Goal: Use online tool/utility: Utilize a website feature to perform a specific function

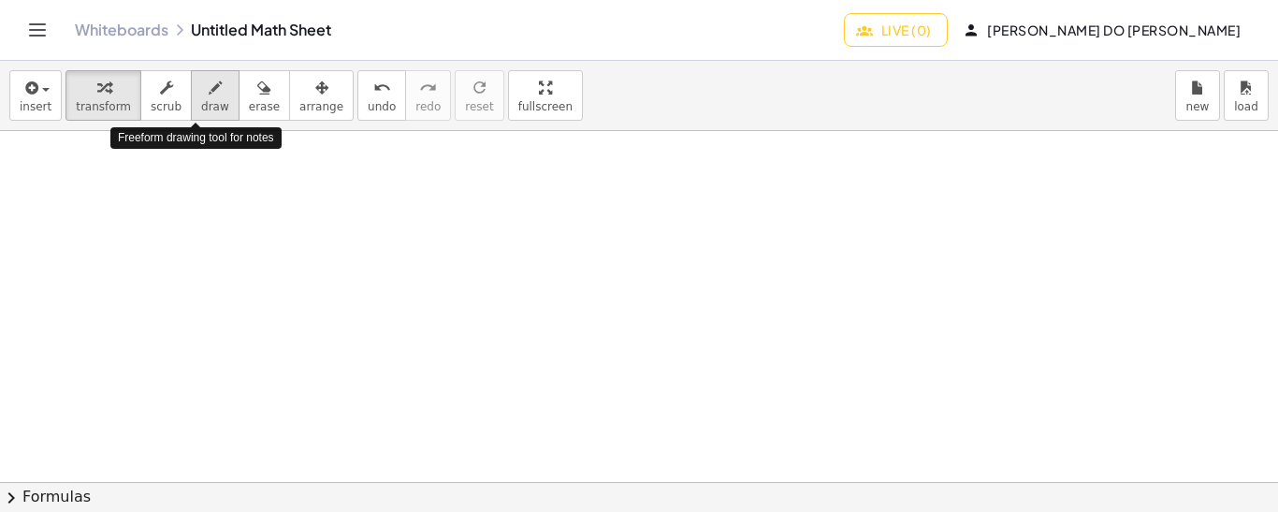
click at [201, 100] on span "draw" at bounding box center [215, 106] width 28 height 13
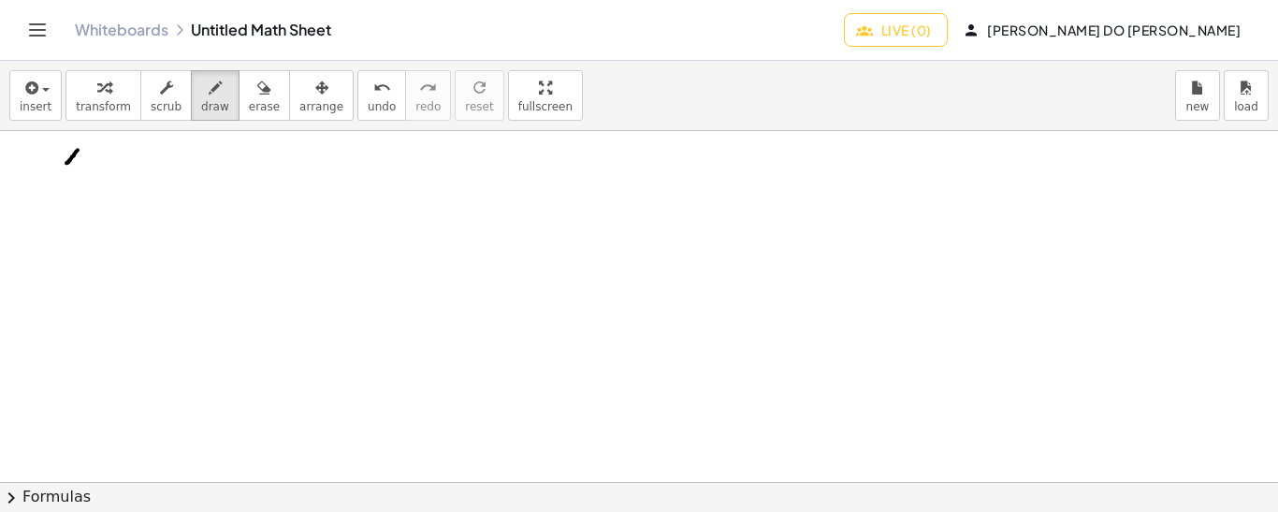
drag, startPoint x: 78, startPoint y: 149, endPoint x: 65, endPoint y: 163, distance: 18.6
drag, startPoint x: 65, startPoint y: 149, endPoint x: 80, endPoint y: 165, distance: 21.8
drag, startPoint x: 88, startPoint y: 135, endPoint x: 91, endPoint y: 146, distance: 11.6
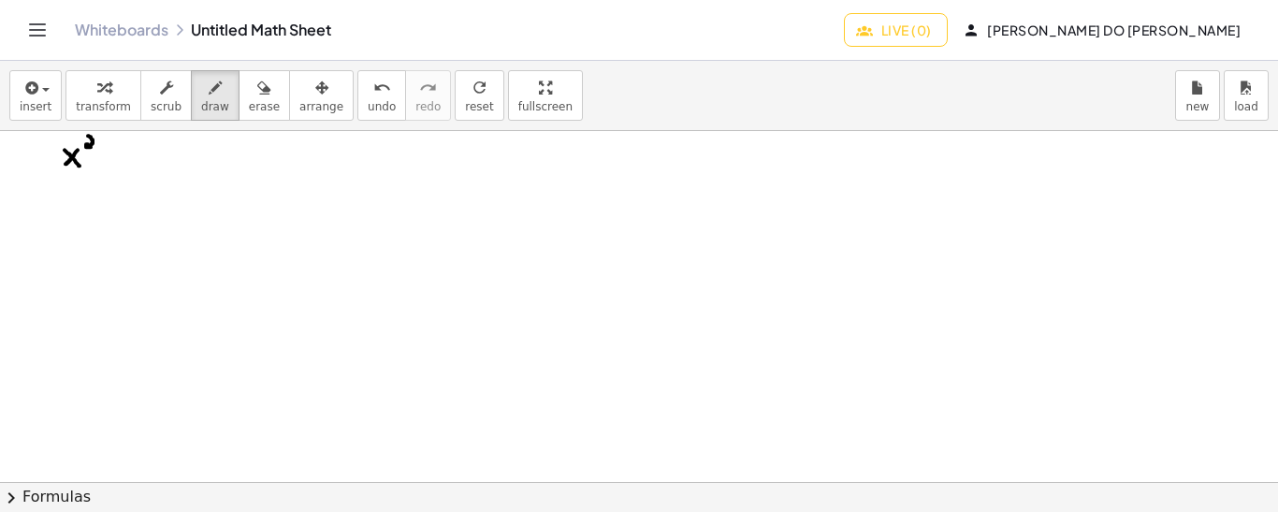
drag, startPoint x: 33, startPoint y: 155, endPoint x: 44, endPoint y: 155, distance: 11.2
drag, startPoint x: 104, startPoint y: 156, endPoint x: 116, endPoint y: 156, distance: 12.2
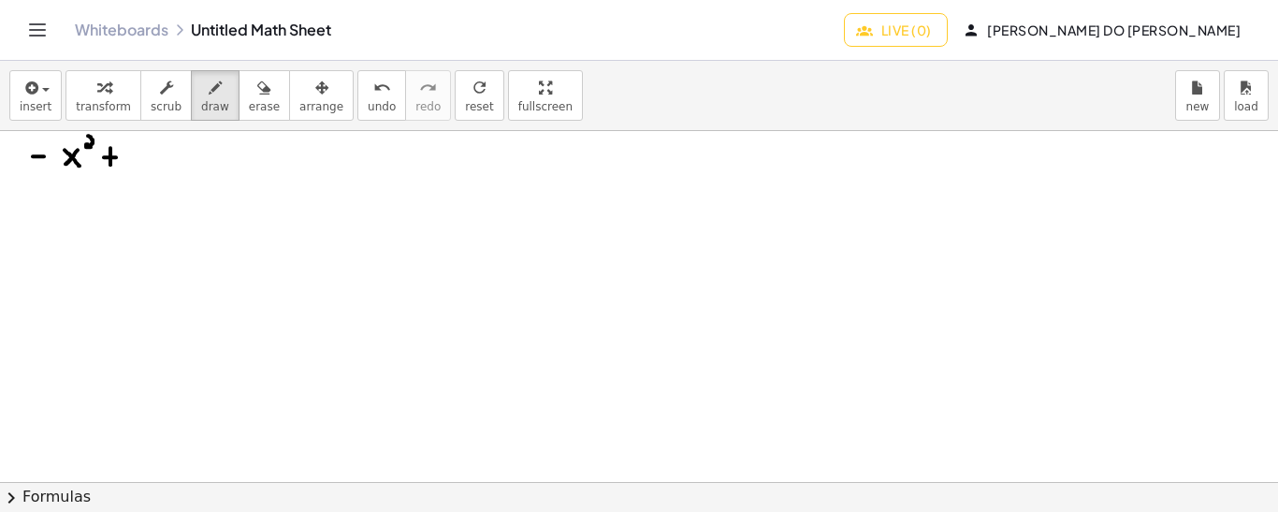
drag, startPoint x: 110, startPoint y: 147, endPoint x: 110, endPoint y: 164, distance: 16.8
drag, startPoint x: 138, startPoint y: 139, endPoint x: 137, endPoint y: 157, distance: 17.8
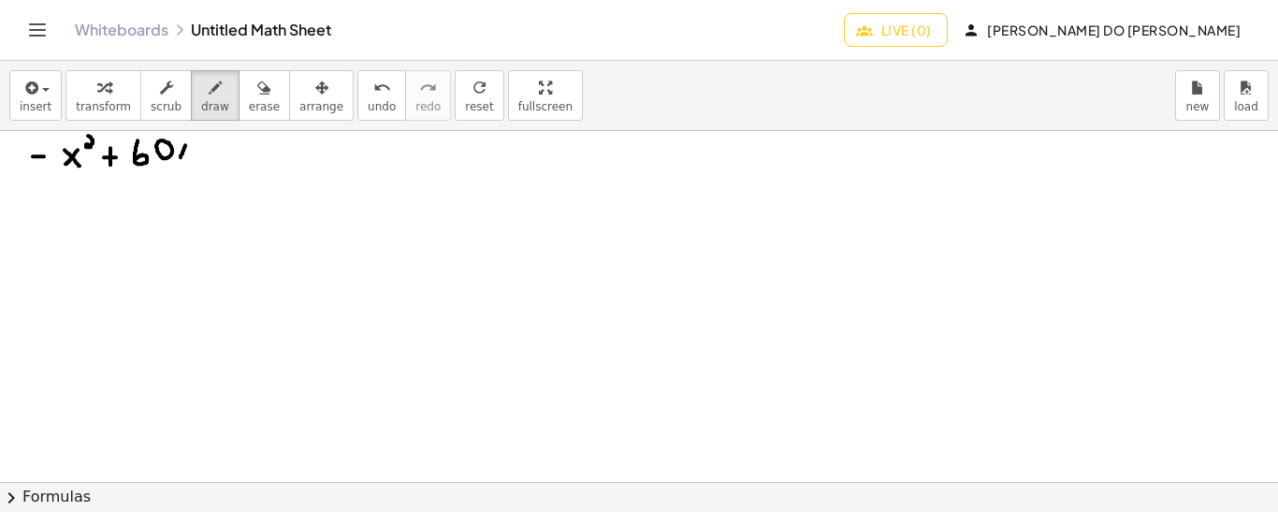
drag, startPoint x: 185, startPoint y: 144, endPoint x: 179, endPoint y: 159, distance: 16.3
drag, startPoint x: 178, startPoint y: 146, endPoint x: 189, endPoint y: 156, distance: 15.2
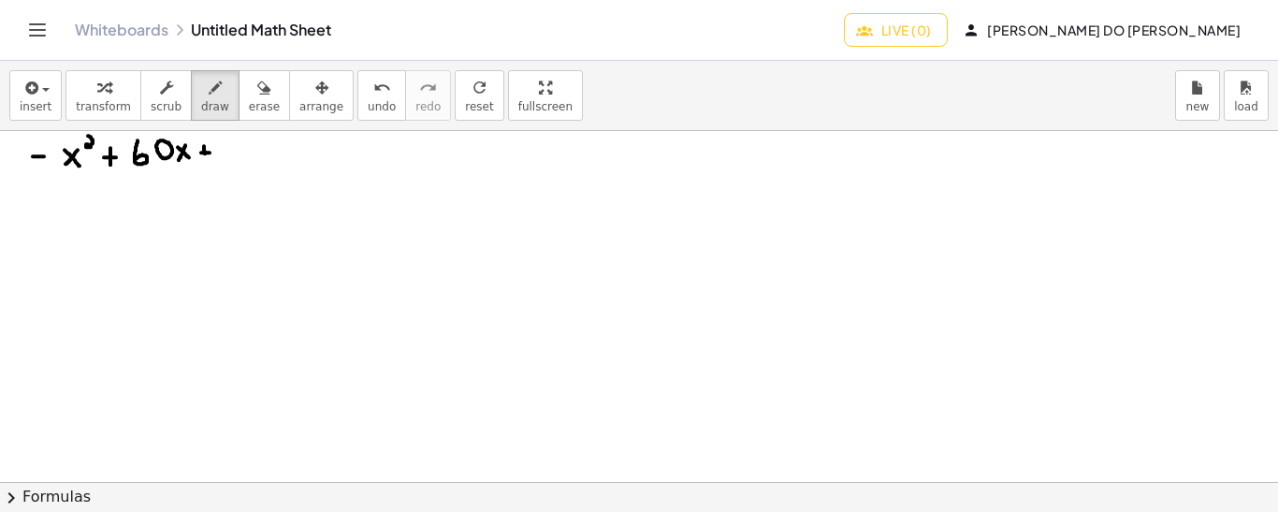
drag, startPoint x: 204, startPoint y: 145, endPoint x: 205, endPoint y: 156, distance: 11.3
click at [373, 87] on icon "undo" at bounding box center [382, 88] width 18 height 22
drag, startPoint x: 227, startPoint y: 157, endPoint x: 220, endPoint y: 141, distance: 17.6
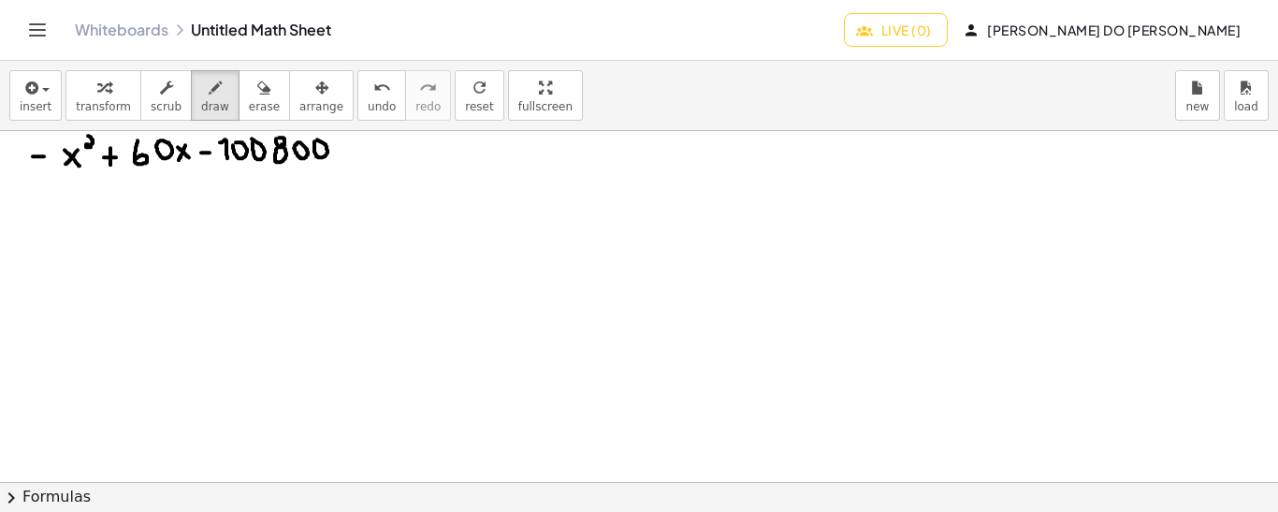
drag, startPoint x: 336, startPoint y: 151, endPoint x: 346, endPoint y: 150, distance: 10.3
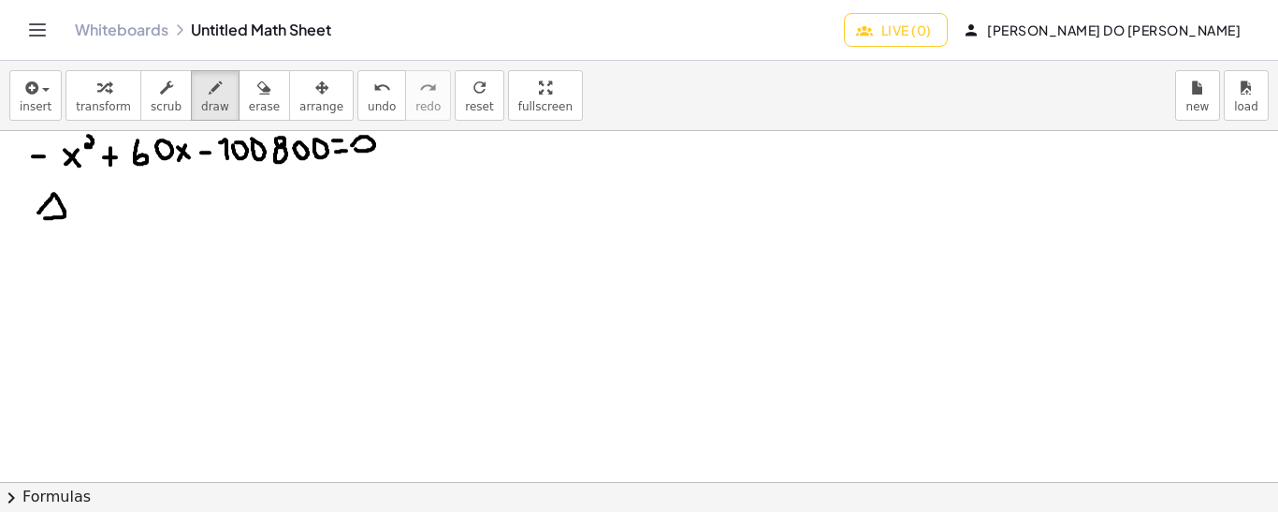
drag, startPoint x: 75, startPoint y: 211, endPoint x: 71, endPoint y: 196, distance: 15.4
drag, startPoint x: 96, startPoint y: 195, endPoint x: 99, endPoint y: 220, distance: 25.4
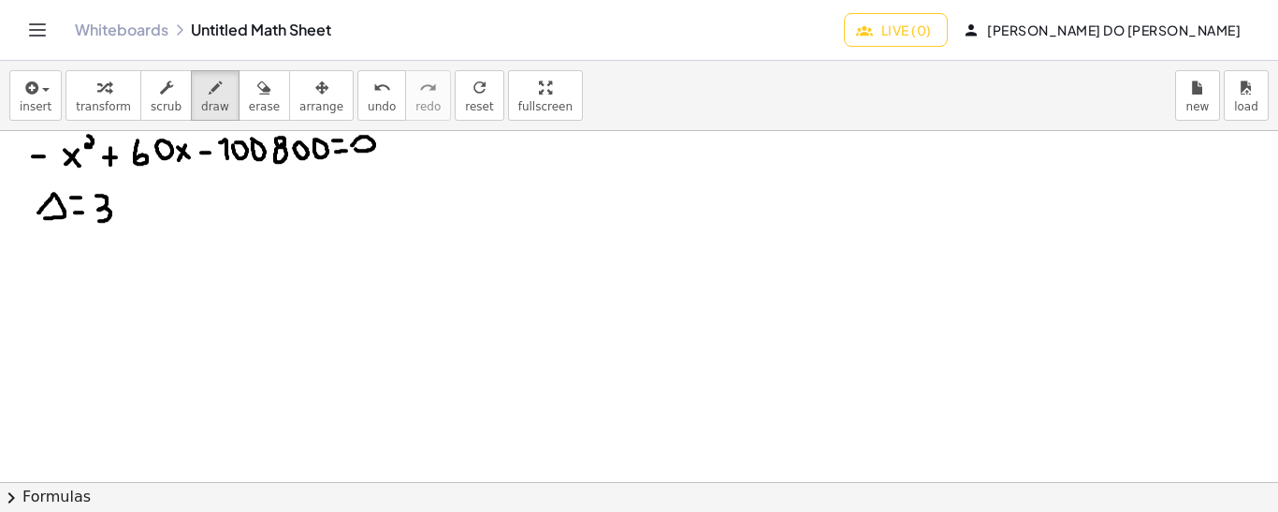
drag, startPoint x: 124, startPoint y: 195, endPoint x: 128, endPoint y: 210, distance: 15.4
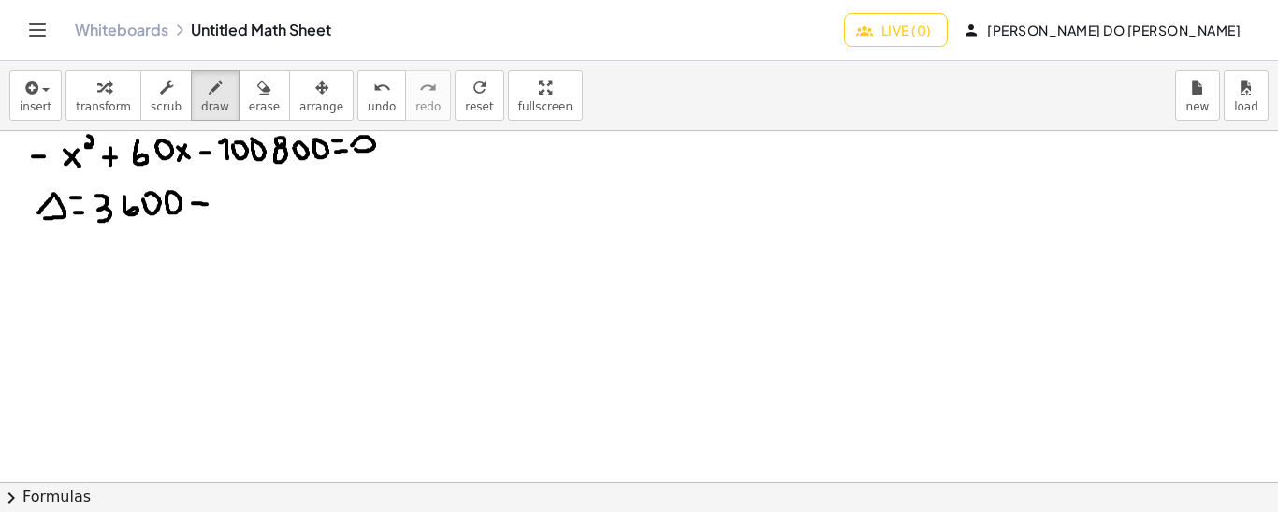
drag, startPoint x: 193, startPoint y: 202, endPoint x: 210, endPoint y: 203, distance: 16.9
drag, startPoint x: 201, startPoint y: 195, endPoint x: 201, endPoint y: 210, distance: 15.0
click at [368, 107] on span "undo" at bounding box center [382, 106] width 28 height 13
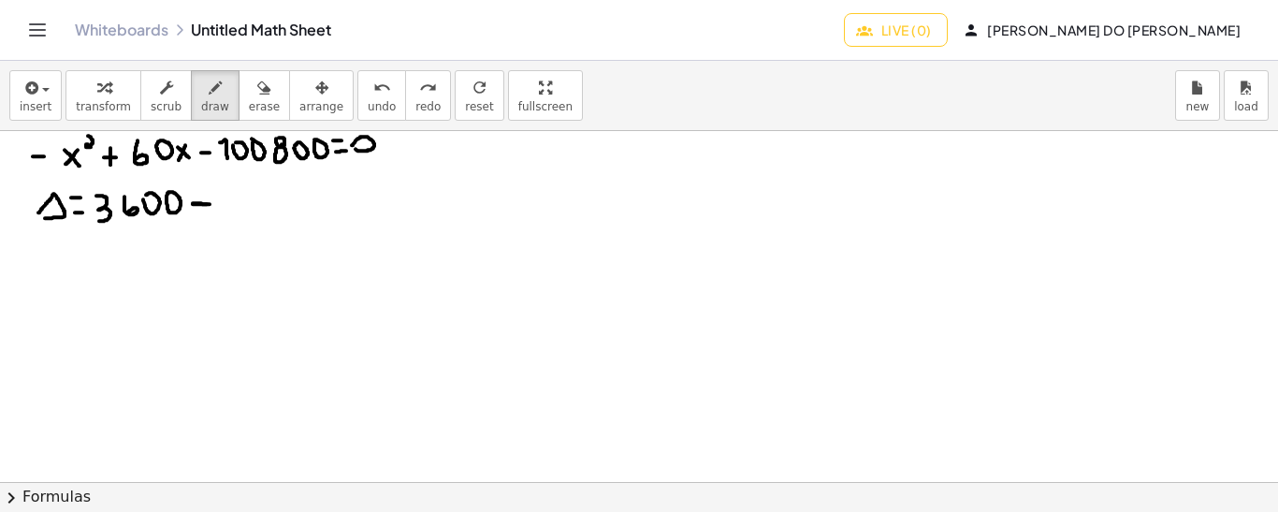
drag, startPoint x: 193, startPoint y: 203, endPoint x: 209, endPoint y: 203, distance: 15.9
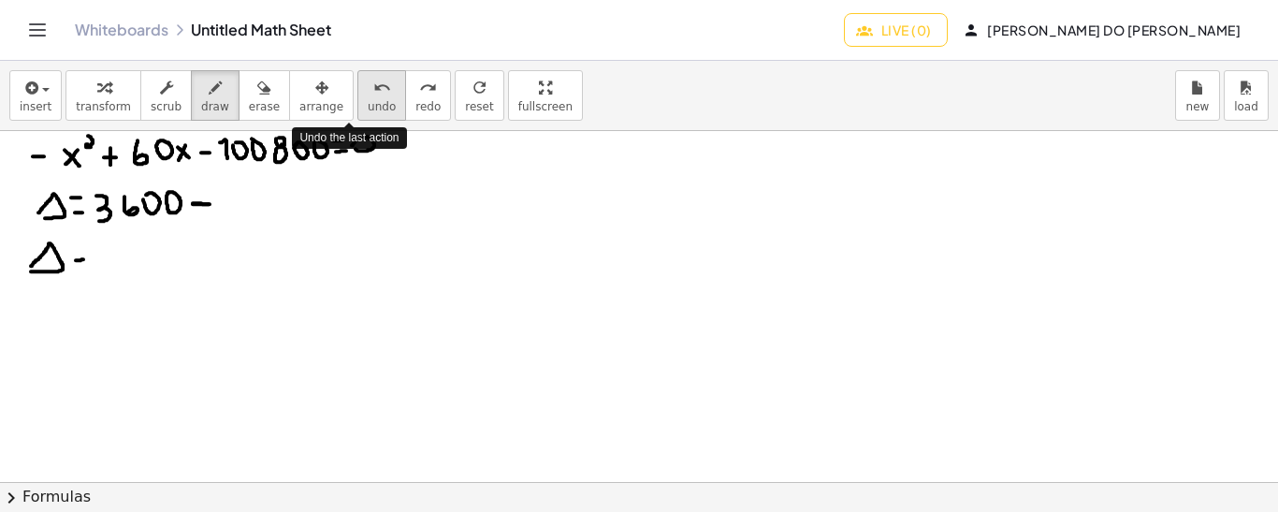
click at [368, 100] on span "undo" at bounding box center [382, 106] width 28 height 13
click at [373, 94] on icon "undo" at bounding box center [382, 88] width 18 height 22
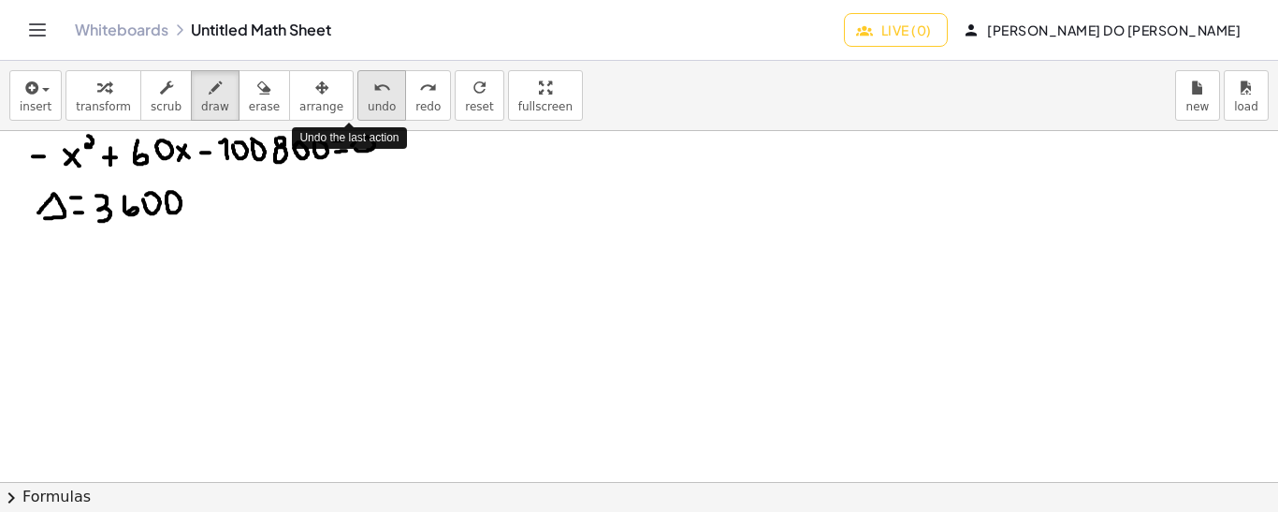
click at [373, 94] on icon "undo" at bounding box center [382, 88] width 18 height 22
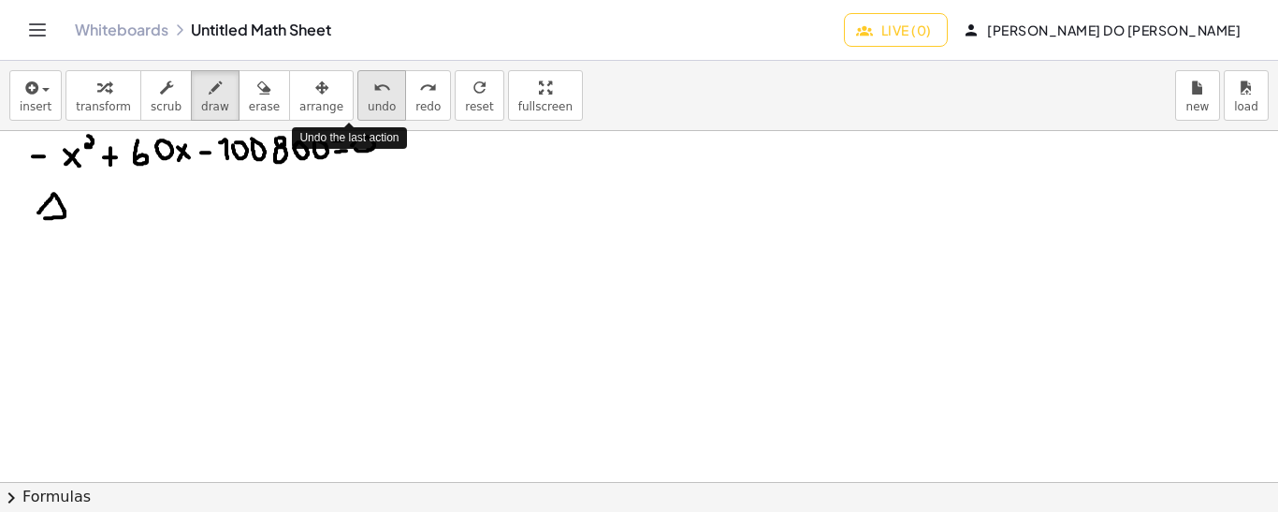
click at [373, 94] on icon "undo" at bounding box center [382, 88] width 18 height 22
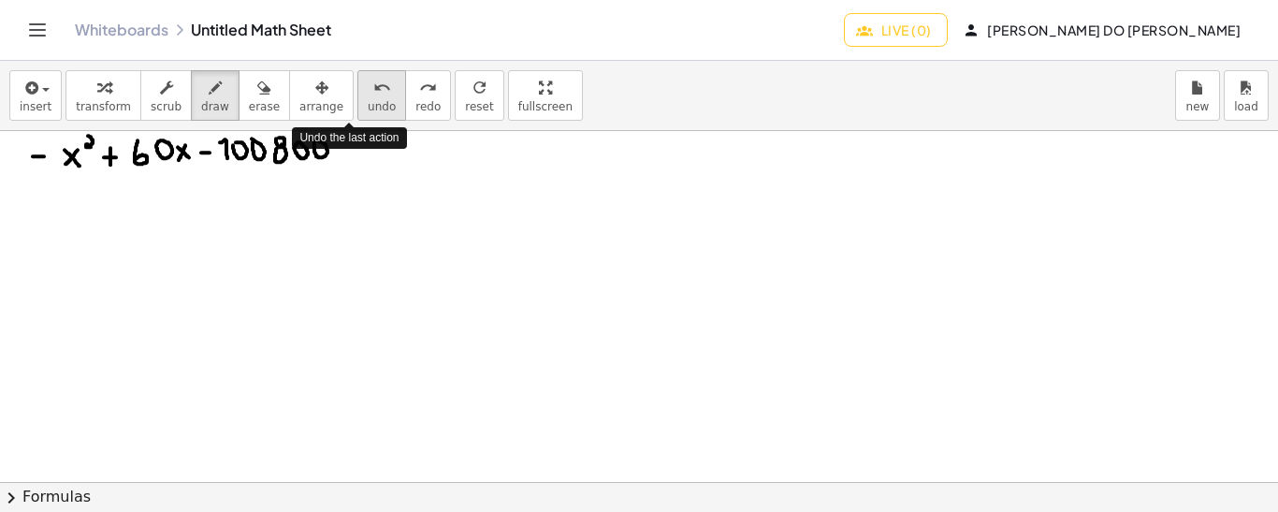
click at [373, 94] on icon "undo" at bounding box center [382, 88] width 18 height 22
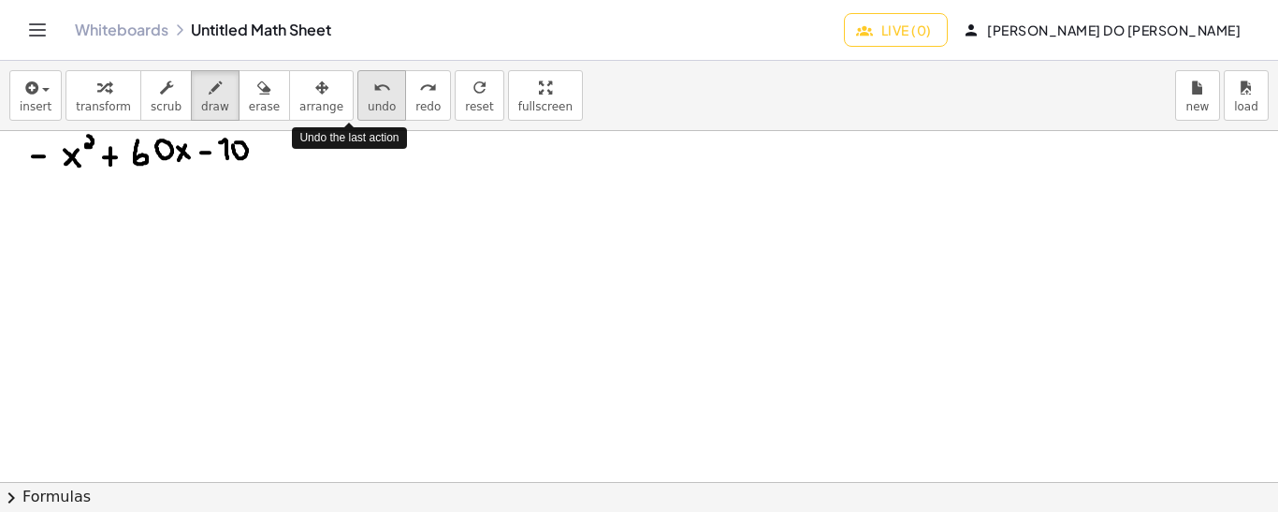
click at [373, 94] on icon "undo" at bounding box center [382, 88] width 18 height 22
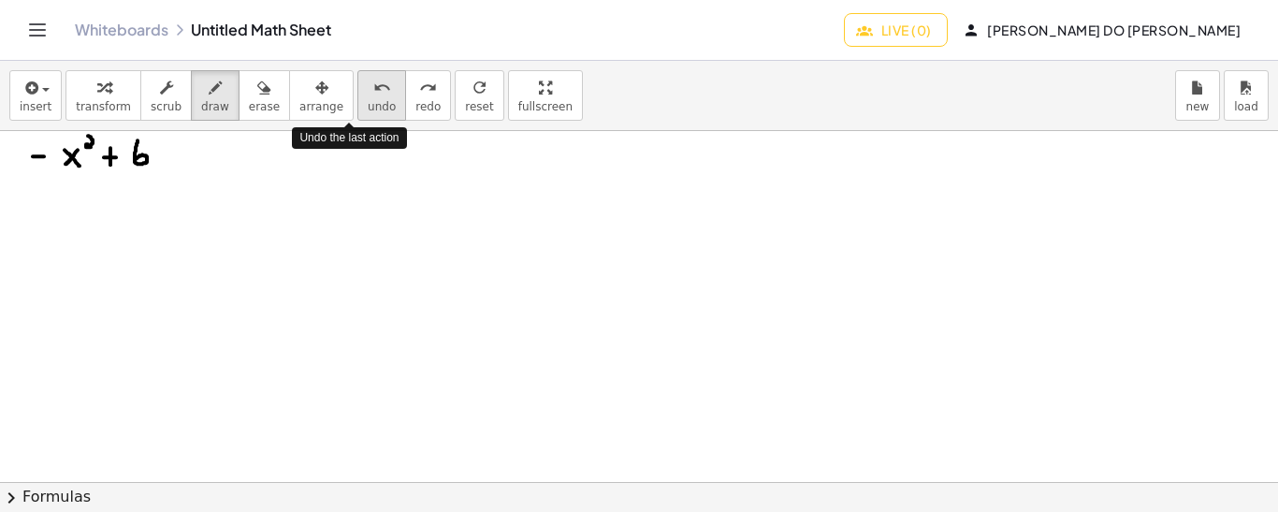
click at [373, 94] on icon "undo" at bounding box center [382, 88] width 18 height 22
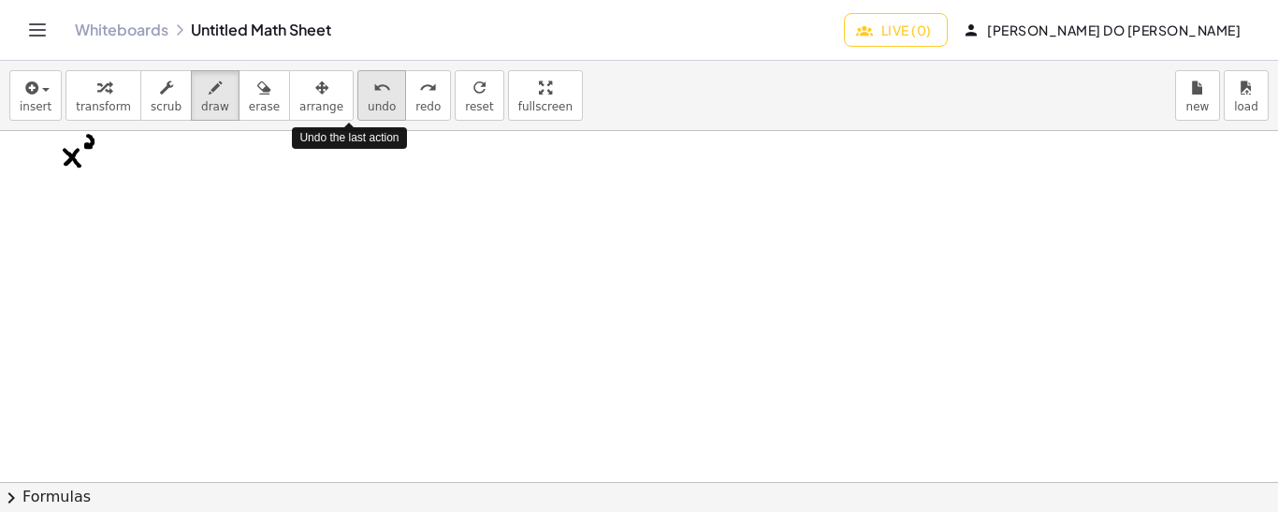
click at [373, 94] on icon "undo" at bounding box center [382, 88] width 18 height 22
click at [361, 98] on button "undo undo" at bounding box center [381, 95] width 49 height 51
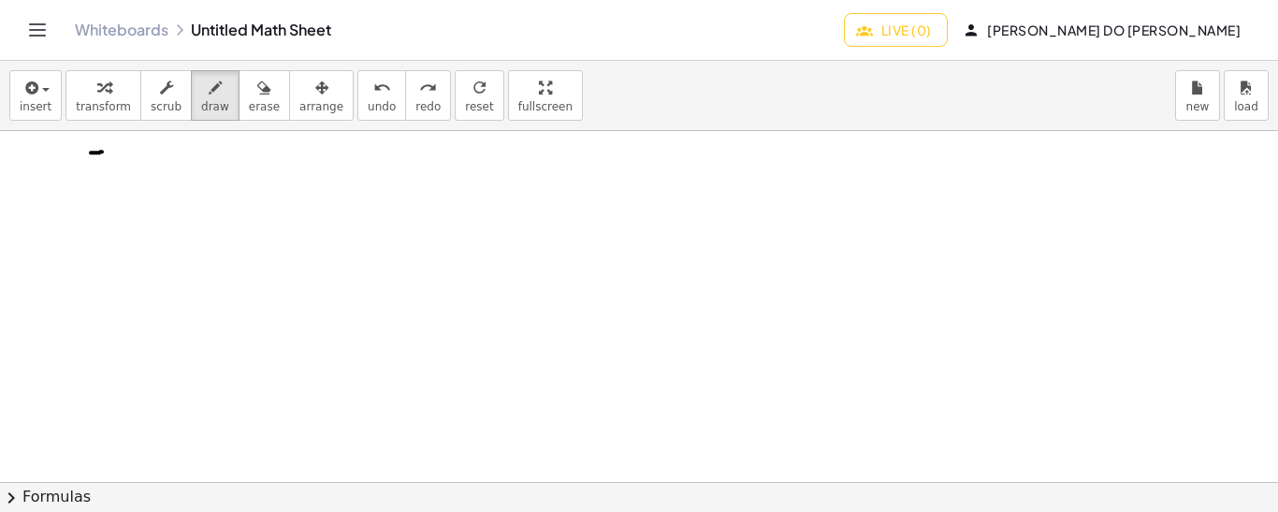
drag, startPoint x: 91, startPoint y: 152, endPoint x: 102, endPoint y: 151, distance: 11.3
drag, startPoint x: 132, startPoint y: 142, endPoint x: 117, endPoint y: 163, distance: 25.4
drag, startPoint x: 117, startPoint y: 147, endPoint x: 135, endPoint y: 162, distance: 23.2
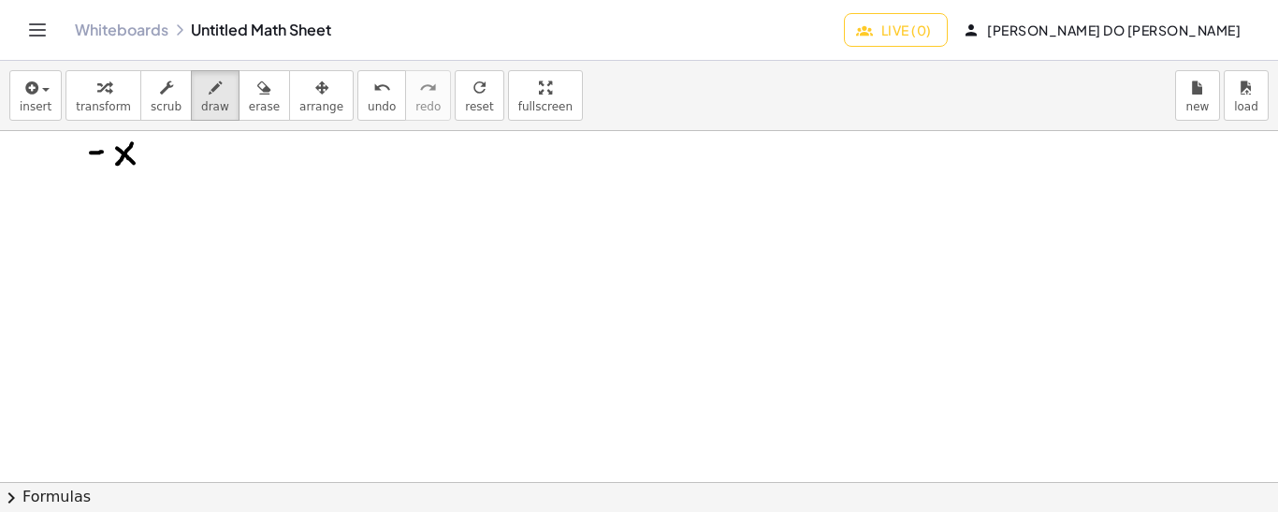
drag, startPoint x: 148, startPoint y: 132, endPoint x: 149, endPoint y: 148, distance: 15.9
drag, startPoint x: 162, startPoint y: 153, endPoint x: 181, endPoint y: 153, distance: 18.7
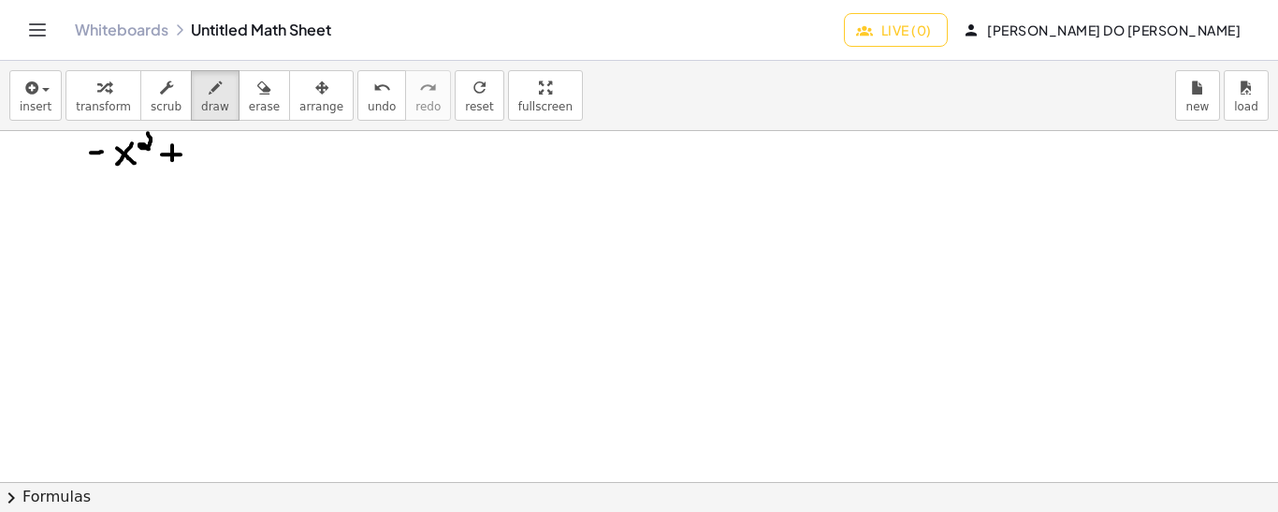
drag, startPoint x: 172, startPoint y: 144, endPoint x: 172, endPoint y: 160, distance: 15.9
drag, startPoint x: 209, startPoint y: 138, endPoint x: 205, endPoint y: 157, distance: 19.1
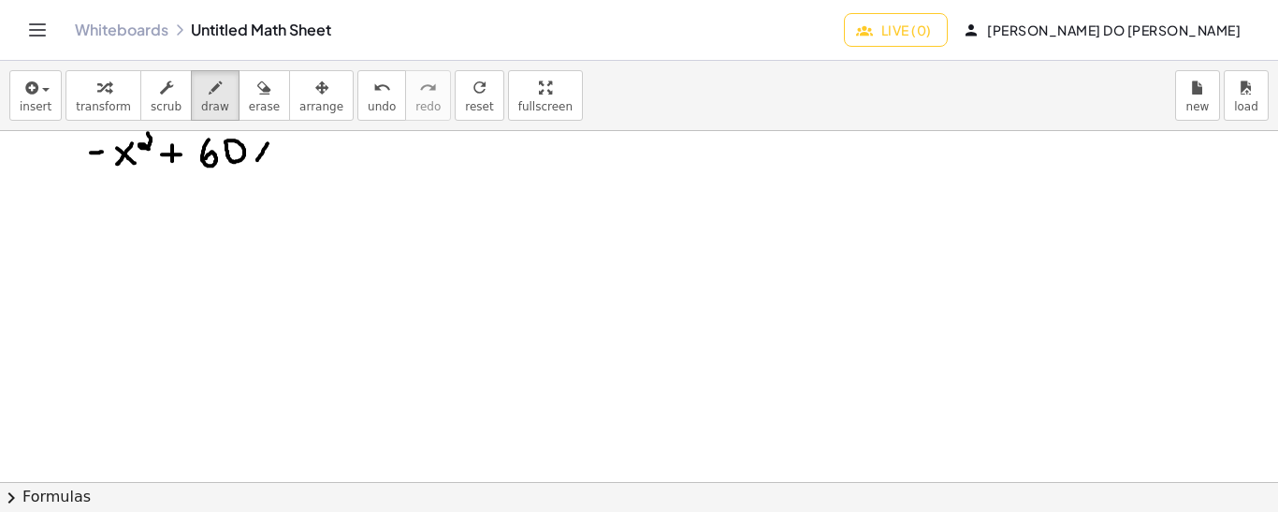
drag, startPoint x: 268, startPoint y: 142, endPoint x: 255, endPoint y: 159, distance: 20.8
drag, startPoint x: 252, startPoint y: 144, endPoint x: 268, endPoint y: 159, distance: 22.5
drag, startPoint x: 282, startPoint y: 152, endPoint x: 296, endPoint y: 152, distance: 13.1
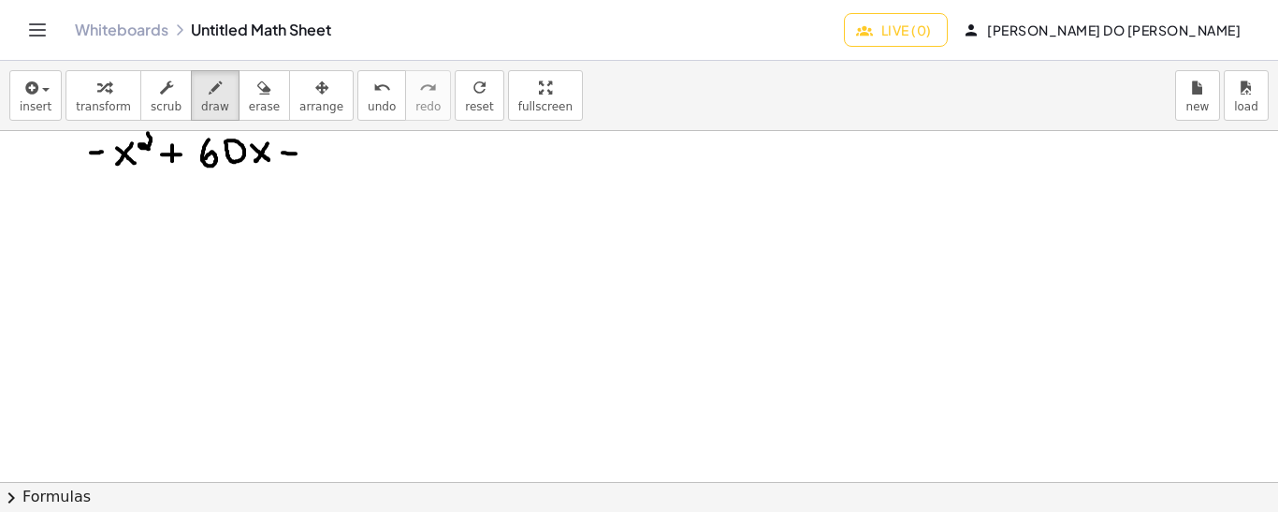
drag, startPoint x: 320, startPoint y: 148, endPoint x: 336, endPoint y: 155, distance: 17.6
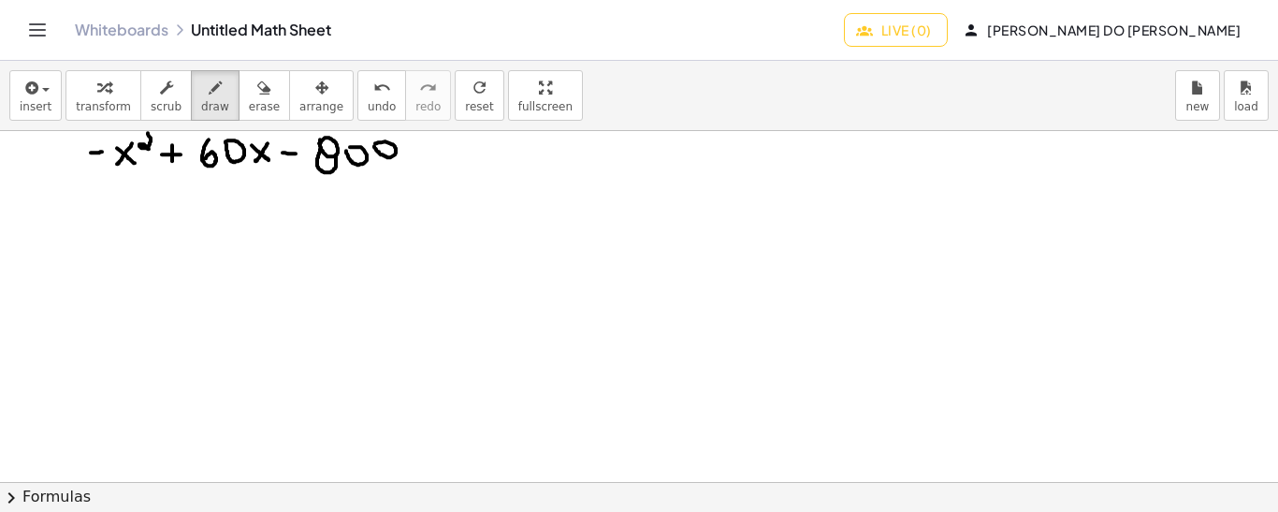
drag, startPoint x: 413, startPoint y: 157, endPoint x: 427, endPoint y: 158, distance: 14.1
drag, startPoint x: 411, startPoint y: 145, endPoint x: 427, endPoint y: 145, distance: 15.9
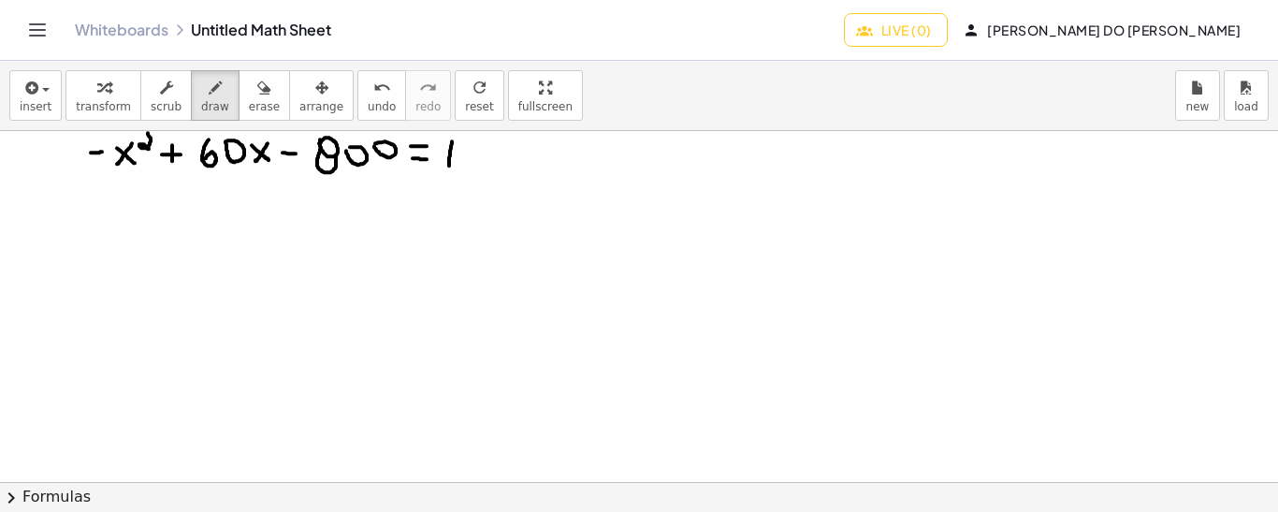
drag, startPoint x: 452, startPoint y: 140, endPoint x: 449, endPoint y: 166, distance: 26.3
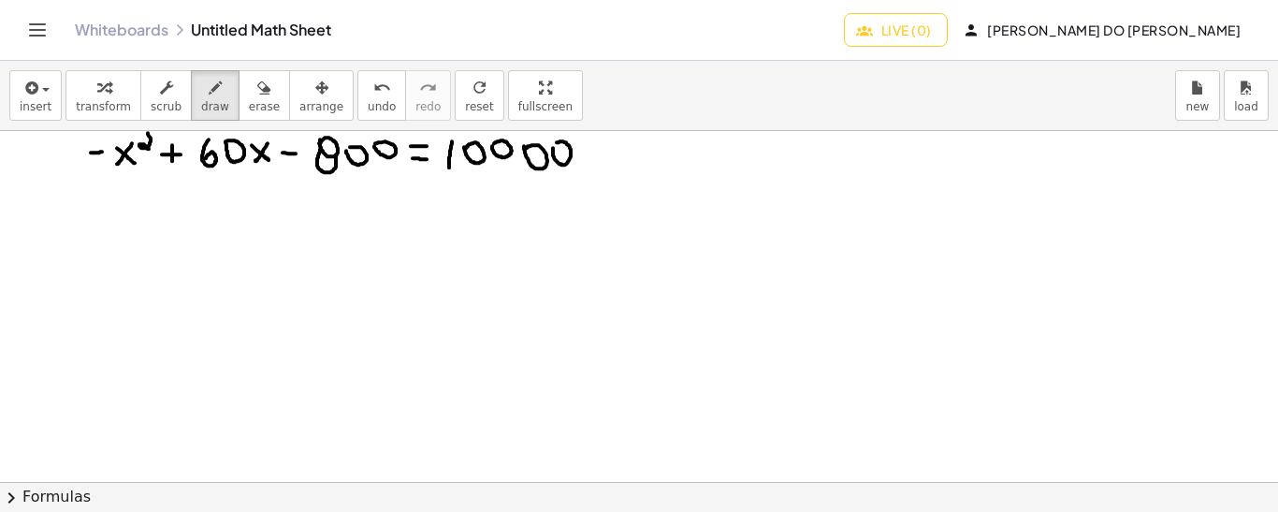
drag, startPoint x: 88, startPoint y: 210, endPoint x: 103, endPoint y: 211, distance: 15.0
drag, startPoint x: 127, startPoint y: 195, endPoint x: 119, endPoint y: 212, distance: 18.8
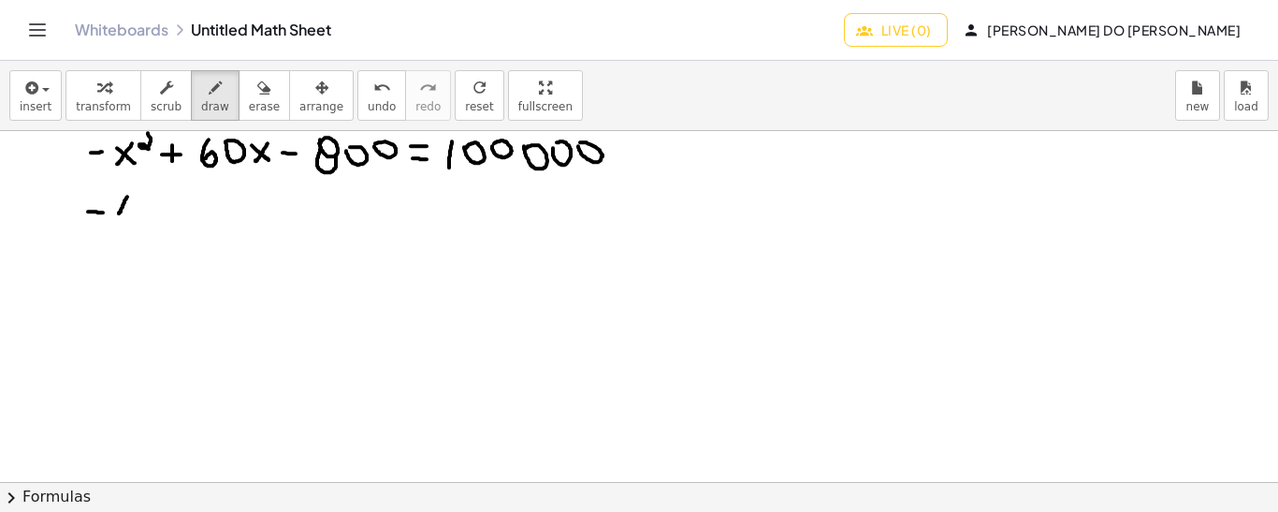
drag, startPoint x: 113, startPoint y: 197, endPoint x: 128, endPoint y: 207, distance: 17.6
drag, startPoint x: 137, startPoint y: 180, endPoint x: 145, endPoint y: 198, distance: 20.5
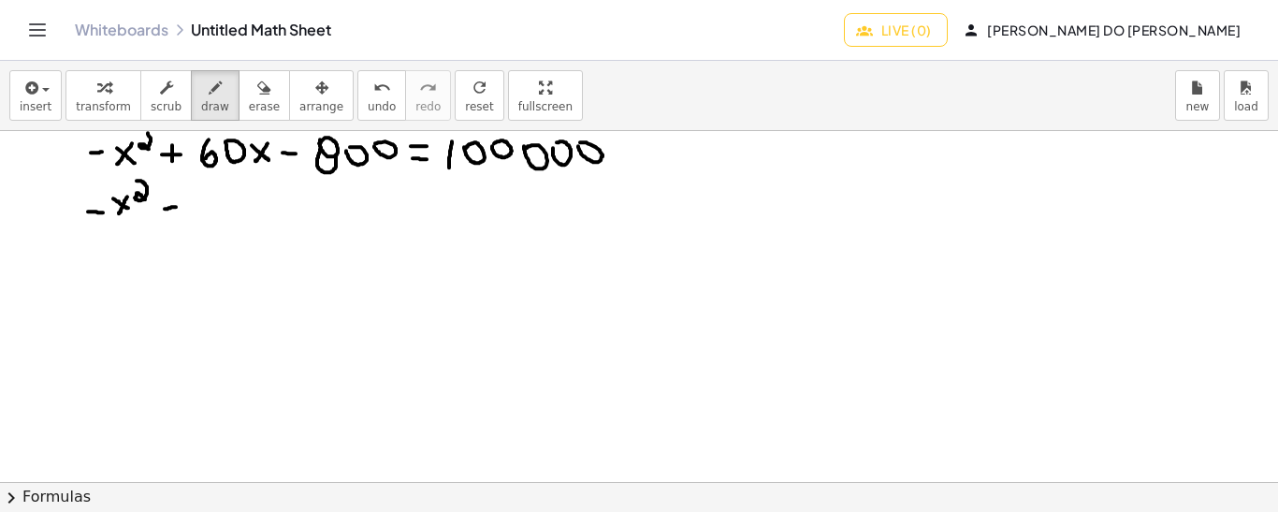
drag, startPoint x: 165, startPoint y: 208, endPoint x: 176, endPoint y: 206, distance: 11.4
drag, startPoint x: 200, startPoint y: 195, endPoint x: 200, endPoint y: 206, distance: 11.2
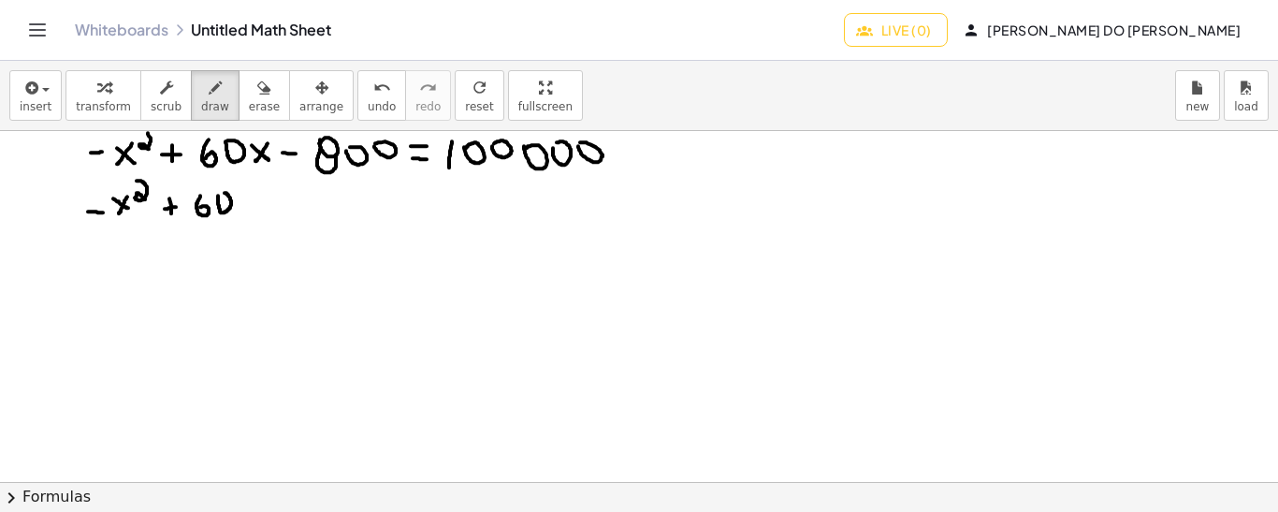
drag, startPoint x: 245, startPoint y: 193, endPoint x: 238, endPoint y: 204, distance: 13.5
drag, startPoint x: 237, startPoint y: 193, endPoint x: 245, endPoint y: 203, distance: 13.3
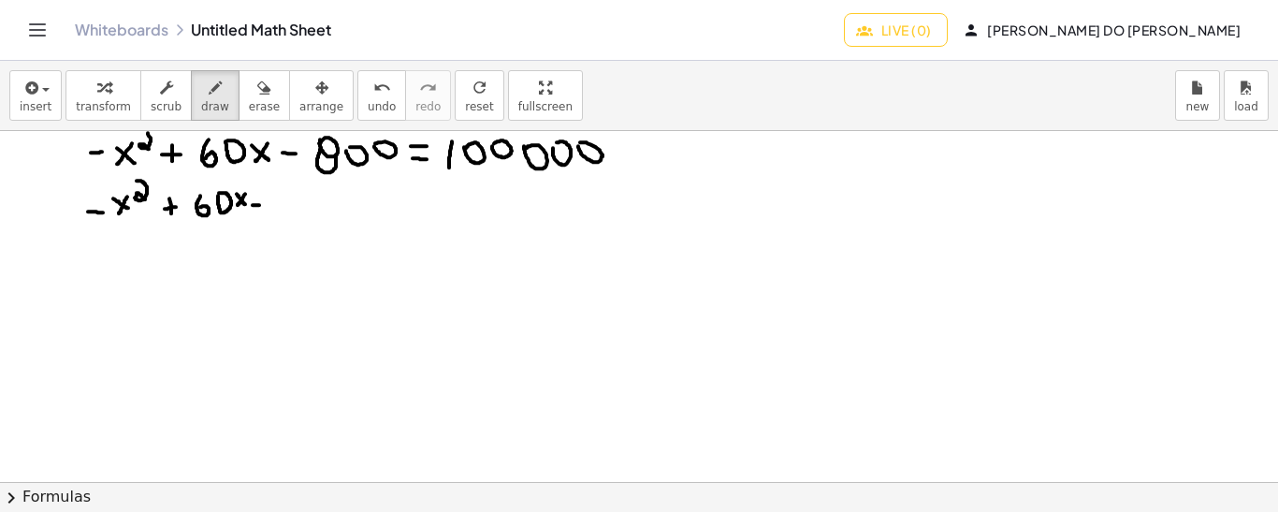
drag, startPoint x: 286, startPoint y: 205, endPoint x: 278, endPoint y: 192, distance: 15.6
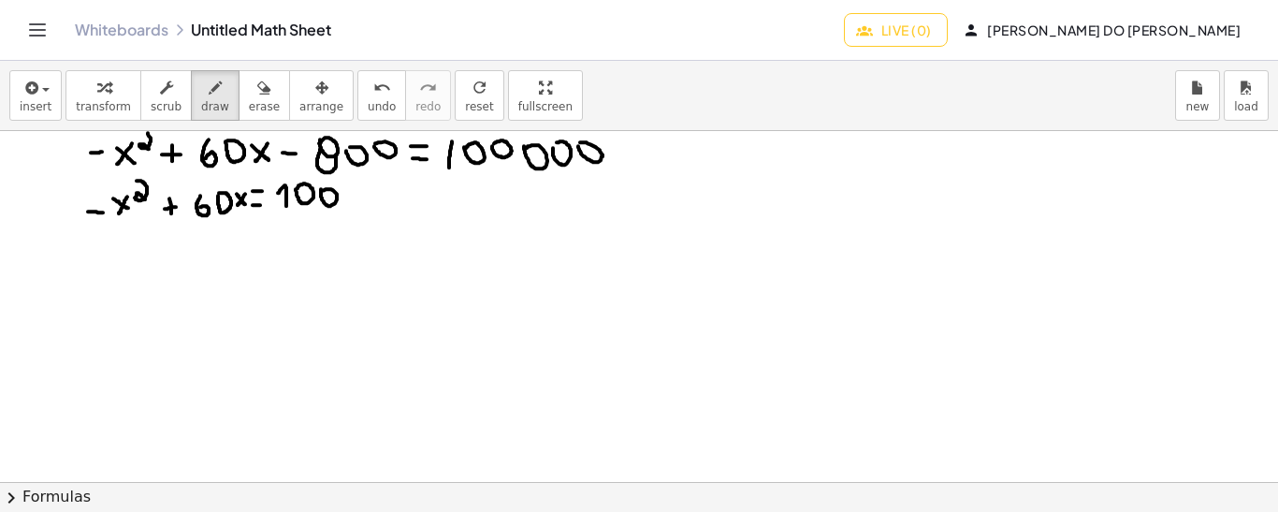
drag, startPoint x: 350, startPoint y: 184, endPoint x: 355, endPoint y: 194, distance: 10.5
click at [373, 80] on icon "undo" at bounding box center [382, 88] width 18 height 22
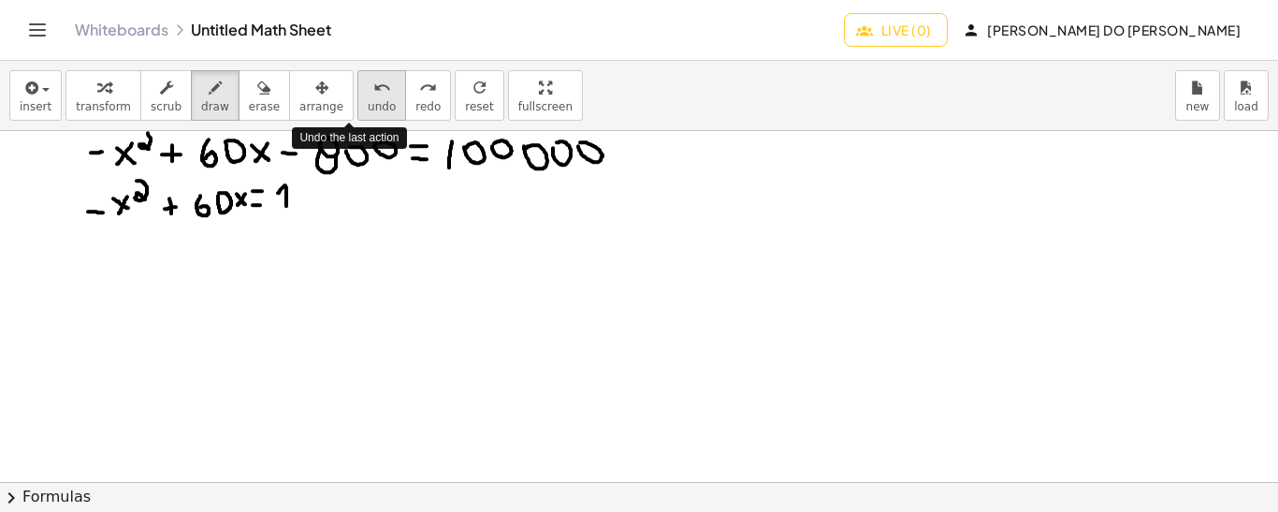
click at [373, 80] on icon "undo" at bounding box center [382, 88] width 18 height 22
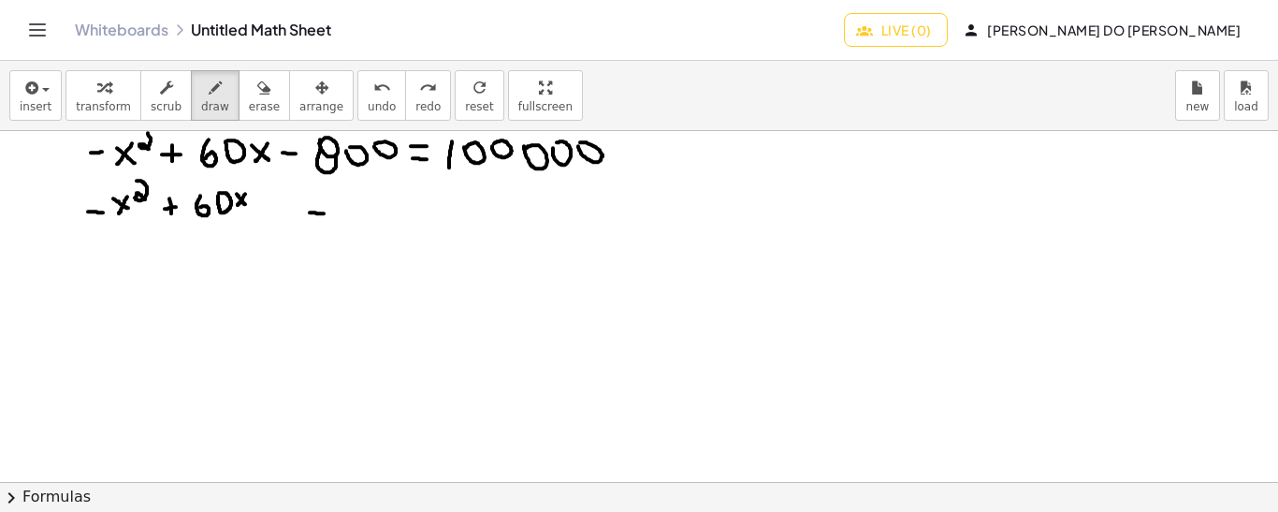
drag, startPoint x: 310, startPoint y: 211, endPoint x: 324, endPoint y: 212, distance: 14.1
drag, startPoint x: 350, startPoint y: 181, endPoint x: 348, endPoint y: 213, distance: 31.9
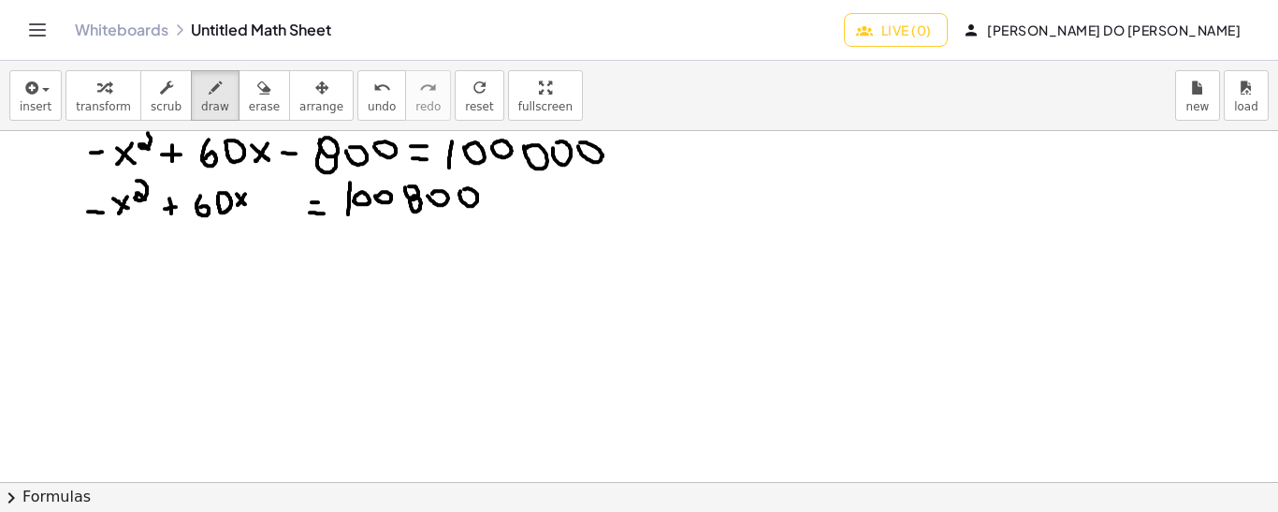
drag, startPoint x: 126, startPoint y: 244, endPoint x: 153, endPoint y: 285, distance: 49.3
click at [368, 101] on span "undo" at bounding box center [382, 106] width 28 height 13
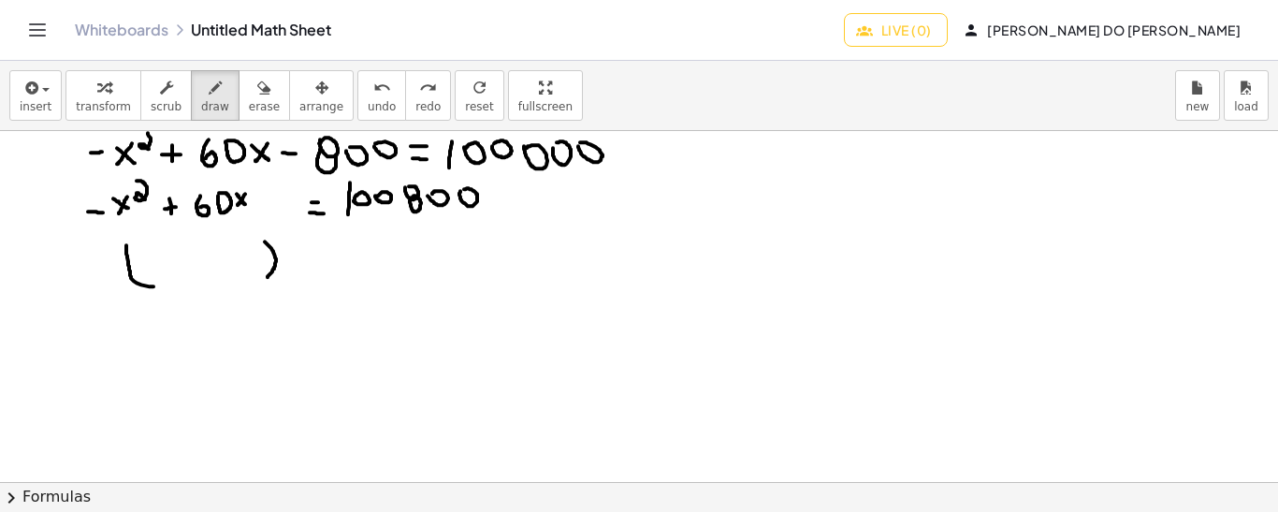
drag, startPoint x: 265, startPoint y: 240, endPoint x: 268, endPoint y: 276, distance: 35.7
click at [373, 91] on icon "undo" at bounding box center [382, 88] width 18 height 22
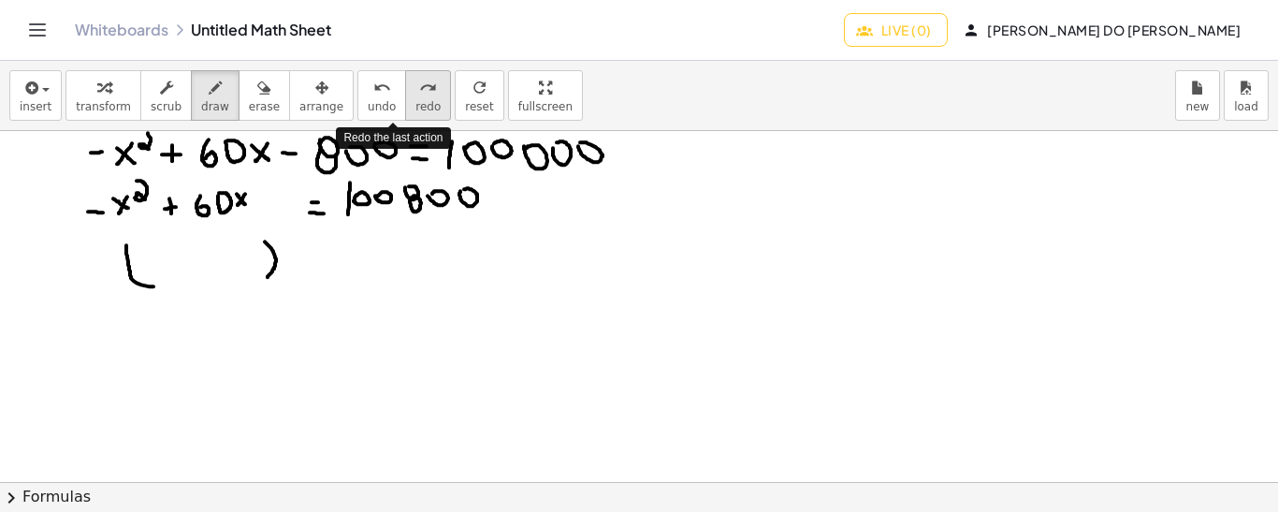
click at [419, 96] on icon "redo" at bounding box center [428, 88] width 18 height 22
drag, startPoint x: 94, startPoint y: 201, endPoint x: 94, endPoint y: 220, distance: 18.7
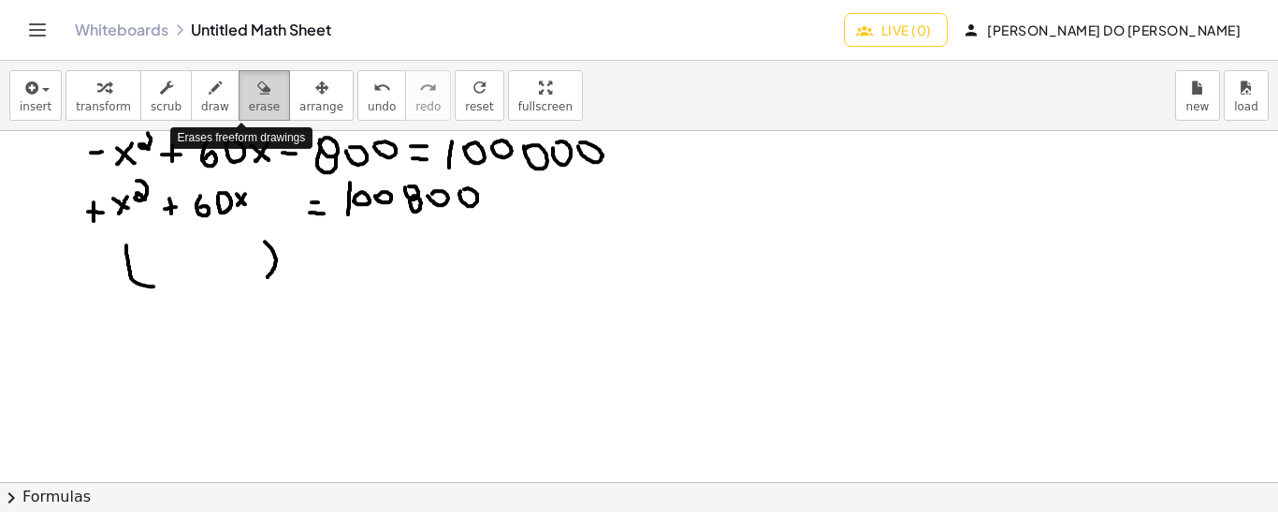
click at [249, 104] on span "erase" at bounding box center [264, 106] width 31 height 13
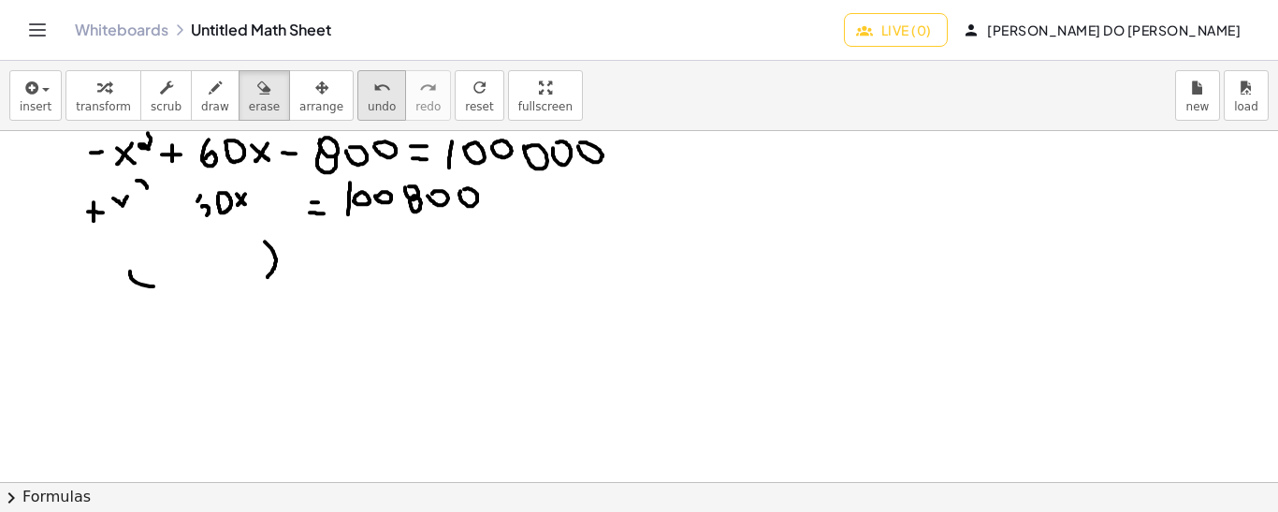
click at [357, 95] on button "undo undo" at bounding box center [381, 95] width 49 height 51
click at [357, 101] on button "undo undo" at bounding box center [381, 95] width 49 height 51
click at [201, 107] on span "draw" at bounding box center [215, 106] width 28 height 13
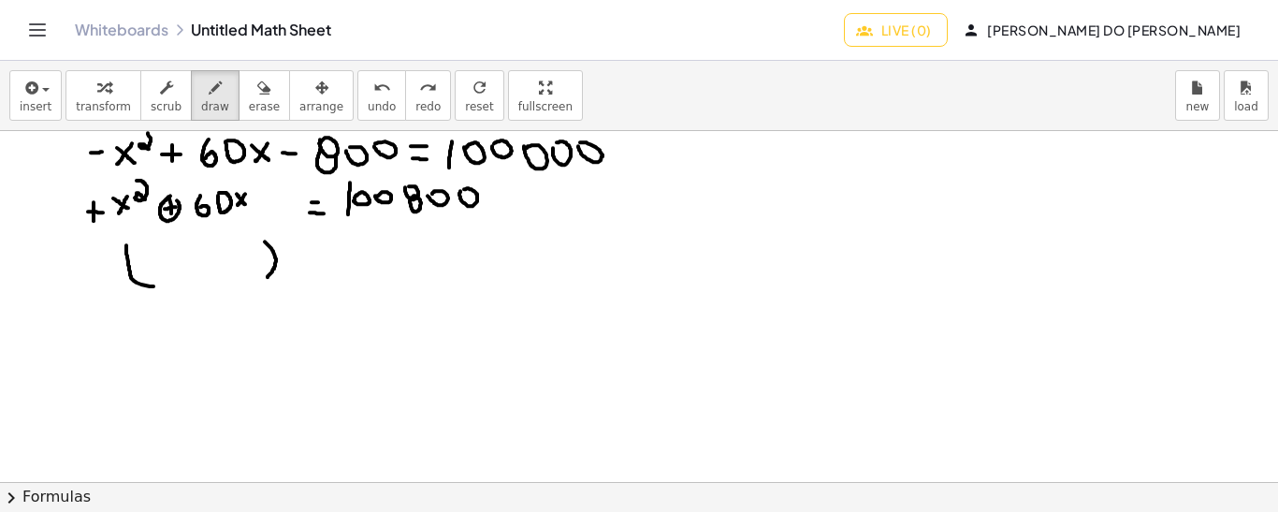
drag, startPoint x: 162, startPoint y: 229, endPoint x: 172, endPoint y: 229, distance: 10.3
drag, startPoint x: 382, startPoint y: 181, endPoint x: 296, endPoint y: 198, distance: 87.7
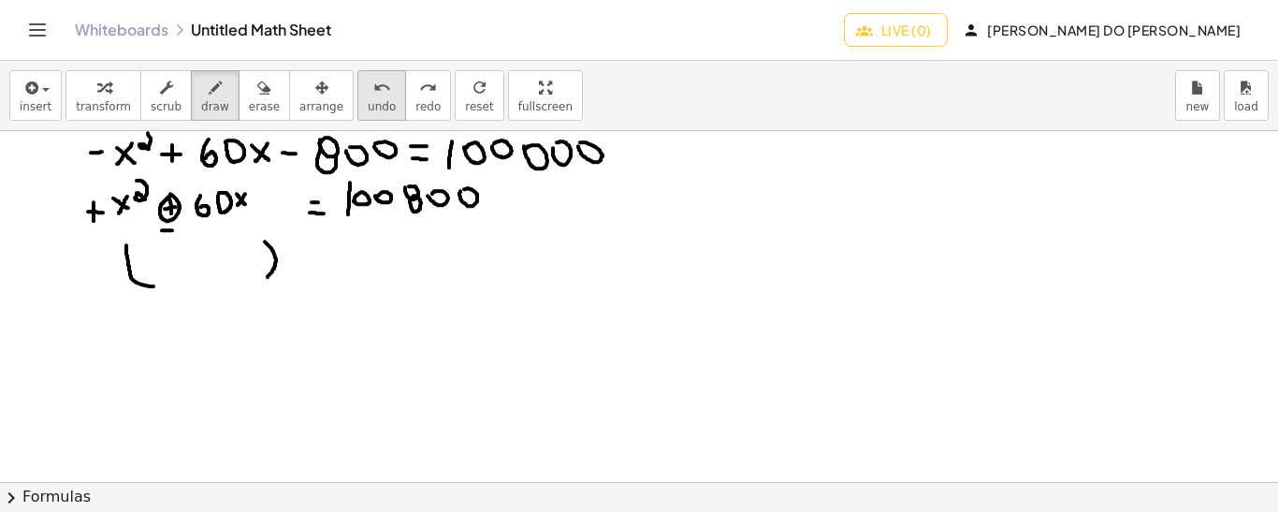
click at [368, 109] on span "undo" at bounding box center [382, 106] width 28 height 13
drag, startPoint x: 195, startPoint y: 224, endPoint x: 203, endPoint y: 242, distance: 20.5
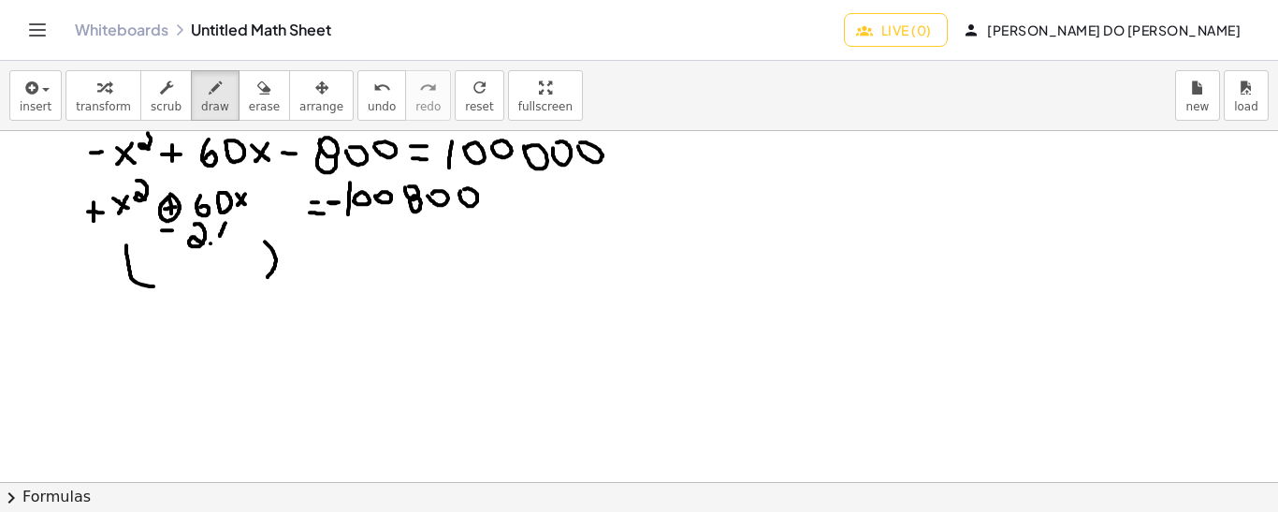
drag, startPoint x: 225, startPoint y: 222, endPoint x: 220, endPoint y: 235, distance: 14.2
drag, startPoint x: 216, startPoint y: 221, endPoint x: 231, endPoint y: 236, distance: 21.2
drag, startPoint x: 253, startPoint y: 197, endPoint x: 262, endPoint y: 198, distance: 9.4
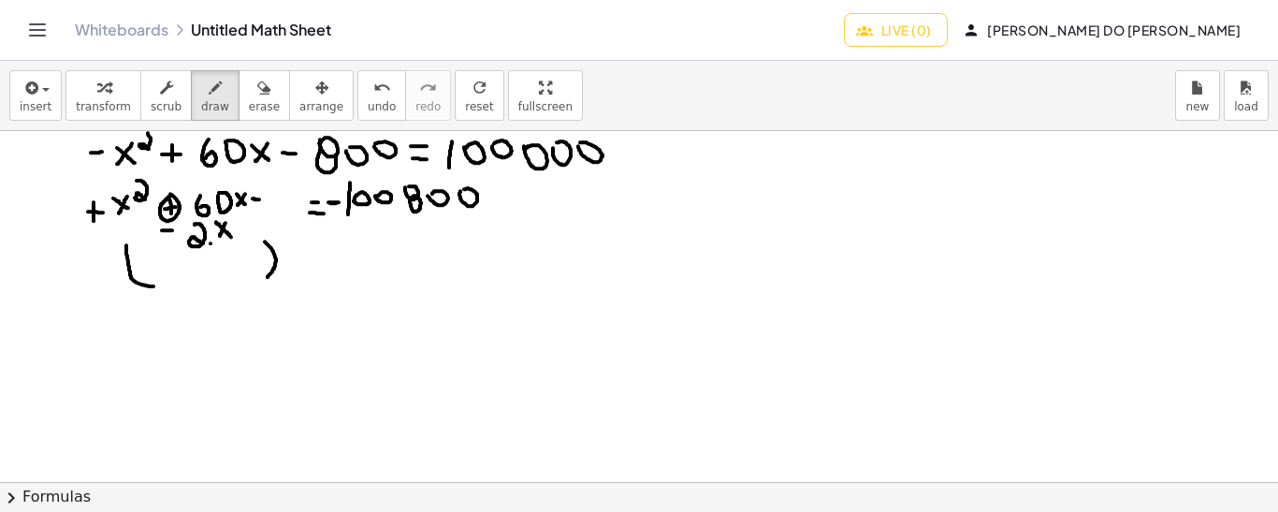
drag, startPoint x: 257, startPoint y: 190, endPoint x: 257, endPoint y: 205, distance: 15.0
drag, startPoint x: 270, startPoint y: 184, endPoint x: 267, endPoint y: 208, distance: 23.7
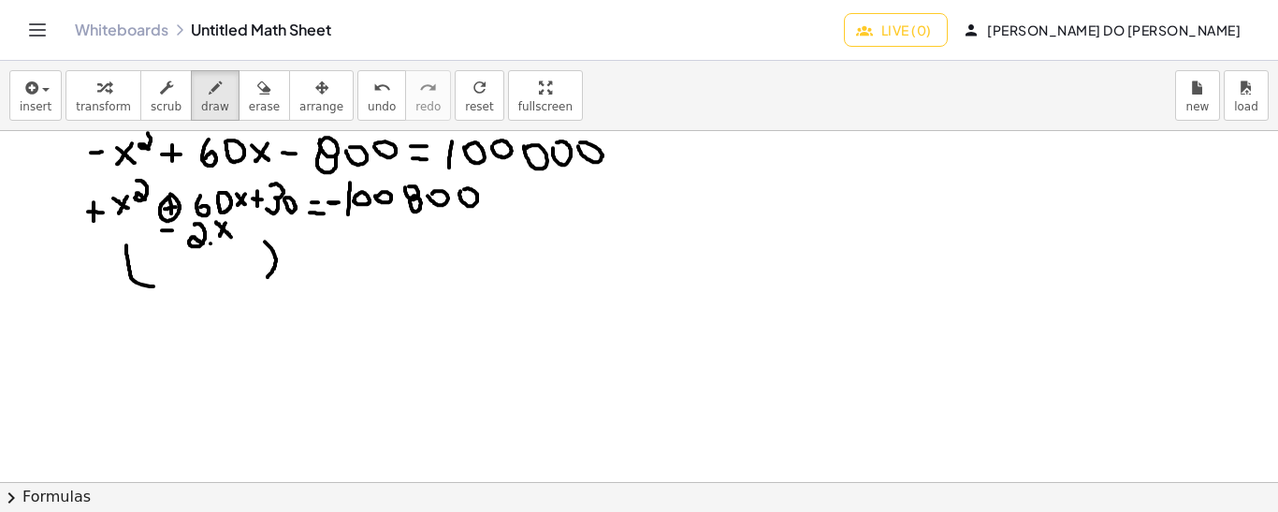
drag, startPoint x: 294, startPoint y: 171, endPoint x: 302, endPoint y: 188, distance: 18.8
drag, startPoint x: 161, startPoint y: 254, endPoint x: 151, endPoint y: 273, distance: 21.4
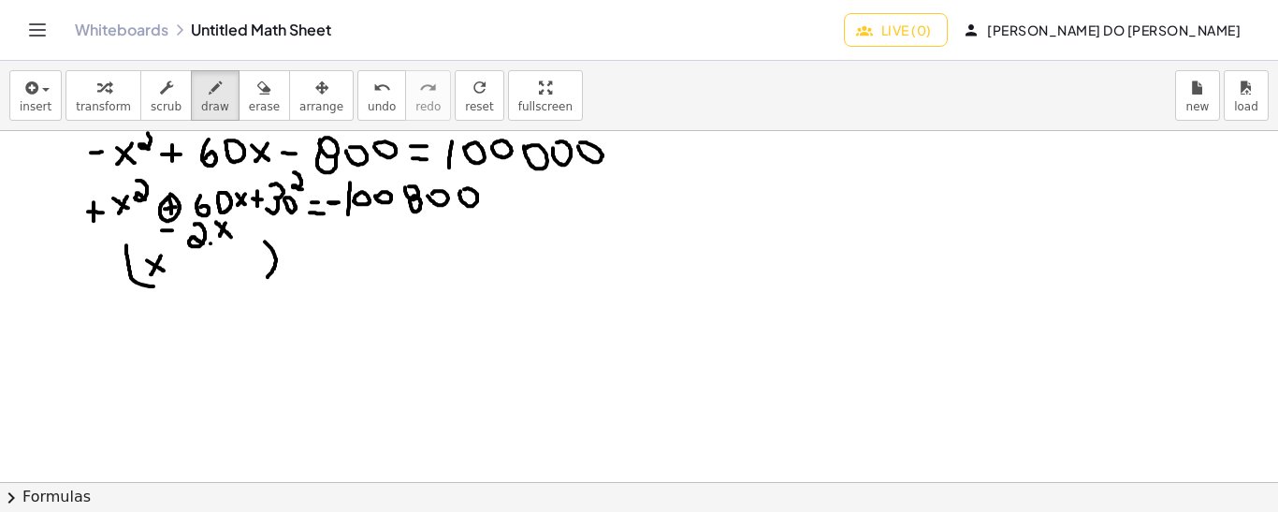
drag, startPoint x: 199, startPoint y: 261, endPoint x: 210, endPoint y: 261, distance: 11.2
drag, startPoint x: 230, startPoint y: 250, endPoint x: 228, endPoint y: 273, distance: 23.5
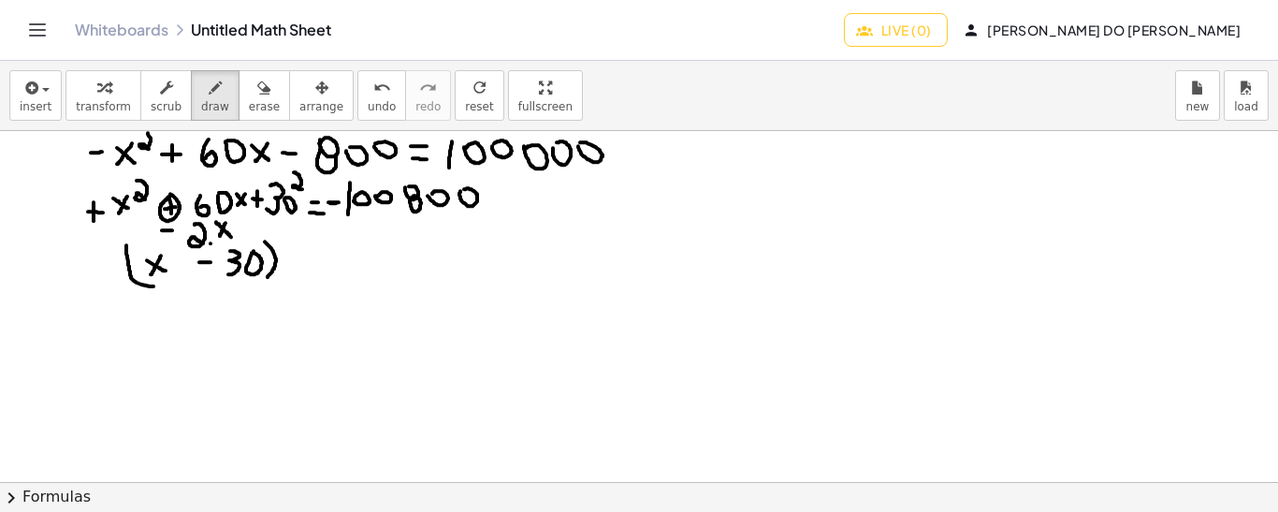
drag, startPoint x: 282, startPoint y: 226, endPoint x: 283, endPoint y: 243, distance: 16.9
drag, startPoint x: 263, startPoint y: 217, endPoint x: 297, endPoint y: 217, distance: 34.6
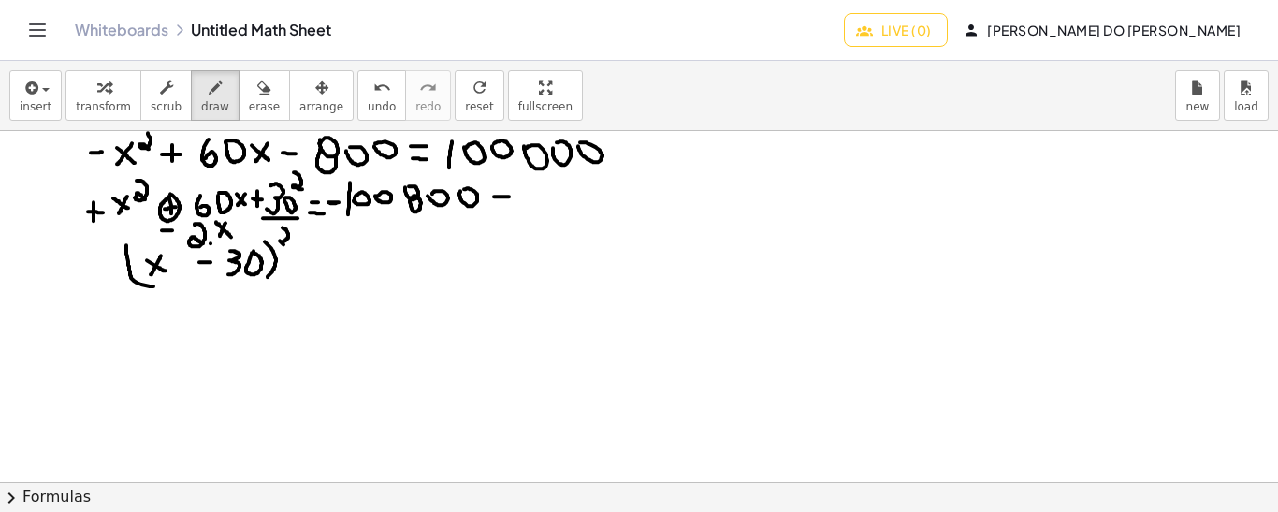
drag, startPoint x: 494, startPoint y: 195, endPoint x: 509, endPoint y: 195, distance: 15.0
drag, startPoint x: 500, startPoint y: 186, endPoint x: 501, endPoint y: 203, distance: 16.9
drag, startPoint x: 526, startPoint y: 178, endPoint x: 526, endPoint y: 205, distance: 27.1
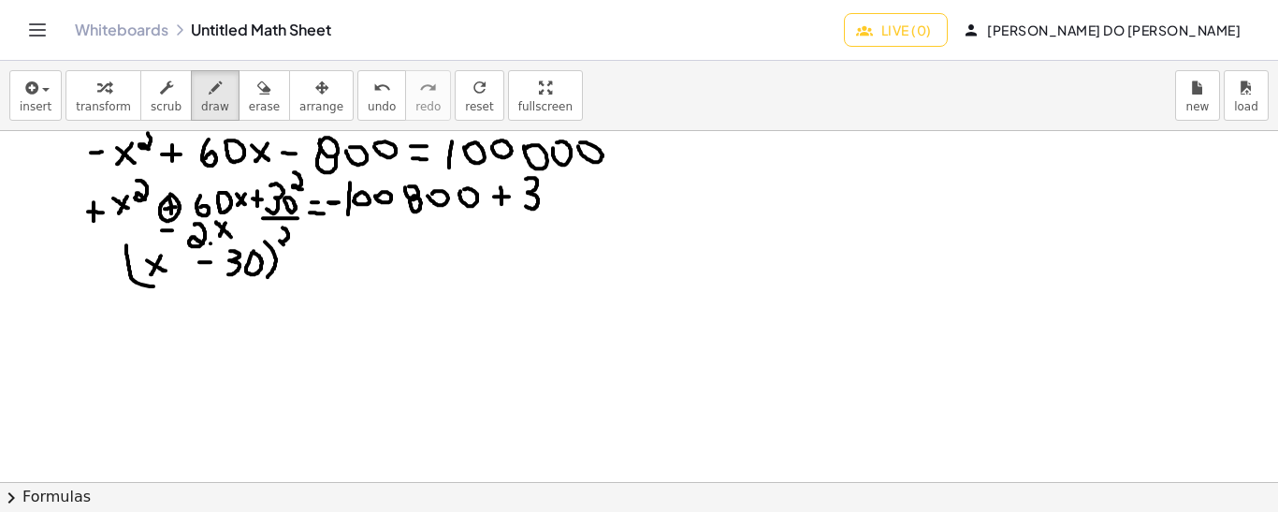
drag, startPoint x: 572, startPoint y: 169, endPoint x: 580, endPoint y: 187, distance: 19.7
drag, startPoint x: 301, startPoint y: 265, endPoint x: 311, endPoint y: 263, distance: 10.5
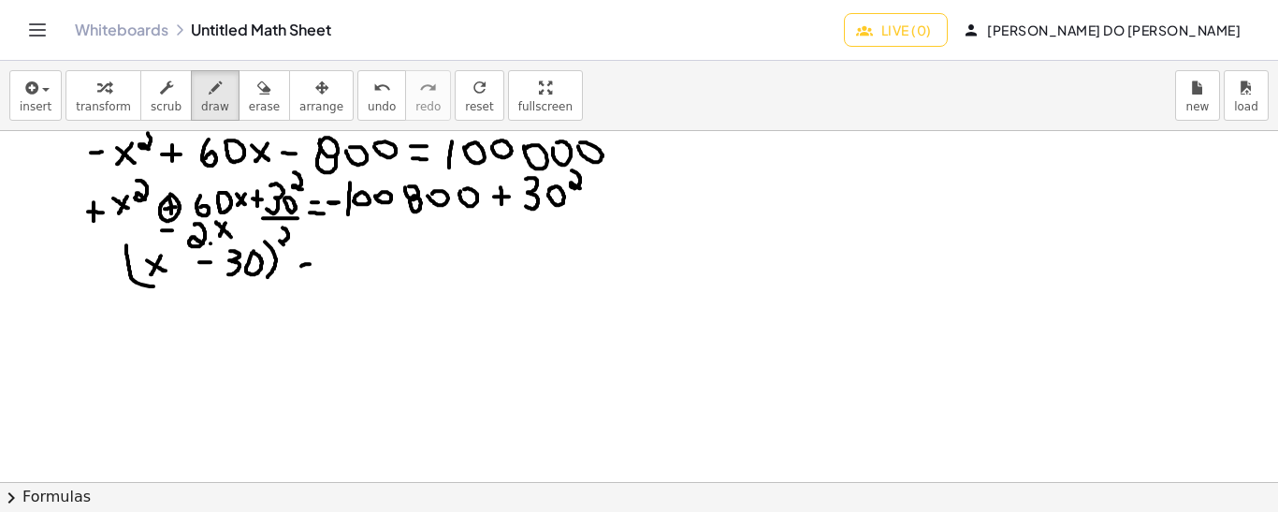
drag, startPoint x: 331, startPoint y: 258, endPoint x: 341, endPoint y: 259, distance: 10.3
drag, startPoint x: 355, startPoint y: 236, endPoint x: 355, endPoint y: 259, distance: 23.4
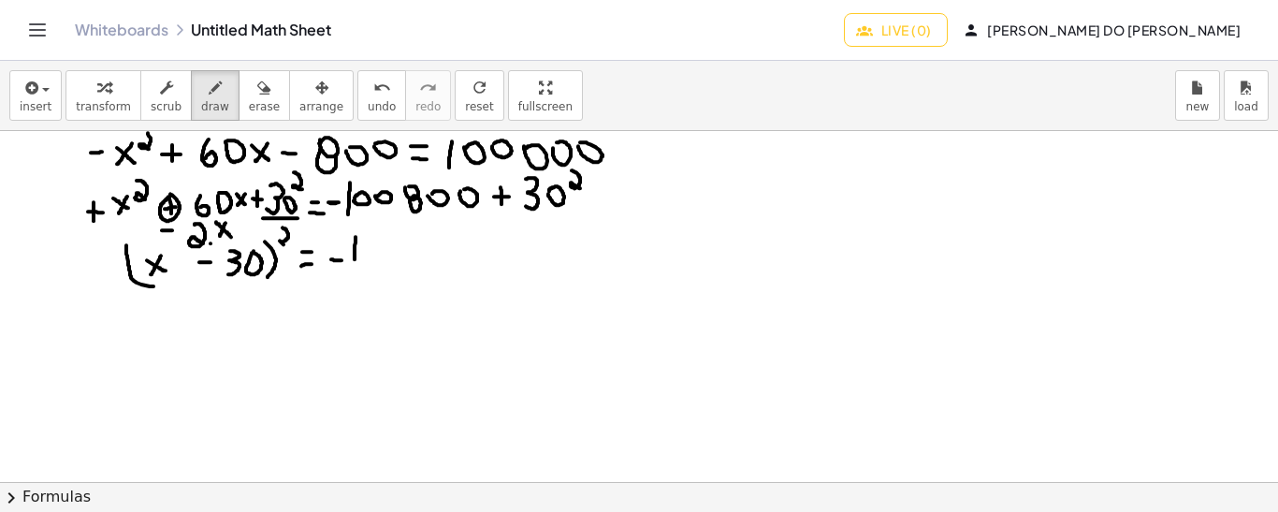
drag, startPoint x: 423, startPoint y: 233, endPoint x: 419, endPoint y: 258, distance: 25.5
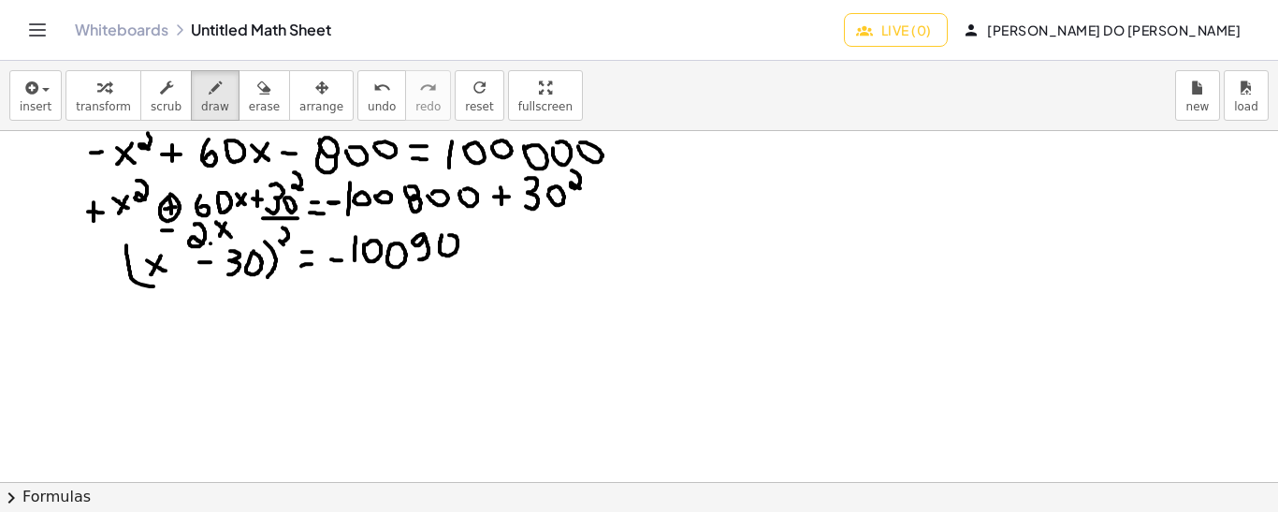
click at [368, 106] on span "undo" at bounding box center [382, 106] width 28 height 13
click at [368, 100] on span "undo" at bounding box center [382, 106] width 28 height 13
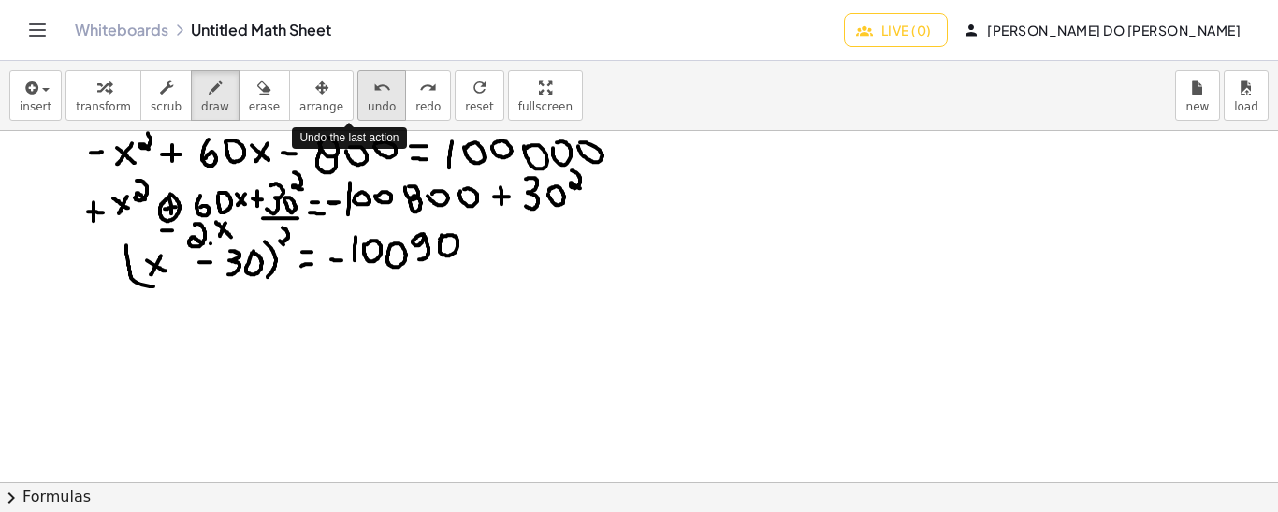
click at [368, 100] on span "undo" at bounding box center [382, 106] width 28 height 13
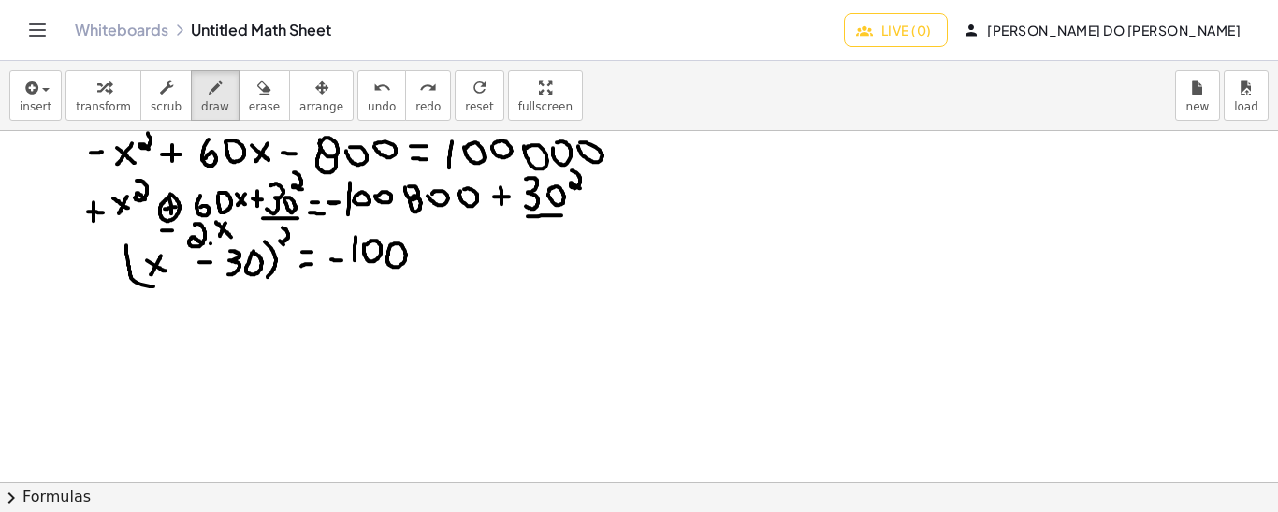
drag, startPoint x: 528, startPoint y: 215, endPoint x: 563, endPoint y: 213, distance: 35.6
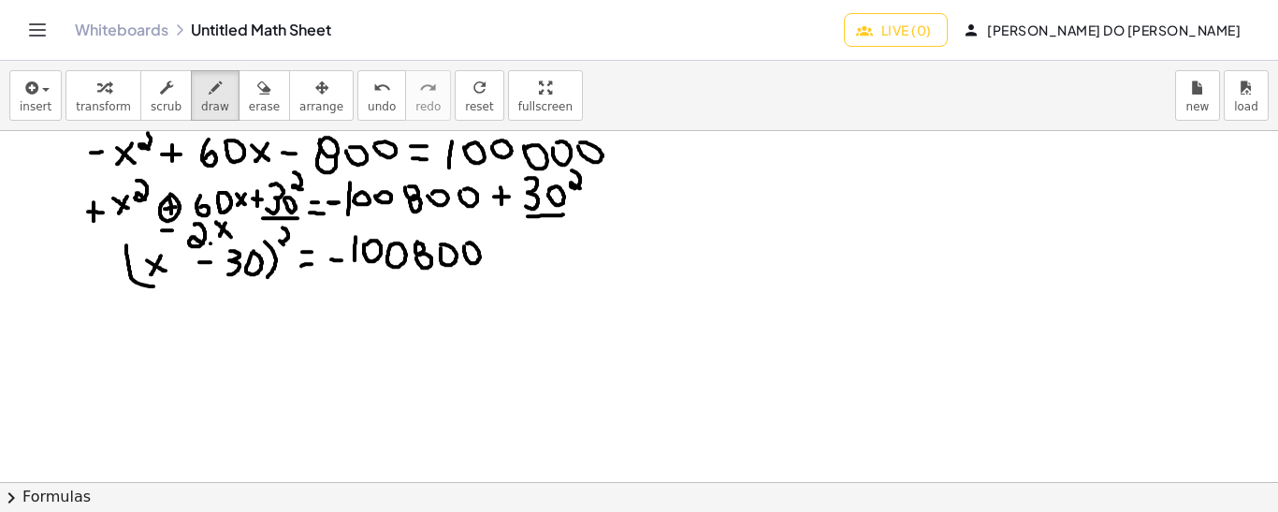
drag, startPoint x: 497, startPoint y: 247, endPoint x: 508, endPoint y: 248, distance: 11.3
drag, startPoint x: 502, startPoint y: 238, endPoint x: 502, endPoint y: 256, distance: 18.7
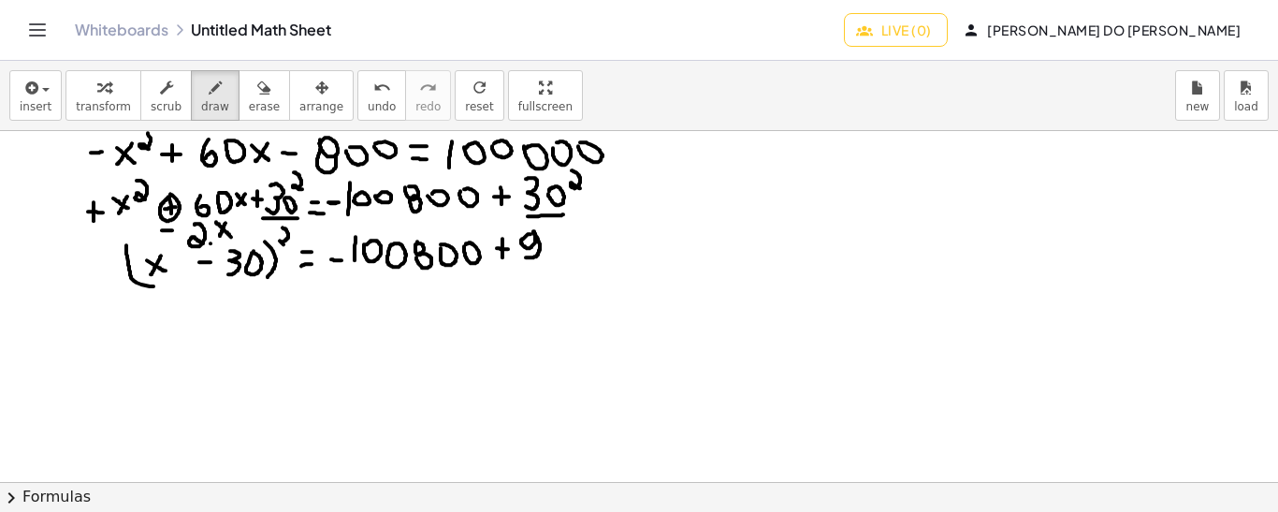
drag, startPoint x: 530, startPoint y: 233, endPoint x: 526, endPoint y: 256, distance: 23.8
drag, startPoint x: 398, startPoint y: 318, endPoint x: 393, endPoint y: 351, distance: 33.2
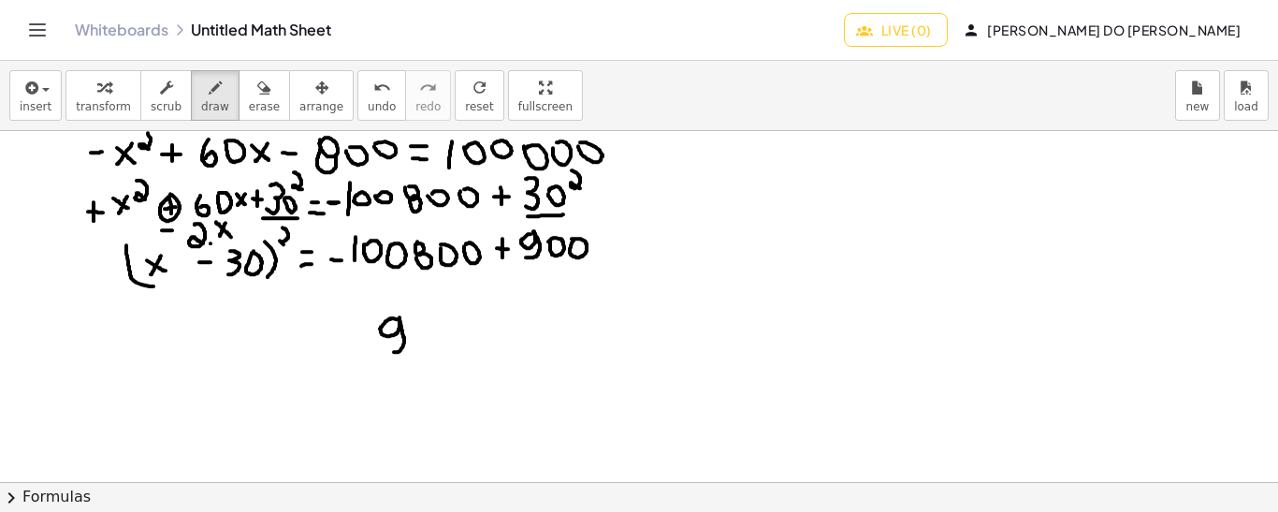
drag, startPoint x: 414, startPoint y: 318, endPoint x: 410, endPoint y: 349, distance: 31.2
drag, startPoint x: 440, startPoint y: 317, endPoint x: 441, endPoint y: 352, distance: 34.6
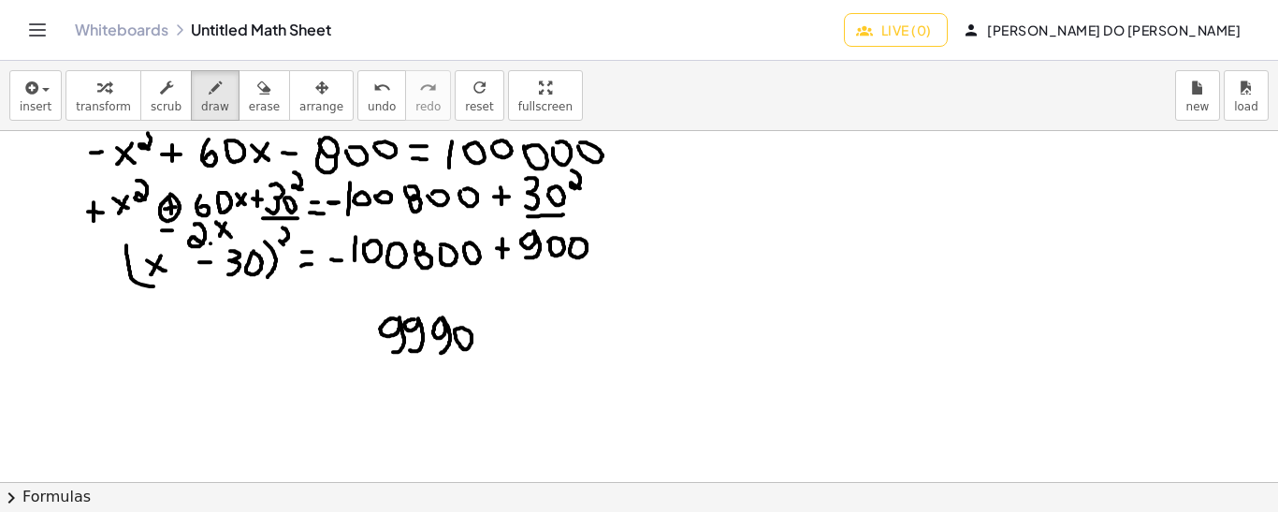
drag, startPoint x: 214, startPoint y: 337, endPoint x: 203, endPoint y: 353, distance: 19.5
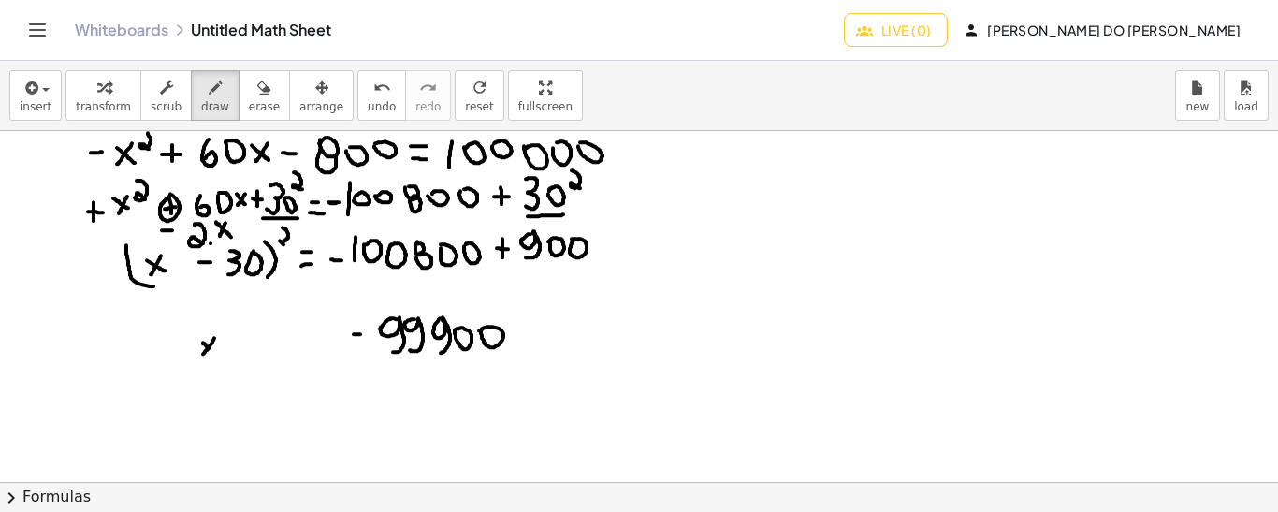
drag, startPoint x: 203, startPoint y: 341, endPoint x: 216, endPoint y: 354, distance: 17.9
drag, startPoint x: 236, startPoint y: 341, endPoint x: 250, endPoint y: 341, distance: 14.0
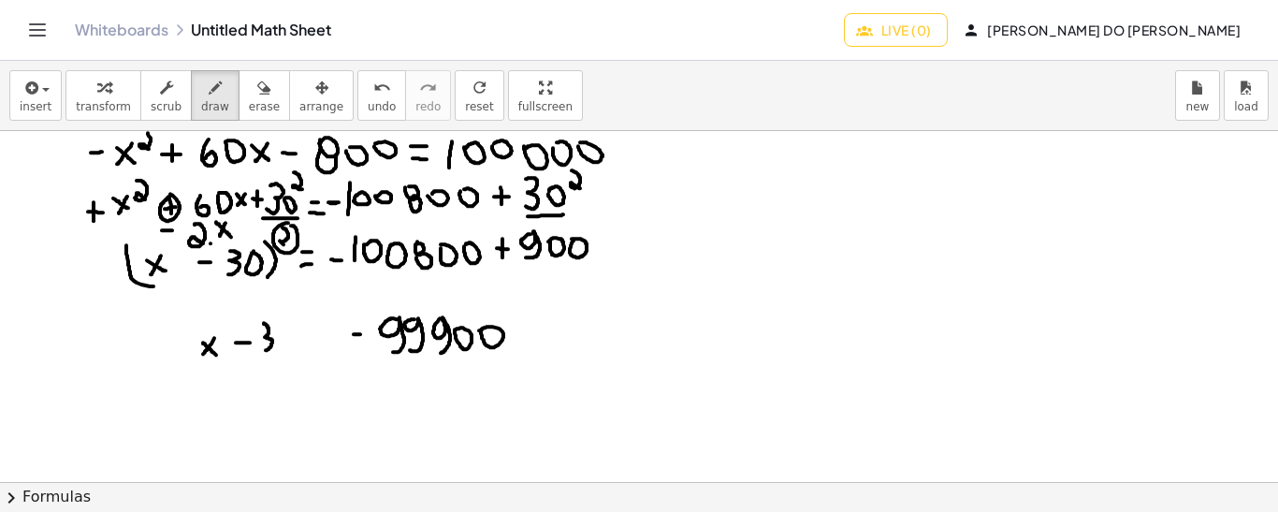
drag, startPoint x: 264, startPoint y: 322, endPoint x: 260, endPoint y: 347, distance: 25.5
drag, startPoint x: 303, startPoint y: 235, endPoint x: 359, endPoint y: 230, distance: 56.3
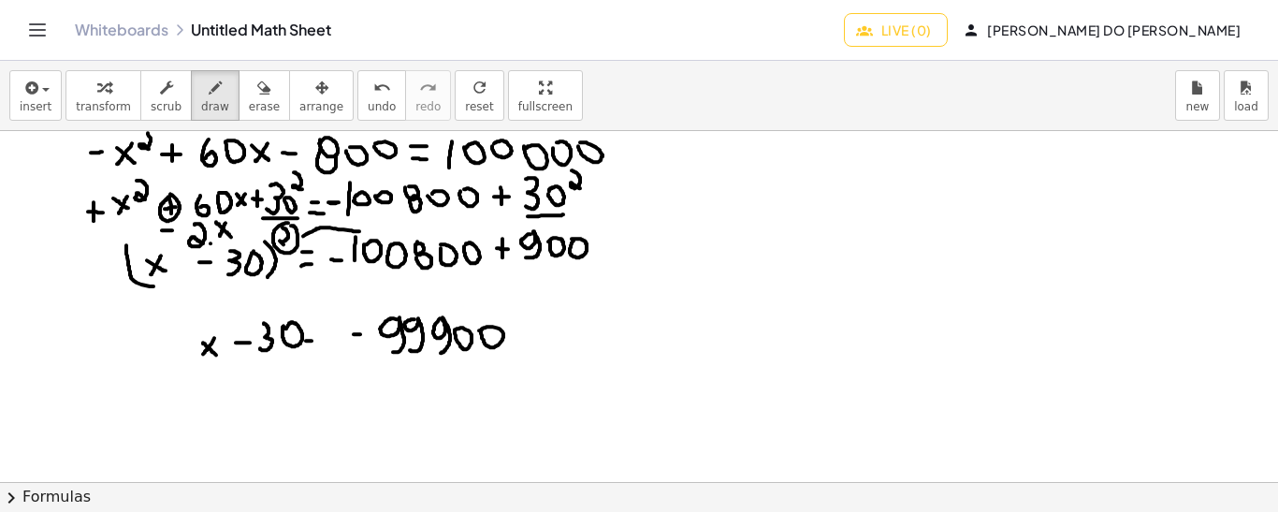
drag, startPoint x: 305, startPoint y: 329, endPoint x: 315, endPoint y: 329, distance: 10.3
drag, startPoint x: 322, startPoint y: 331, endPoint x: 524, endPoint y: 316, distance: 202.6
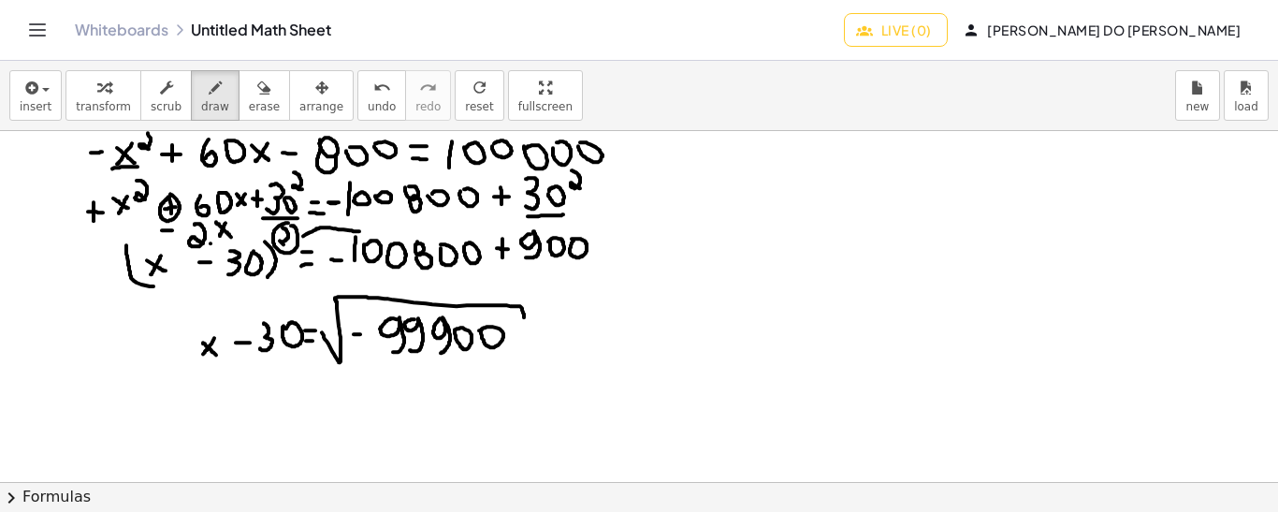
drag, startPoint x: 112, startPoint y: 167, endPoint x: 138, endPoint y: 166, distance: 25.3
drag, startPoint x: 712, startPoint y: 156, endPoint x: 726, endPoint y: 154, distance: 14.2
drag, startPoint x: 743, startPoint y: 146, endPoint x: 743, endPoint y: 164, distance: 17.8
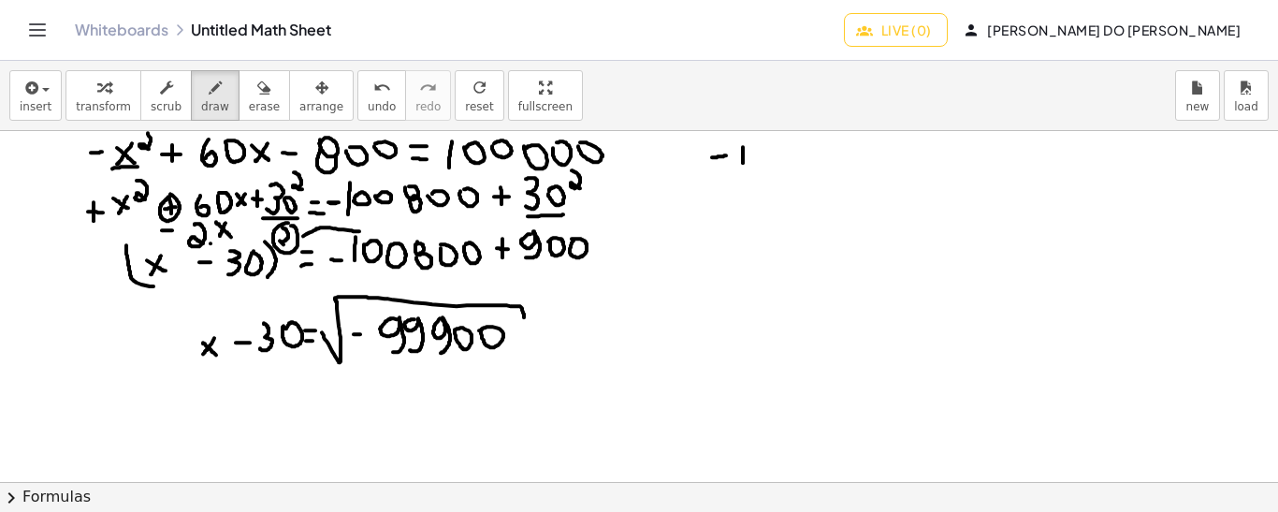
drag, startPoint x: 803, startPoint y: 136, endPoint x: 815, endPoint y: 156, distance: 23.9
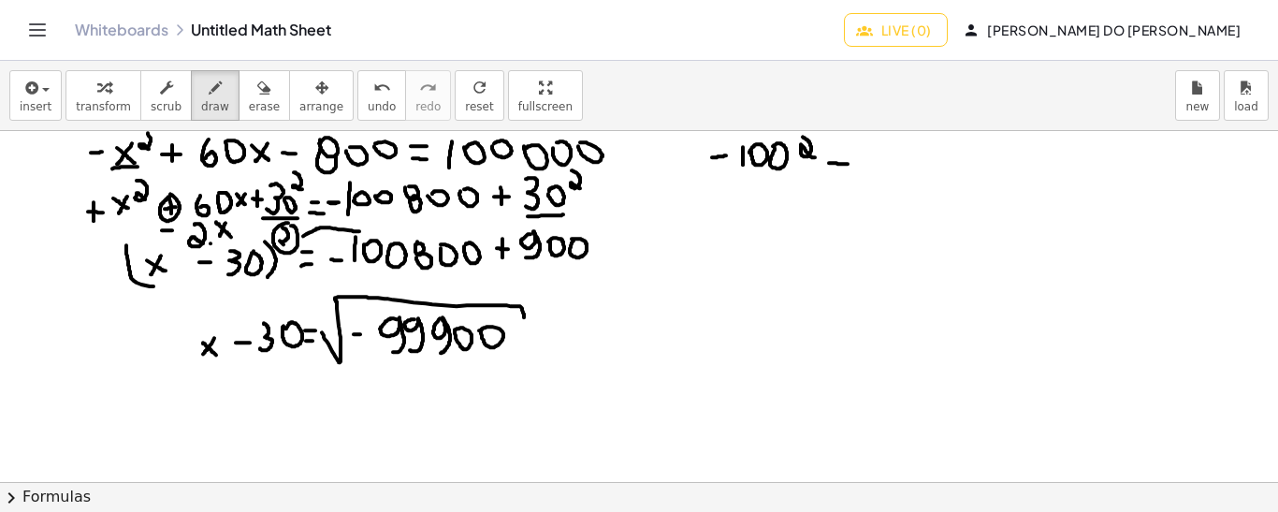
drag, startPoint x: 829, startPoint y: 162, endPoint x: 851, endPoint y: 163, distance: 22.5
drag, startPoint x: 837, startPoint y: 151, endPoint x: 838, endPoint y: 165, distance: 14.1
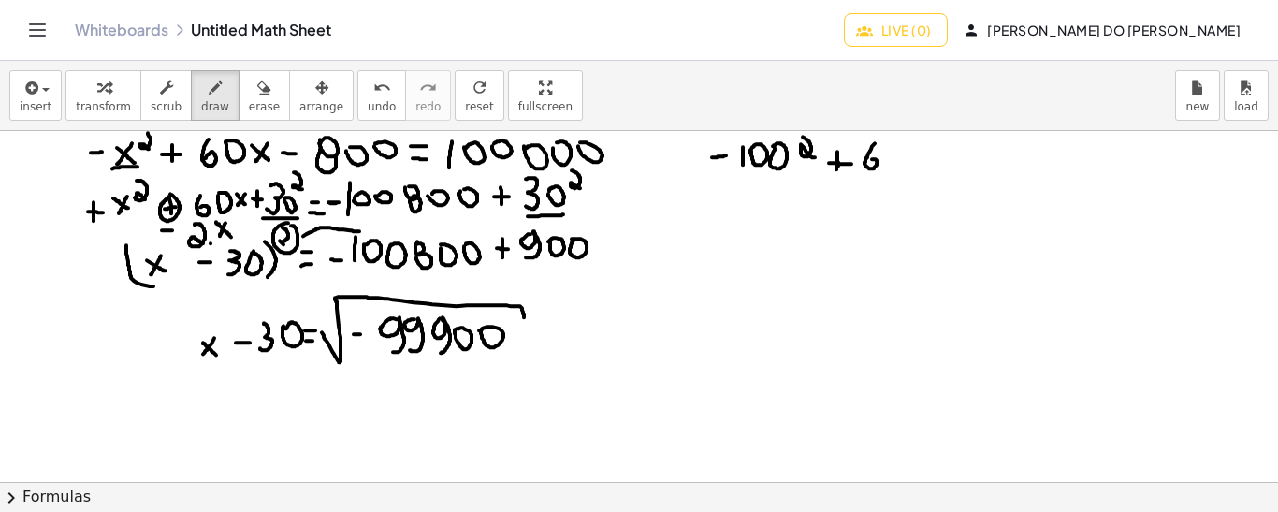
drag, startPoint x: 875, startPoint y: 142, endPoint x: 866, endPoint y: 162, distance: 21.4
drag, startPoint x: 924, startPoint y: 144, endPoint x: 925, endPoint y: 159, distance: 15.0
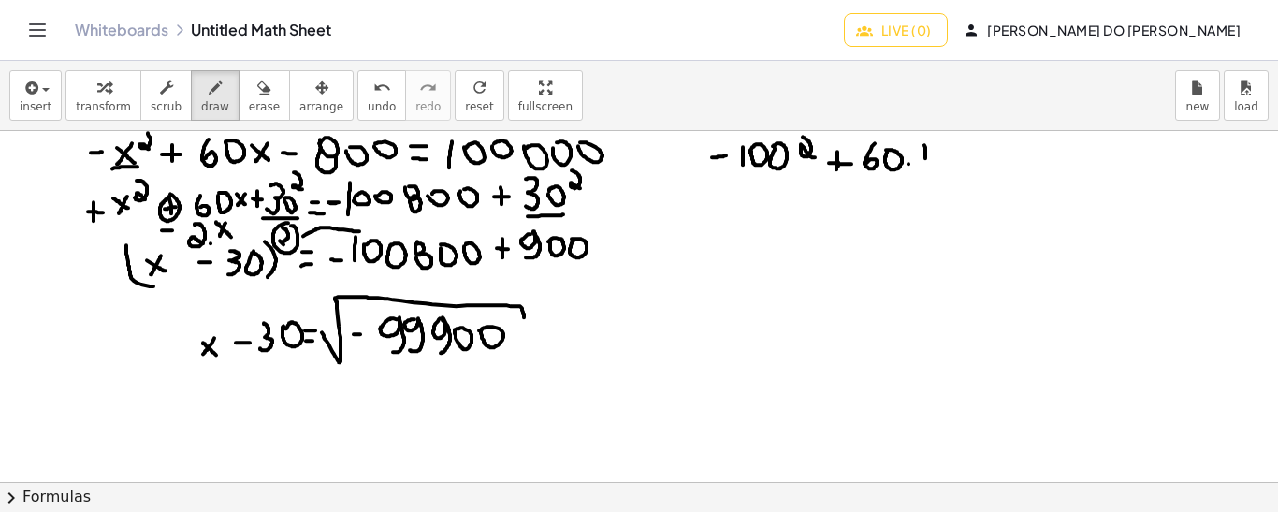
drag, startPoint x: 953, startPoint y: 143, endPoint x: 968, endPoint y: 148, distance: 15.7
drag, startPoint x: 978, startPoint y: 154, endPoint x: 989, endPoint y: 154, distance: 10.3
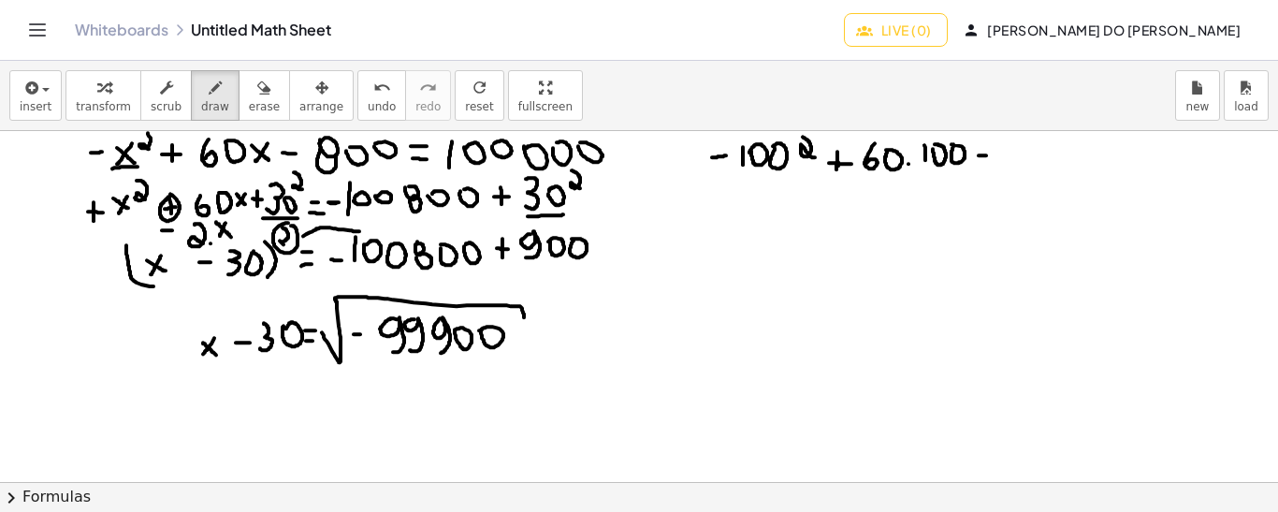
drag, startPoint x: 997, startPoint y: 145, endPoint x: 1008, endPoint y: 146, distance: 11.3
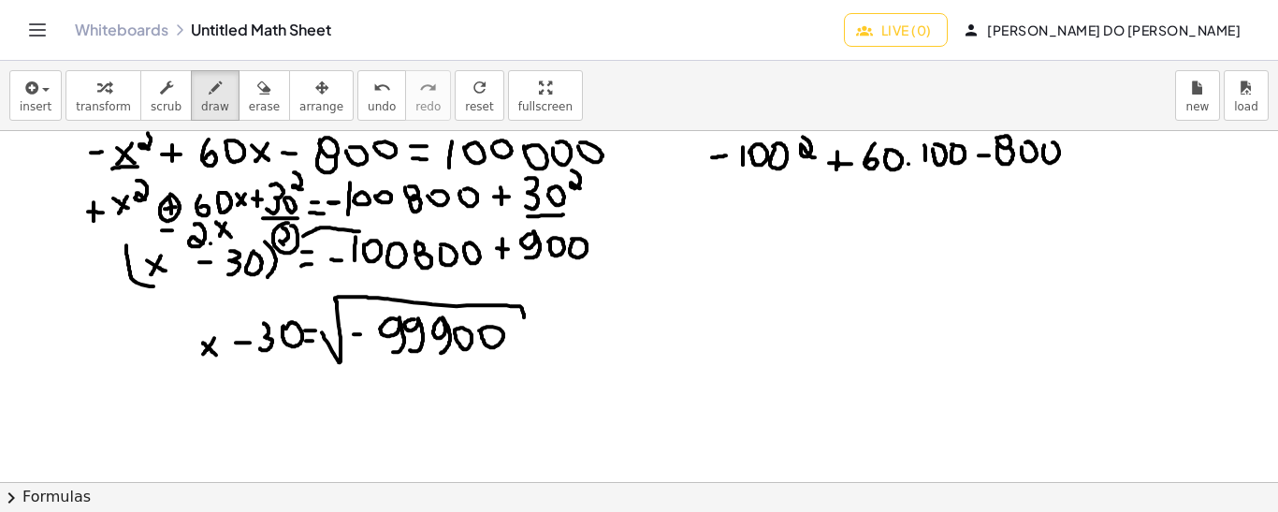
drag, startPoint x: 744, startPoint y: 251, endPoint x: 735, endPoint y: 236, distance: 17.2
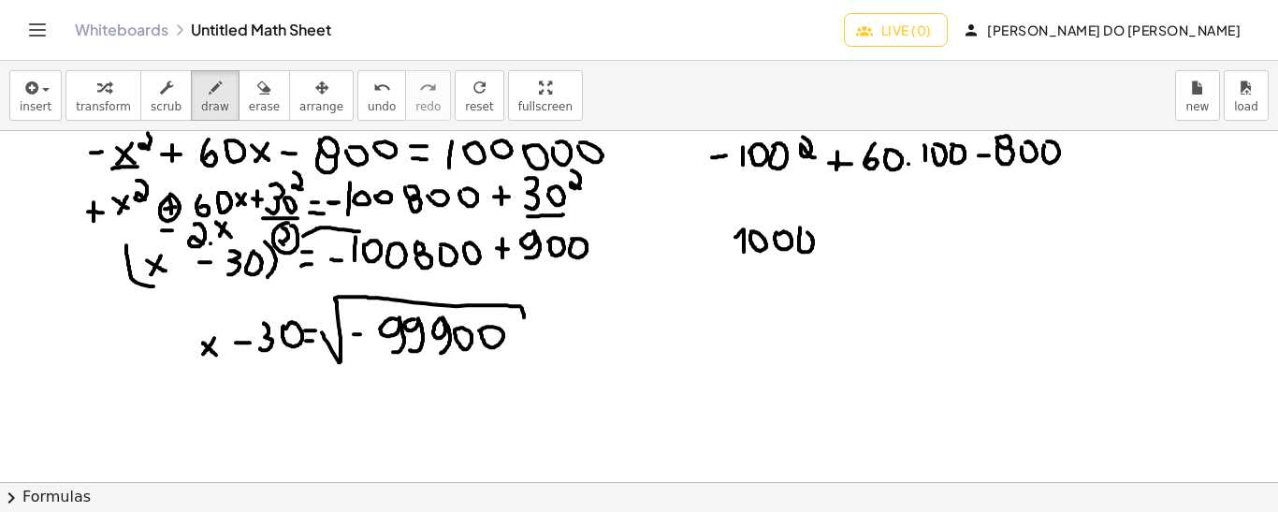
drag, startPoint x: 849, startPoint y: 238, endPoint x: 866, endPoint y: 237, distance: 16.9
drag, startPoint x: 857, startPoint y: 225, endPoint x: 858, endPoint y: 240, distance: 15.0
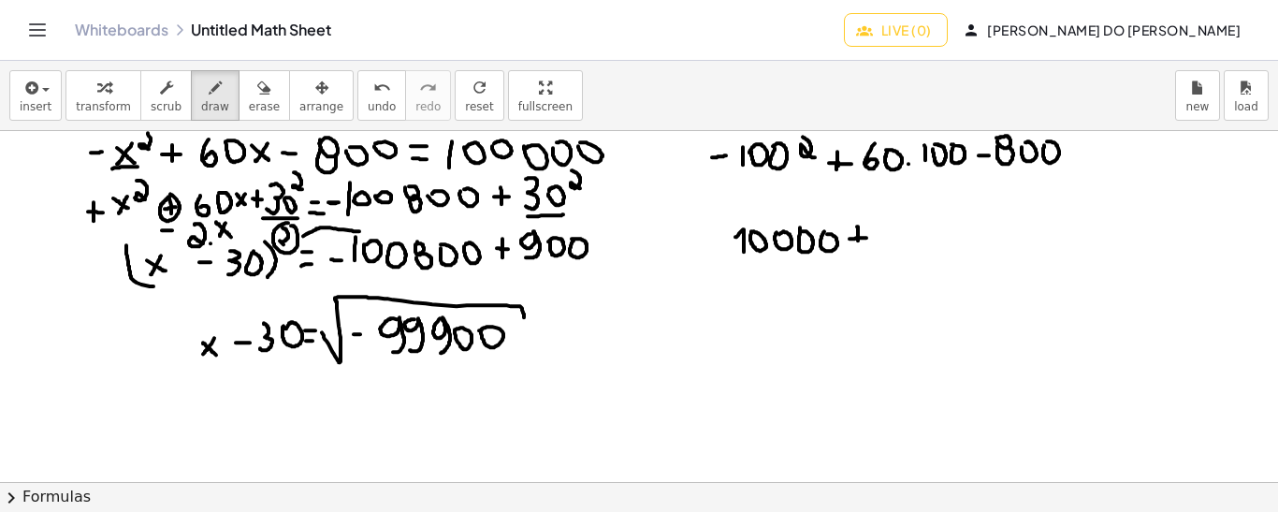
drag, startPoint x: 880, startPoint y: 223, endPoint x: 884, endPoint y: 239, distance: 17.2
drag, startPoint x: 686, startPoint y: 239, endPoint x: 702, endPoint y: 240, distance: 16.0
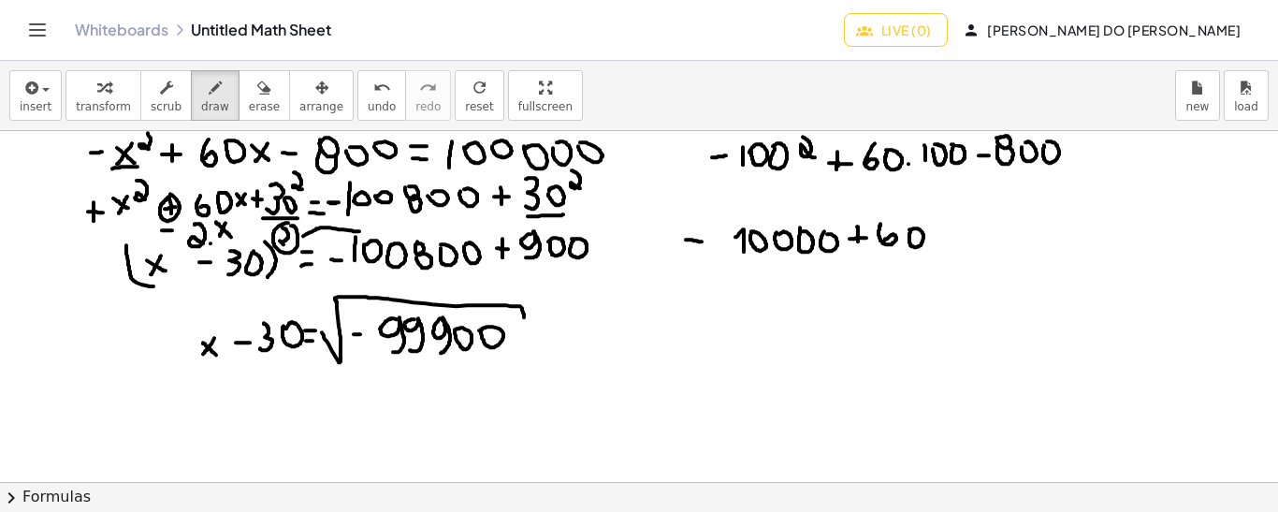
drag, startPoint x: 976, startPoint y: 232, endPoint x: 986, endPoint y: 234, distance: 10.5
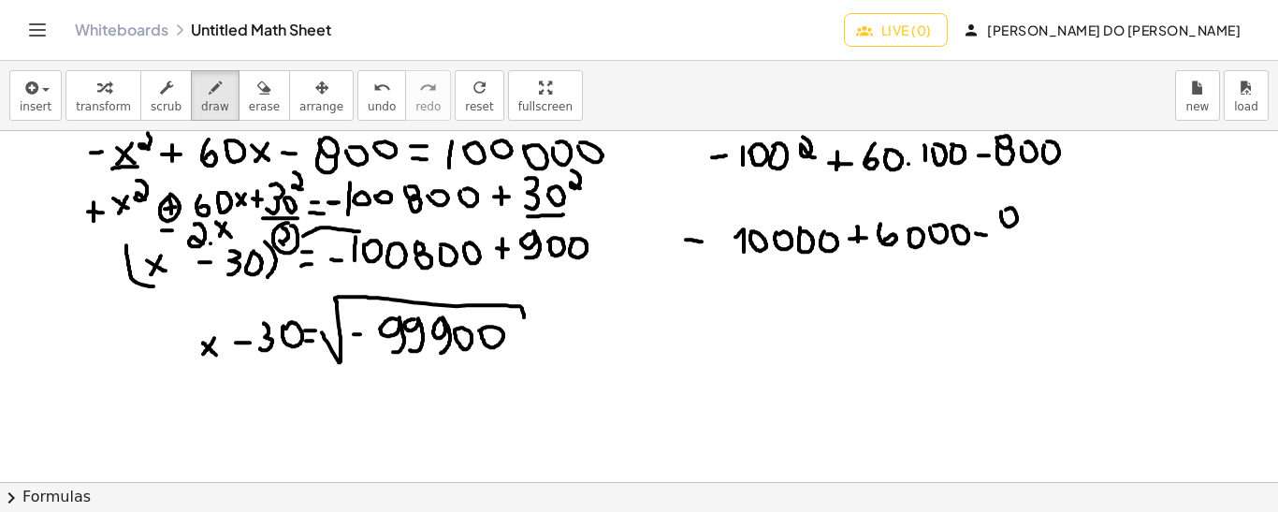
drag, startPoint x: 1004, startPoint y: 224, endPoint x: 1015, endPoint y: 223, distance: 11.3
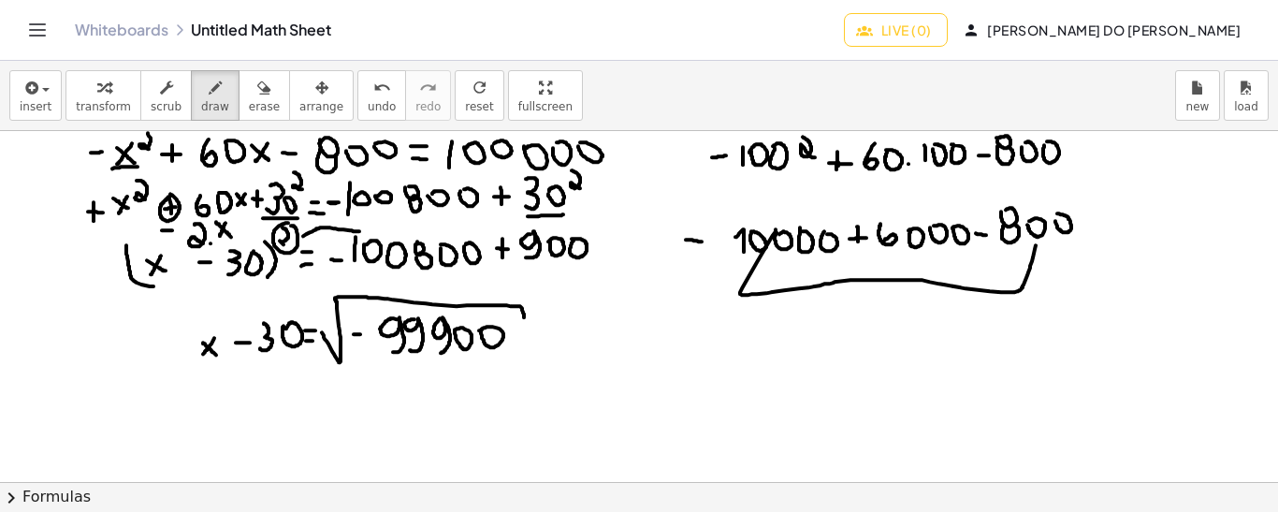
drag, startPoint x: 1035, startPoint y: 244, endPoint x: 775, endPoint y: 228, distance: 260.5
drag, startPoint x: 853, startPoint y: 323, endPoint x: 862, endPoint y: 371, distance: 49.5
drag, startPoint x: 789, startPoint y: 349, endPoint x: 801, endPoint y: 349, distance: 11.2
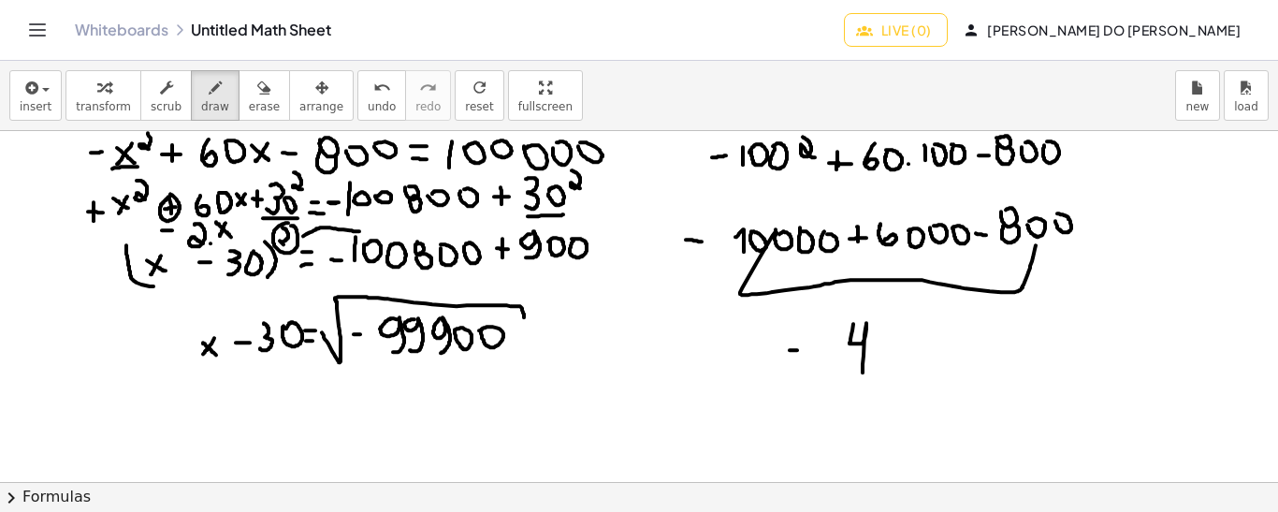
drag, startPoint x: 896, startPoint y: 323, endPoint x: 905, endPoint y: 356, distance: 34.7
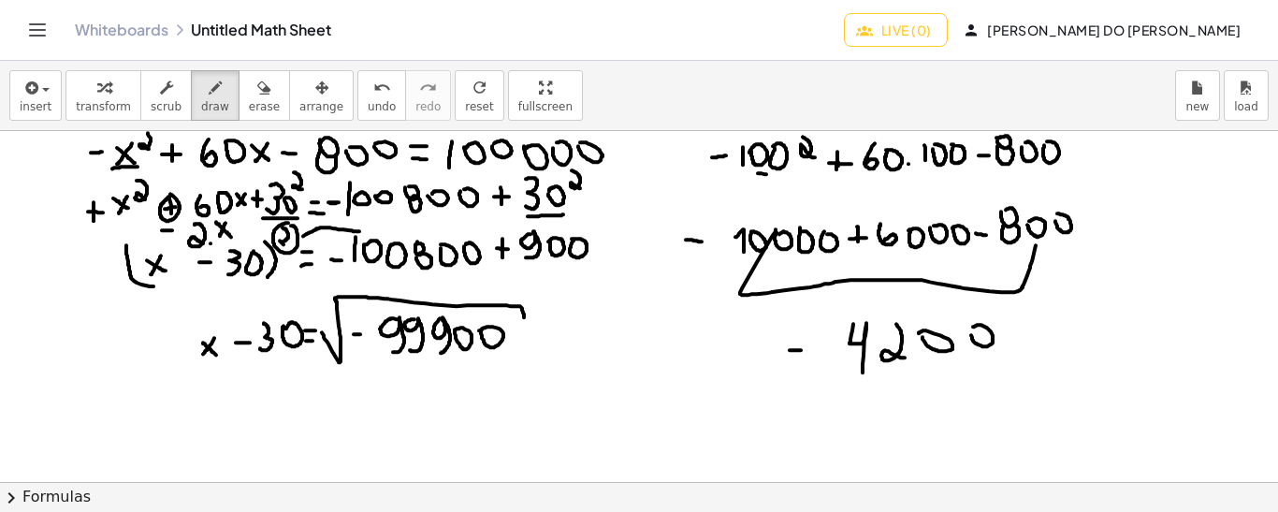
drag, startPoint x: 758, startPoint y: 172, endPoint x: 780, endPoint y: 176, distance: 22.8
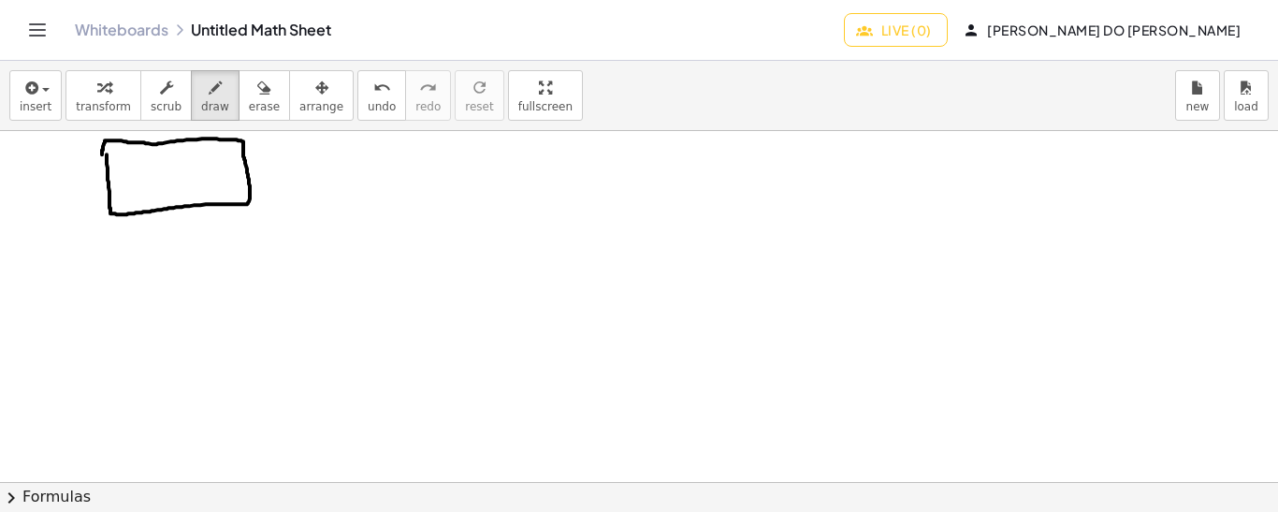
drag, startPoint x: 198, startPoint y: 212, endPoint x: 183, endPoint y: 236, distance: 27.8
drag, startPoint x: 181, startPoint y: 212, endPoint x: 201, endPoint y: 235, distance: 30.5
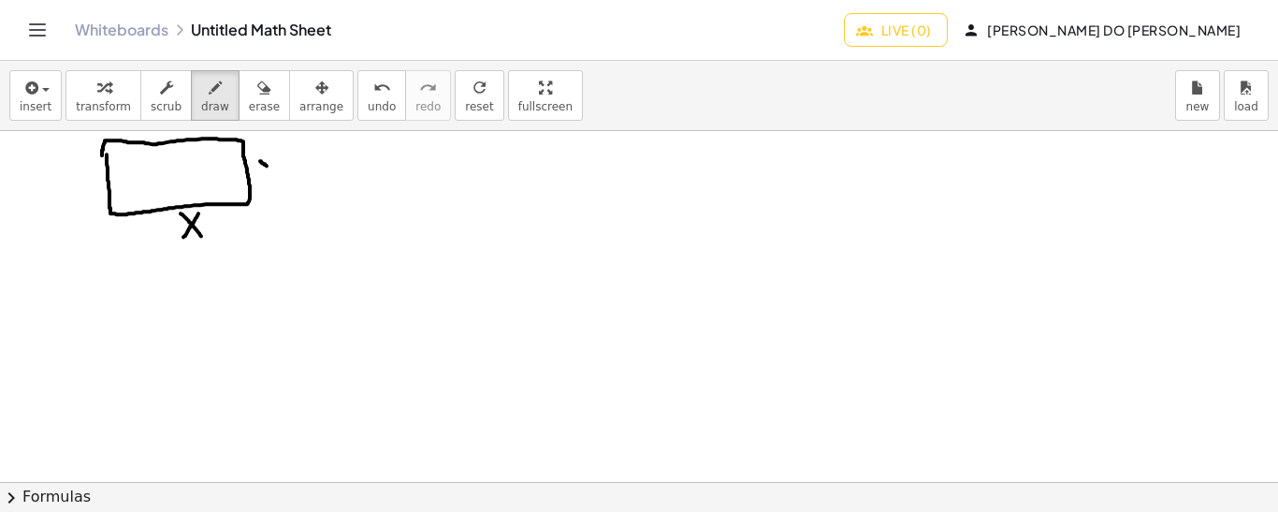
drag, startPoint x: 260, startPoint y: 160, endPoint x: 271, endPoint y: 170, distance: 15.2
drag, startPoint x: 276, startPoint y: 157, endPoint x: 268, endPoint y: 186, distance: 30.2
drag, startPoint x: 382, startPoint y: 143, endPoint x: 370, endPoint y: 165, distance: 24.3
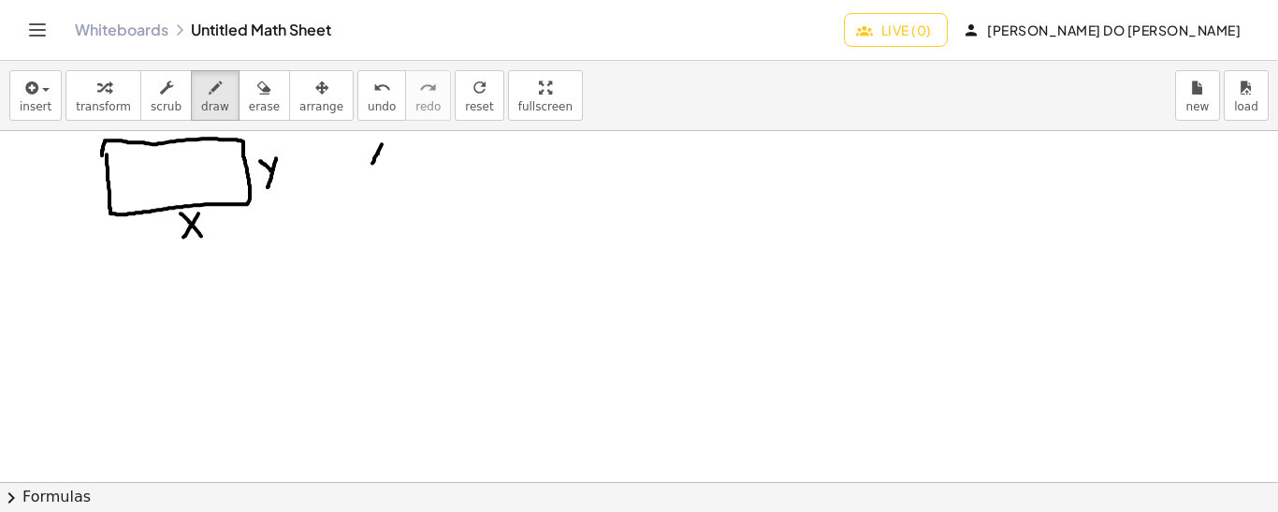
drag, startPoint x: 366, startPoint y: 143, endPoint x: 384, endPoint y: 165, distance: 28.5
drag, startPoint x: 410, startPoint y: 142, endPoint x: 420, endPoint y: 160, distance: 20.5
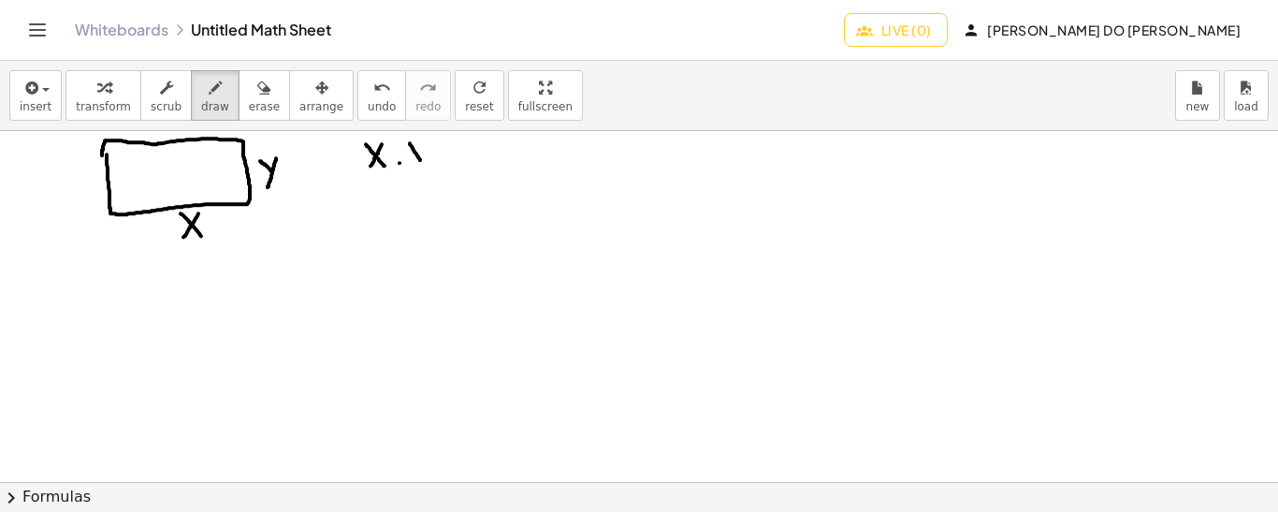
drag, startPoint x: 427, startPoint y: 145, endPoint x: 415, endPoint y: 181, distance: 38.5
drag, startPoint x: 441, startPoint y: 160, endPoint x: 453, endPoint y: 160, distance: 12.2
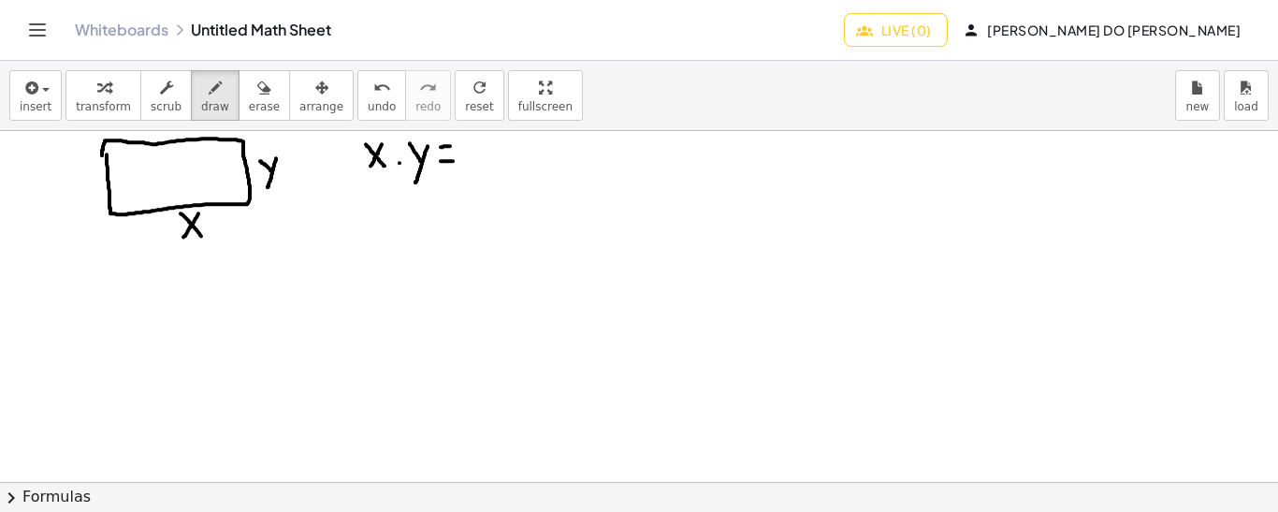
drag, startPoint x: 441, startPoint y: 146, endPoint x: 454, endPoint y: 144, distance: 13.2
drag, startPoint x: 481, startPoint y: 138, endPoint x: 471, endPoint y: 164, distance: 26.9
drag, startPoint x: 506, startPoint y: 167, endPoint x: 499, endPoint y: 144, distance: 24.3
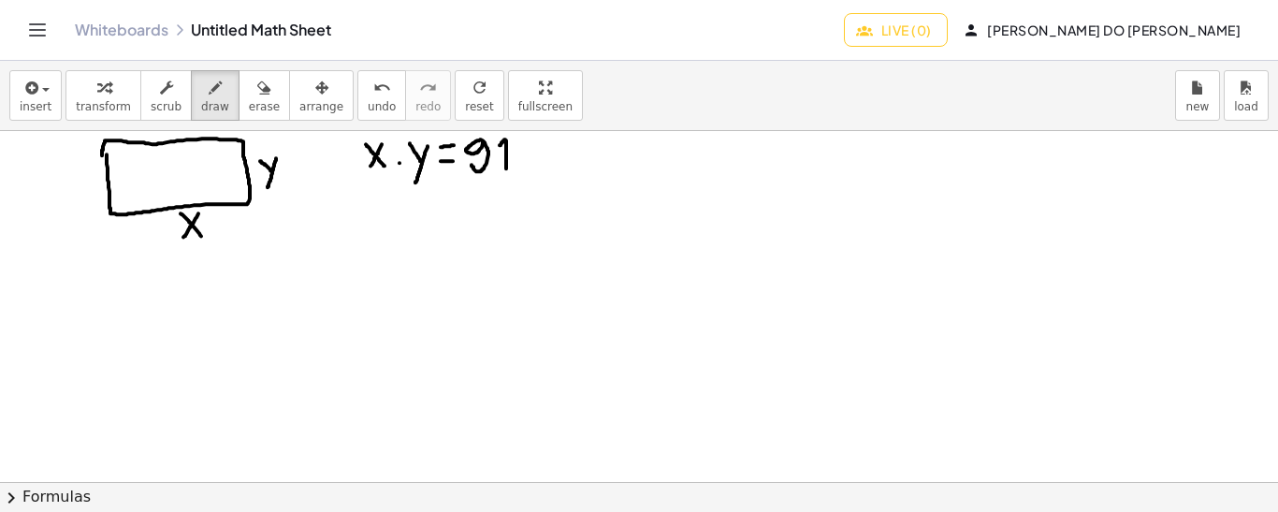
drag, startPoint x: 338, startPoint y: 180, endPoint x: 564, endPoint y: 179, distance: 226.4
drag, startPoint x: 355, startPoint y: 183, endPoint x: 528, endPoint y: 193, distance: 172.4
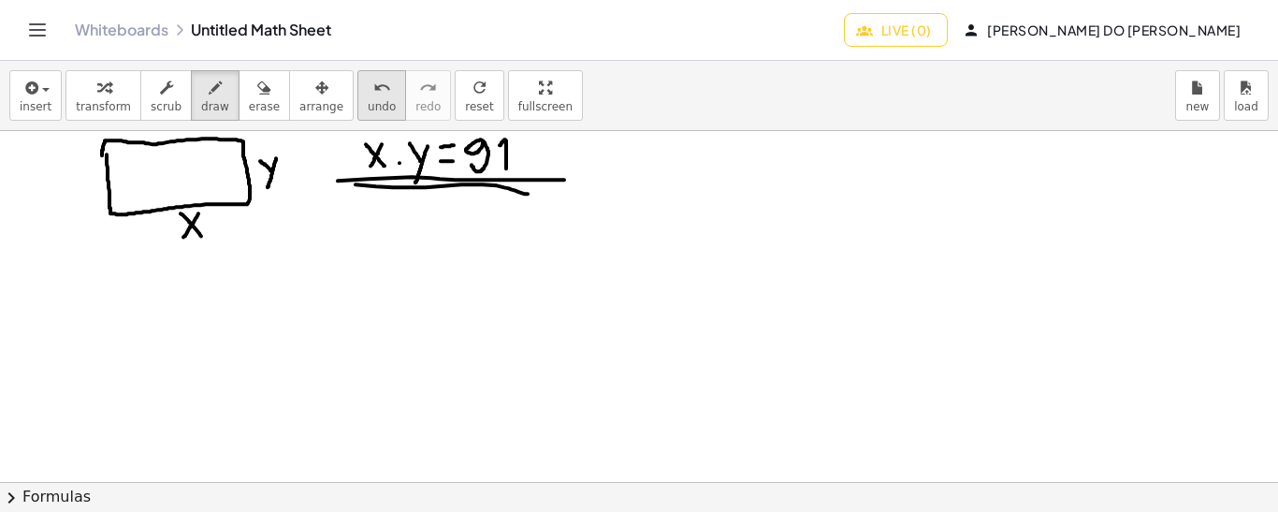
click at [373, 94] on icon "undo" at bounding box center [382, 88] width 18 height 22
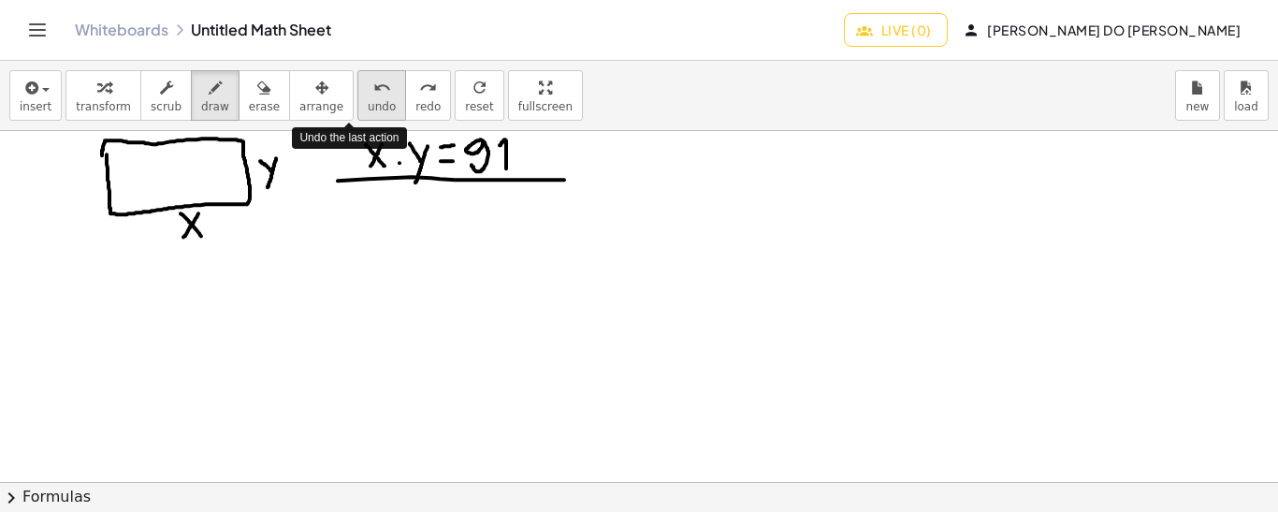
click at [373, 94] on icon "undo" at bounding box center [382, 88] width 18 height 22
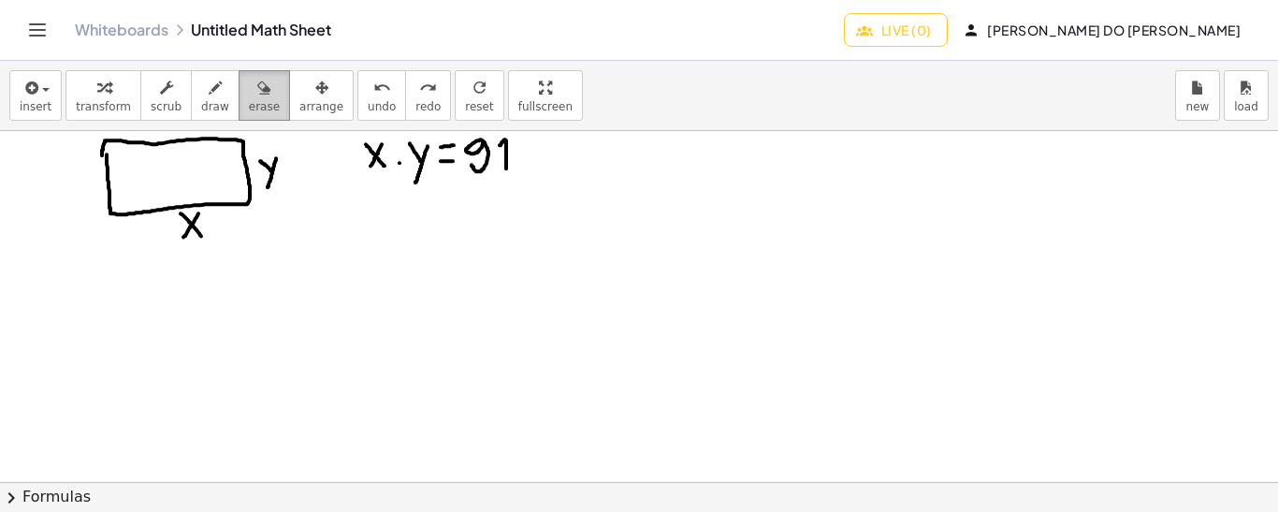
click at [249, 100] on span "erase" at bounding box center [264, 106] width 31 height 13
drag, startPoint x: 32, startPoint y: 269, endPoint x: 20, endPoint y: 283, distance: 18.6
click at [209, 94] on icon "button" at bounding box center [215, 88] width 13 height 22
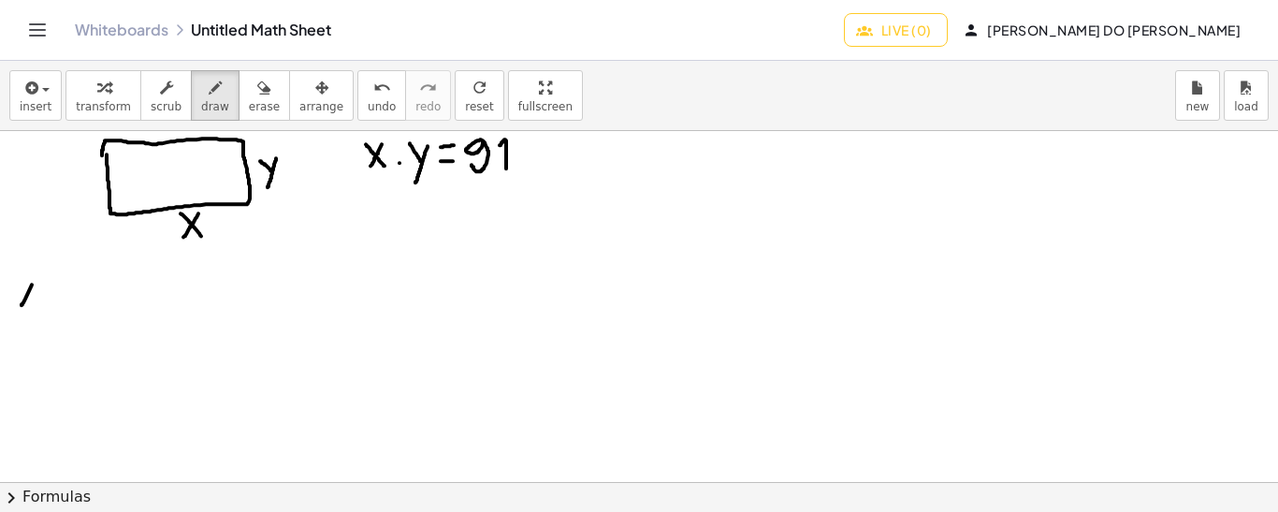
drag, startPoint x: 32, startPoint y: 283, endPoint x: 17, endPoint y: 310, distance: 30.2
drag, startPoint x: 17, startPoint y: 286, endPoint x: 37, endPoint y: 306, distance: 28.4
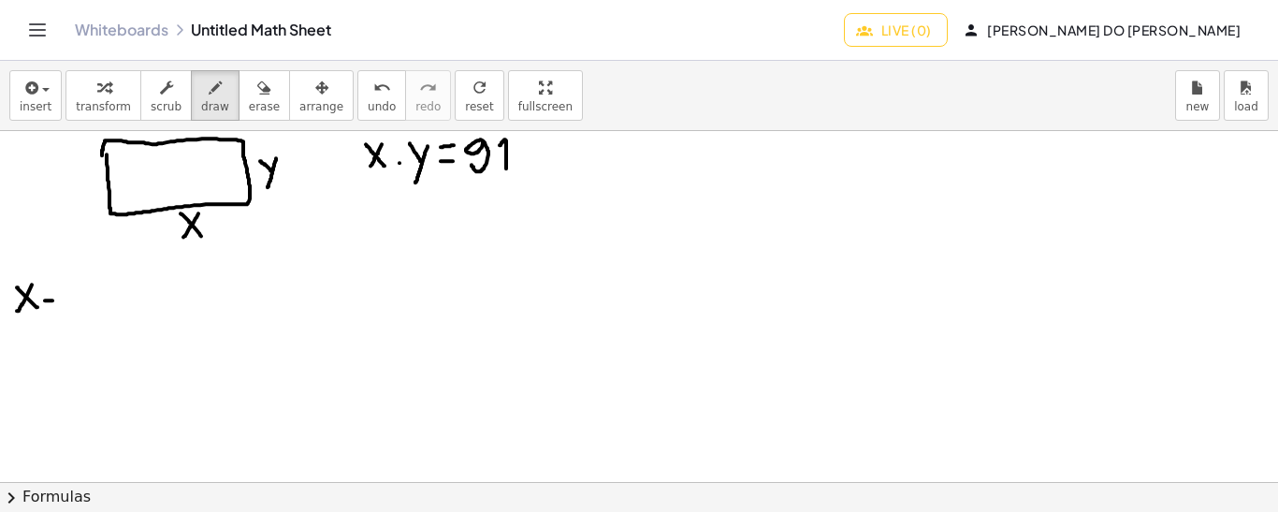
drag, startPoint x: 68, startPoint y: 279, endPoint x: 71, endPoint y: 299, distance: 20.8
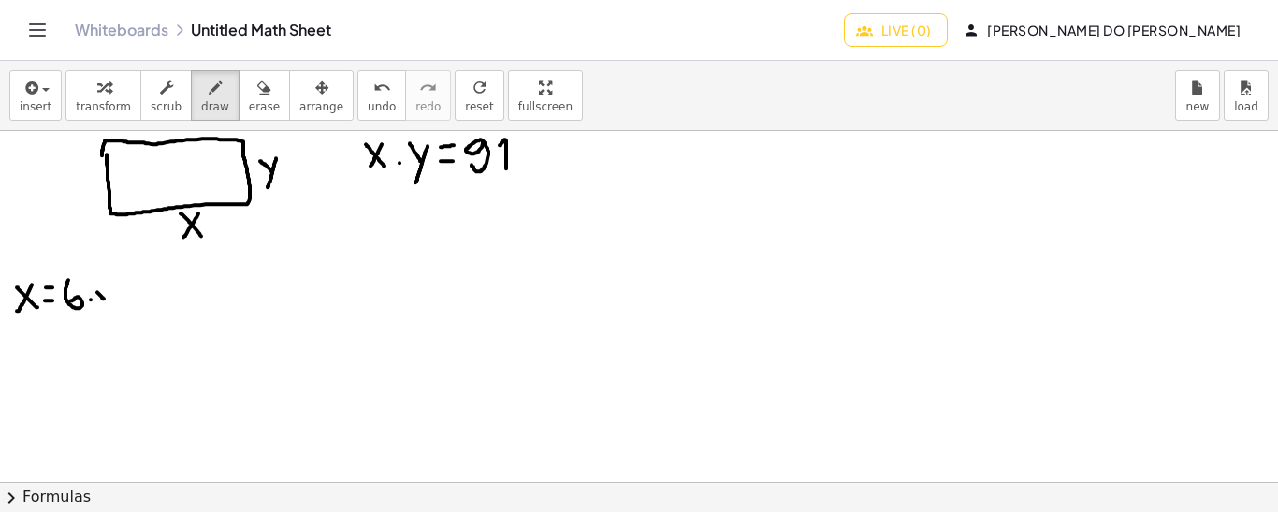
drag, startPoint x: 97, startPoint y: 291, endPoint x: 106, endPoint y: 300, distance: 12.6
drag, startPoint x: 109, startPoint y: 293, endPoint x: 99, endPoint y: 316, distance: 25.5
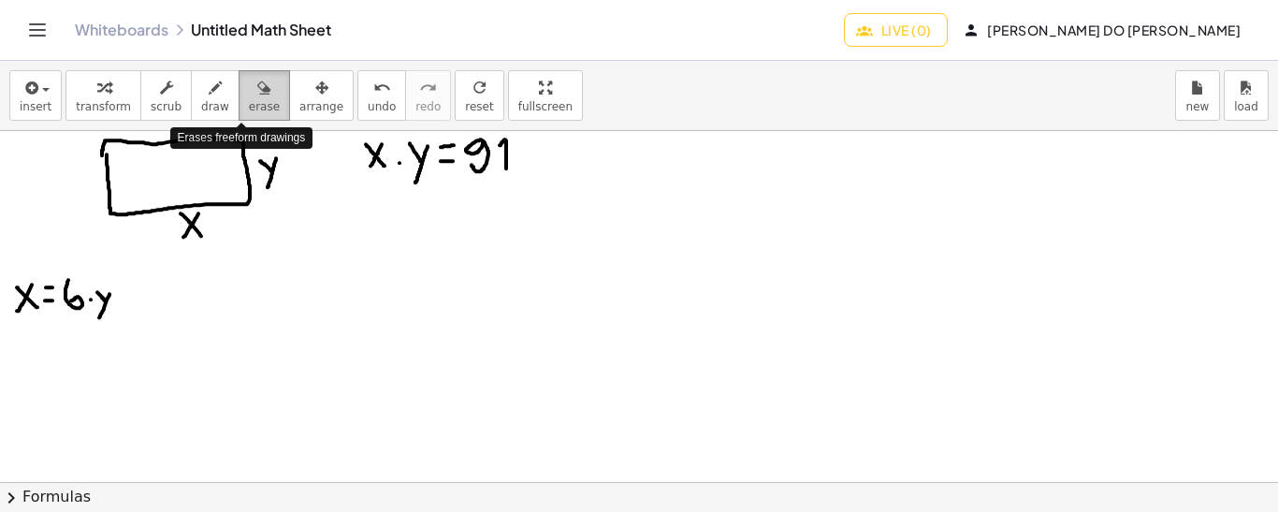
click at [257, 93] on icon "button" at bounding box center [263, 88] width 13 height 22
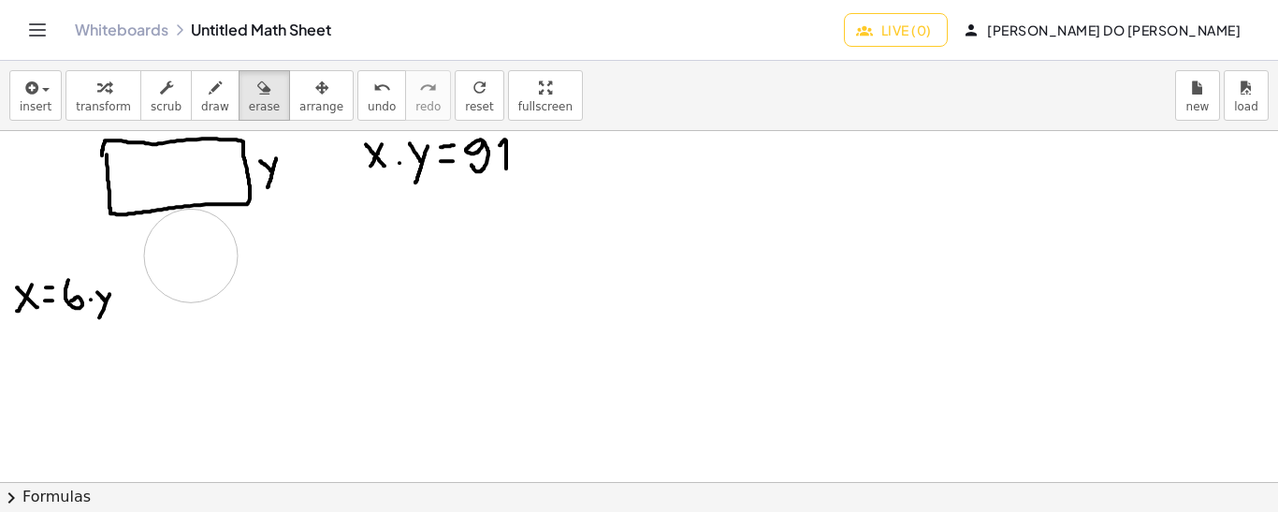
drag, startPoint x: 190, startPoint y: 289, endPoint x: 191, endPoint y: 254, distance: 34.6
click at [201, 105] on span "draw" at bounding box center [215, 106] width 28 height 13
drag, startPoint x: 167, startPoint y: 217, endPoint x: 166, endPoint y: 236, distance: 18.7
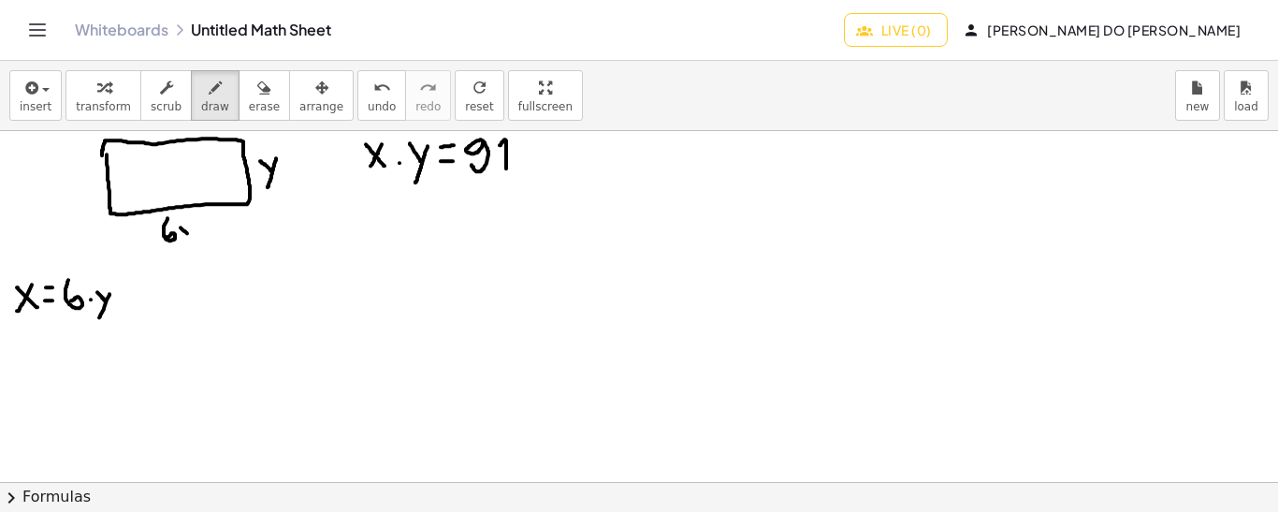
drag, startPoint x: 194, startPoint y: 221, endPoint x: 182, endPoint y: 254, distance: 35.5
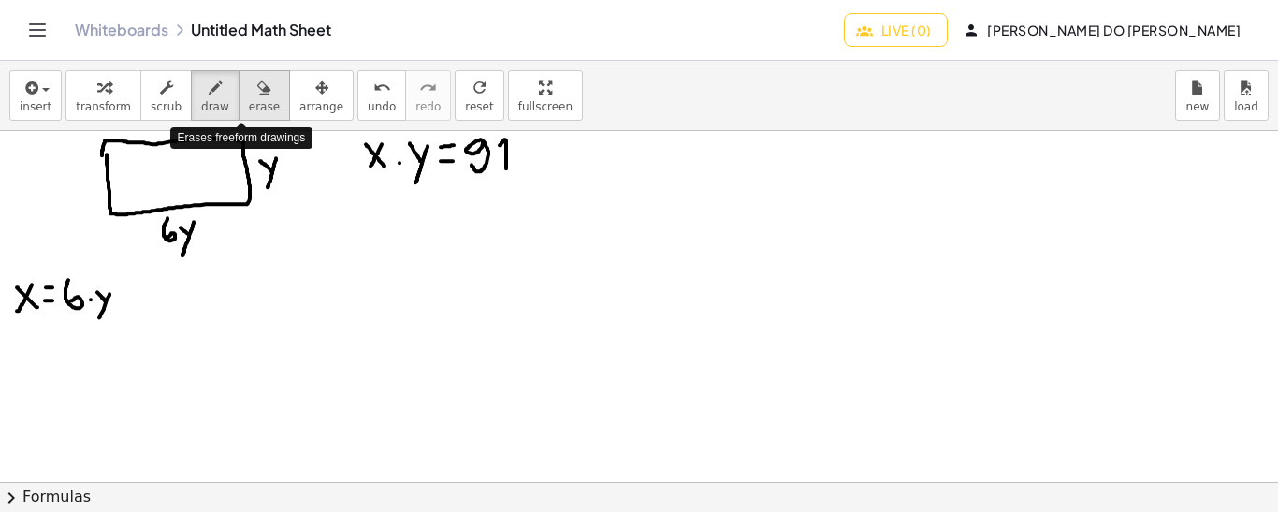
click at [257, 96] on icon "button" at bounding box center [263, 88] width 13 height 22
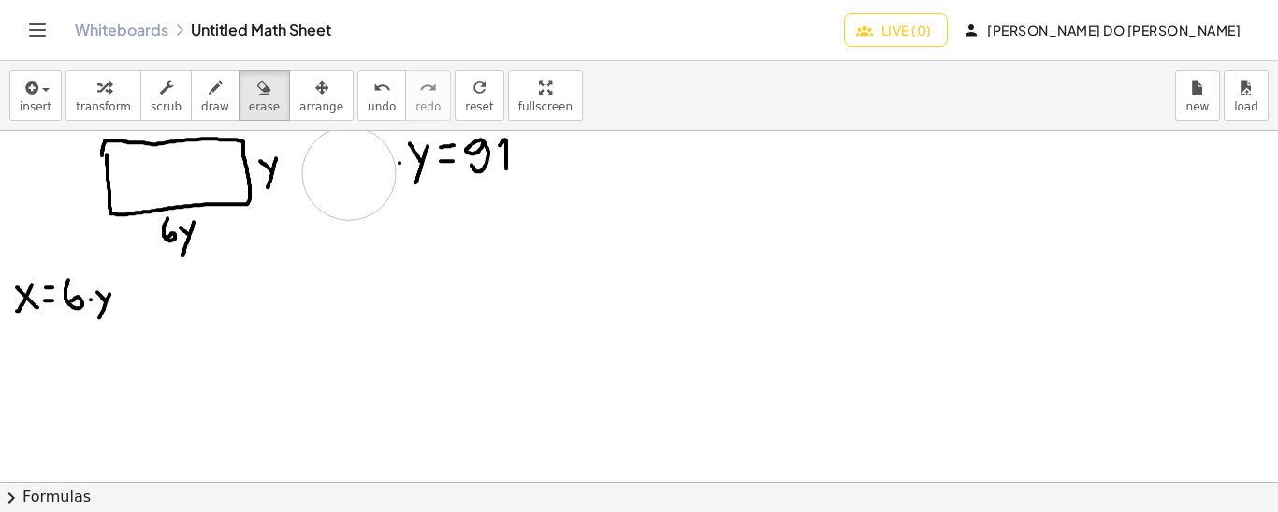
drag, startPoint x: 351, startPoint y: 240, endPoint x: 349, endPoint y: 170, distance: 70.2
click at [209, 91] on icon "button" at bounding box center [215, 88] width 13 height 22
drag, startPoint x: 350, startPoint y: 140, endPoint x: 344, endPoint y: 158, distance: 18.6
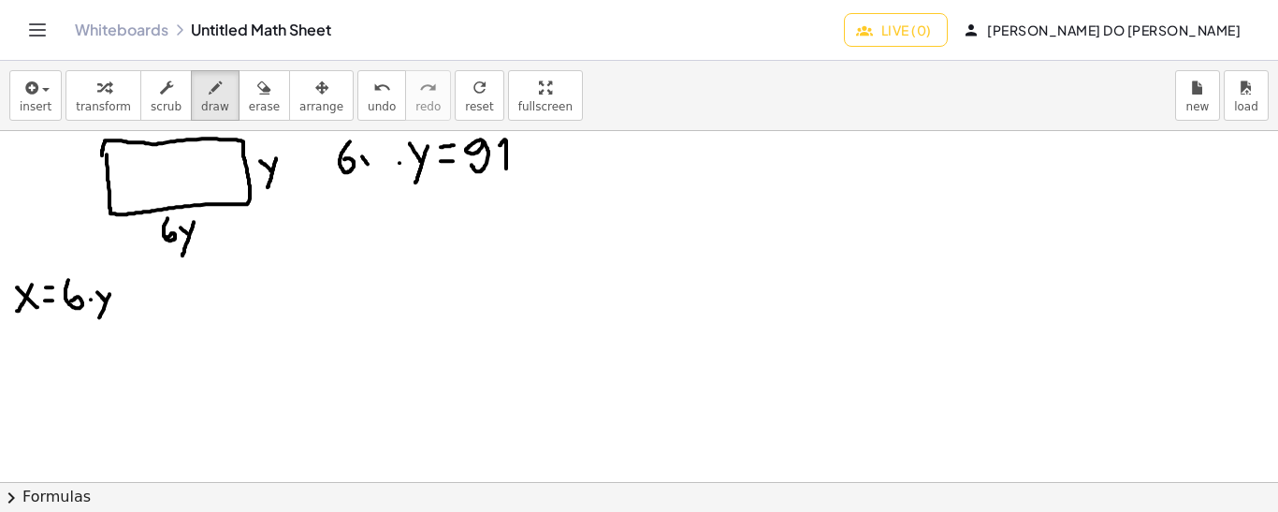
drag, startPoint x: 362, startPoint y: 155, endPoint x: 372, endPoint y: 168, distance: 16.7
drag, startPoint x: 376, startPoint y: 156, endPoint x: 363, endPoint y: 194, distance: 39.6
drag, startPoint x: 311, startPoint y: 196, endPoint x: 522, endPoint y: 178, distance: 211.3
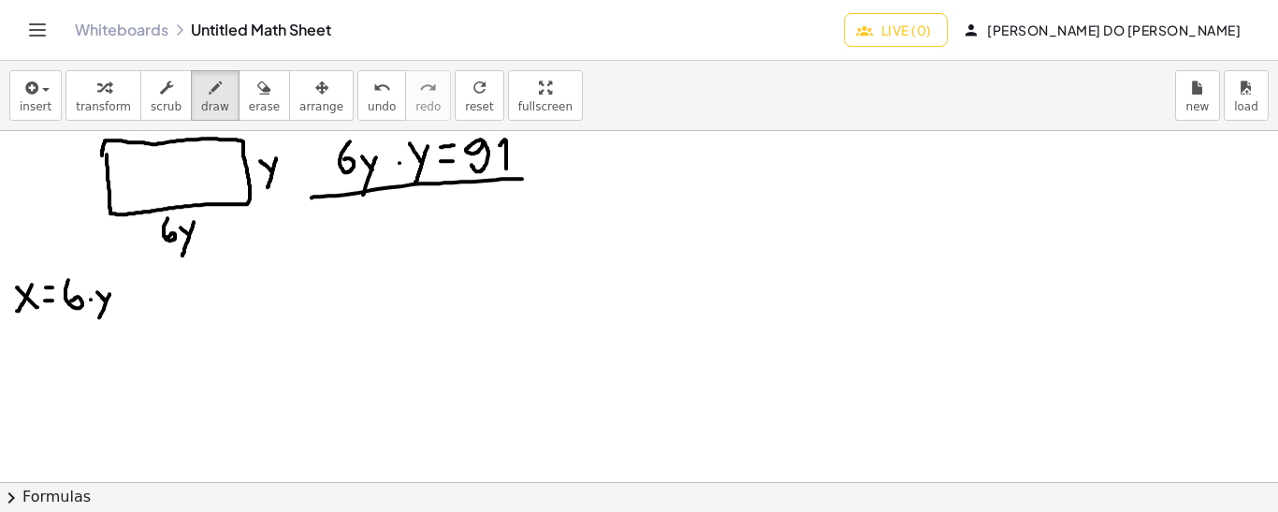
drag, startPoint x: 352, startPoint y: 203, endPoint x: 540, endPoint y: 206, distance: 188.0
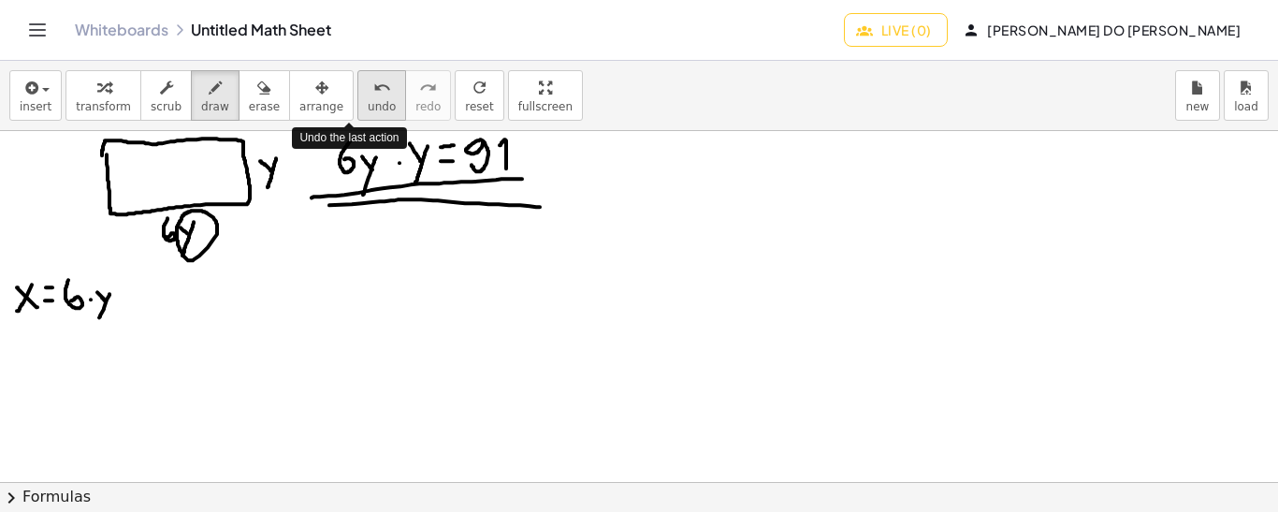
click at [368, 100] on span "undo" at bounding box center [382, 106] width 28 height 13
click at [373, 94] on icon "undo" at bounding box center [382, 88] width 18 height 22
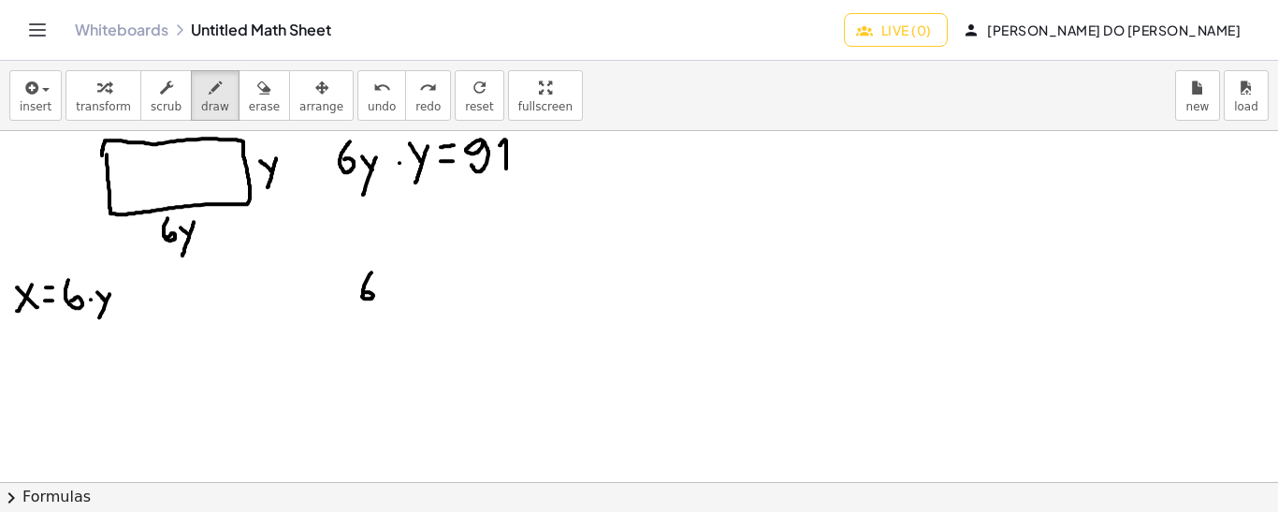
drag, startPoint x: 371, startPoint y: 271, endPoint x: 365, endPoint y: 291, distance: 20.7
drag, startPoint x: 386, startPoint y: 285, endPoint x: 395, endPoint y: 301, distance: 18.0
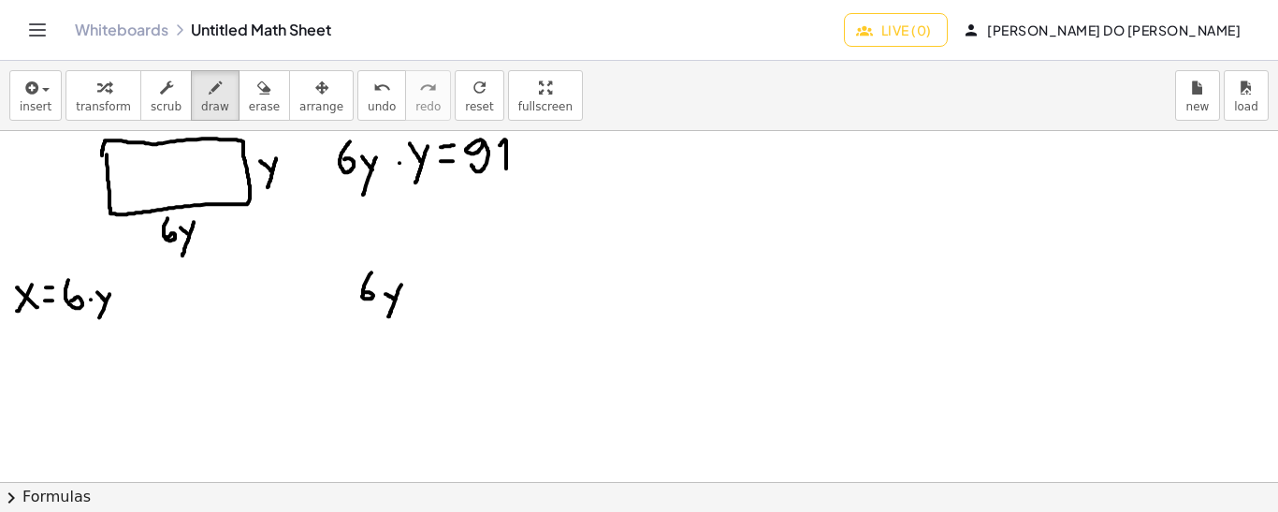
drag, startPoint x: 401, startPoint y: 283, endPoint x: 388, endPoint y: 315, distance: 34.4
drag, startPoint x: 425, startPoint y: 294, endPoint x: 440, endPoint y: 294, distance: 15.0
drag, startPoint x: 427, startPoint y: 282, endPoint x: 439, endPoint y: 282, distance: 12.2
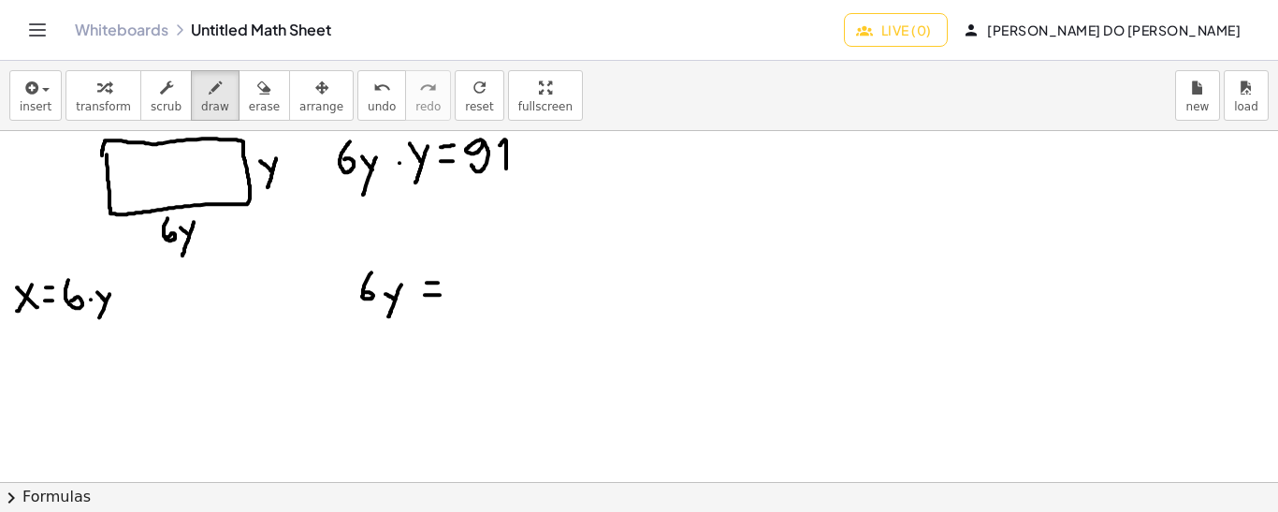
drag, startPoint x: 455, startPoint y: 276, endPoint x: 455, endPoint y: 308, distance: 31.8
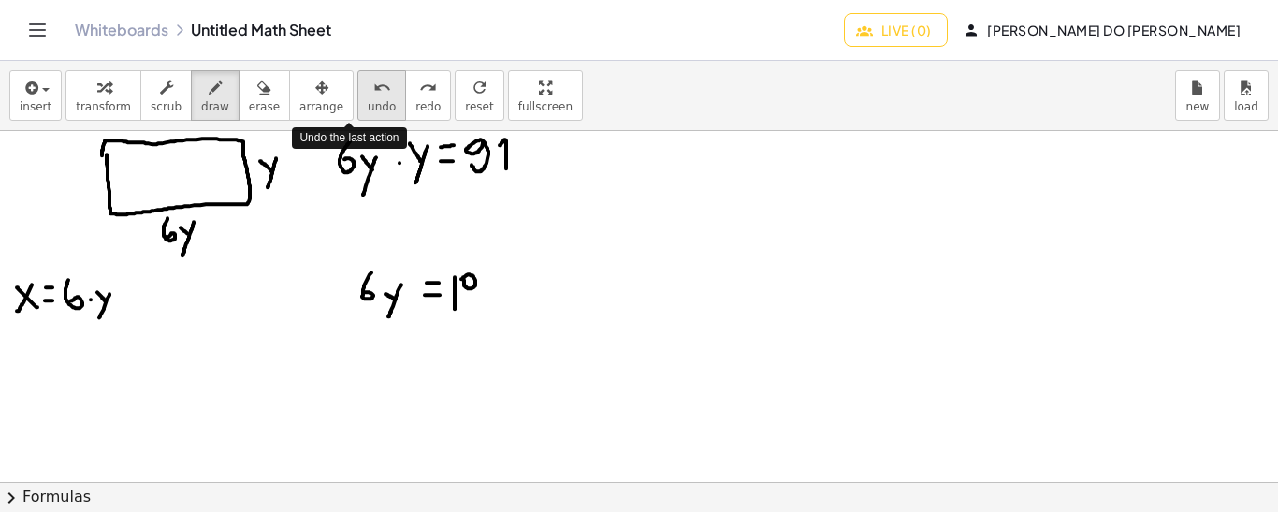
click at [373, 96] on icon "undo" at bounding box center [382, 88] width 18 height 22
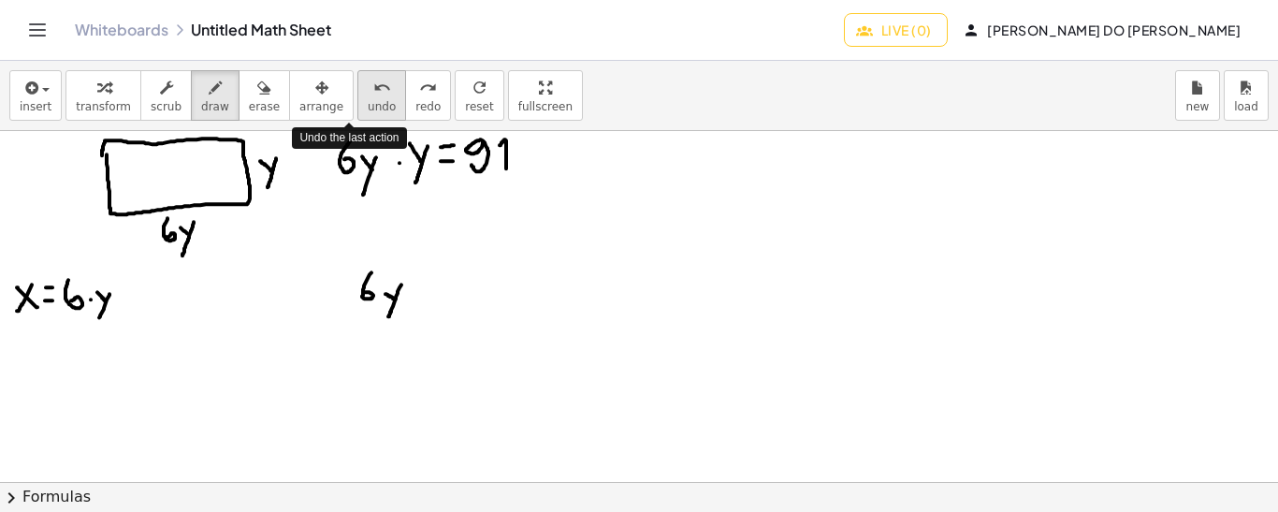
click at [373, 96] on icon "undo" at bounding box center [382, 88] width 18 height 22
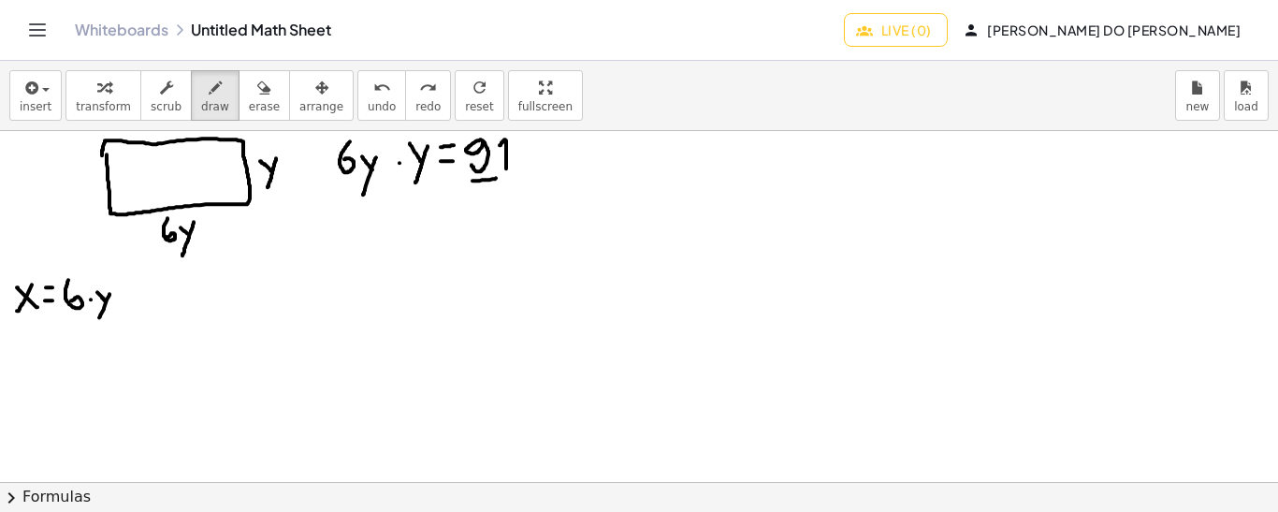
drag, startPoint x: 472, startPoint y: 180, endPoint x: 510, endPoint y: 175, distance: 37.7
drag, startPoint x: 481, startPoint y: 189, endPoint x: 363, endPoint y: 184, distance: 118.0
click at [368, 108] on span "undo" at bounding box center [382, 106] width 28 height 13
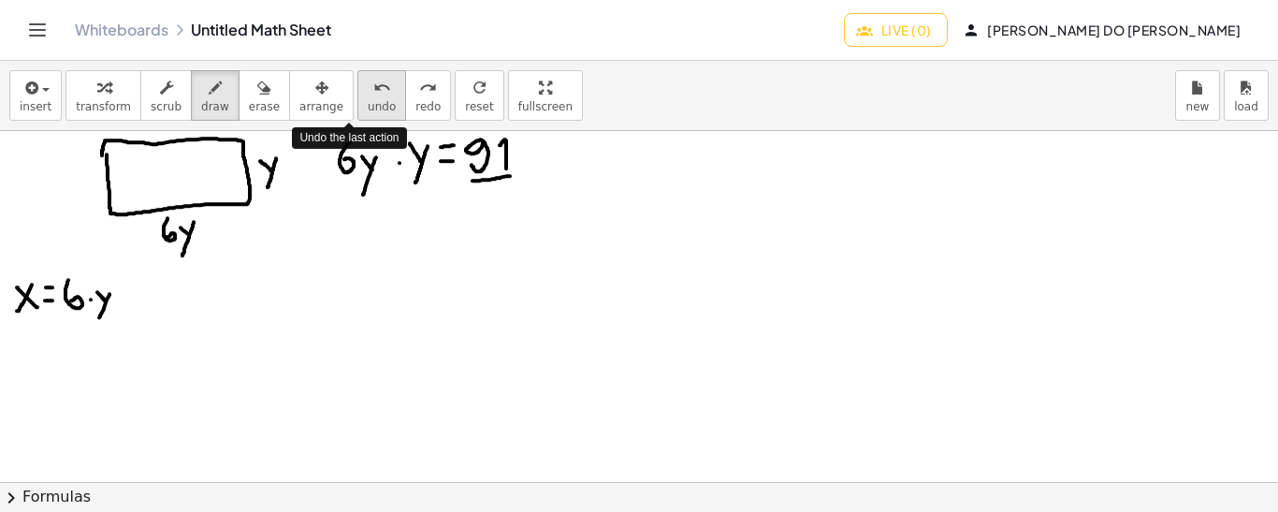
click at [368, 108] on span "undo" at bounding box center [382, 106] width 28 height 13
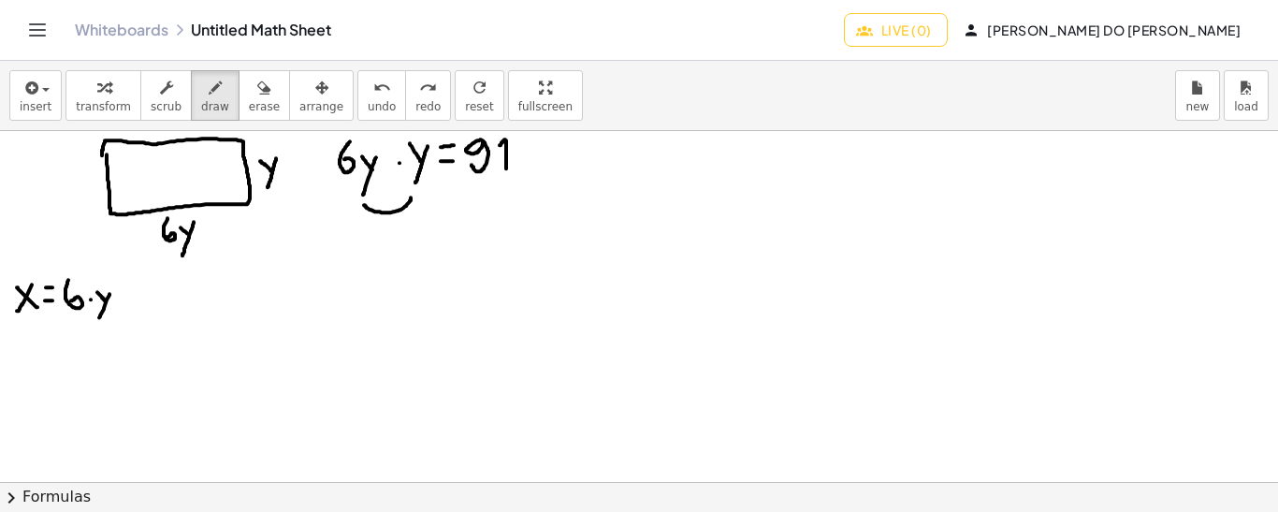
drag, startPoint x: 364, startPoint y: 204, endPoint x: 411, endPoint y: 196, distance: 47.4
drag, startPoint x: 369, startPoint y: 233, endPoint x: 357, endPoint y: 257, distance: 27.2
drag, startPoint x: 376, startPoint y: 251, endPoint x: 388, endPoint y: 264, distance: 17.9
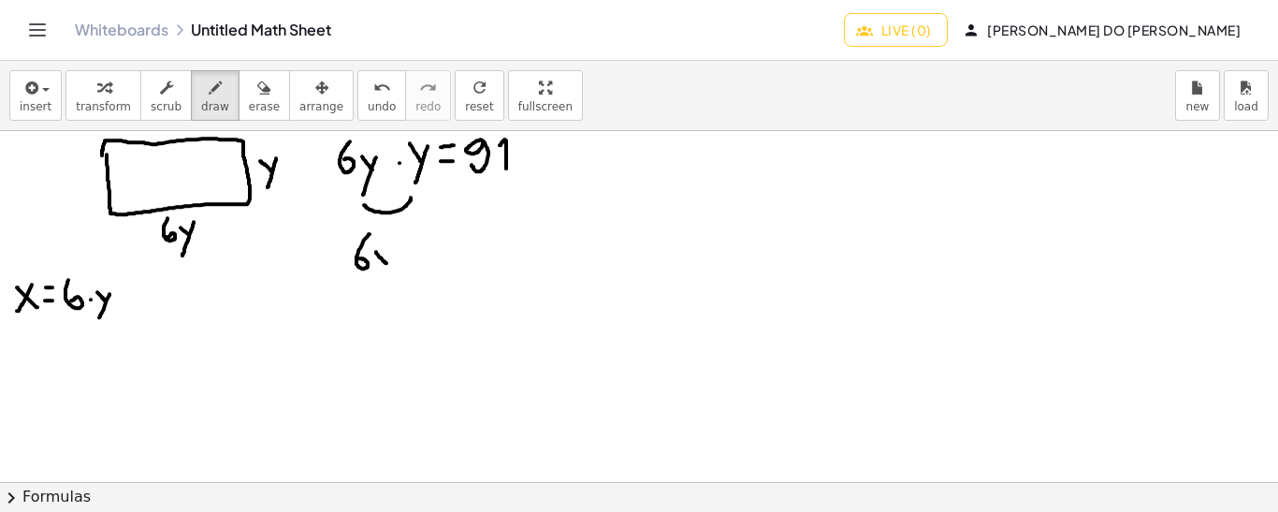
drag, startPoint x: 391, startPoint y: 252, endPoint x: 380, endPoint y: 282, distance: 32.0
drag, startPoint x: 393, startPoint y: 227, endPoint x: 401, endPoint y: 248, distance: 22.2
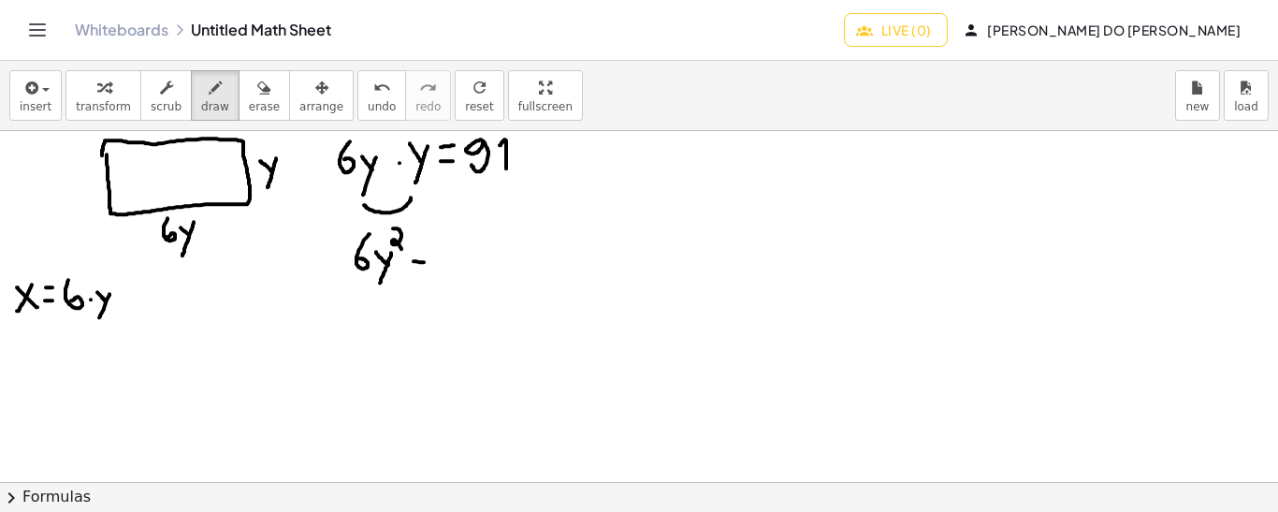
drag, startPoint x: 413, startPoint y: 260, endPoint x: 425, endPoint y: 261, distance: 11.3
drag, startPoint x: 413, startPoint y: 244, endPoint x: 426, endPoint y: 245, distance: 12.2
drag, startPoint x: 457, startPoint y: 227, endPoint x: 451, endPoint y: 260, distance: 33.4
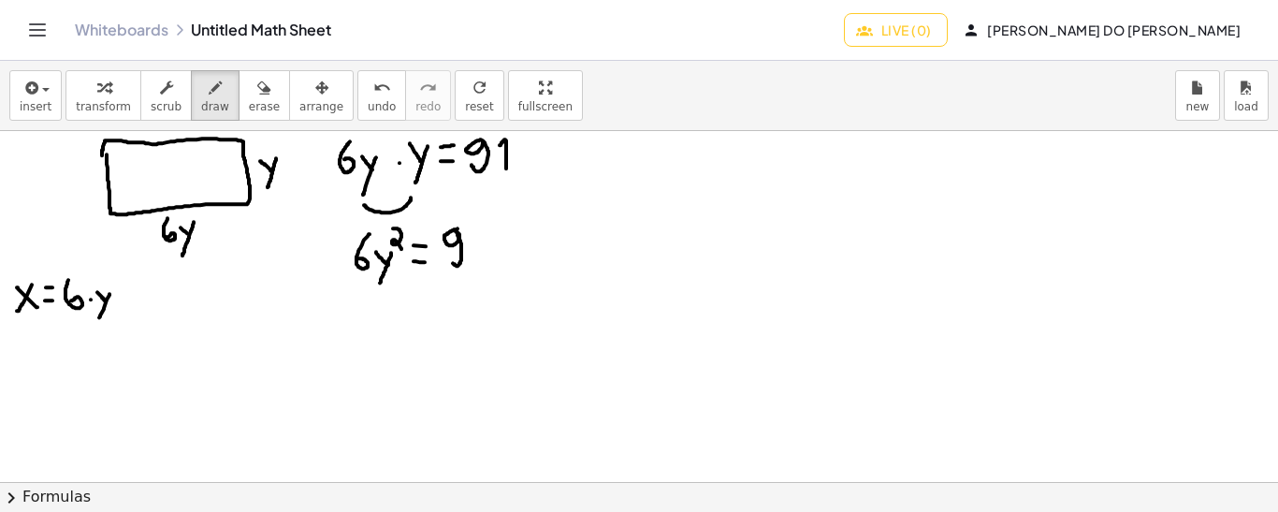
drag, startPoint x: 470, startPoint y: 261, endPoint x: 467, endPoint y: 234, distance: 27.4
drag, startPoint x: 362, startPoint y: 272, endPoint x: 472, endPoint y: 278, distance: 110.5
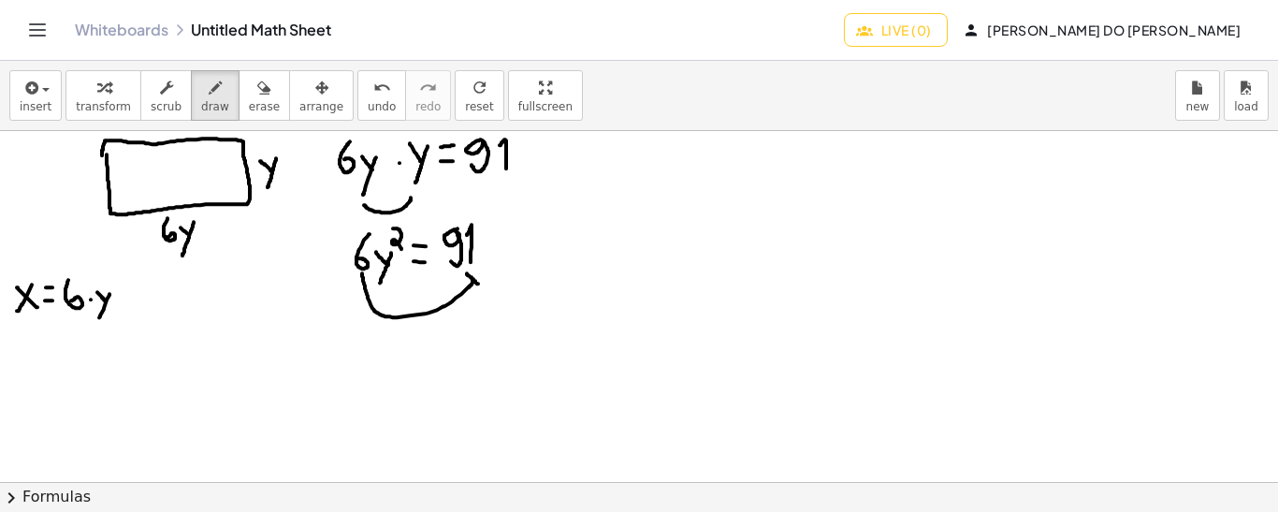
drag, startPoint x: 467, startPoint y: 272, endPoint x: 478, endPoint y: 282, distance: 15.2
drag, startPoint x: 467, startPoint y: 271, endPoint x: 476, endPoint y: 284, distance: 16.1
click at [357, 96] on button "undo undo" at bounding box center [381, 95] width 49 height 51
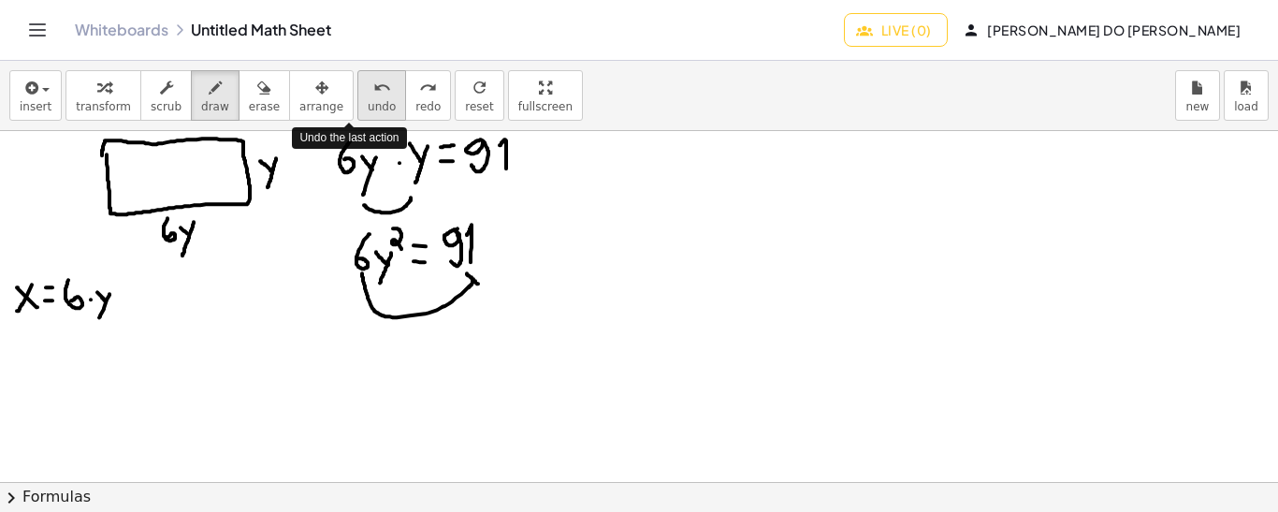
click at [357, 96] on button "undo undo" at bounding box center [381, 95] width 49 height 51
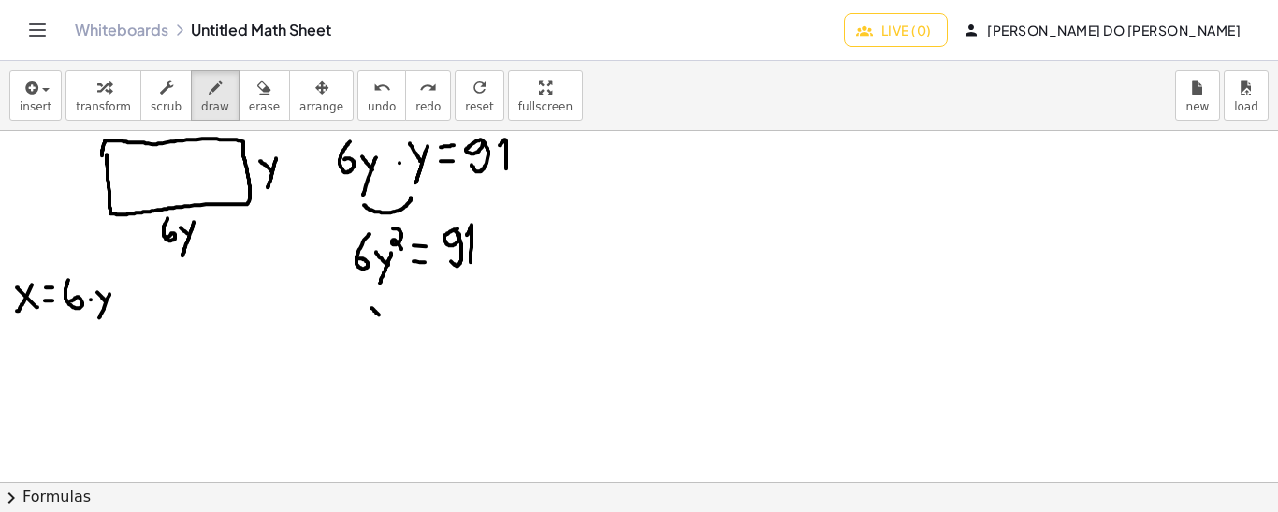
drag, startPoint x: 371, startPoint y: 307, endPoint x: 381, endPoint y: 315, distance: 12.6
drag, startPoint x: 384, startPoint y: 306, endPoint x: 373, endPoint y: 332, distance: 28.5
drag, startPoint x: 388, startPoint y: 315, endPoint x: 398, endPoint y: 314, distance: 9.4
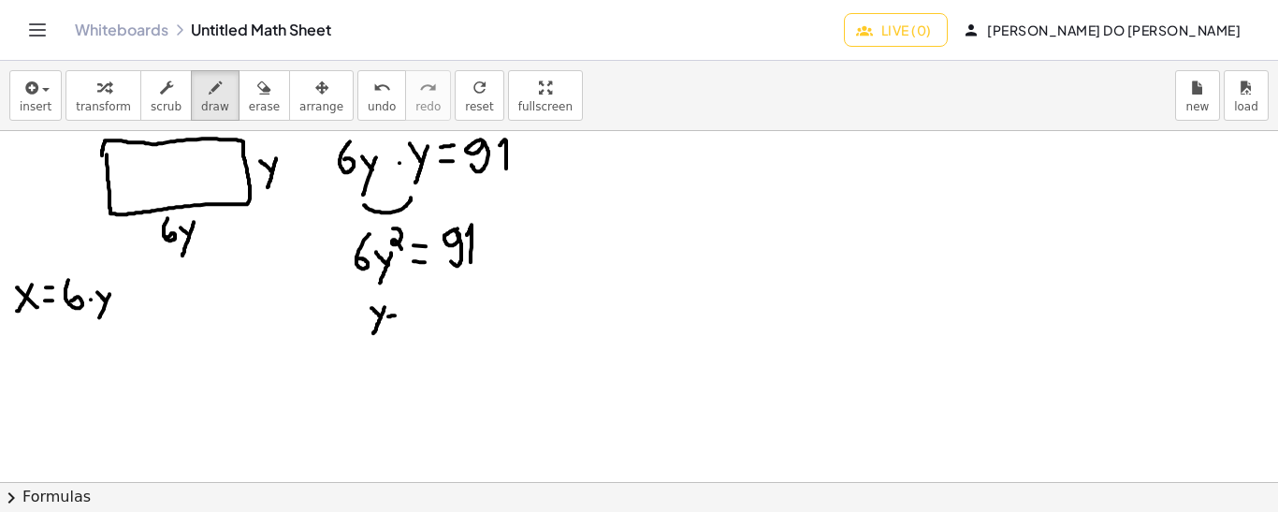
drag, startPoint x: 387, startPoint y: 306, endPoint x: 399, endPoint y: 306, distance: 12.2
drag, startPoint x: 423, startPoint y: 292, endPoint x: 413, endPoint y: 320, distance: 29.9
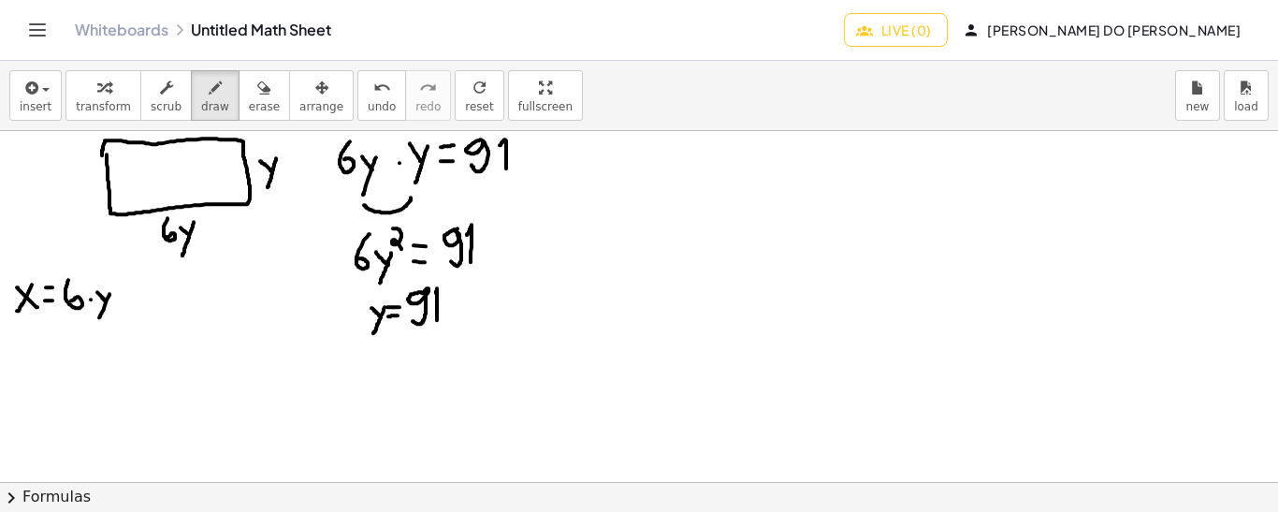
drag, startPoint x: 437, startPoint y: 319, endPoint x: 435, endPoint y: 295, distance: 24.4
drag, startPoint x: 412, startPoint y: 329, endPoint x: 447, endPoint y: 326, distance: 35.7
drag, startPoint x: 429, startPoint y: 337, endPoint x: 416, endPoint y: 357, distance: 24.4
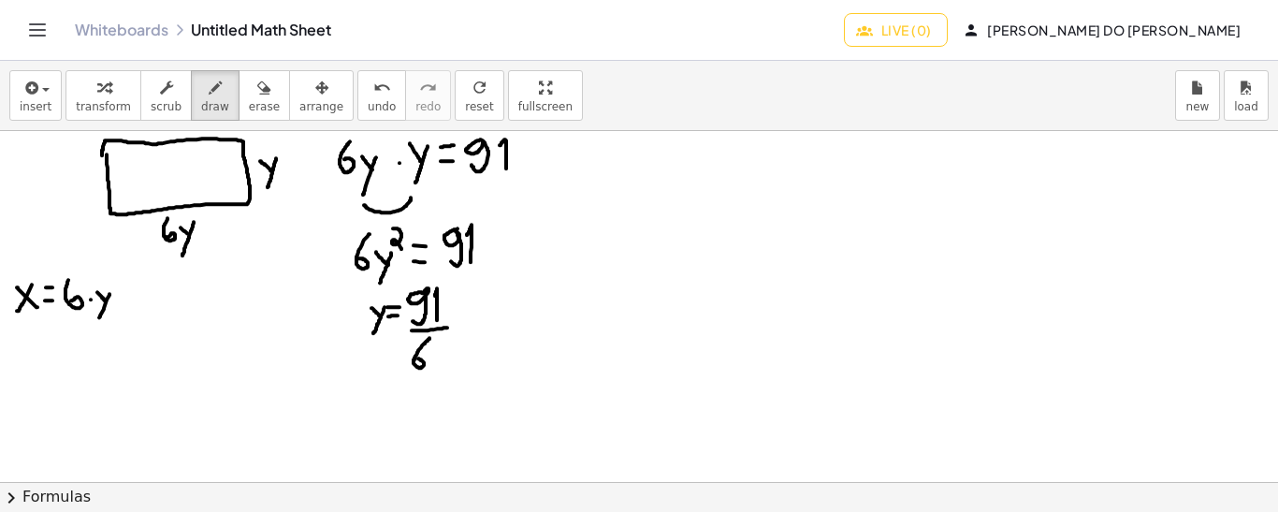
drag, startPoint x: 394, startPoint y: 325, endPoint x: 438, endPoint y: 275, distance: 66.3
drag, startPoint x: 382, startPoint y: 389, endPoint x: 391, endPoint y: 398, distance: 13.2
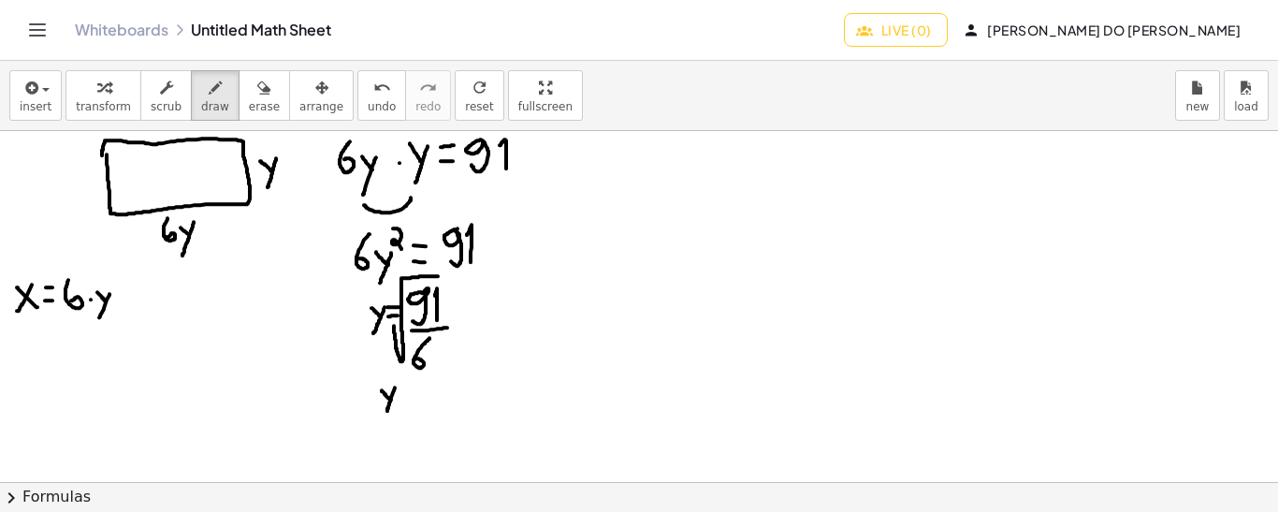
drag, startPoint x: 395, startPoint y: 386, endPoint x: 386, endPoint y: 411, distance: 25.7
drag, startPoint x: 400, startPoint y: 398, endPoint x: 417, endPoint y: 398, distance: 16.8
drag, startPoint x: 400, startPoint y: 384, endPoint x: 410, endPoint y: 385, distance: 9.4
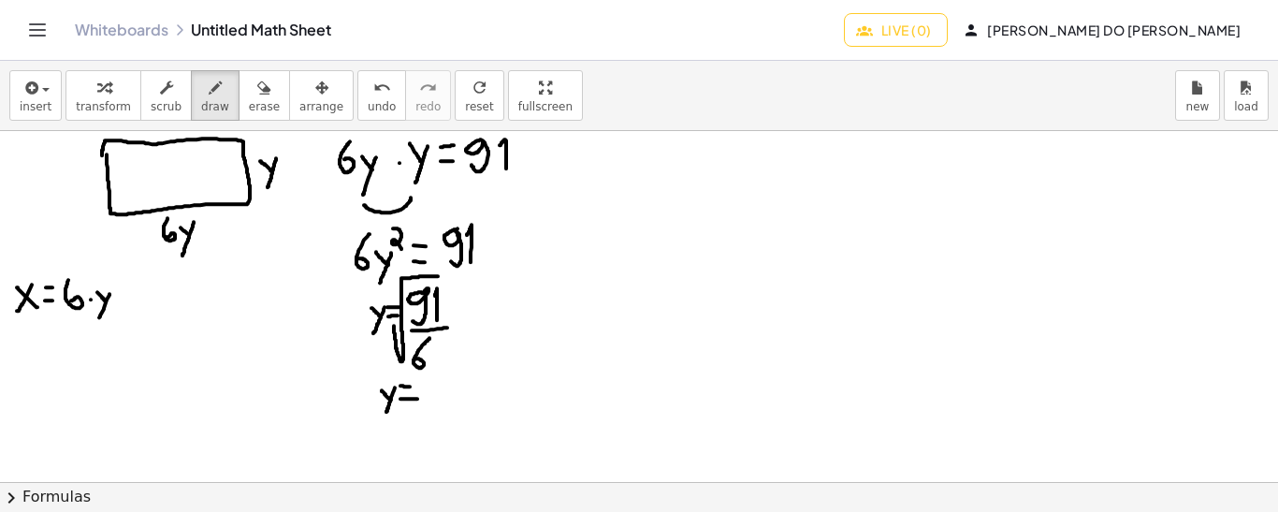
drag, startPoint x: 430, startPoint y: 384, endPoint x: 511, endPoint y: 363, distance: 83.3
drag, startPoint x: 461, startPoint y: 377, endPoint x: 461, endPoint y: 396, distance: 18.7
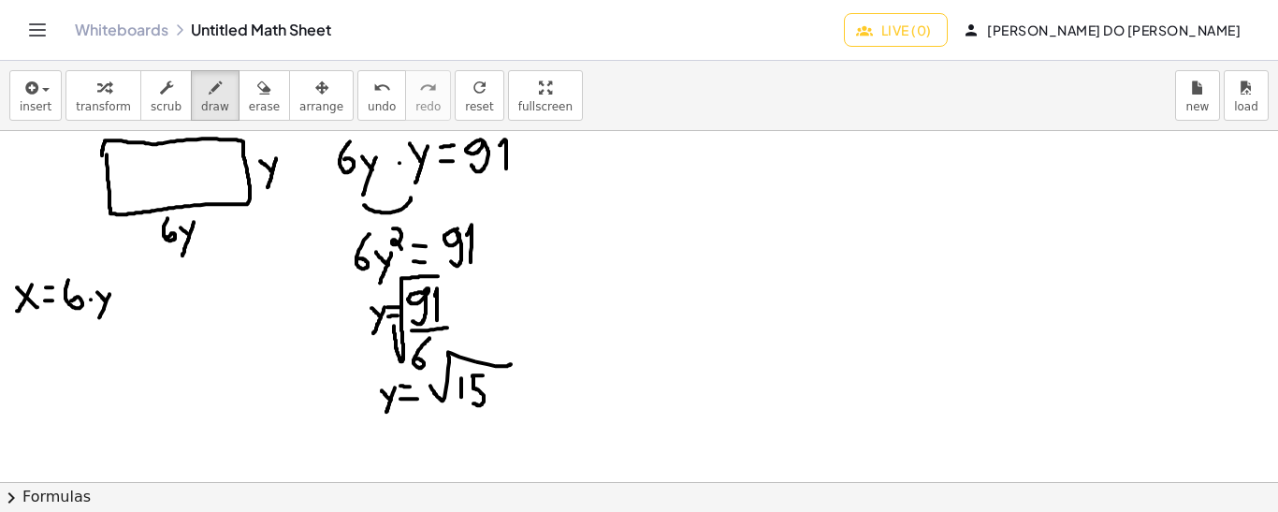
drag, startPoint x: 483, startPoint y: 374, endPoint x: 471, endPoint y: 400, distance: 28.5
drag, startPoint x: 498, startPoint y: 398, endPoint x: 495, endPoint y: 412, distance: 14.3
drag, startPoint x: 691, startPoint y: 208, endPoint x: 663, endPoint y: 233, distance: 37.8
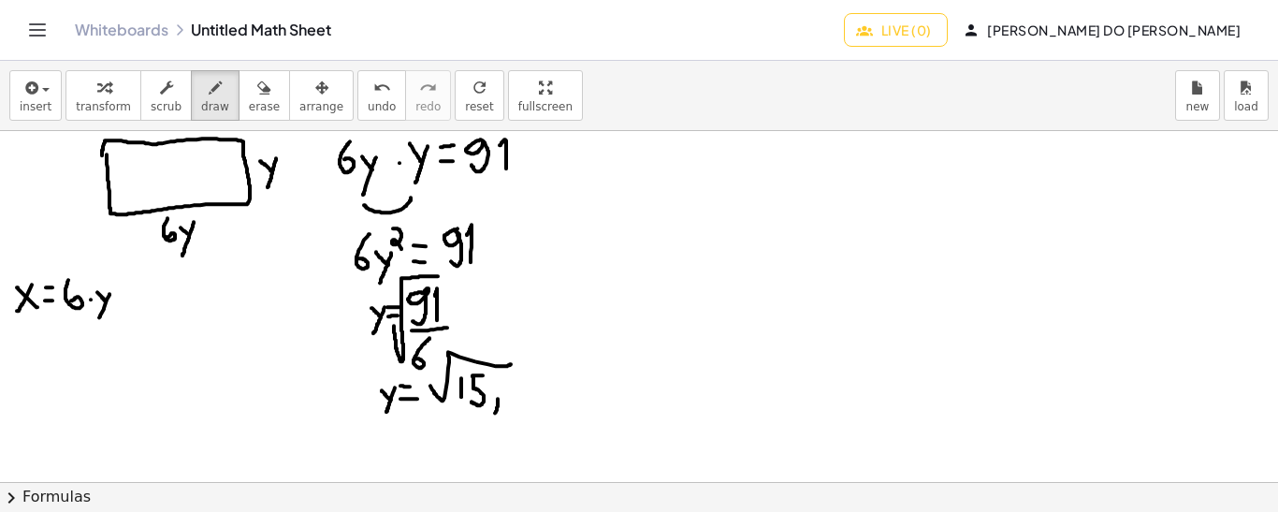
drag, startPoint x: 649, startPoint y: 231, endPoint x: 646, endPoint y: 288, distance: 57.1
drag, startPoint x: 683, startPoint y: 274, endPoint x: 671, endPoint y: 249, distance: 28.0
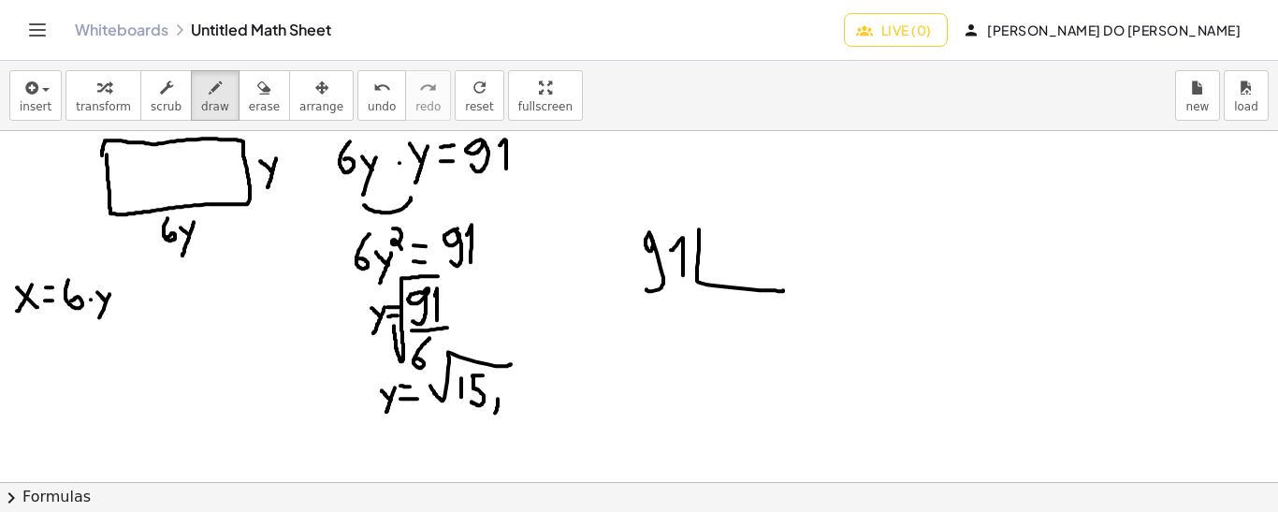
drag, startPoint x: 699, startPoint y: 228, endPoint x: 783, endPoint y: 289, distance: 103.8
drag, startPoint x: 731, startPoint y: 230, endPoint x: 730, endPoint y: 256, distance: 26.3
drag, startPoint x: 717, startPoint y: 323, endPoint x: 711, endPoint y: 307, distance: 17.2
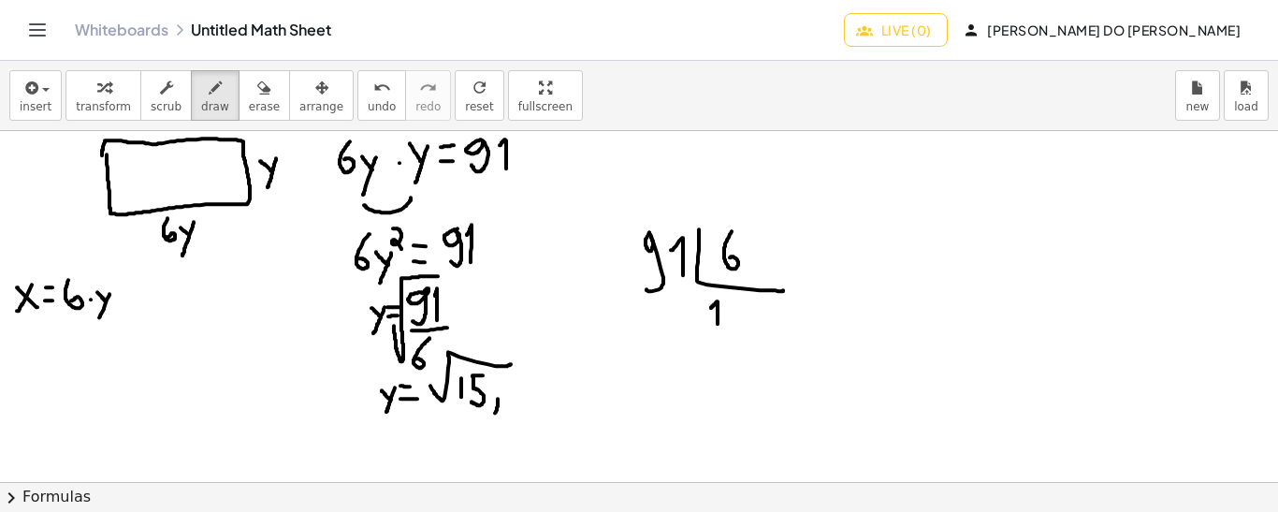
drag, startPoint x: 656, startPoint y: 308, endPoint x: 655, endPoint y: 332, distance: 24.3
drag, startPoint x: 678, startPoint y: 332, endPoint x: 673, endPoint y: 310, distance: 23.1
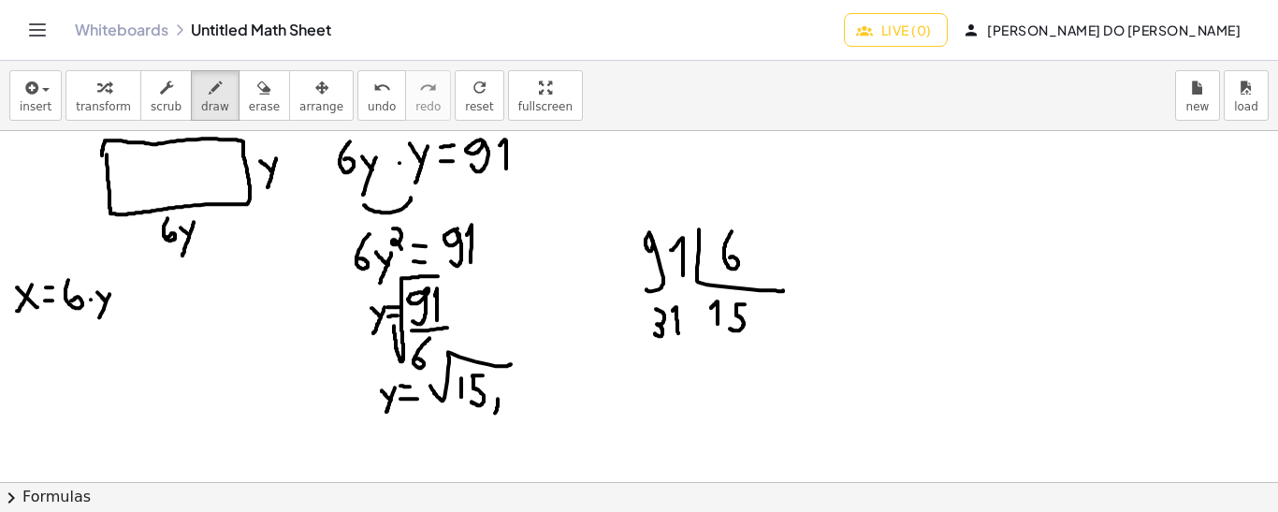
drag, startPoint x: 745, startPoint y: 303, endPoint x: 730, endPoint y: 327, distance: 28.6
drag, startPoint x: 678, startPoint y: 371, endPoint x: 673, endPoint y: 352, distance: 20.4
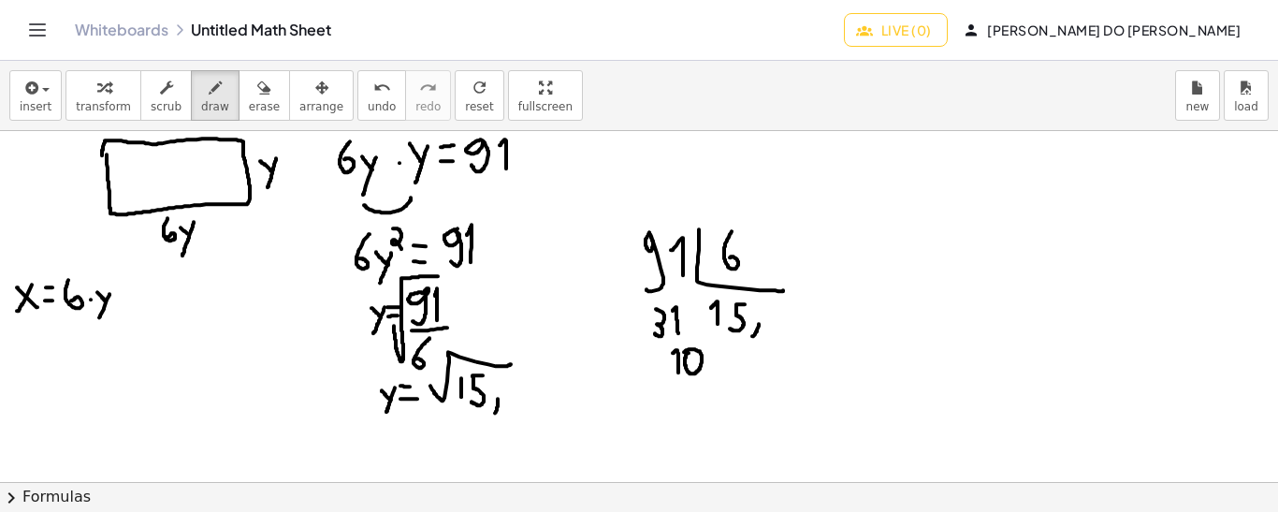
drag, startPoint x: 759, startPoint y: 323, endPoint x: 751, endPoint y: 336, distance: 15.1
drag, startPoint x: 774, startPoint y: 326, endPoint x: 769, endPoint y: 306, distance: 21.3
drag, startPoint x: 692, startPoint y: 388, endPoint x: 699, endPoint y: 428, distance: 40.8
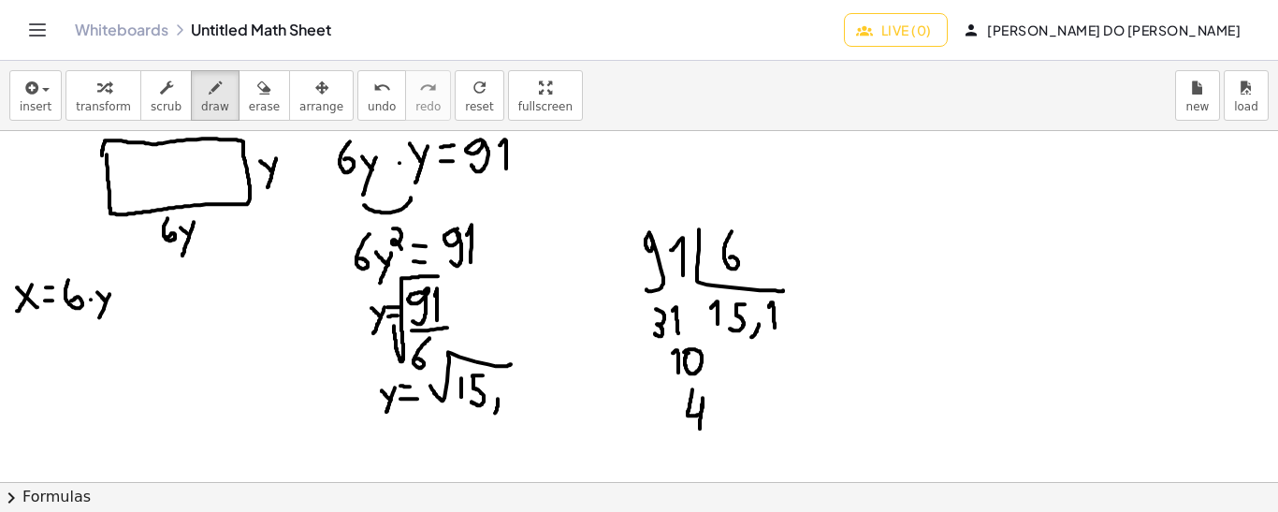
drag, startPoint x: 790, startPoint y: 300, endPoint x: 789, endPoint y: 325, distance: 24.4
drag, startPoint x: 702, startPoint y: 435, endPoint x: 710, endPoint y: 461, distance: 27.2
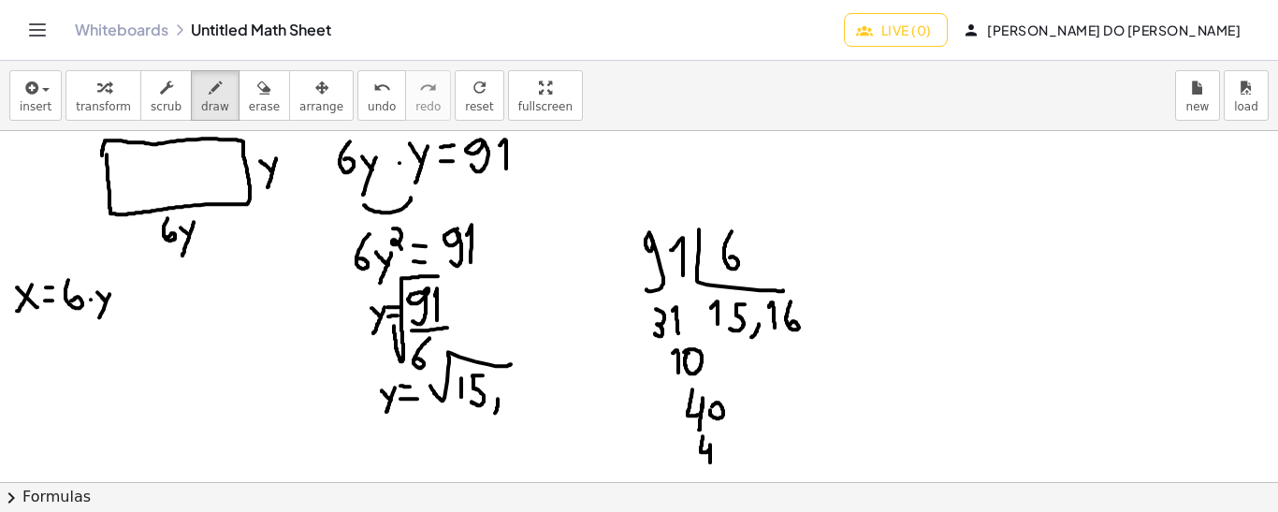
drag, startPoint x: 721, startPoint y: 440, endPoint x: 709, endPoint y: 425, distance: 19.3
click at [368, 100] on span "undo" at bounding box center [382, 106] width 28 height 13
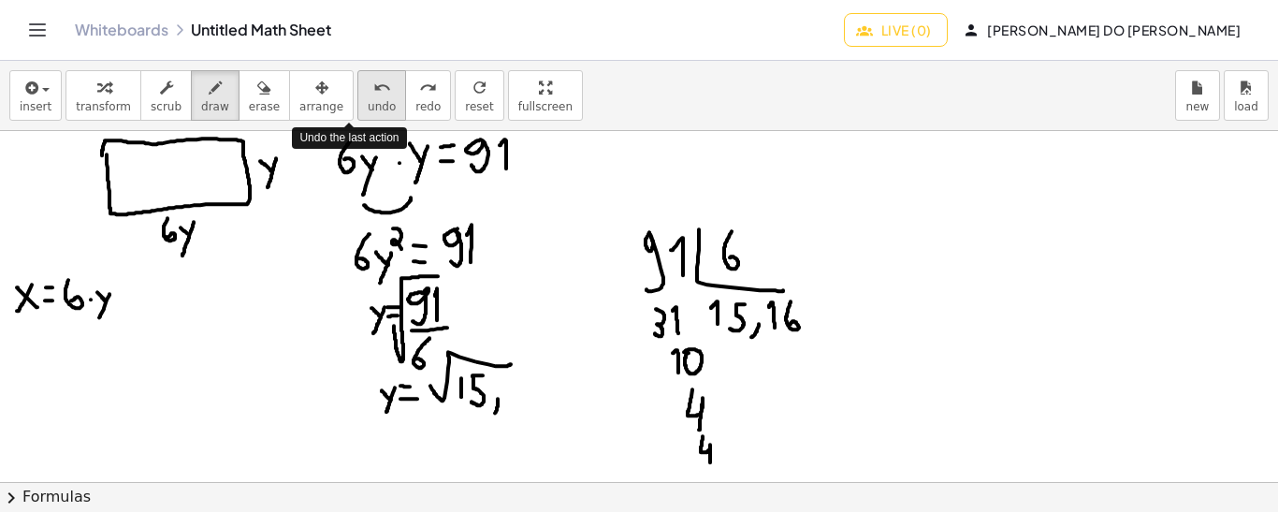
click at [368, 100] on span "undo" at bounding box center [382, 106] width 28 height 13
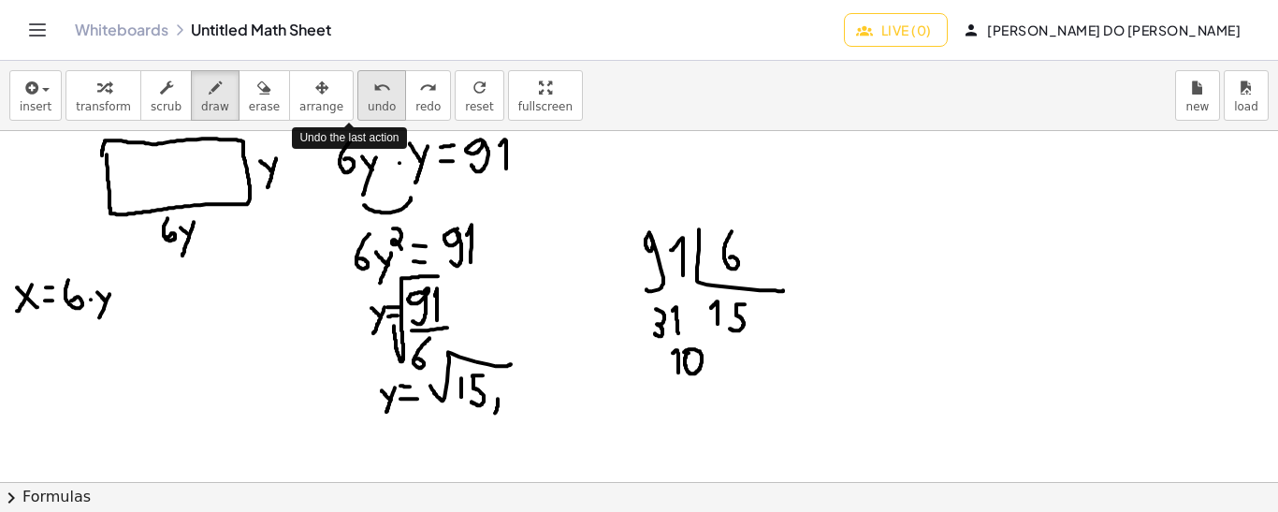
click at [368, 100] on span "undo" at bounding box center [382, 106] width 28 height 13
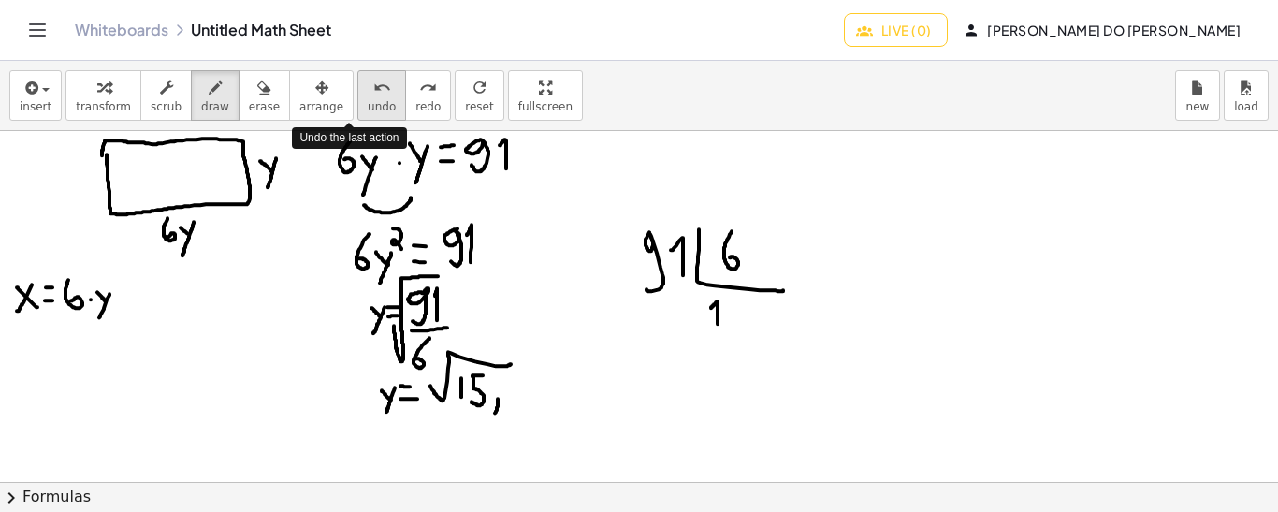
click at [368, 100] on span "undo" at bounding box center [382, 106] width 28 height 13
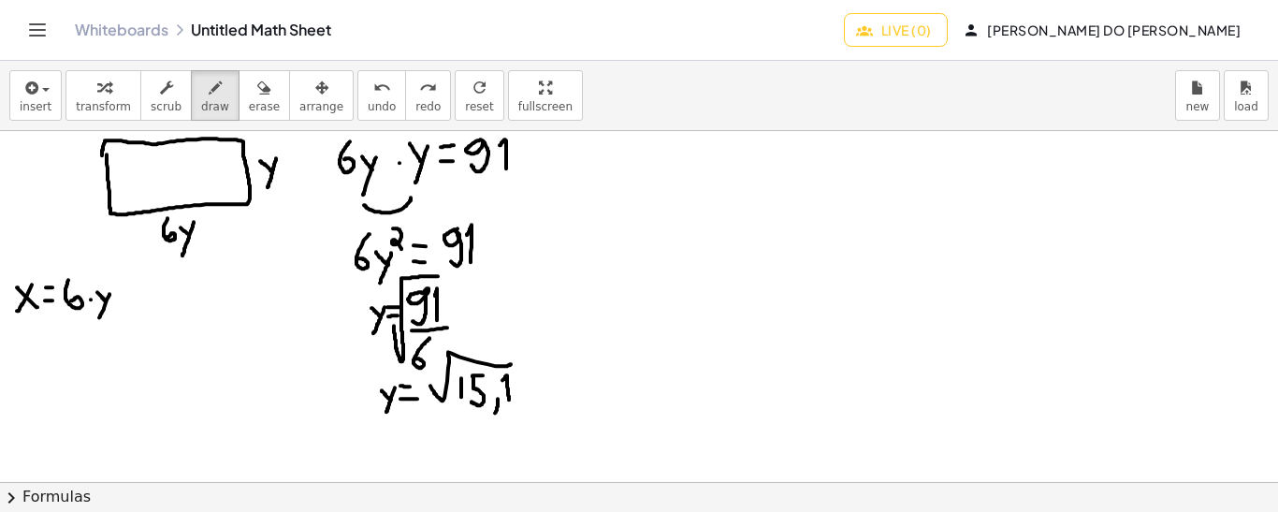
drag, startPoint x: 509, startPoint y: 398, endPoint x: 502, endPoint y: 379, distance: 20.7
drag, startPoint x: 522, startPoint y: 373, endPoint x: 524, endPoint y: 391, distance: 17.9
drag, startPoint x: 787, startPoint y: 210, endPoint x: 798, endPoint y: 241, distance: 32.8
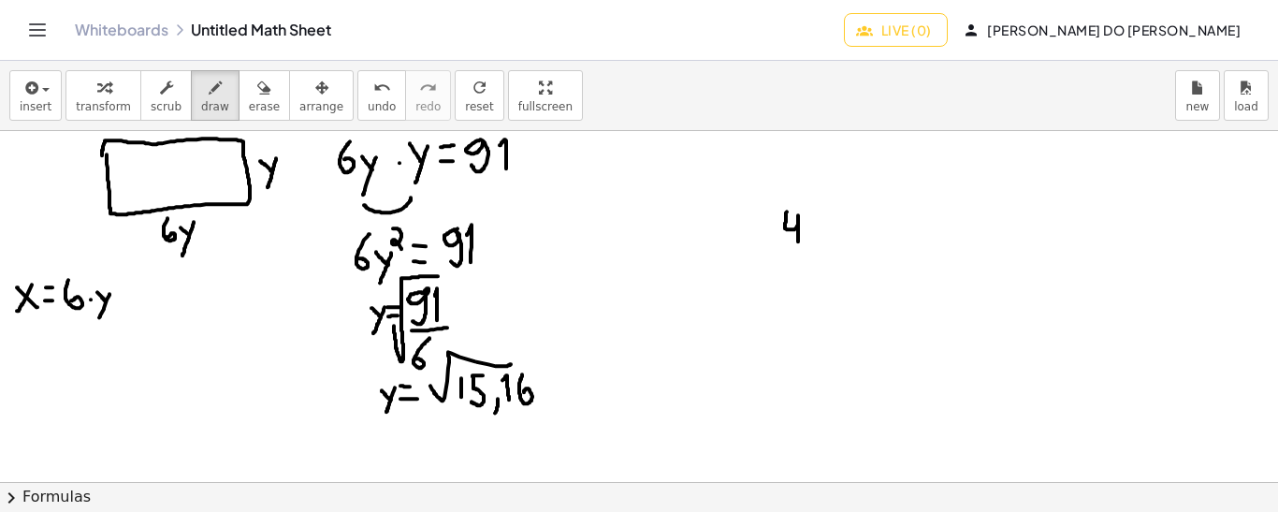
drag, startPoint x: 816, startPoint y: 227, endPoint x: 807, endPoint y: 240, distance: 15.6
drag, startPoint x: 807, startPoint y: 230, endPoint x: 818, endPoint y: 241, distance: 15.2
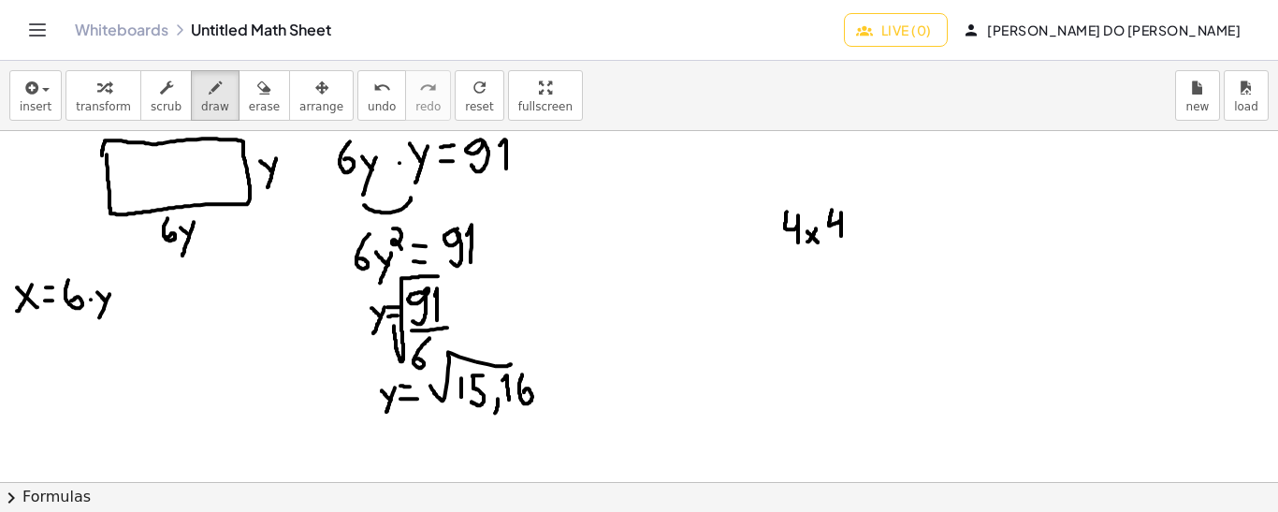
drag, startPoint x: 832, startPoint y: 209, endPoint x: 841, endPoint y: 236, distance: 28.7
drag, startPoint x: 790, startPoint y: 267, endPoint x: 787, endPoint y: 289, distance: 22.8
drag, startPoint x: 815, startPoint y: 279, endPoint x: 809, endPoint y: 290, distance: 12.5
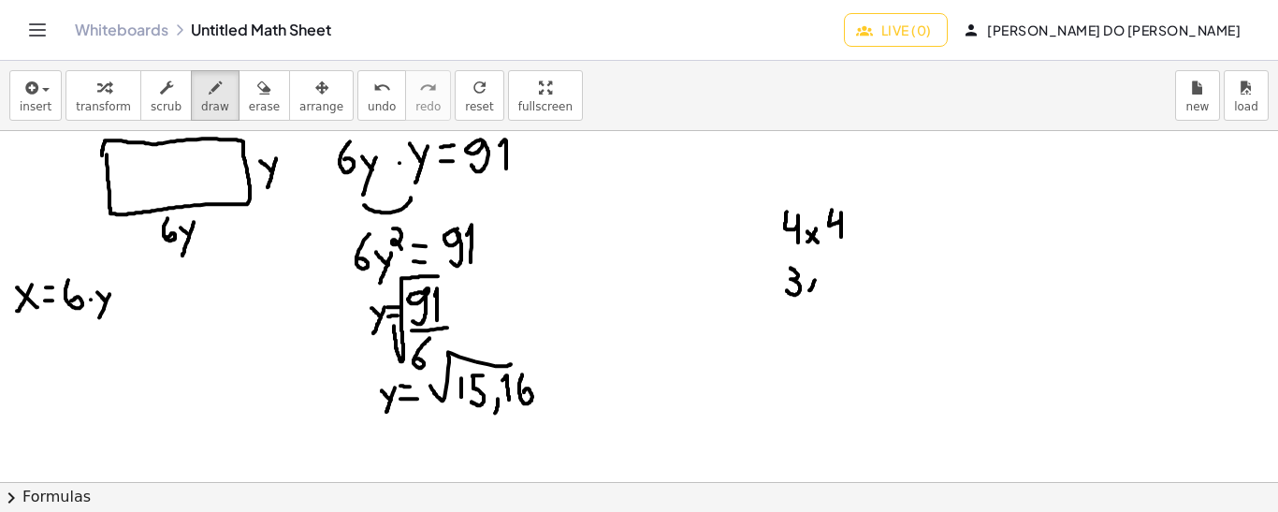
drag, startPoint x: 808, startPoint y: 278, endPoint x: 818, endPoint y: 292, distance: 17.4
drag, startPoint x: 824, startPoint y: 267, endPoint x: 829, endPoint y: 288, distance: 22.0
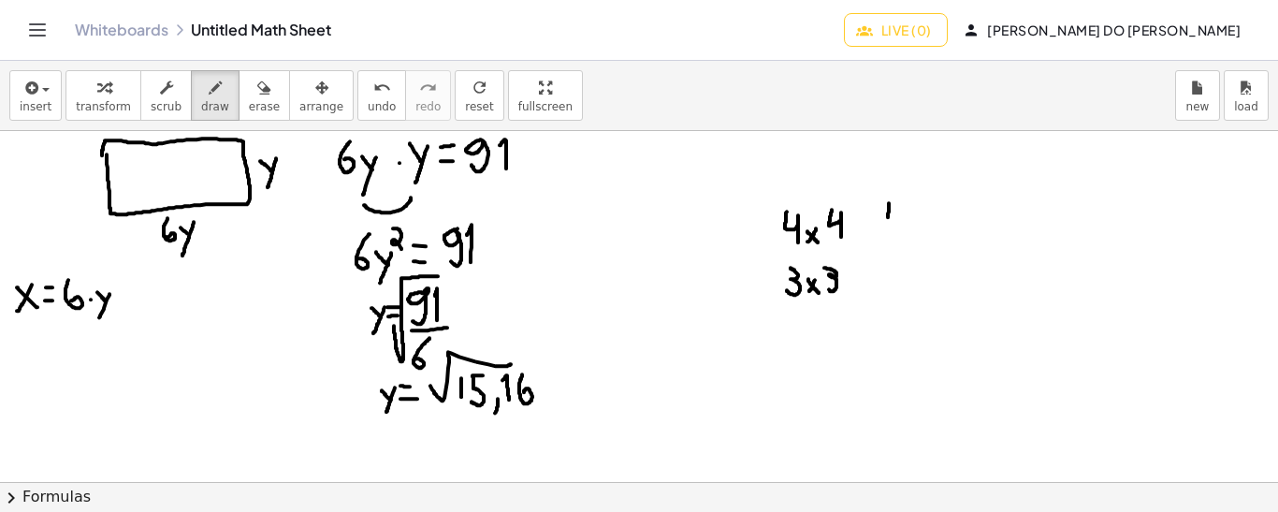
drag, startPoint x: 889, startPoint y: 202, endPoint x: 888, endPoint y: 218, distance: 15.9
drag, startPoint x: 902, startPoint y: 200, endPoint x: 898, endPoint y: 222, distance: 21.8
drag, startPoint x: 900, startPoint y: 269, endPoint x: 887, endPoint y: 294, distance: 27.6
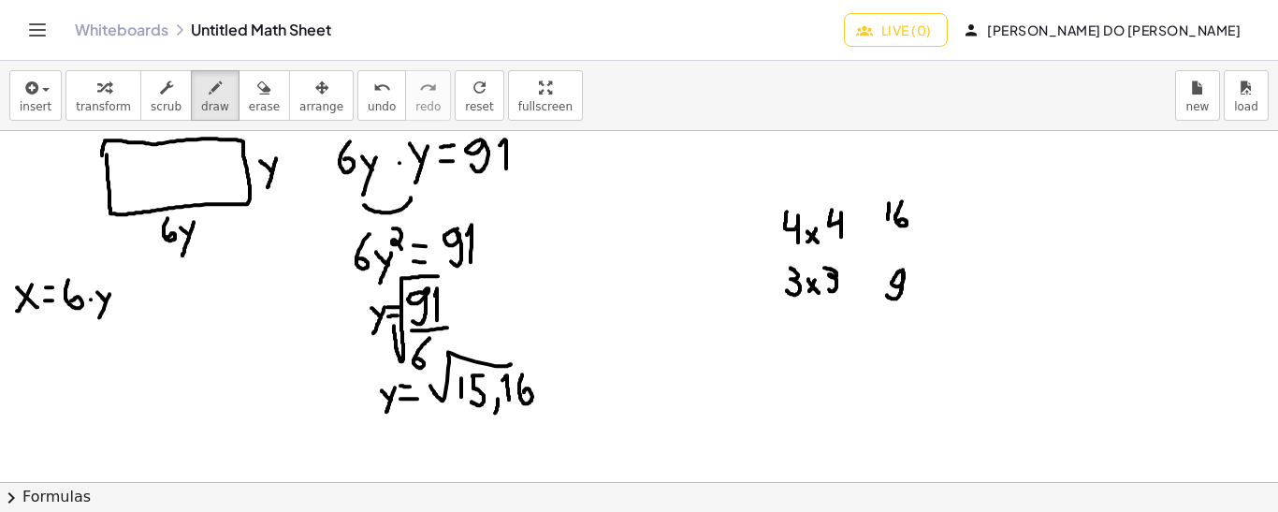
drag, startPoint x: 624, startPoint y: 199, endPoint x: 620, endPoint y: 220, distance: 20.9
drag, startPoint x: 654, startPoint y: 222, endPoint x: 644, endPoint y: 195, distance: 27.8
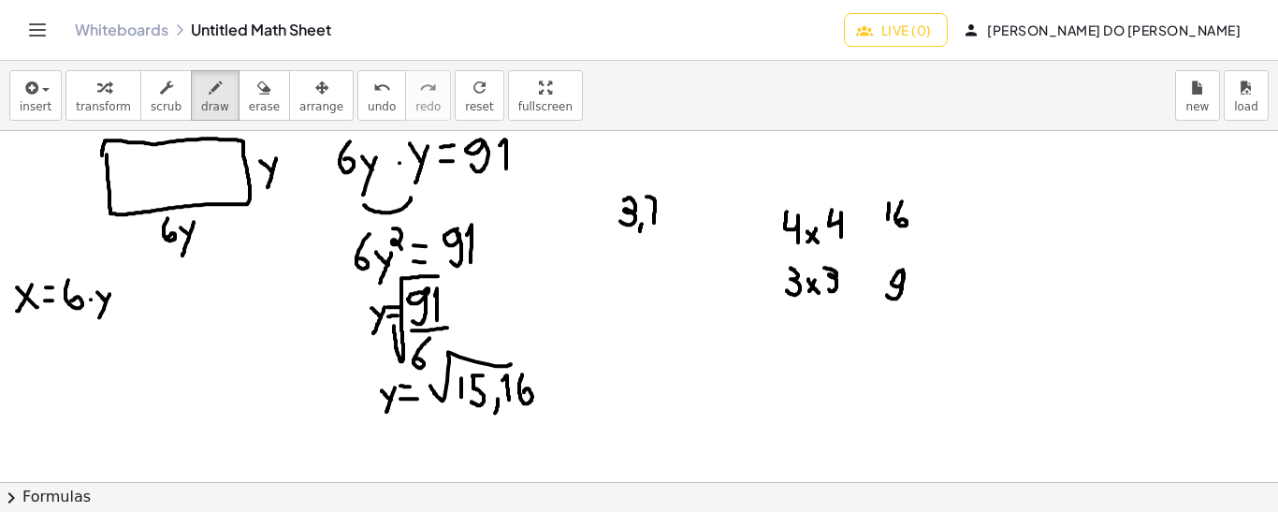
drag, startPoint x: 648, startPoint y: 207, endPoint x: 659, endPoint y: 208, distance: 10.3
drag, startPoint x: 617, startPoint y: 250, endPoint x: 608, endPoint y: 269, distance: 21.8
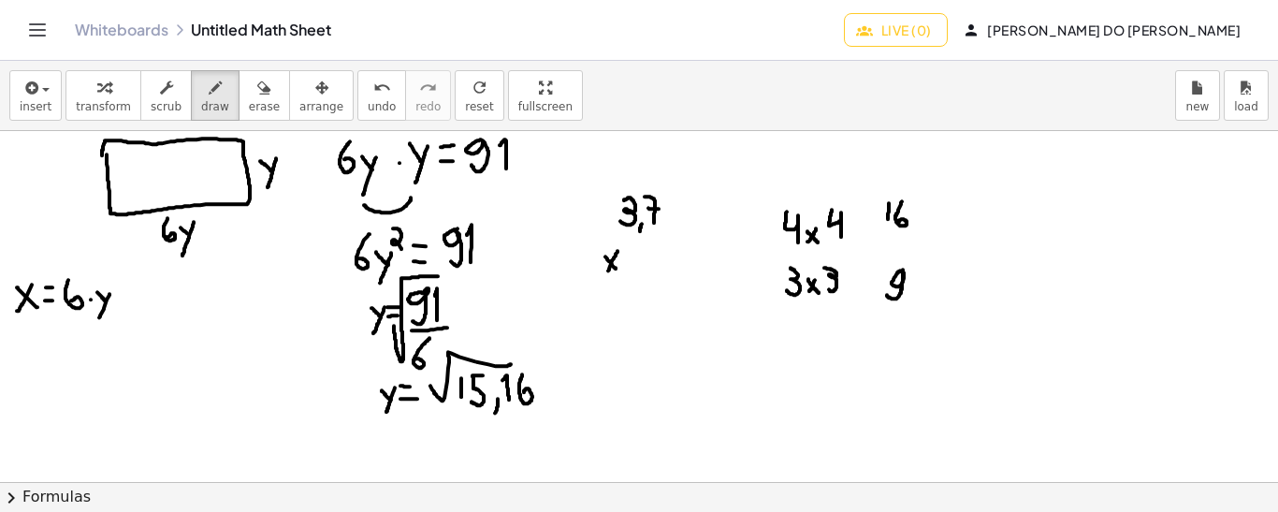
drag, startPoint x: 605, startPoint y: 255, endPoint x: 615, endPoint y: 268, distance: 15.9
drag, startPoint x: 381, startPoint y: 430, endPoint x: 392, endPoint y: 442, distance: 15.9
drag, startPoint x: 397, startPoint y: 431, endPoint x: 386, endPoint y: 453, distance: 23.8
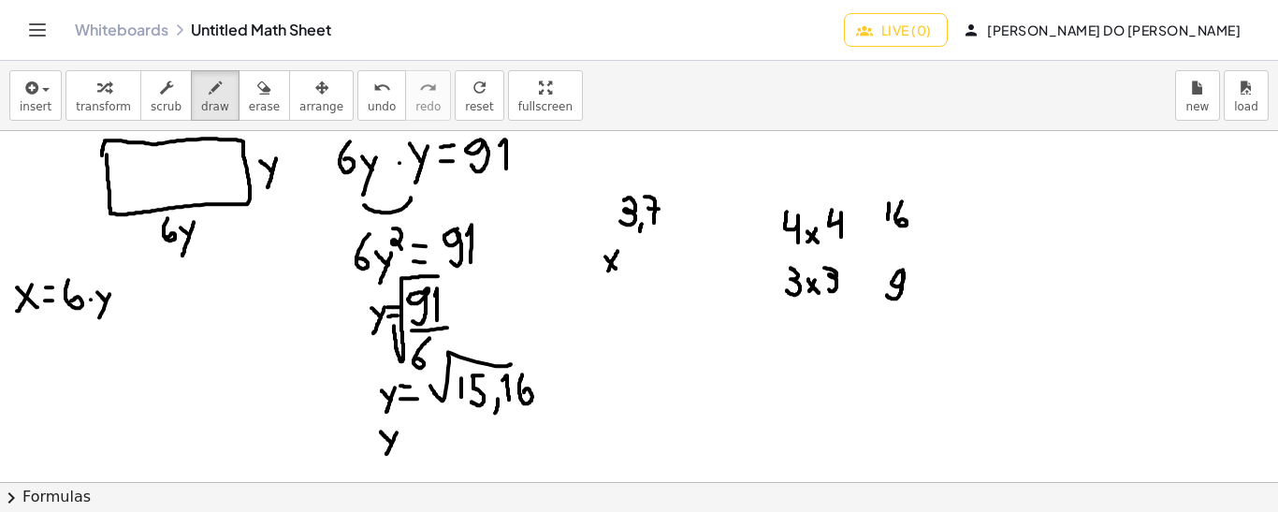
drag, startPoint x: 403, startPoint y: 441, endPoint x: 413, endPoint y: 441, distance: 10.3
drag, startPoint x: 404, startPoint y: 427, endPoint x: 413, endPoint y: 427, distance: 9.4
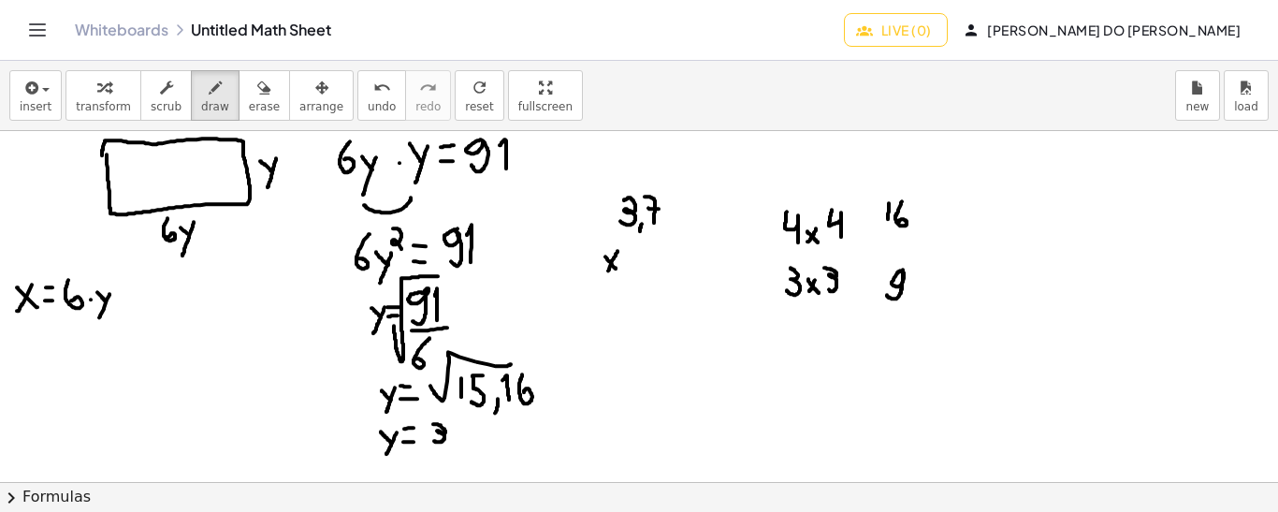
drag, startPoint x: 433, startPoint y: 423, endPoint x: 434, endPoint y: 439, distance: 15.9
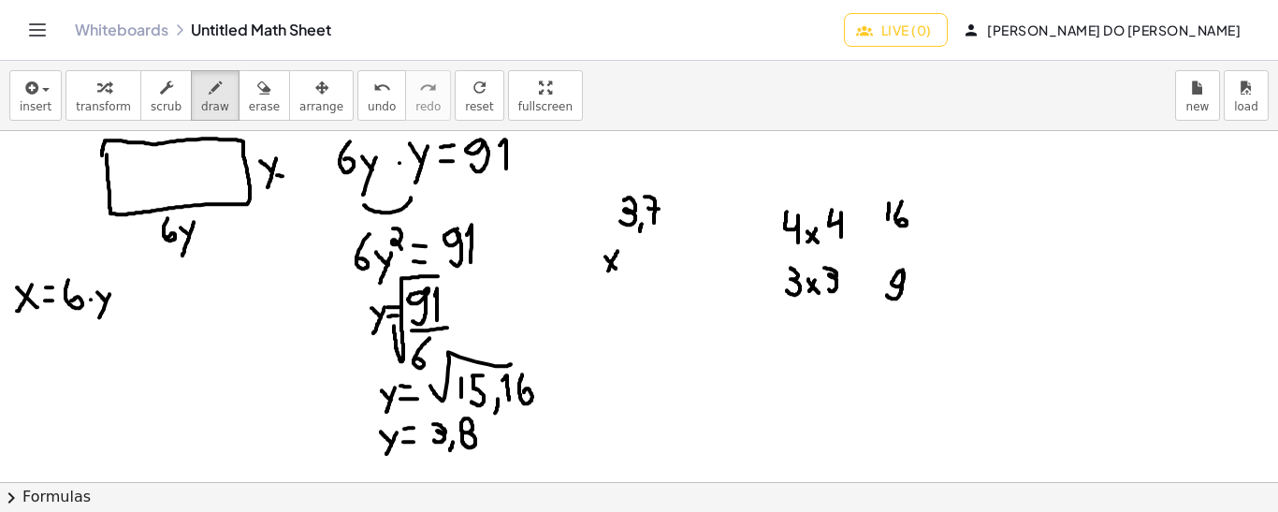
drag, startPoint x: 278, startPoint y: 165, endPoint x: 288, endPoint y: 166, distance: 10.3
drag, startPoint x: 297, startPoint y: 161, endPoint x: 296, endPoint y: 179, distance: 17.9
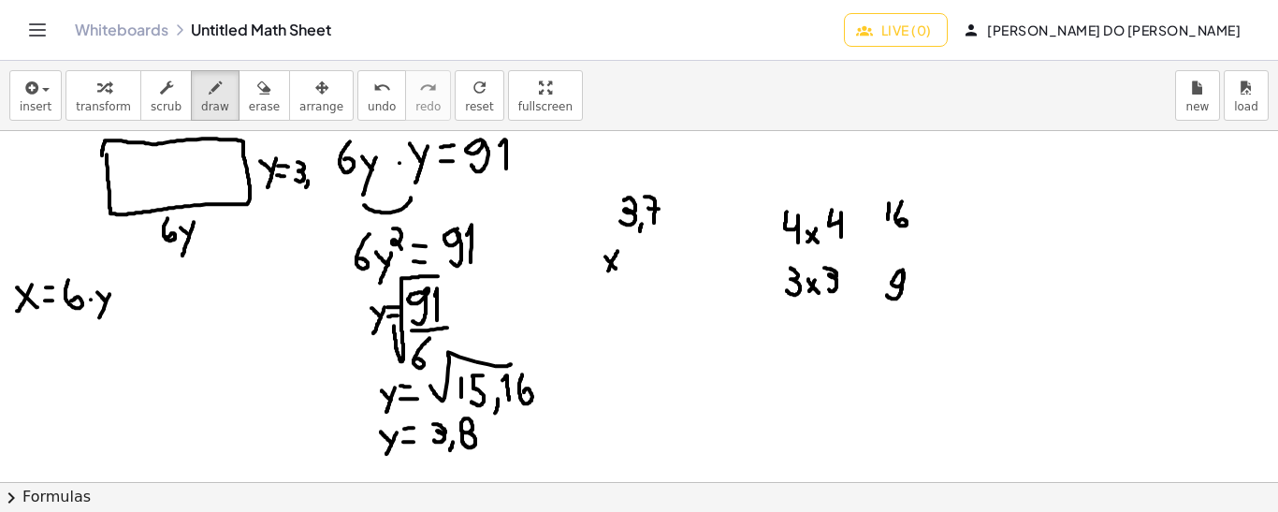
drag, startPoint x: 166, startPoint y: 344, endPoint x: 164, endPoint y: 365, distance: 20.7
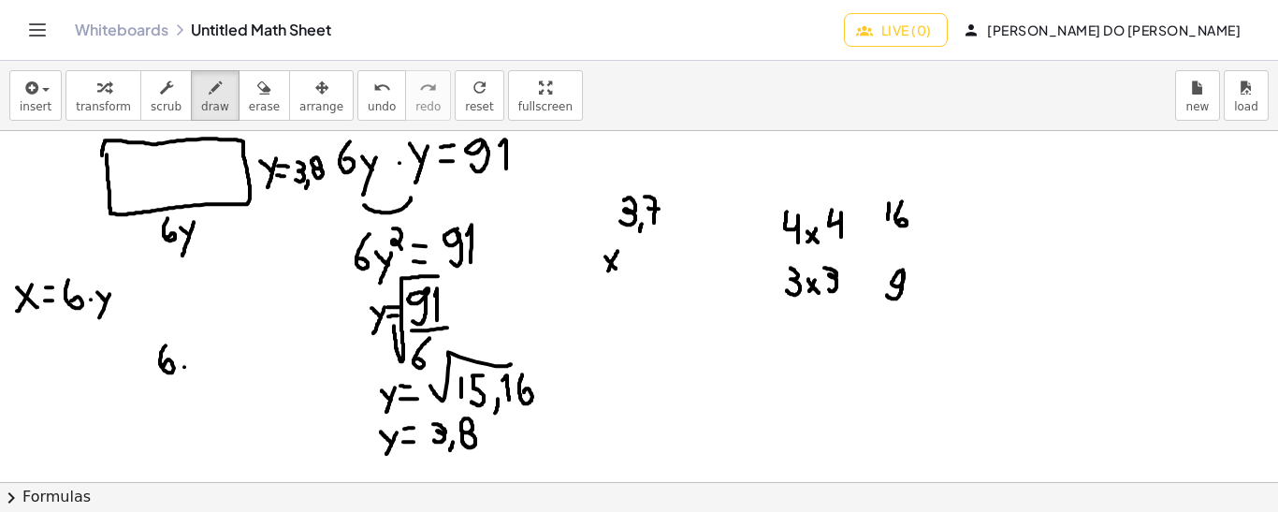
drag, startPoint x: 192, startPoint y: 340, endPoint x: 196, endPoint y: 366, distance: 26.6
drag, startPoint x: 216, startPoint y: 367, endPoint x: 214, endPoint y: 381, distance: 14.2
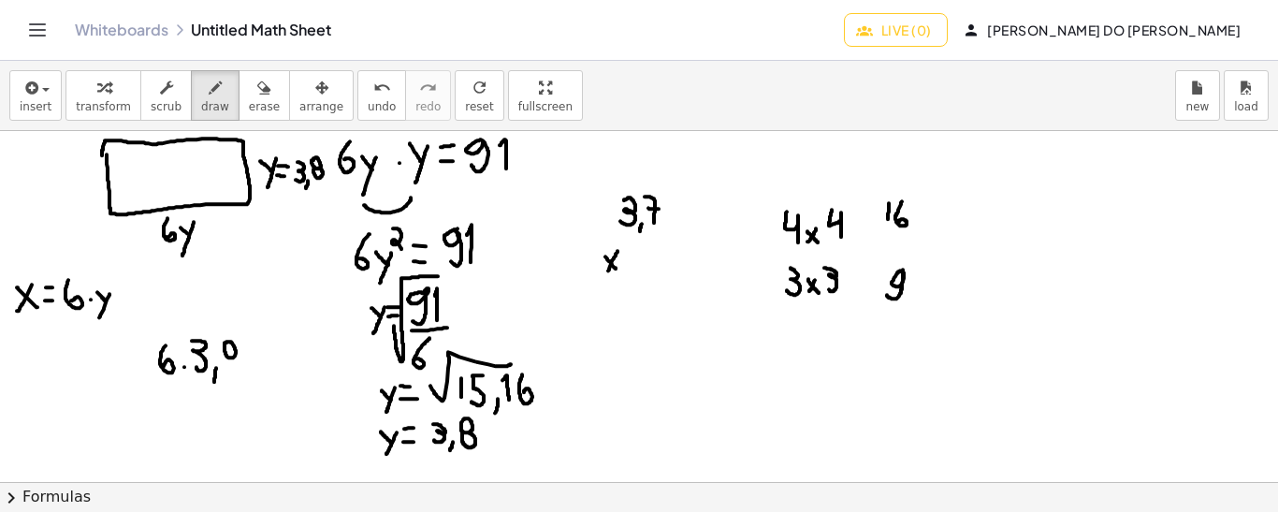
drag, startPoint x: 616, startPoint y: 326, endPoint x: 621, endPoint y: 346, distance: 20.2
drag, startPoint x: 195, startPoint y: 378, endPoint x: 238, endPoint y: 377, distance: 42.1
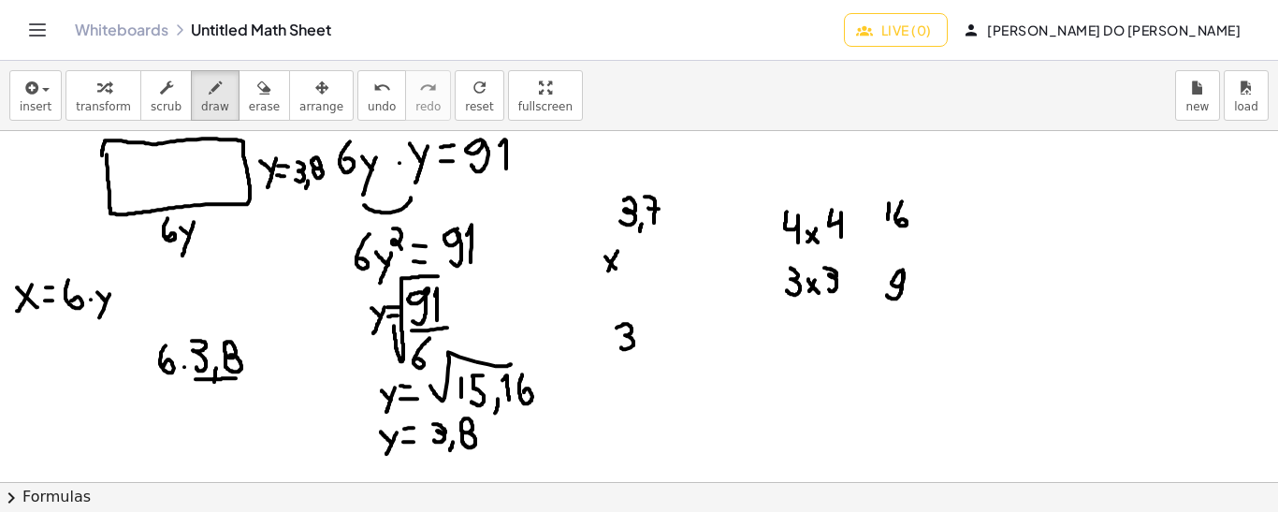
click at [368, 103] on span "undo" at bounding box center [382, 106] width 28 height 13
click at [368, 100] on span "undo" at bounding box center [382, 106] width 28 height 13
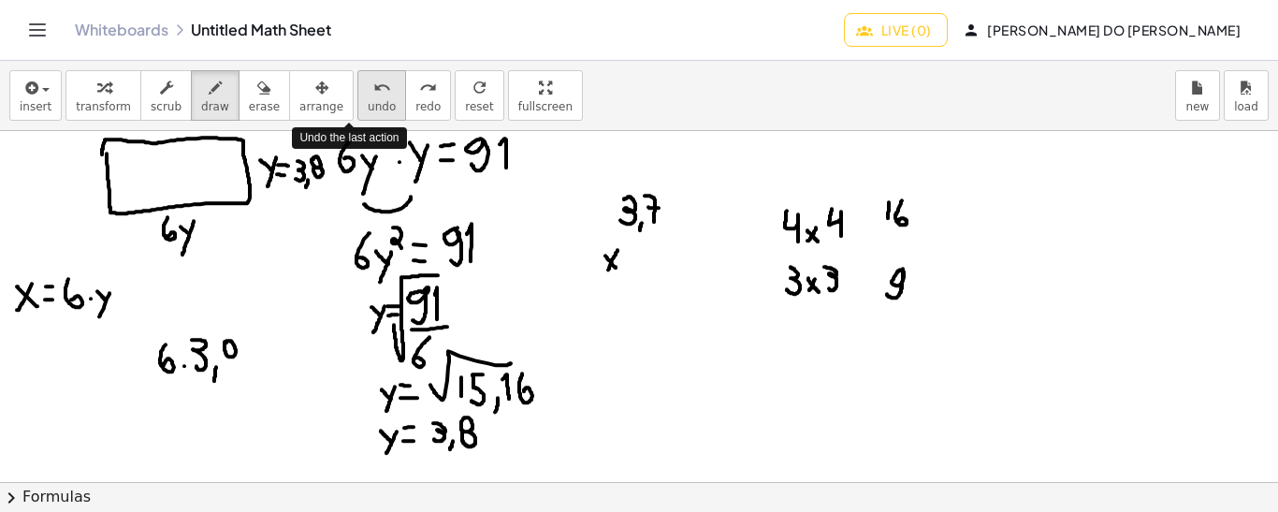
click at [368, 100] on span "undo" at bounding box center [382, 106] width 28 height 13
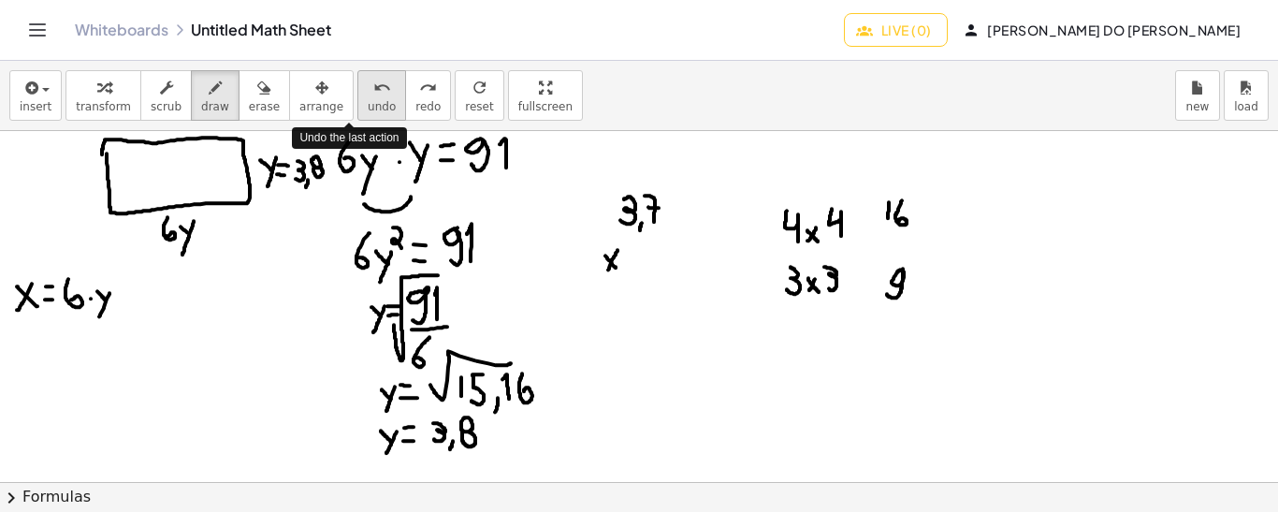
click at [368, 100] on span "undo" at bounding box center [382, 106] width 28 height 13
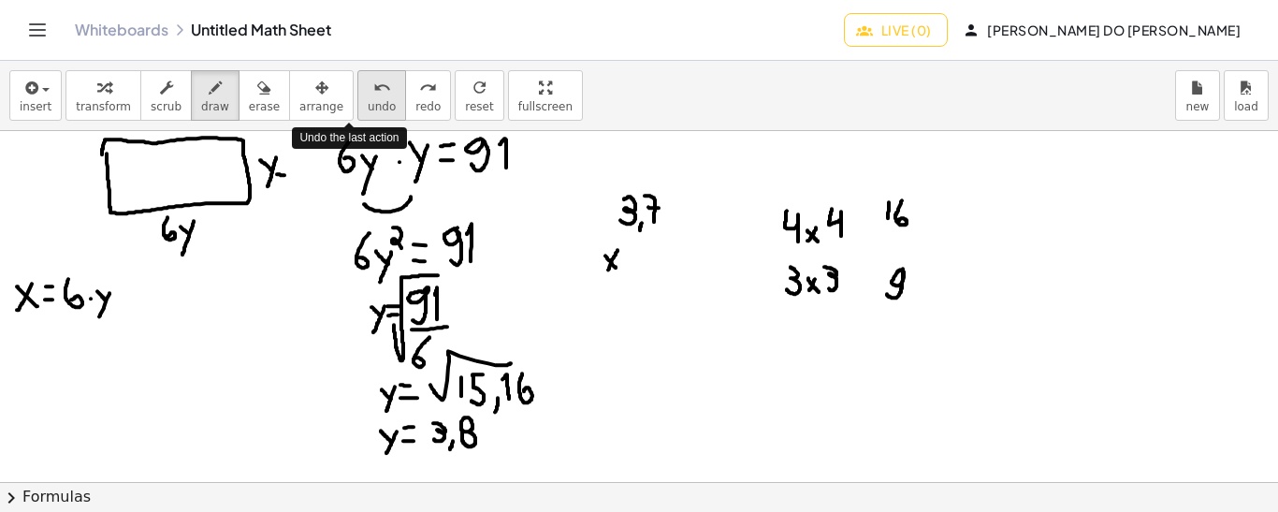
click at [368, 100] on span "undo" at bounding box center [382, 106] width 28 height 13
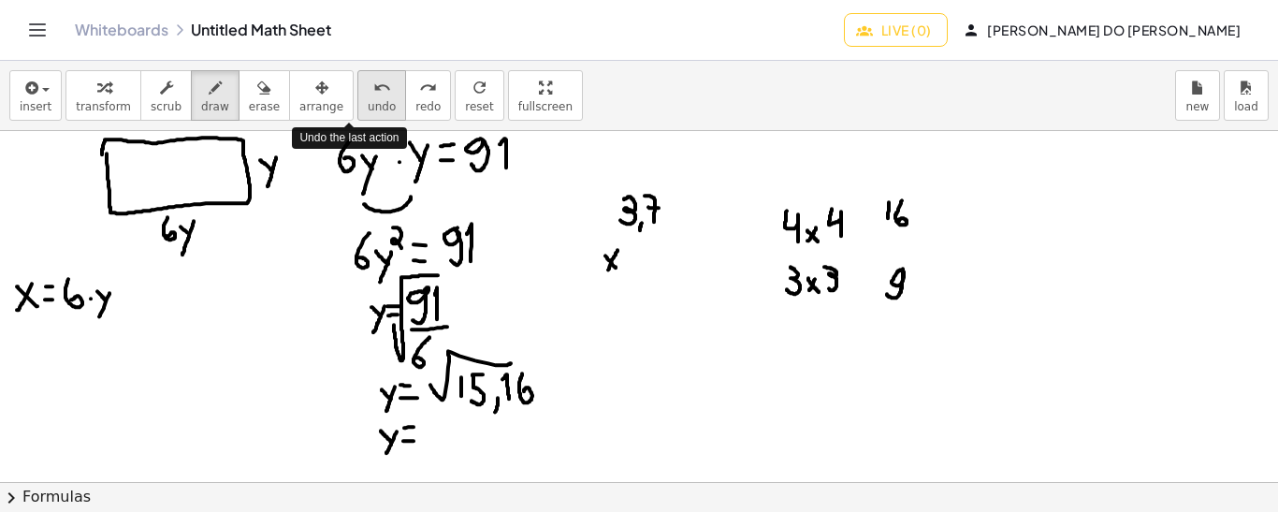
click at [368, 100] on span "undo" at bounding box center [382, 106] width 28 height 13
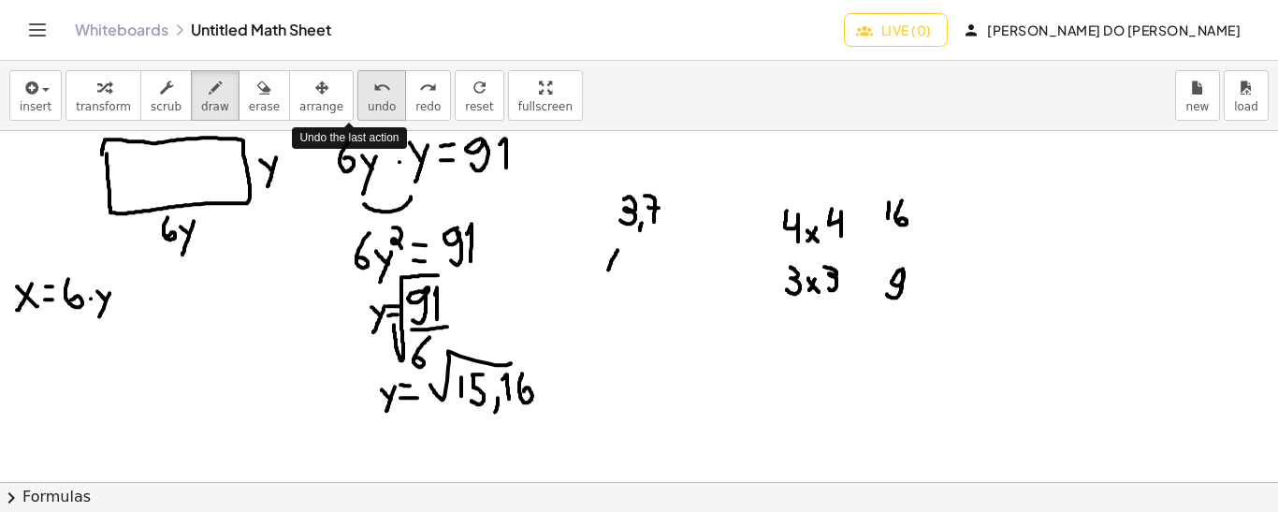
click at [368, 100] on span "undo" at bounding box center [382, 106] width 28 height 13
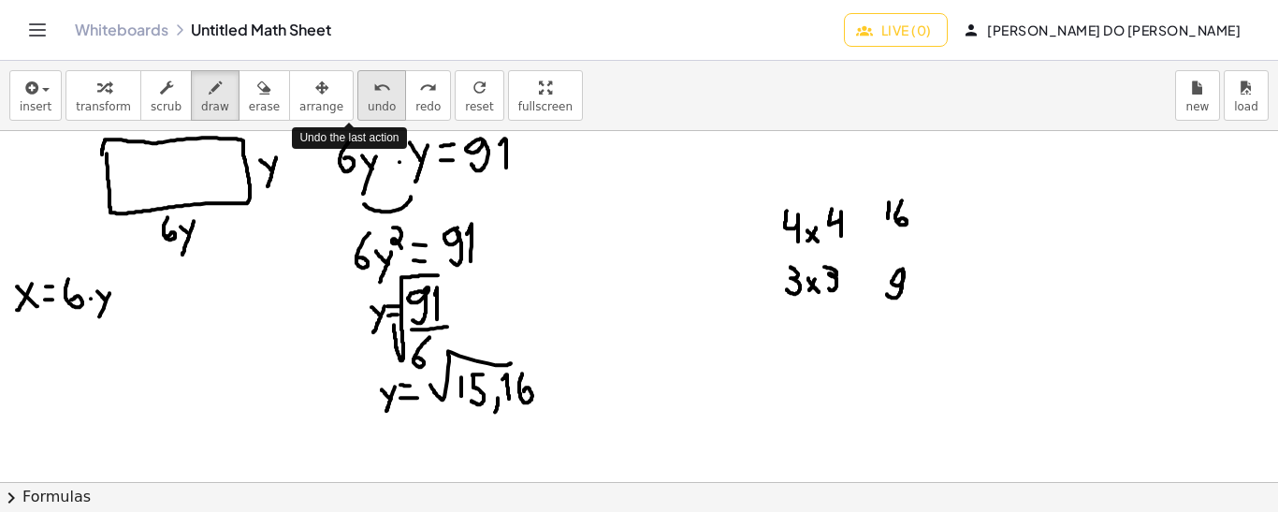
click at [368, 100] on span "undo" at bounding box center [382, 106] width 28 height 13
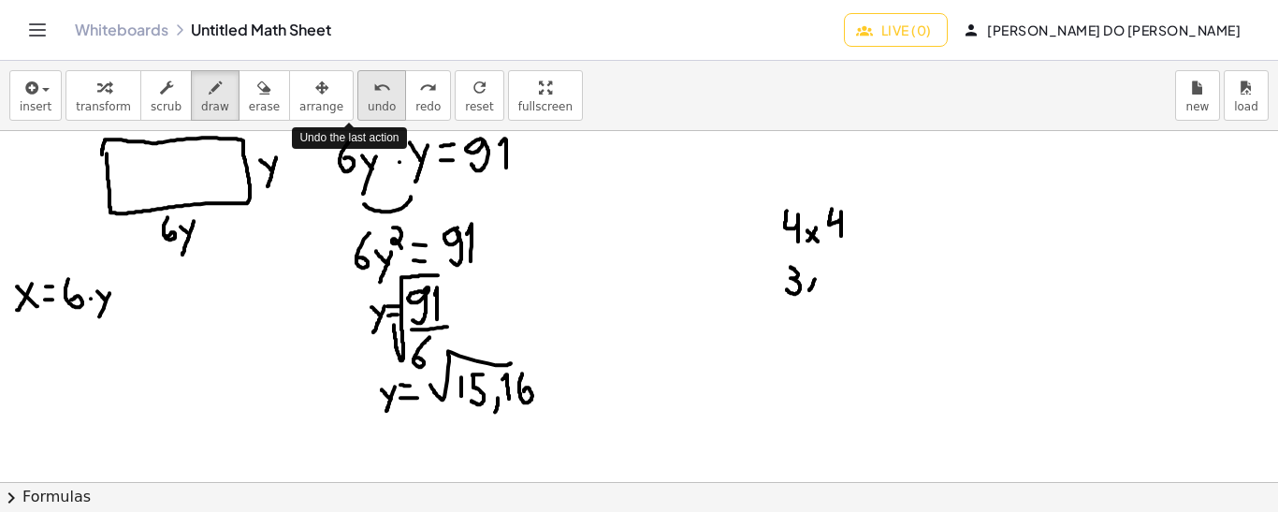
click at [368, 100] on span "undo" at bounding box center [382, 106] width 28 height 13
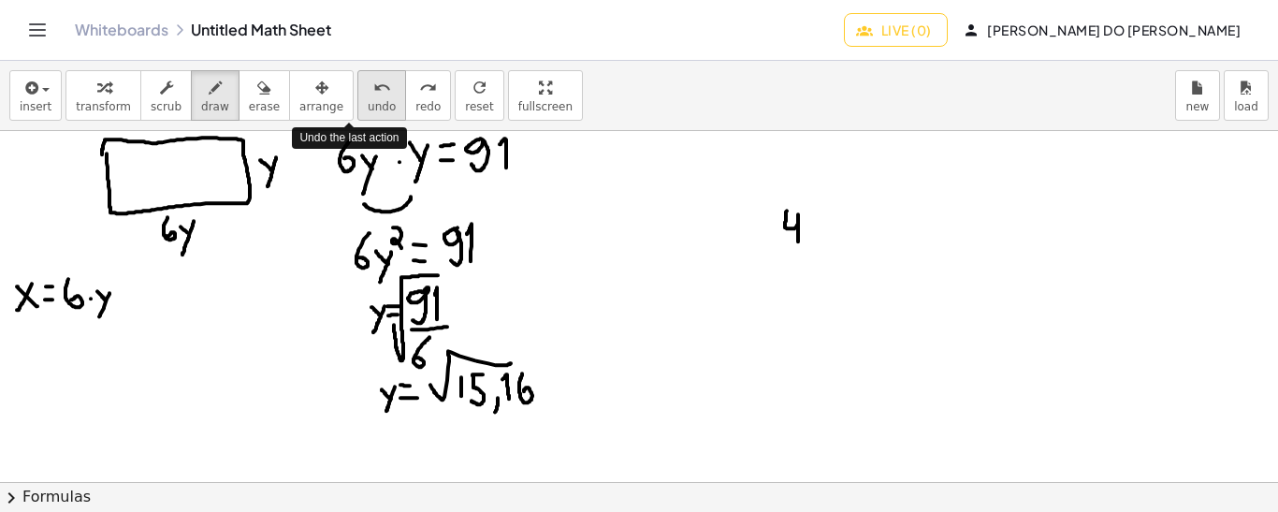
click at [368, 100] on span "undo" at bounding box center [382, 106] width 28 height 13
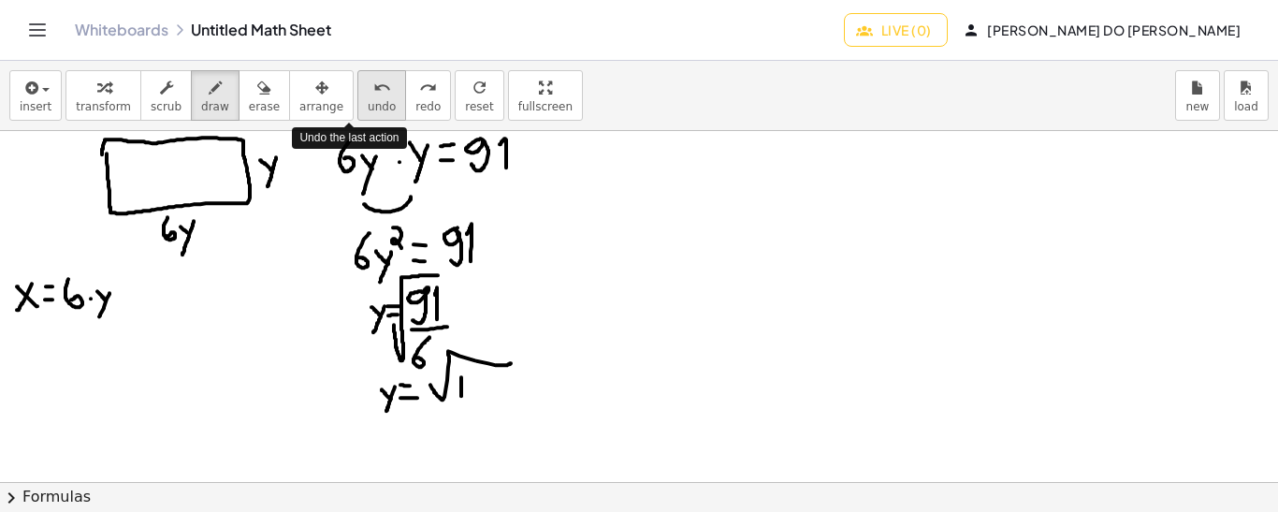
click at [368, 100] on span "undo" at bounding box center [382, 106] width 28 height 13
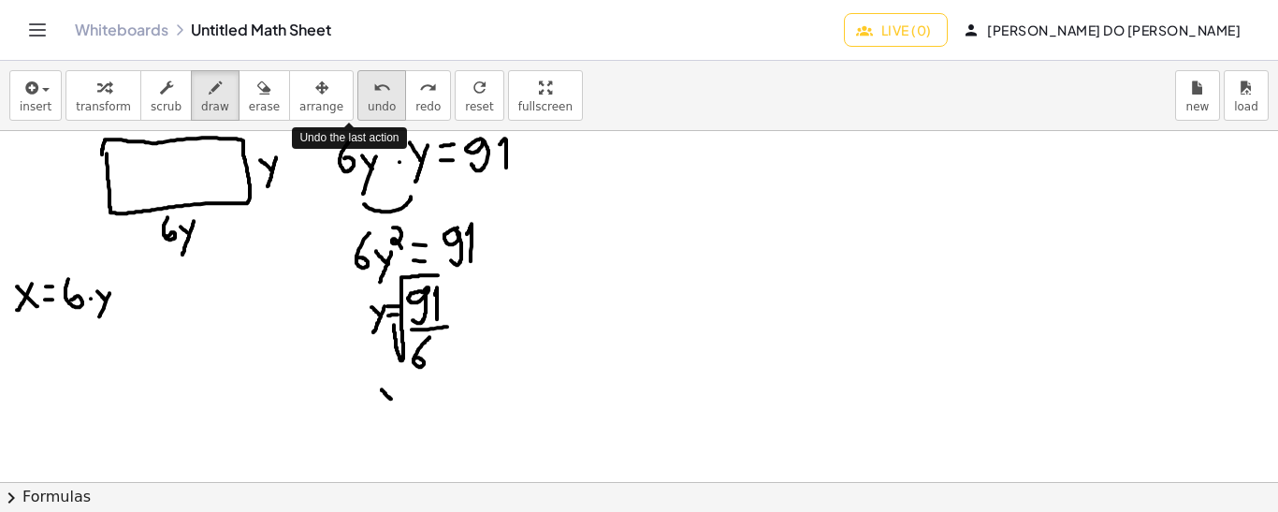
click at [368, 100] on span "undo" at bounding box center [382, 106] width 28 height 13
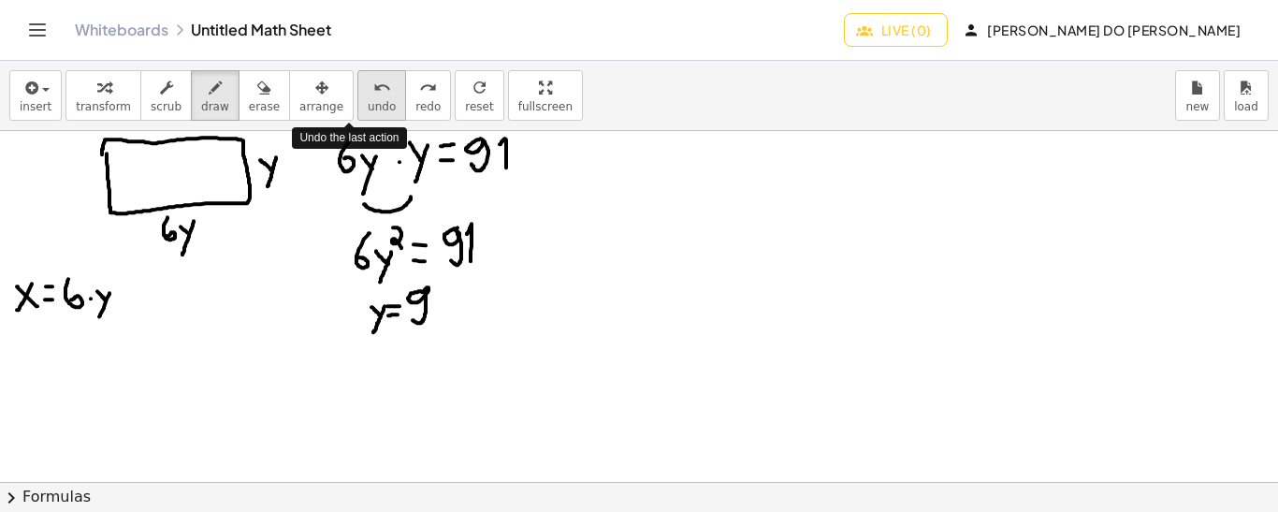
click at [368, 100] on span "undo" at bounding box center [382, 106] width 28 height 13
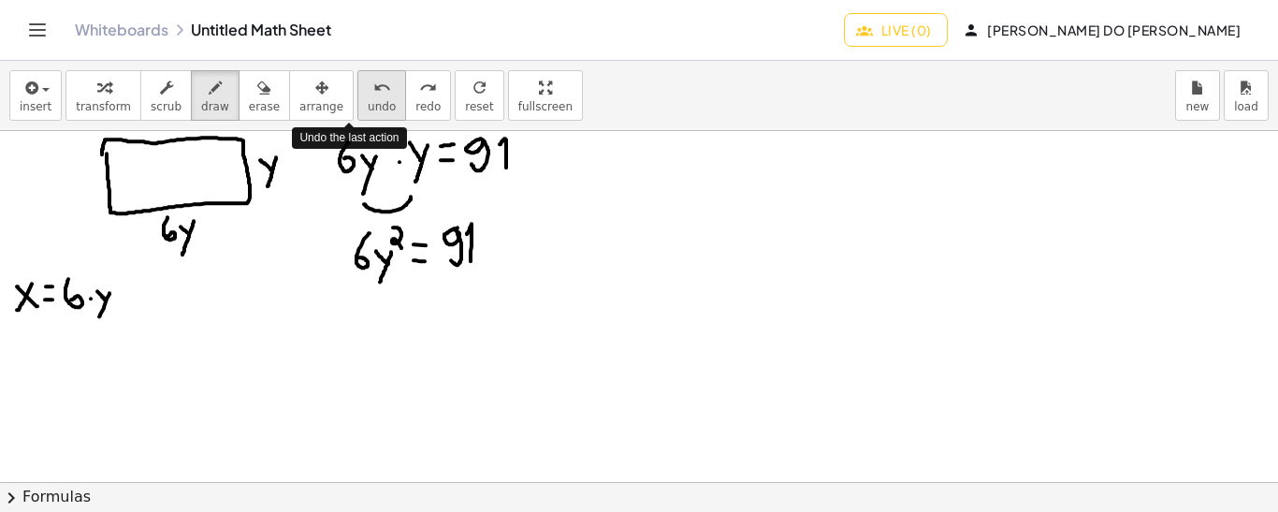
click at [368, 100] on span "undo" at bounding box center [382, 106] width 28 height 13
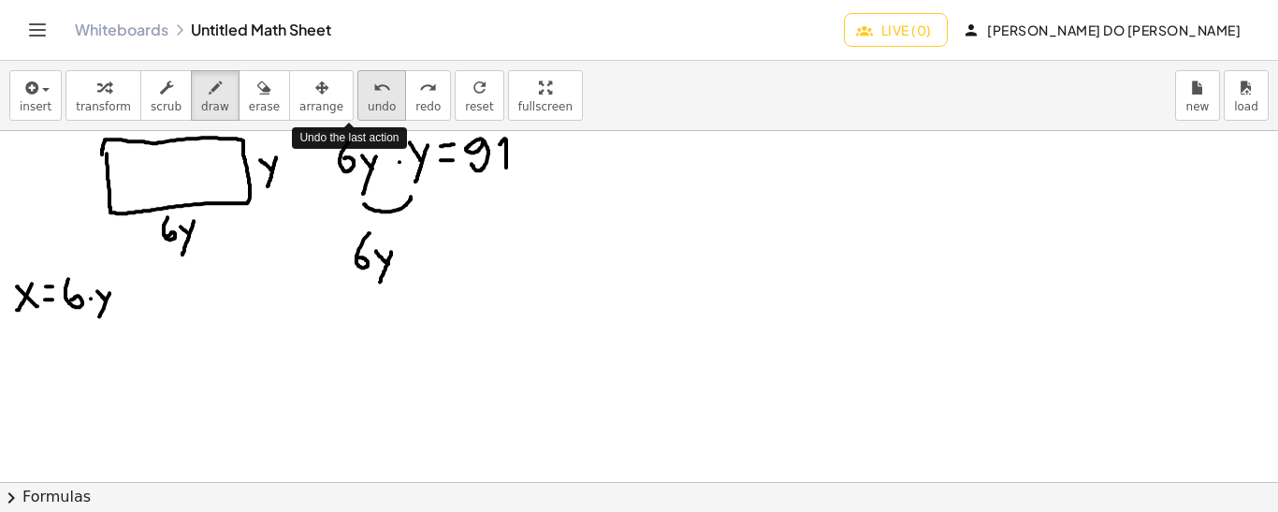
click at [368, 100] on span "undo" at bounding box center [382, 106] width 28 height 13
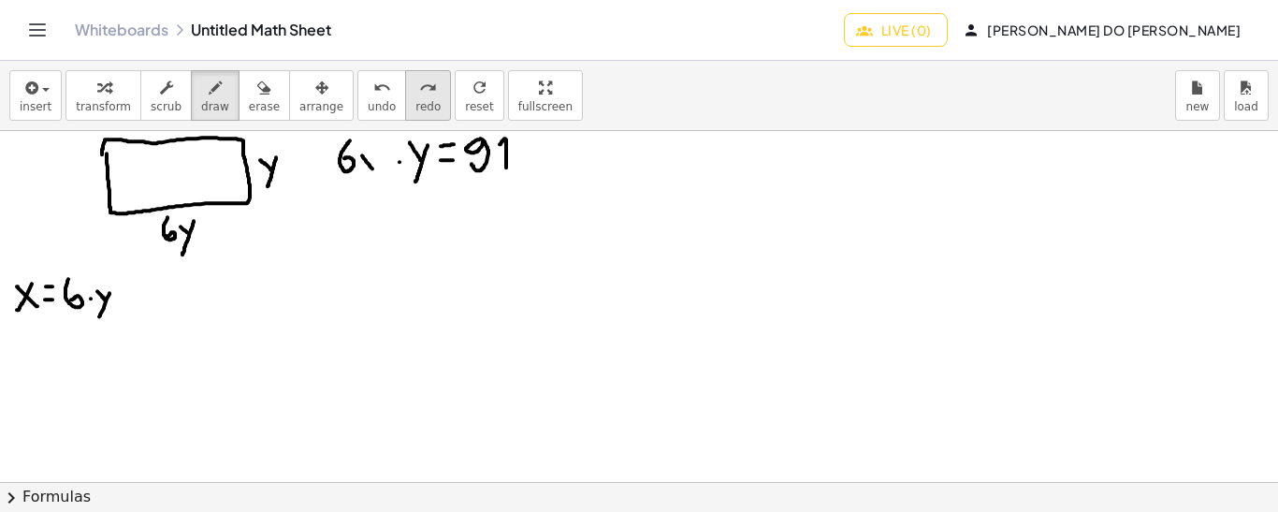
click at [415, 101] on span "redo" at bounding box center [427, 106] width 25 height 13
drag, startPoint x: 193, startPoint y: 210, endPoint x: 174, endPoint y: 210, distance: 18.7
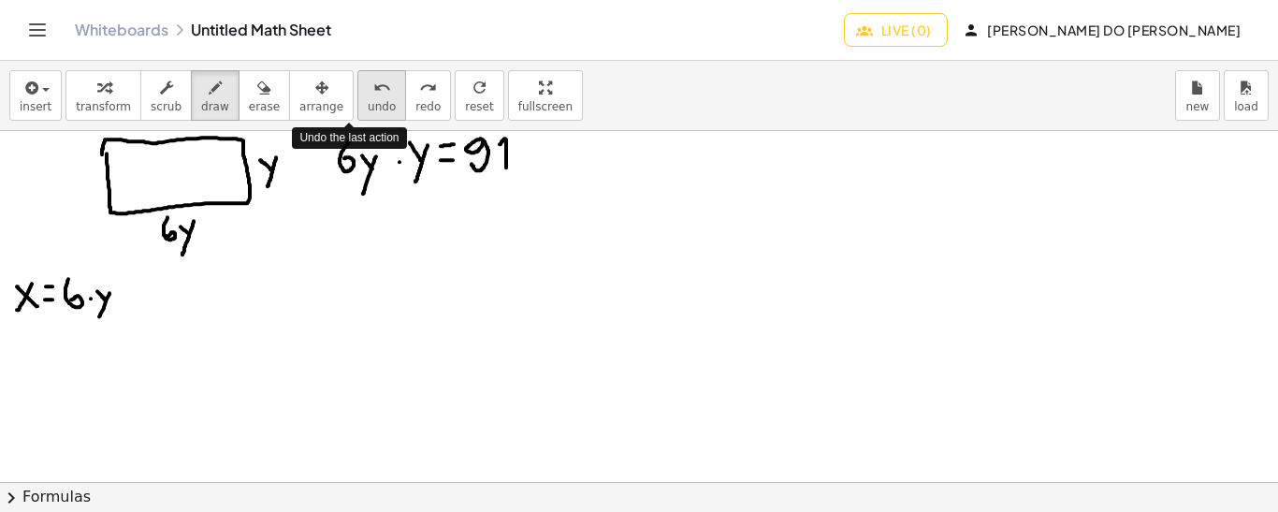
click at [368, 101] on span "undo" at bounding box center [382, 106] width 28 height 13
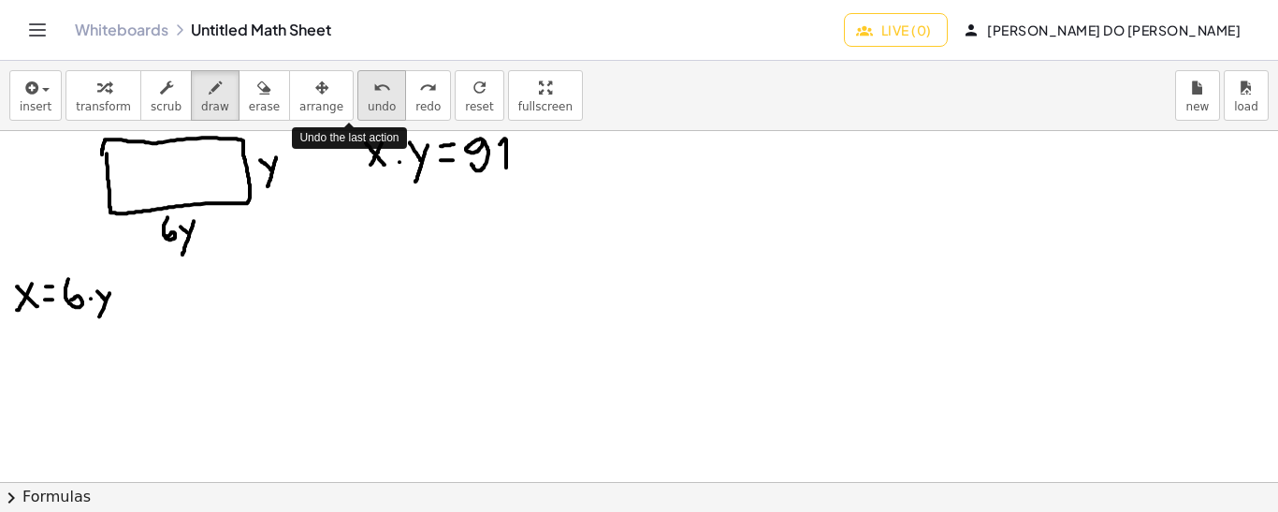
click at [368, 101] on span "undo" at bounding box center [382, 106] width 28 height 13
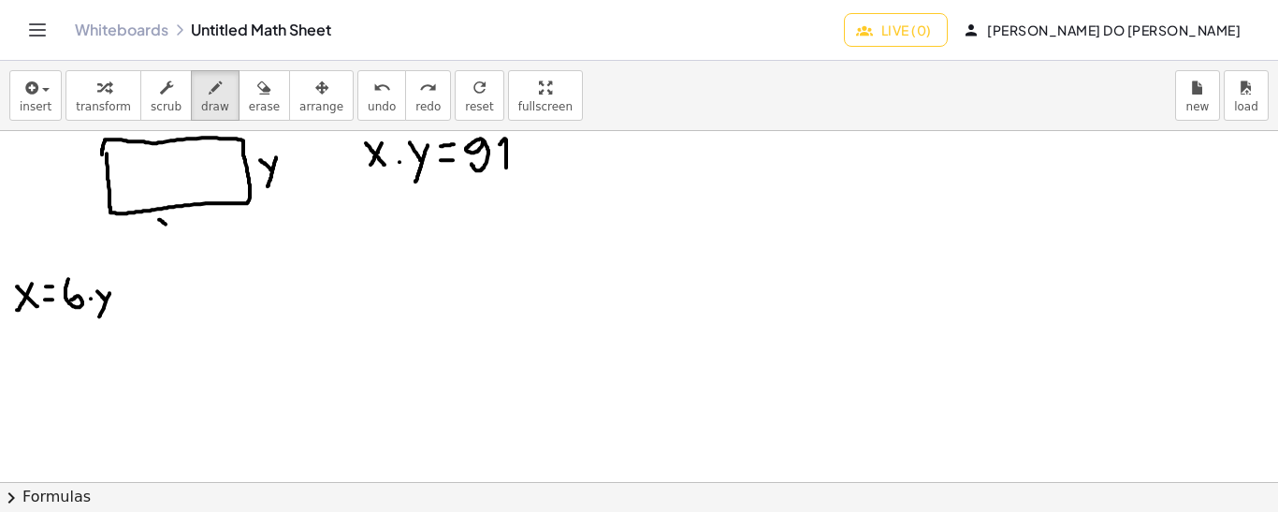
drag, startPoint x: 159, startPoint y: 218, endPoint x: 170, endPoint y: 226, distance: 14.0
drag, startPoint x: 175, startPoint y: 214, endPoint x: 161, endPoint y: 254, distance: 42.6
drag, startPoint x: 180, startPoint y: 226, endPoint x: 194, endPoint y: 224, distance: 14.2
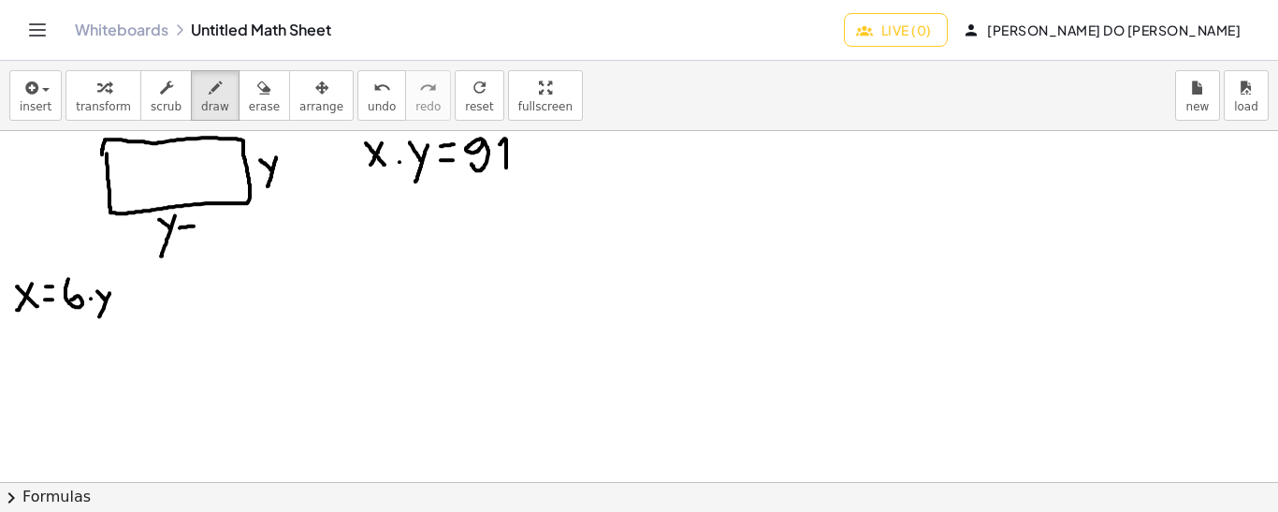
drag, startPoint x: 186, startPoint y: 219, endPoint x: 186, endPoint y: 239, distance: 20.6
drag, startPoint x: 205, startPoint y: 210, endPoint x: 205, endPoint y: 224, distance: 15.0
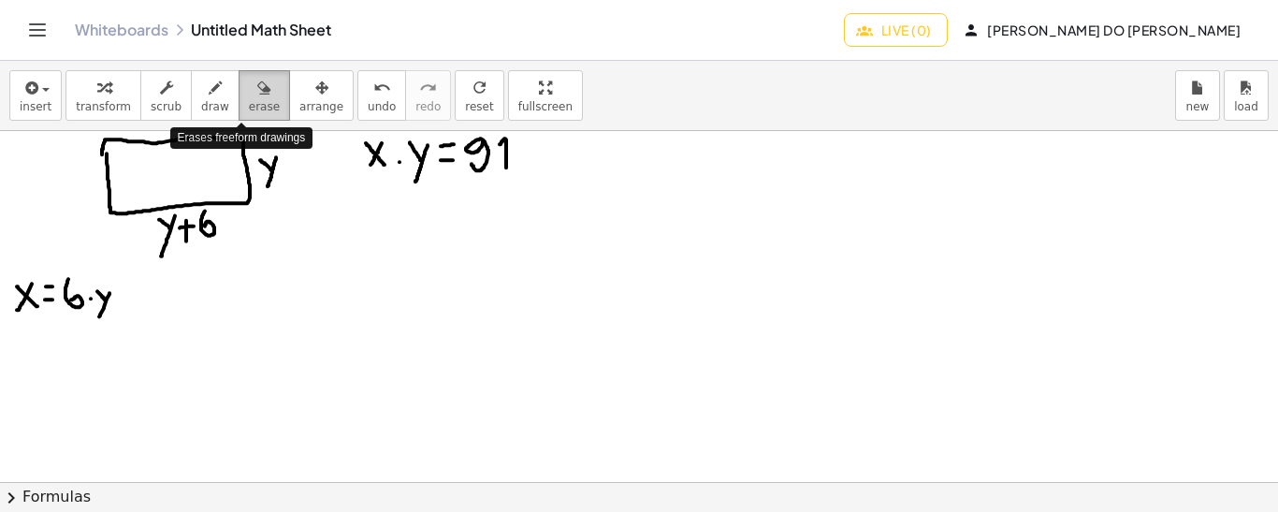
click at [257, 93] on icon "button" at bounding box center [263, 88] width 13 height 22
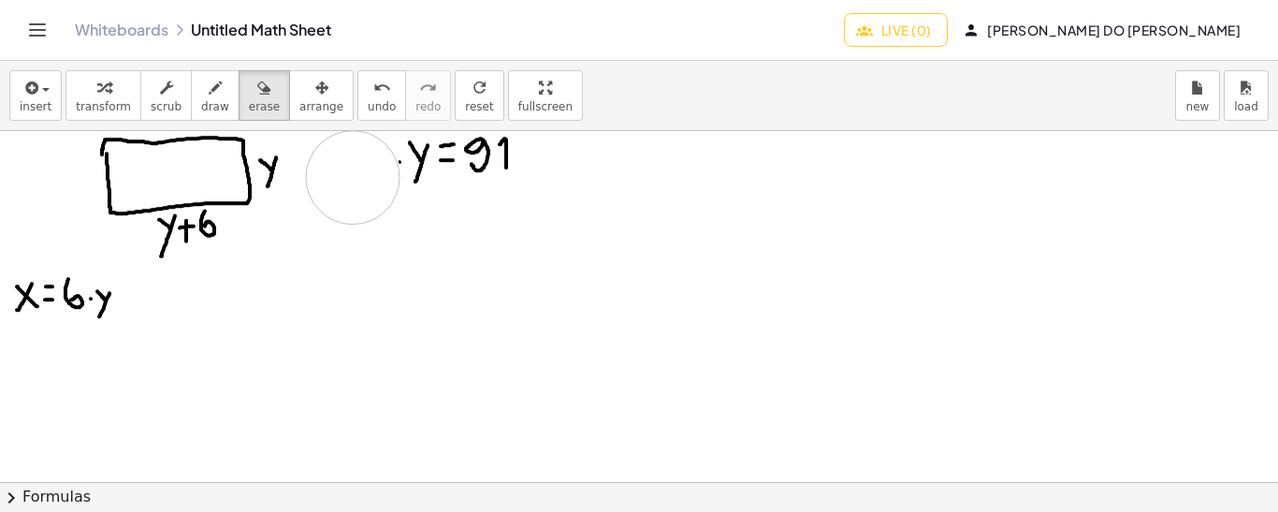
drag, startPoint x: 356, startPoint y: 200, endPoint x: 353, endPoint y: 176, distance: 24.6
click at [209, 93] on icon "button" at bounding box center [215, 88] width 13 height 22
drag, startPoint x: 339, startPoint y: 140, endPoint x: 335, endPoint y: 163, distance: 22.8
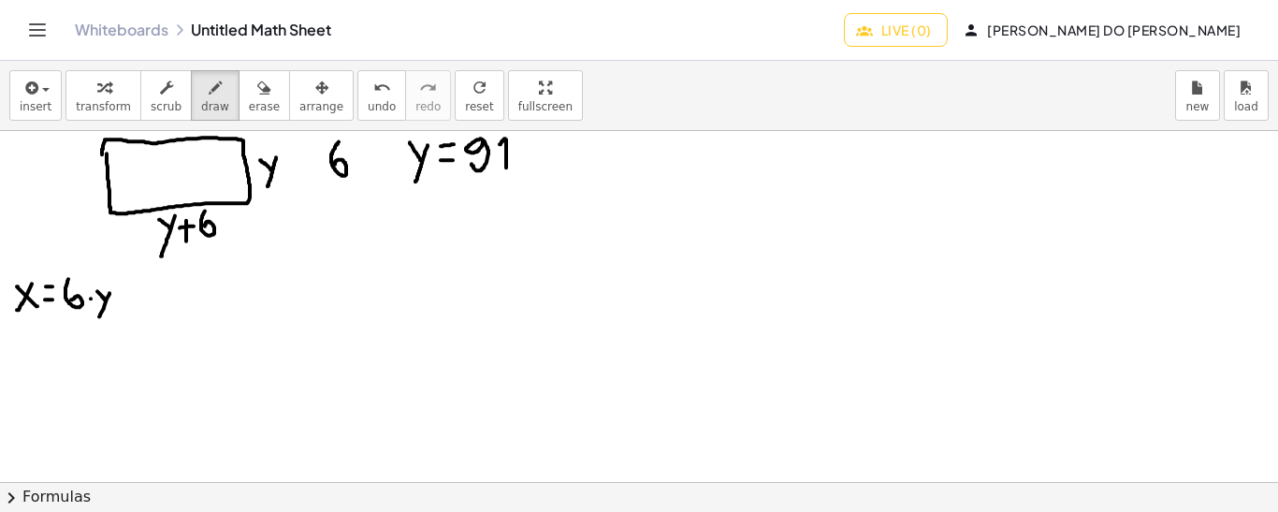
click at [368, 104] on span "undo" at bounding box center [382, 106] width 28 height 13
drag, startPoint x: 327, startPoint y: 138, endPoint x: 330, endPoint y: 170, distance: 32.9
drag, startPoint x: 335, startPoint y: 150, endPoint x: 342, endPoint y: 161, distance: 13.5
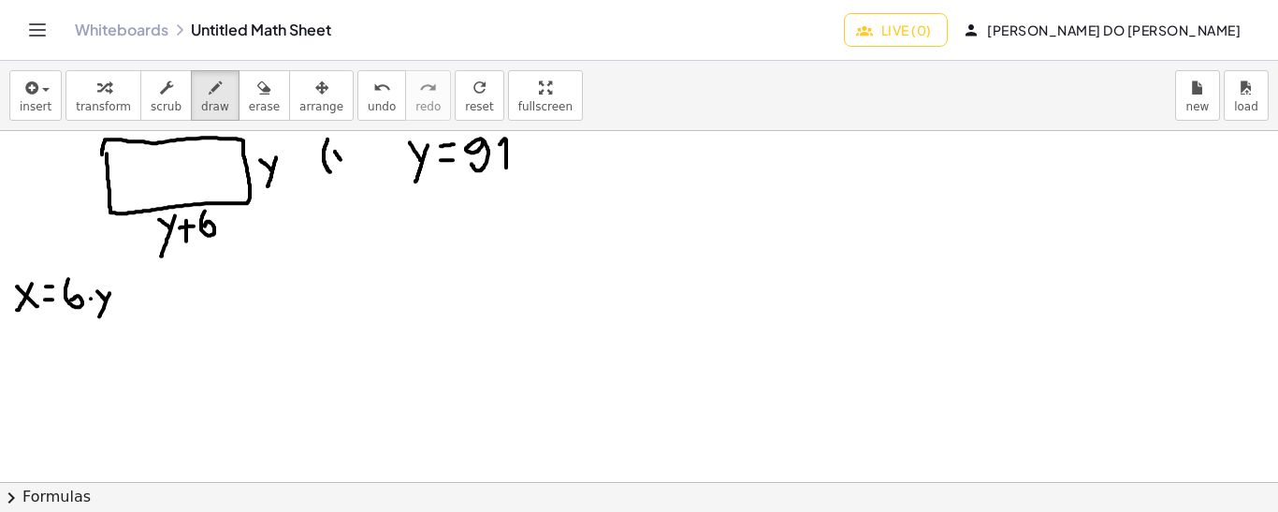
drag, startPoint x: 344, startPoint y: 146, endPoint x: 338, endPoint y: 177, distance: 31.6
drag, startPoint x: 353, startPoint y: 145, endPoint x: 355, endPoint y: 161, distance: 16.0
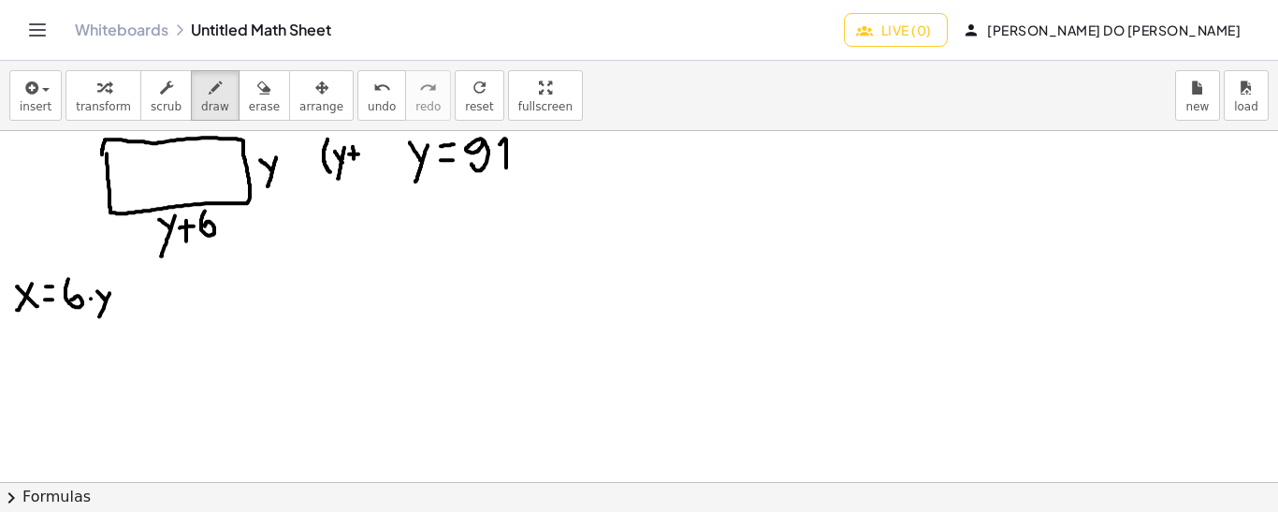
drag, startPoint x: 367, startPoint y: 138, endPoint x: 364, endPoint y: 155, distance: 18.0
drag, startPoint x: 374, startPoint y: 135, endPoint x: 382, endPoint y: 170, distance: 36.3
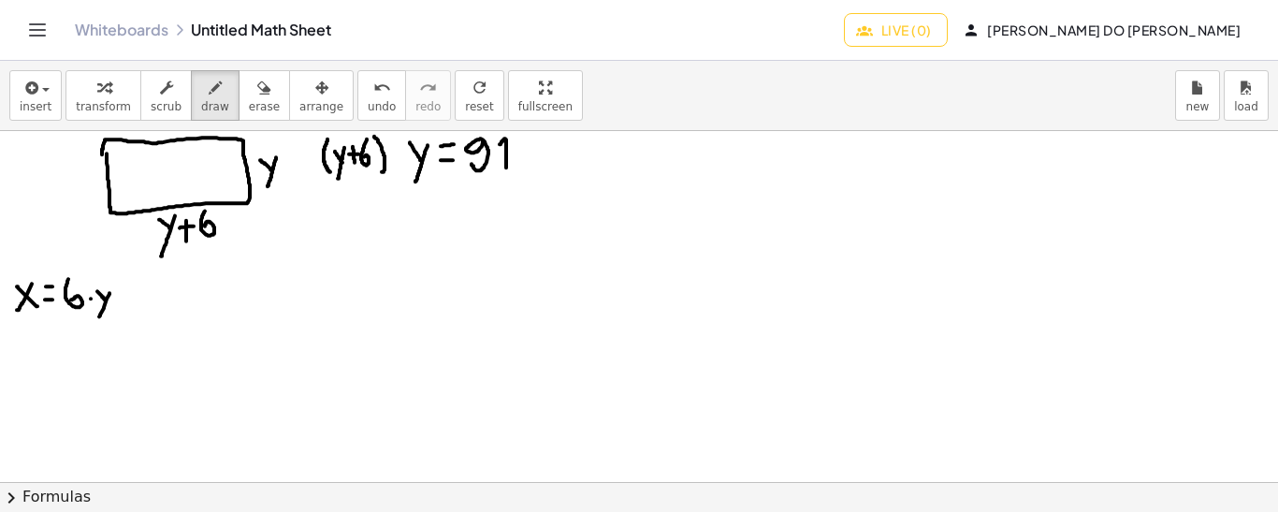
drag, startPoint x: 323, startPoint y: 181, endPoint x: 384, endPoint y: 182, distance: 61.8
click at [373, 96] on icon "undo" at bounding box center [382, 88] width 18 height 22
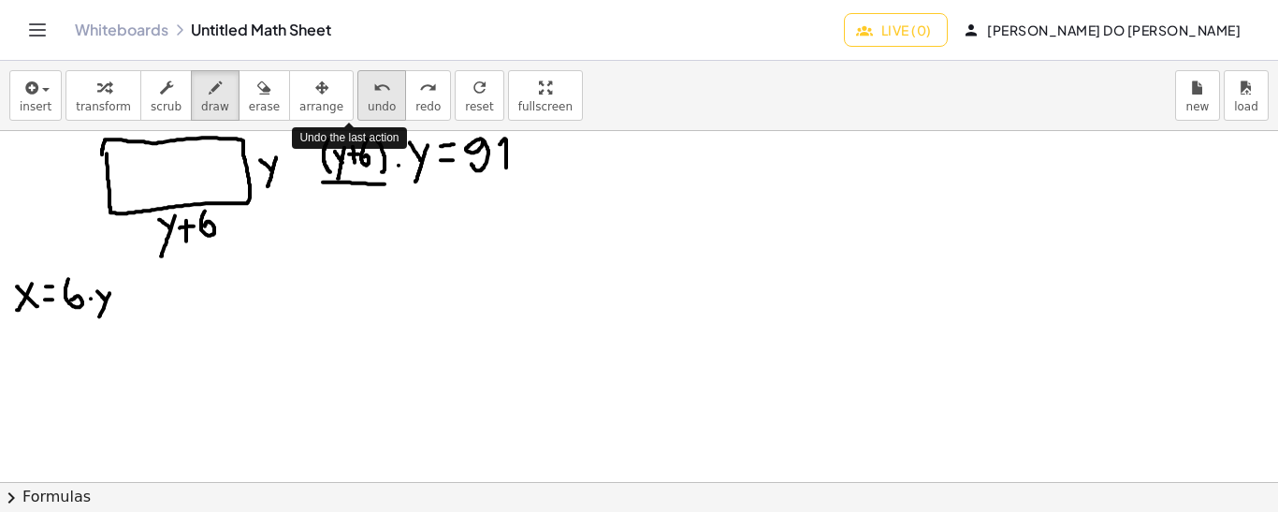
click at [373, 96] on icon "undo" at bounding box center [382, 88] width 18 height 22
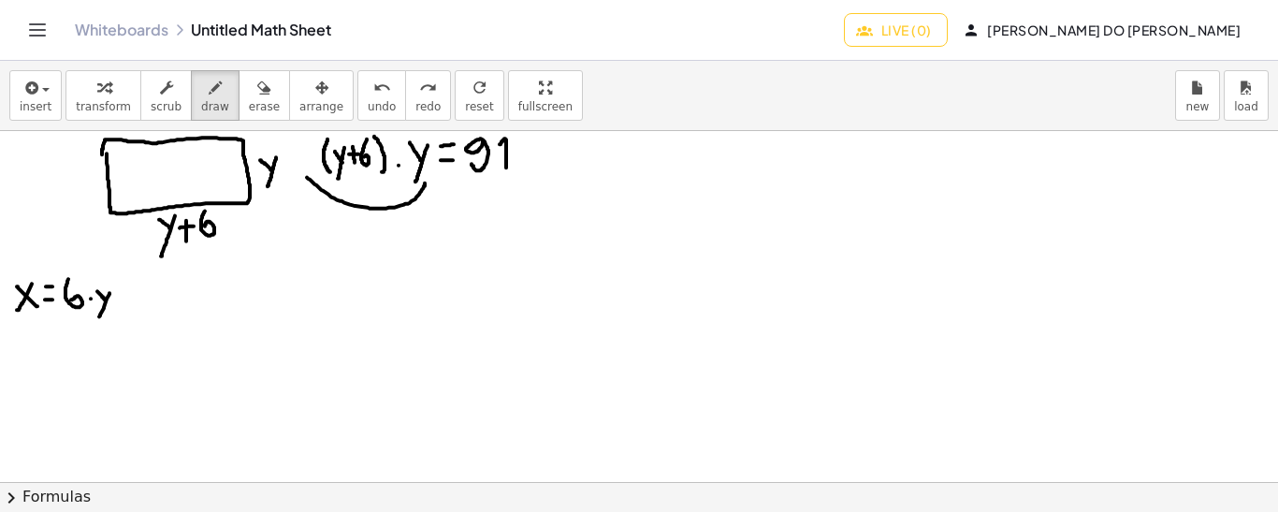
drag, startPoint x: 307, startPoint y: 176, endPoint x: 425, endPoint y: 179, distance: 117.9
click at [368, 100] on span "undo" at bounding box center [382, 106] width 28 height 13
drag, startPoint x: 332, startPoint y: 202, endPoint x: 340, endPoint y: 215, distance: 15.6
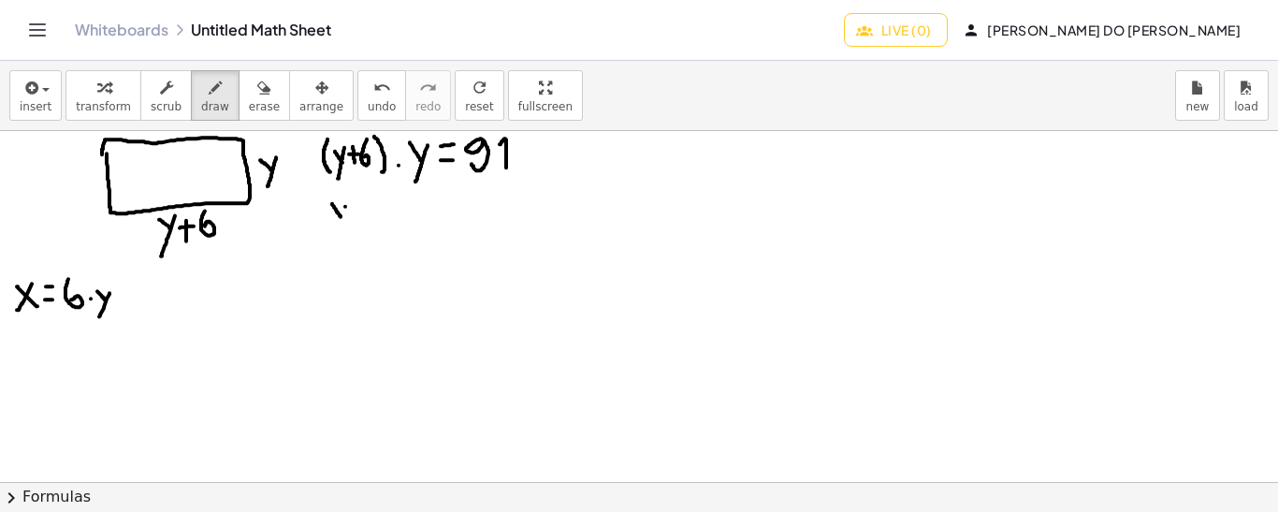
drag, startPoint x: 345, startPoint y: 205, endPoint x: 337, endPoint y: 228, distance: 24.9
drag, startPoint x: 349, startPoint y: 185, endPoint x: 355, endPoint y: 197, distance: 13.8
drag, startPoint x: 360, startPoint y: 214, endPoint x: 373, endPoint y: 214, distance: 13.1
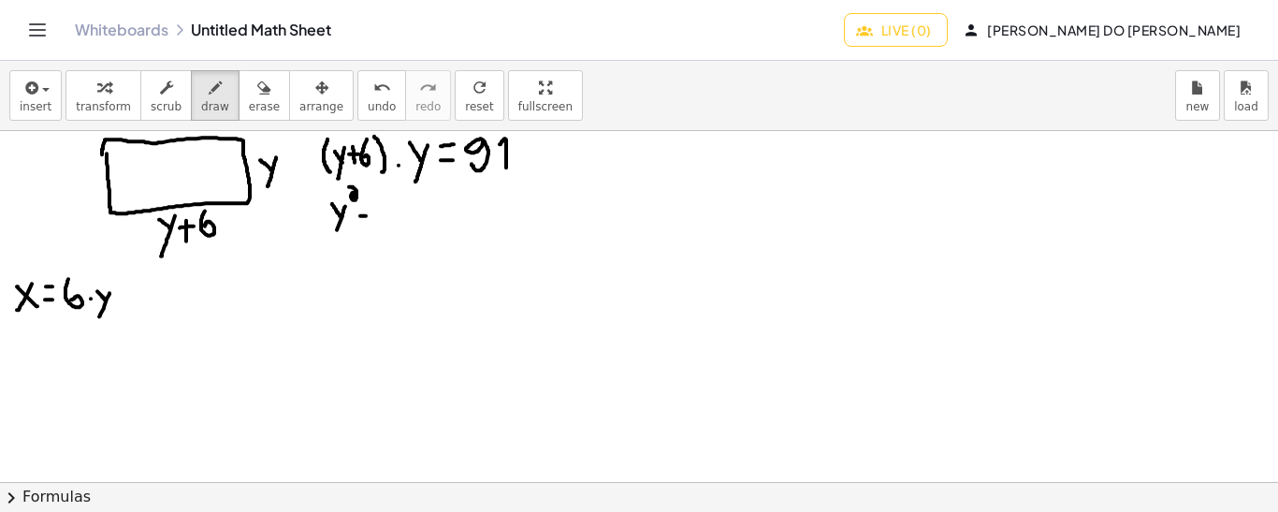
drag, startPoint x: 366, startPoint y: 206, endPoint x: 366, endPoint y: 219, distance: 13.1
drag, startPoint x: 387, startPoint y: 194, endPoint x: 383, endPoint y: 214, distance: 21.1
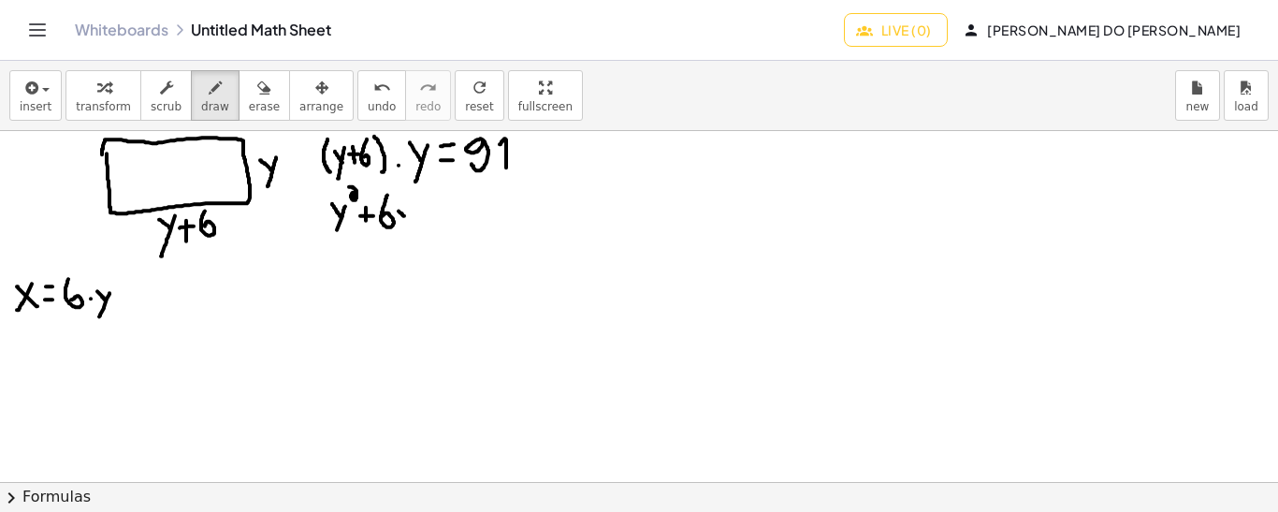
drag, startPoint x: 398, startPoint y: 210, endPoint x: 410, endPoint y: 219, distance: 14.6
drag, startPoint x: 413, startPoint y: 210, endPoint x: 404, endPoint y: 239, distance: 30.2
drag, startPoint x: 425, startPoint y: 212, endPoint x: 438, endPoint y: 212, distance: 13.1
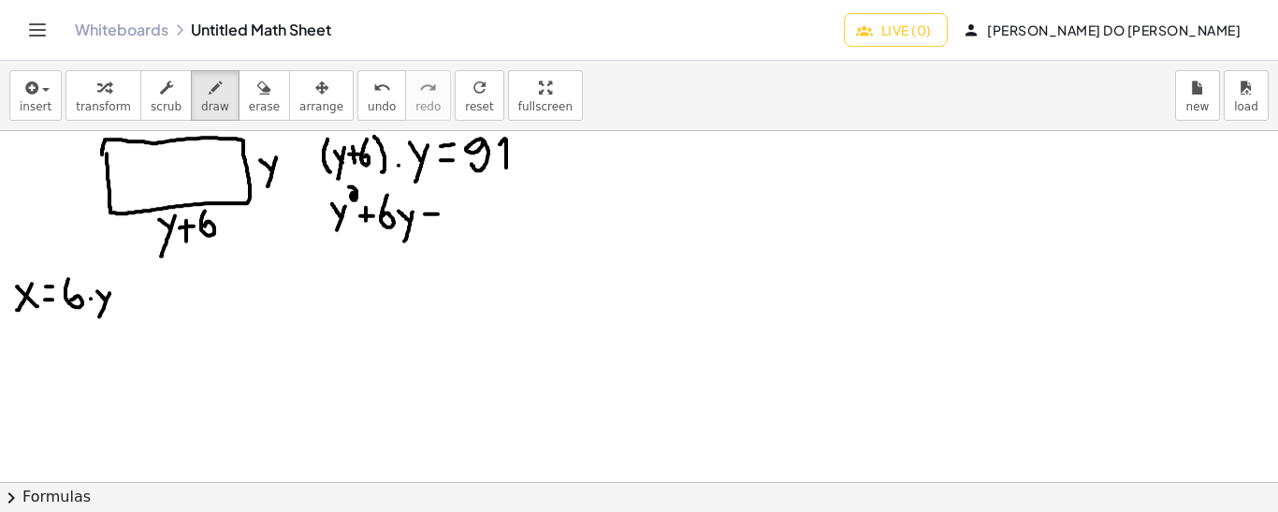
drag, startPoint x: 422, startPoint y: 197, endPoint x: 439, endPoint y: 197, distance: 16.8
drag, startPoint x: 454, startPoint y: 194, endPoint x: 451, endPoint y: 213, distance: 19.8
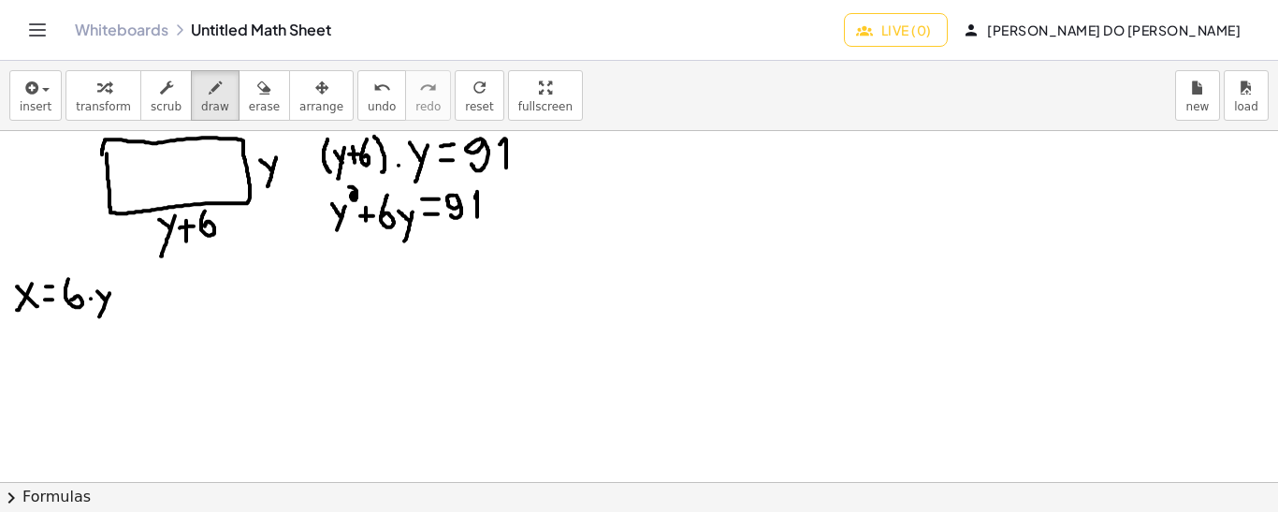
drag, startPoint x: 477, startPoint y: 215, endPoint x: 472, endPoint y: 199, distance: 16.6
drag, startPoint x: 343, startPoint y: 260, endPoint x: 355, endPoint y: 271, distance: 16.5
drag, startPoint x: 362, startPoint y: 260, endPoint x: 351, endPoint y: 289, distance: 31.1
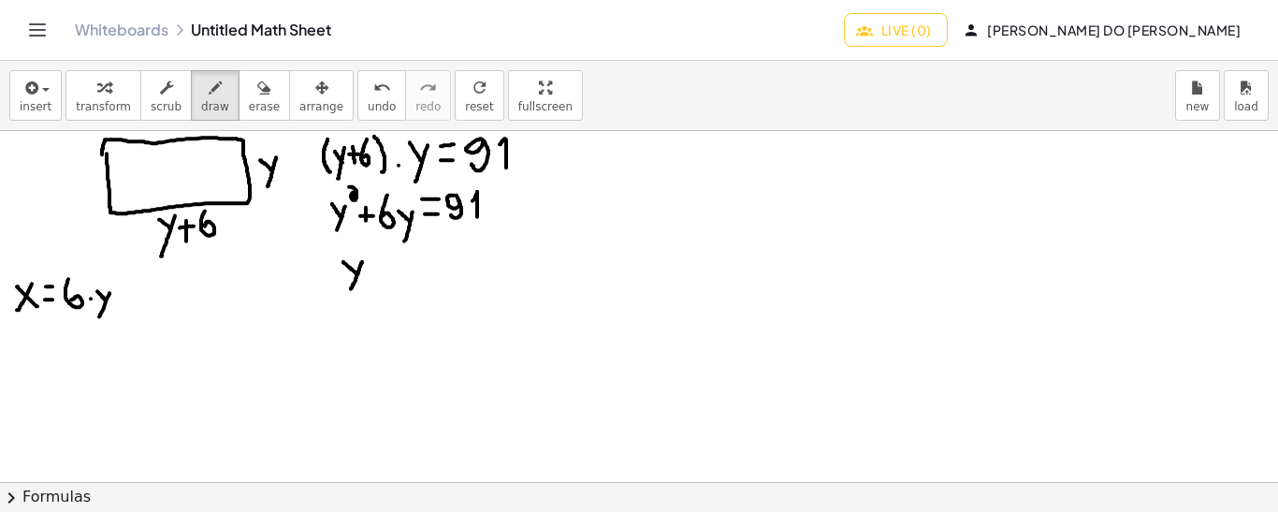
drag, startPoint x: 372, startPoint y: 239, endPoint x: 381, endPoint y: 258, distance: 21.4
drag, startPoint x: 390, startPoint y: 273, endPoint x: 402, endPoint y: 273, distance: 12.2
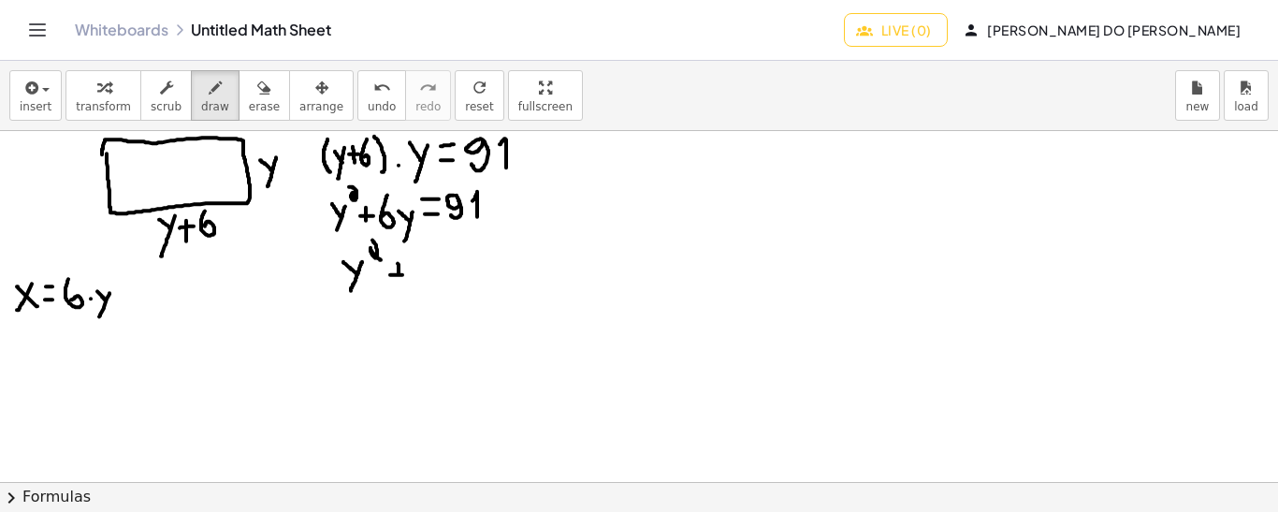
drag, startPoint x: 398, startPoint y: 262, endPoint x: 398, endPoint y: 281, distance: 18.7
drag, startPoint x: 418, startPoint y: 257, endPoint x: 416, endPoint y: 280, distance: 22.5
drag, startPoint x: 433, startPoint y: 262, endPoint x: 445, endPoint y: 272, distance: 15.9
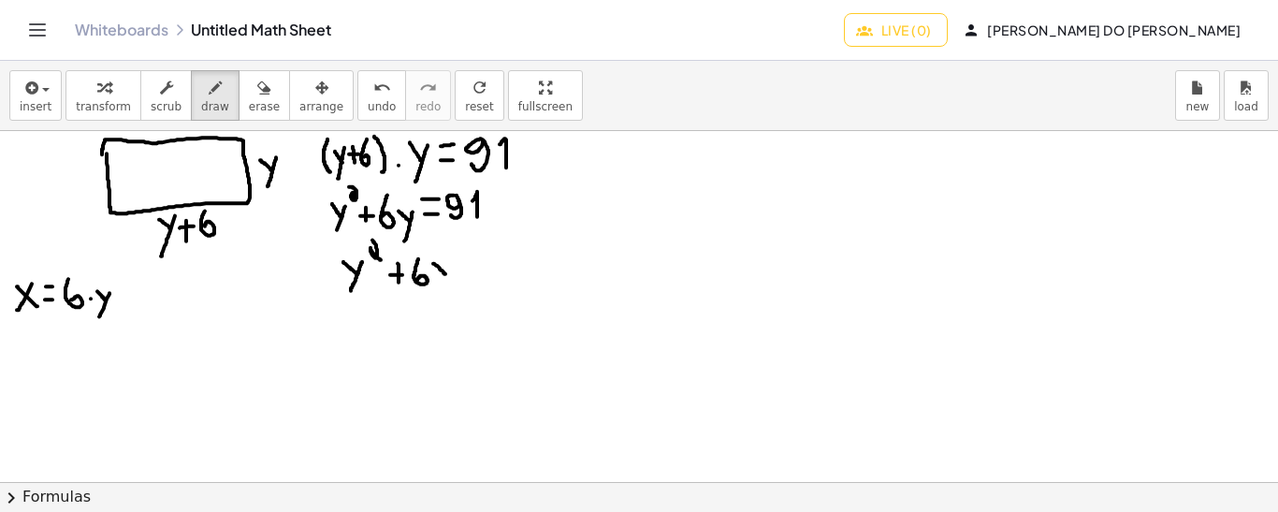
drag, startPoint x: 447, startPoint y: 261, endPoint x: 442, endPoint y: 287, distance: 26.8
drag, startPoint x: 483, startPoint y: 249, endPoint x: 477, endPoint y: 271, distance: 23.1
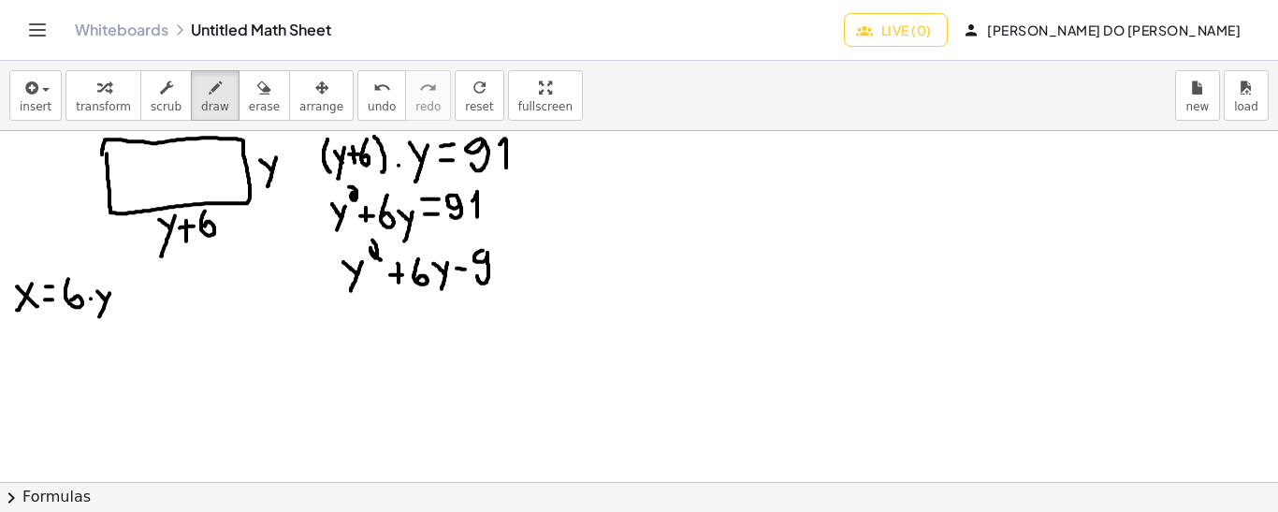
drag, startPoint x: 503, startPoint y: 280, endPoint x: 496, endPoint y: 256, distance: 24.6
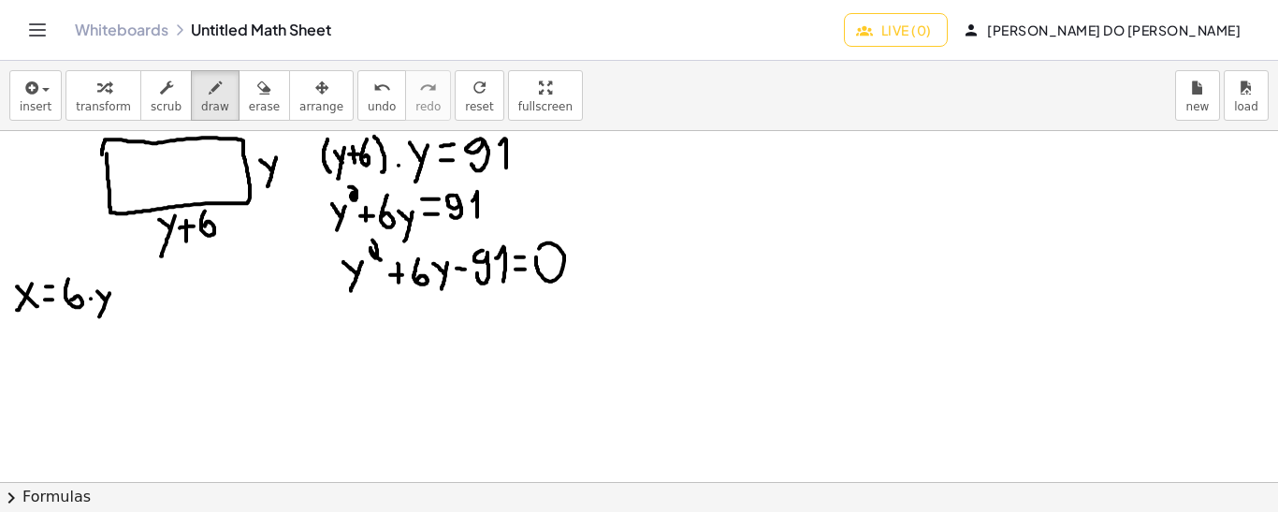
drag, startPoint x: 682, startPoint y: 159, endPoint x: 694, endPoint y: 159, distance: 12.2
drag, startPoint x: 706, startPoint y: 148, endPoint x: 706, endPoint y: 164, distance: 15.9
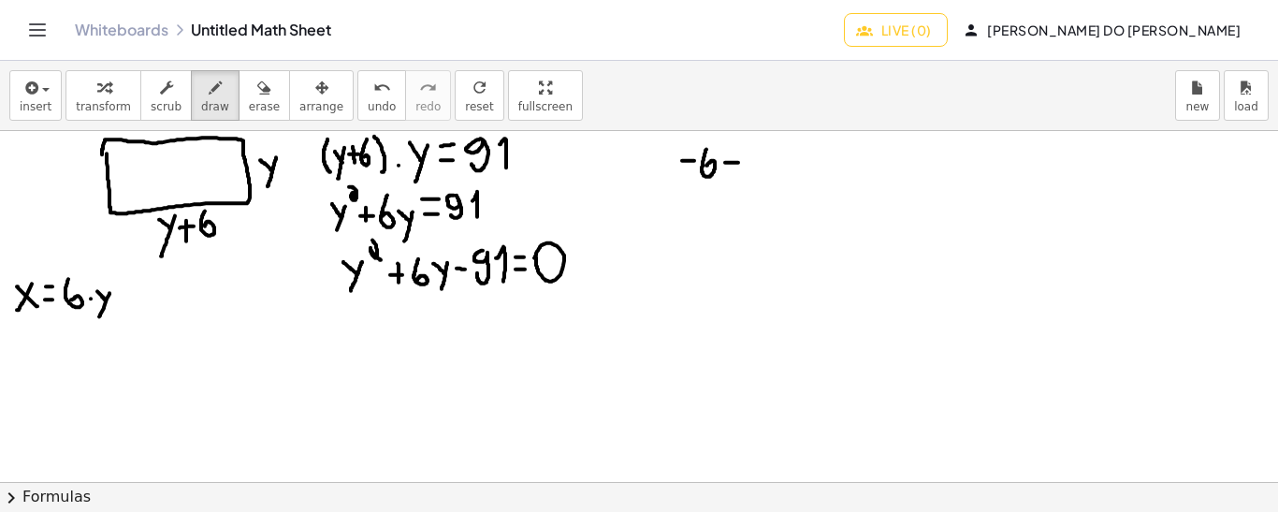
drag, startPoint x: 725, startPoint y: 161, endPoint x: 739, endPoint y: 161, distance: 14.0
drag, startPoint x: 732, startPoint y: 153, endPoint x: 731, endPoint y: 172, distance: 18.7
drag, startPoint x: 748, startPoint y: 152, endPoint x: 760, endPoint y: 181, distance: 32.3
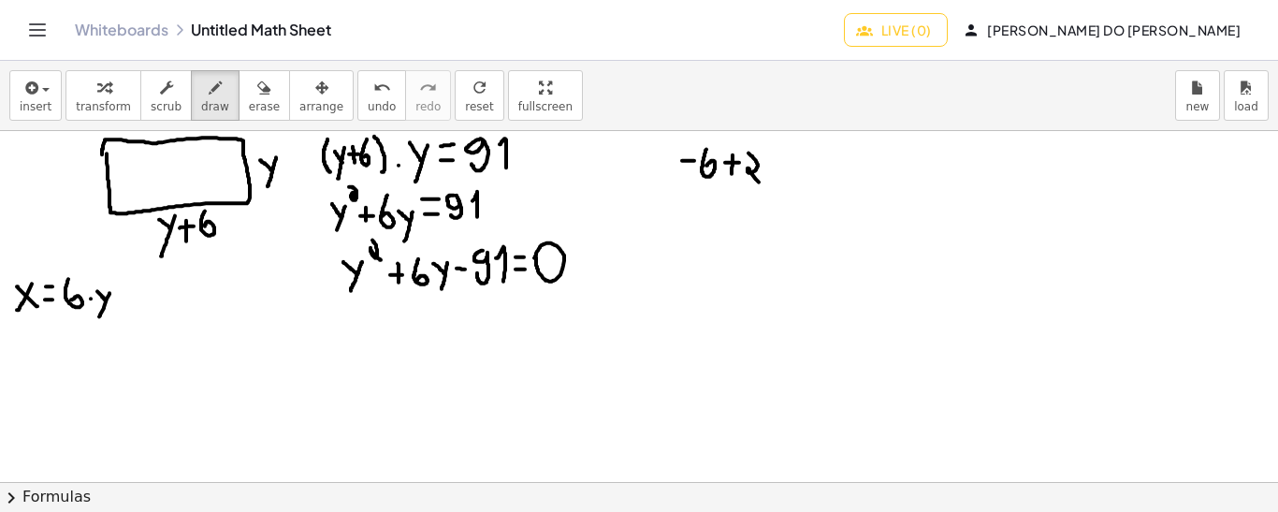
drag, startPoint x: 684, startPoint y: 187, endPoint x: 789, endPoint y: 192, distance: 104.9
drag, startPoint x: 731, startPoint y: 200, endPoint x: 739, endPoint y: 224, distance: 24.6
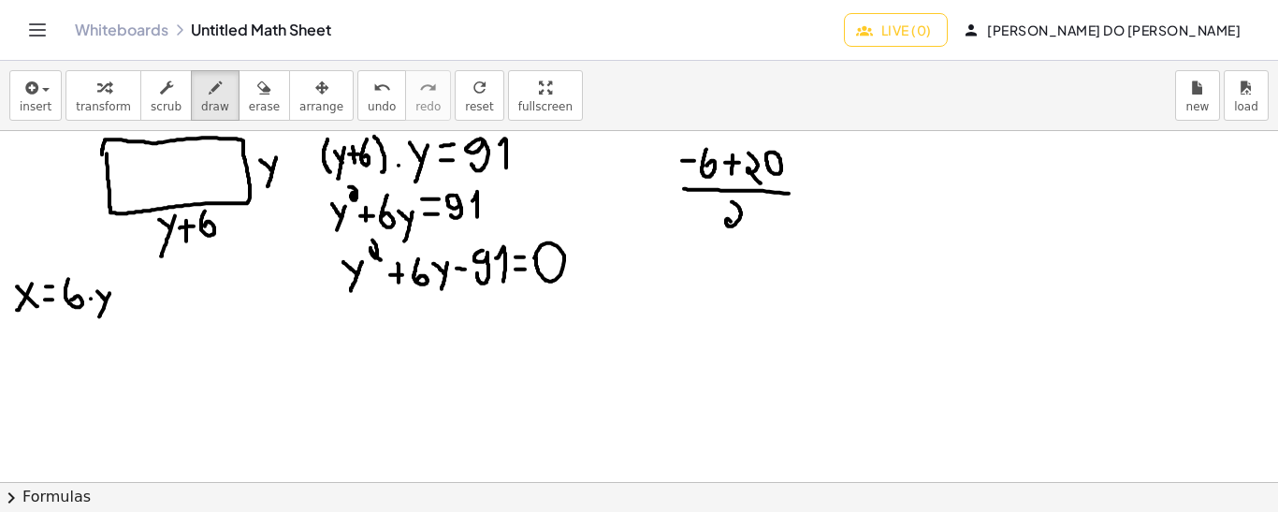
drag, startPoint x: 690, startPoint y: 266, endPoint x: 703, endPoint y: 266, distance: 13.1
drag, startPoint x: 716, startPoint y: 255, endPoint x: 711, endPoint y: 274, distance: 19.3
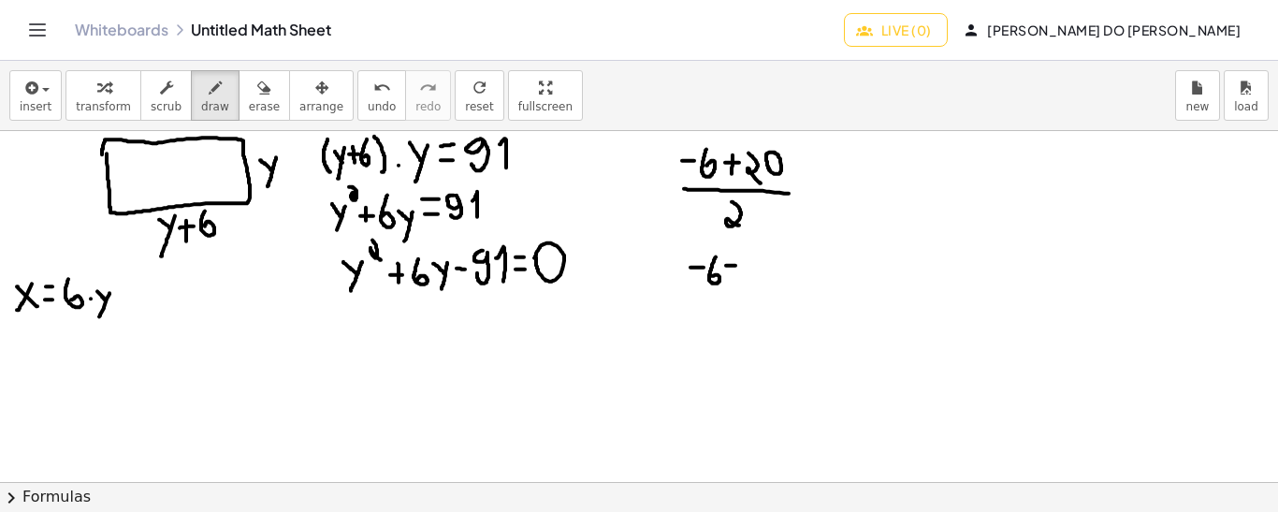
drag, startPoint x: 726, startPoint y: 264, endPoint x: 737, endPoint y: 264, distance: 11.2
drag, startPoint x: 730, startPoint y: 252, endPoint x: 731, endPoint y: 272, distance: 20.7
drag, startPoint x: 750, startPoint y: 253, endPoint x: 757, endPoint y: 277, distance: 25.2
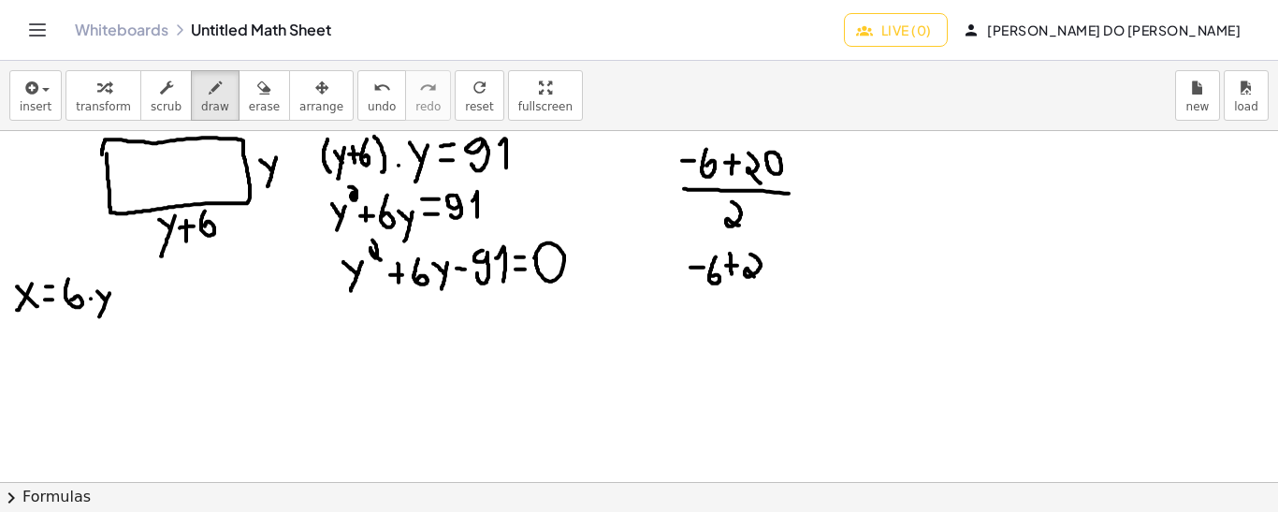
drag, startPoint x: 690, startPoint y: 288, endPoint x: 783, endPoint y: 285, distance: 92.6
drag, startPoint x: 732, startPoint y: 296, endPoint x: 723, endPoint y: 311, distance: 18.4
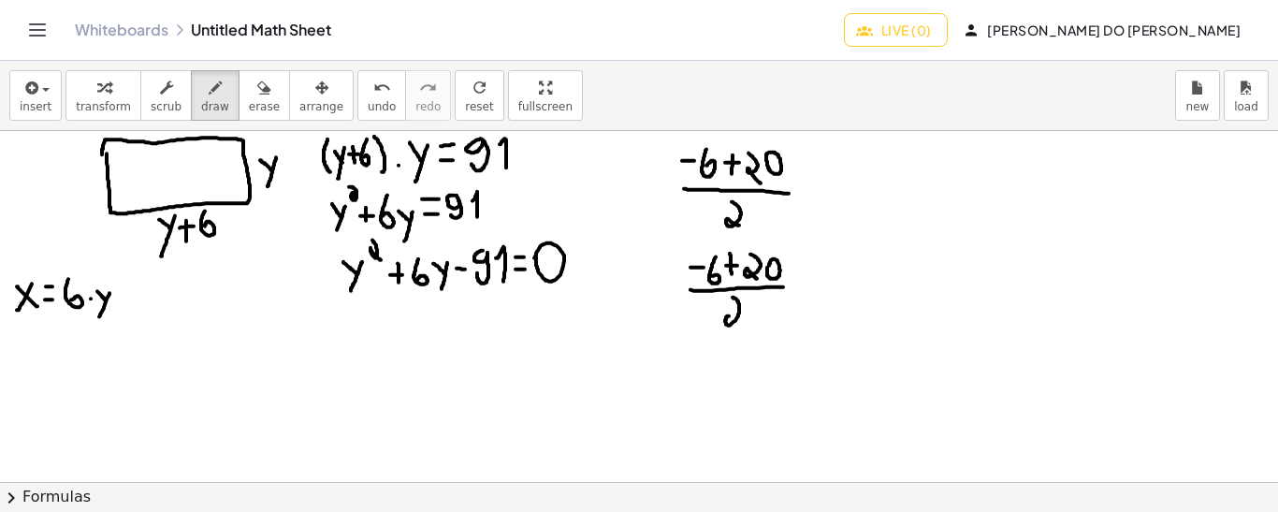
click at [373, 94] on icon "undo" at bounding box center [382, 88] width 18 height 22
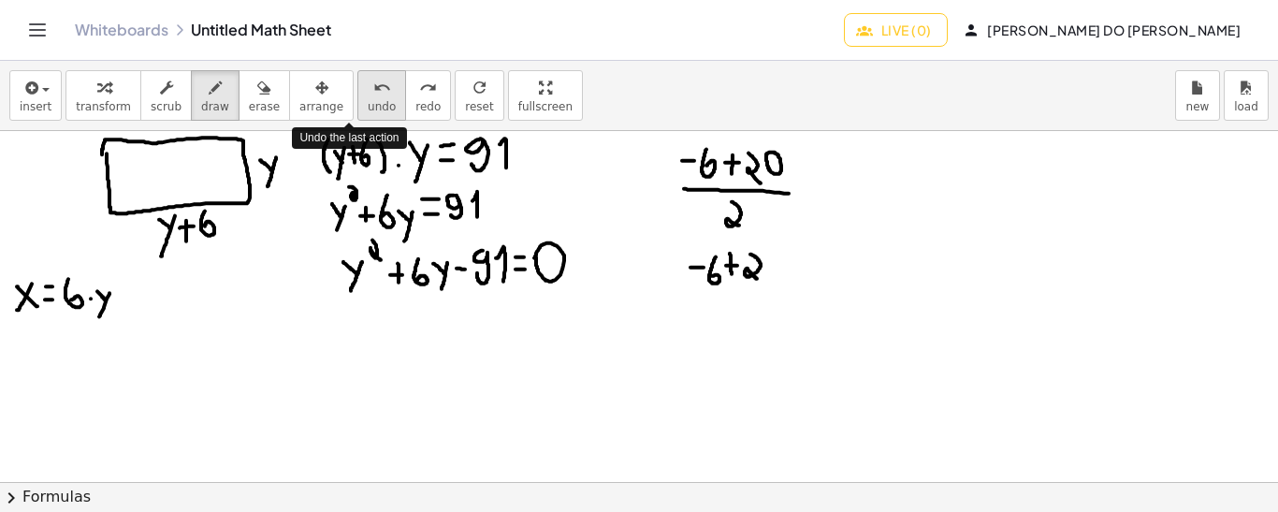
click at [373, 94] on icon "undo" at bounding box center [382, 88] width 18 height 22
drag, startPoint x: 746, startPoint y: 253, endPoint x: 760, endPoint y: 278, distance: 28.1
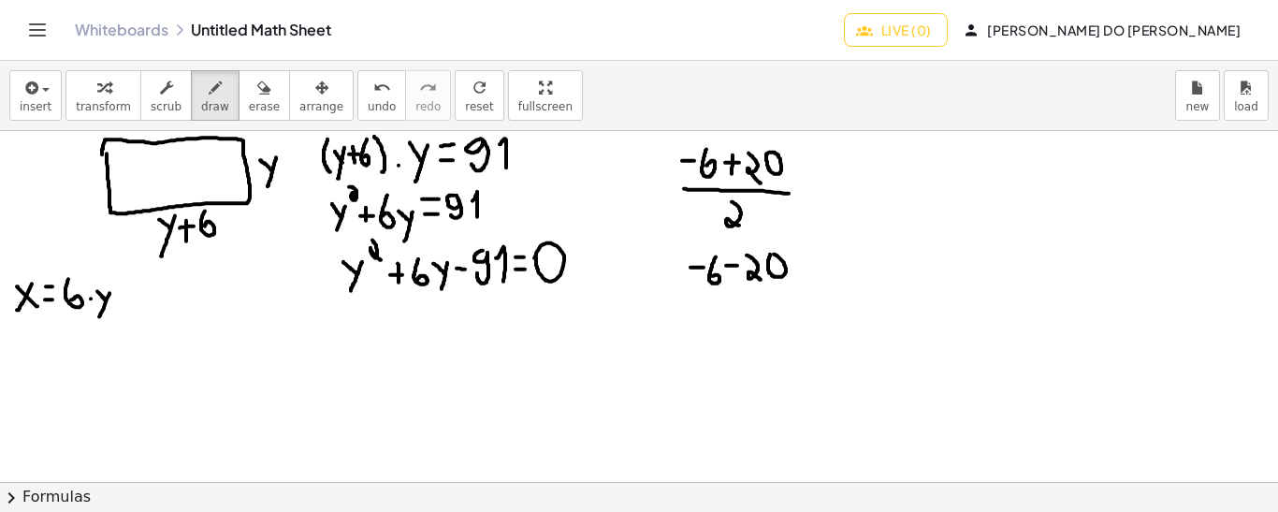
drag, startPoint x: 695, startPoint y: 289, endPoint x: 789, endPoint y: 289, distance: 93.5
drag, startPoint x: 739, startPoint y: 301, endPoint x: 753, endPoint y: 325, distance: 27.3
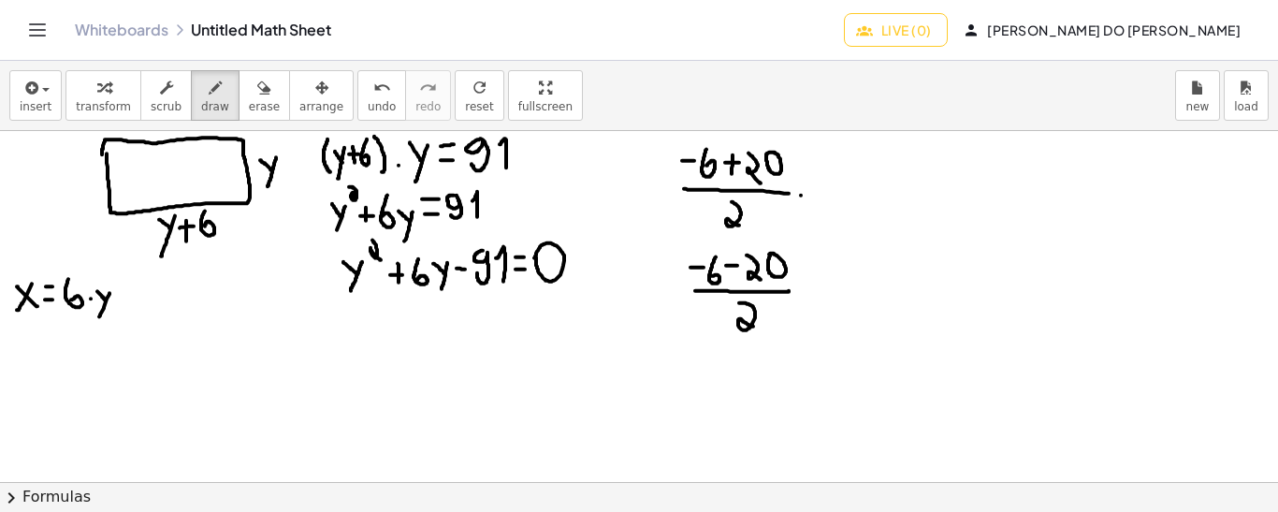
drag, startPoint x: 801, startPoint y: 194, endPoint x: 801, endPoint y: 182, distance: 11.2
drag, startPoint x: 796, startPoint y: 280, endPoint x: 807, endPoint y: 281, distance: 11.3
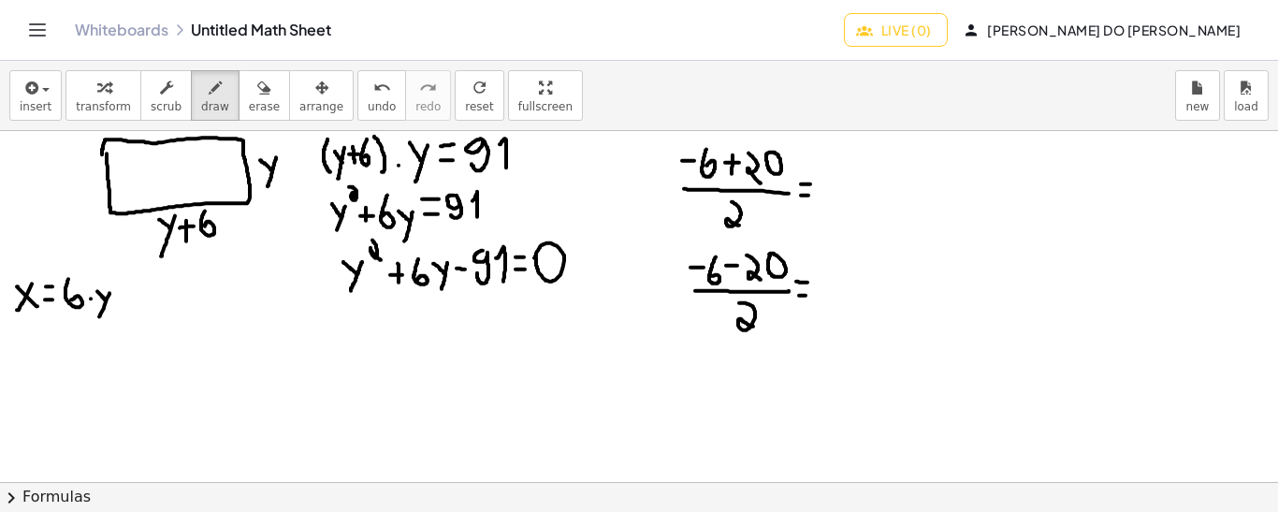
drag, startPoint x: 838, startPoint y: 193, endPoint x: 828, endPoint y: 162, distance: 32.5
drag, startPoint x: 835, startPoint y: 176, endPoint x: 847, endPoint y: 176, distance: 11.2
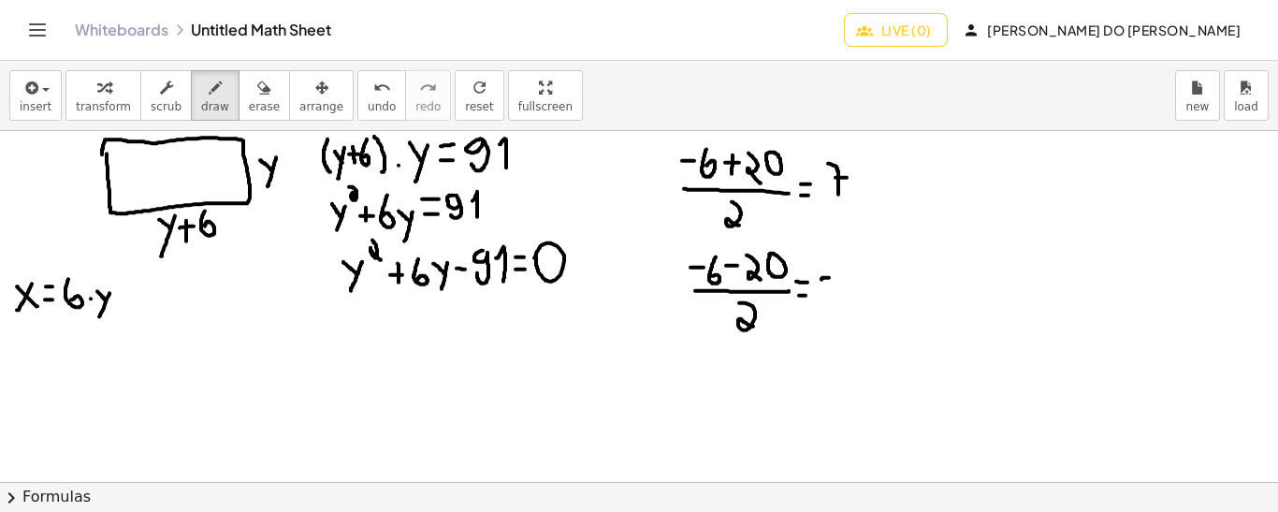
drag, startPoint x: 821, startPoint y: 278, endPoint x: 831, endPoint y: 276, distance: 9.5
drag, startPoint x: 842, startPoint y: 258, endPoint x: 844, endPoint y: 280, distance: 21.6
drag, startPoint x: 850, startPoint y: 257, endPoint x: 852, endPoint y: 278, distance: 20.7
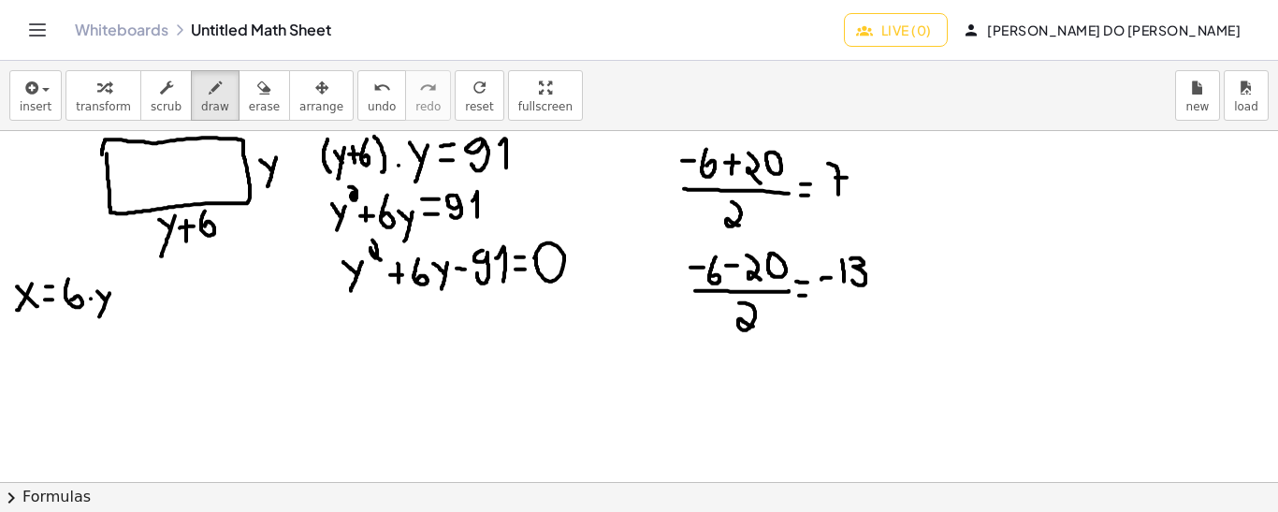
drag, startPoint x: 146, startPoint y: 247, endPoint x: 173, endPoint y: 248, distance: 27.1
click at [373, 95] on icon "undo" at bounding box center [382, 88] width 18 height 22
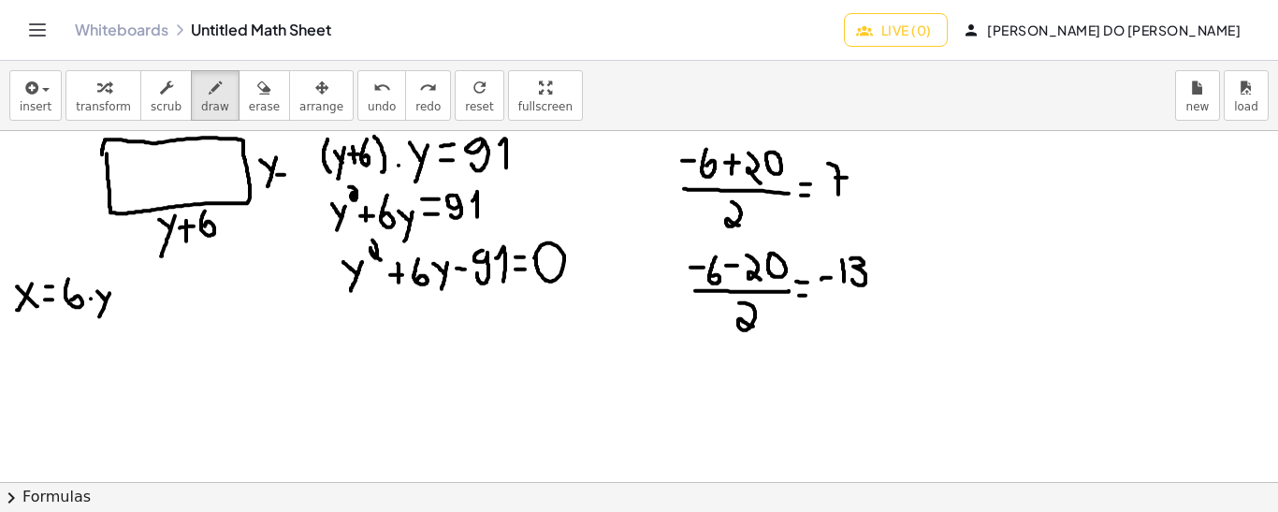
drag, startPoint x: 295, startPoint y: 174, endPoint x: 281, endPoint y: 145, distance: 32.2
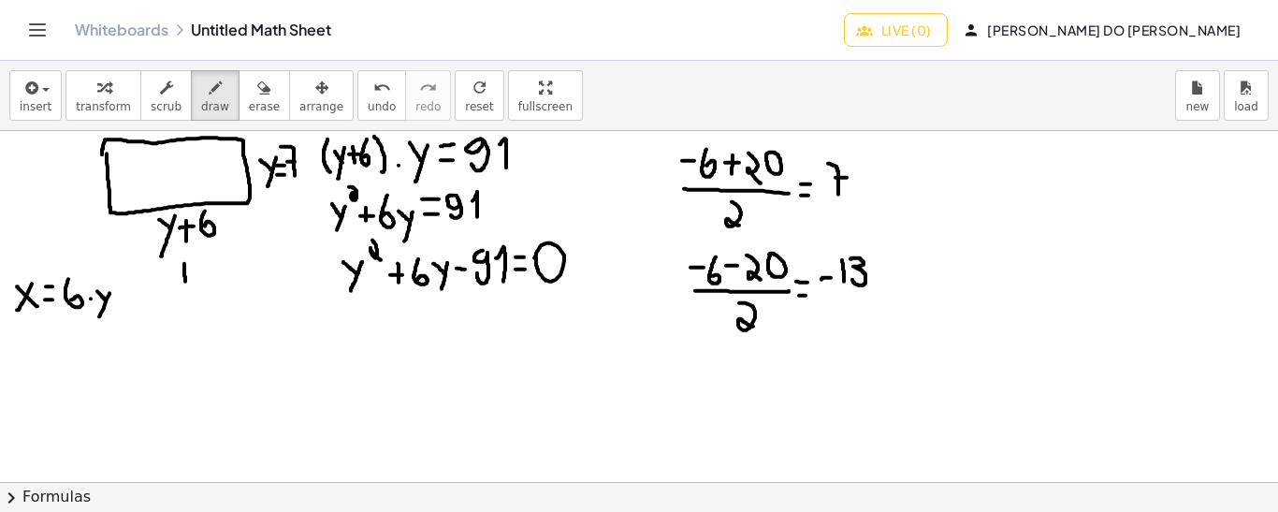
drag, startPoint x: 184, startPoint y: 262, endPoint x: 185, endPoint y: 281, distance: 18.7
drag, startPoint x: 192, startPoint y: 261, endPoint x: 196, endPoint y: 284, distance: 23.8
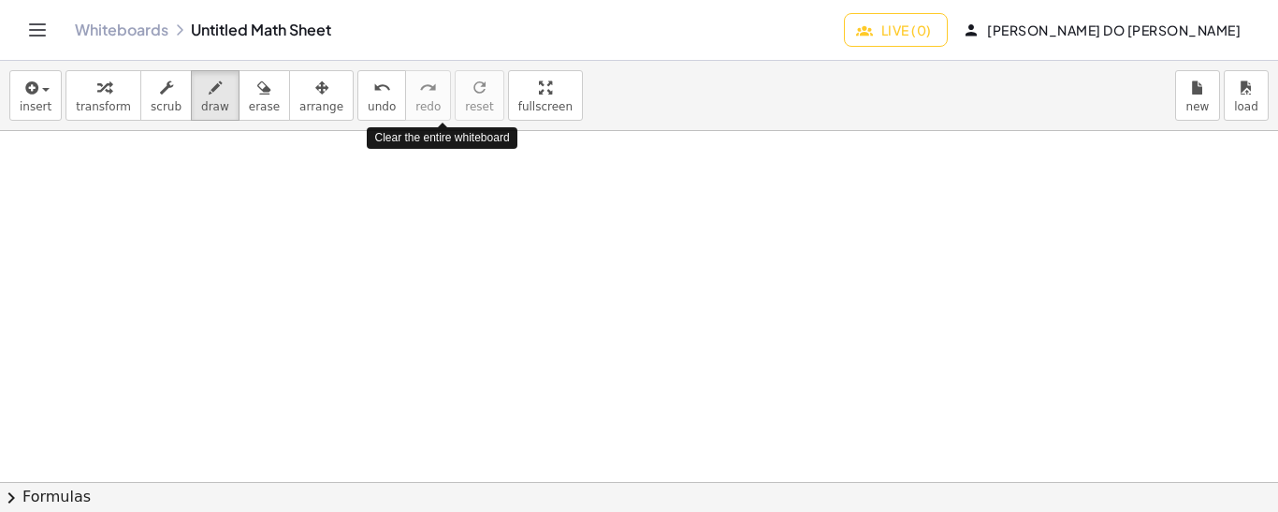
scroll to position [0, 0]
drag, startPoint x: 143, startPoint y: 156, endPoint x: 159, endPoint y: 158, distance: 16.0
click at [159, 158] on div at bounding box center [639, 482] width 1278 height 702
drag, startPoint x: 175, startPoint y: 147, endPoint x: 166, endPoint y: 166, distance: 20.9
click at [166, 166] on div at bounding box center [639, 482] width 1278 height 702
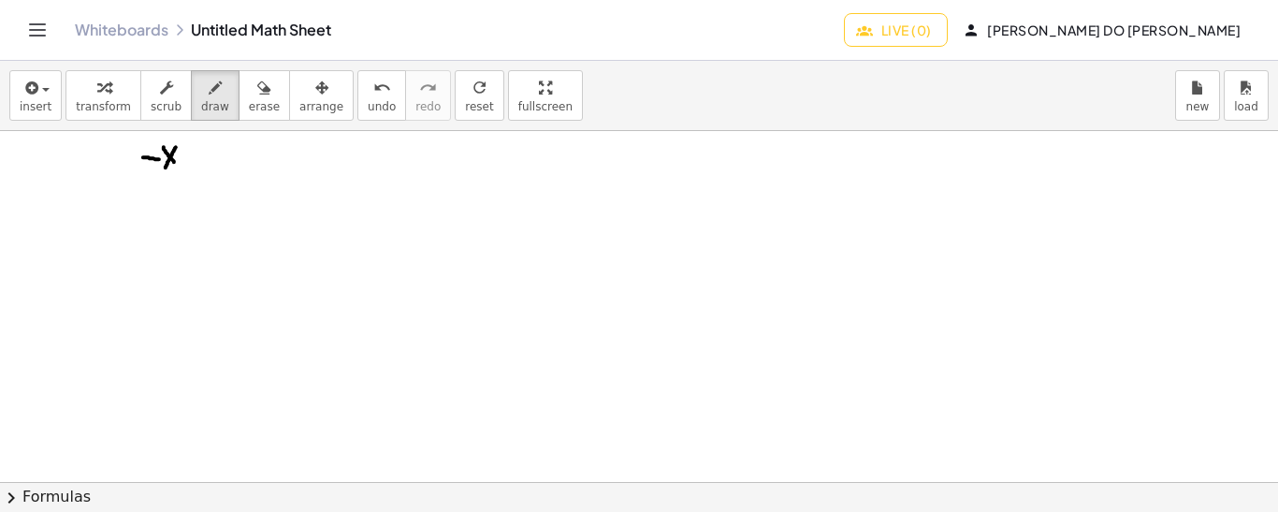
drag, startPoint x: 164, startPoint y: 146, endPoint x: 178, endPoint y: 165, distance: 23.4
click at [178, 165] on div at bounding box center [639, 482] width 1278 height 702
drag, startPoint x: 183, startPoint y: 155, endPoint x: 198, endPoint y: 154, distance: 15.0
click at [198, 154] on div at bounding box center [639, 482] width 1278 height 702
drag, startPoint x: 190, startPoint y: 147, endPoint x: 190, endPoint y: 165, distance: 17.8
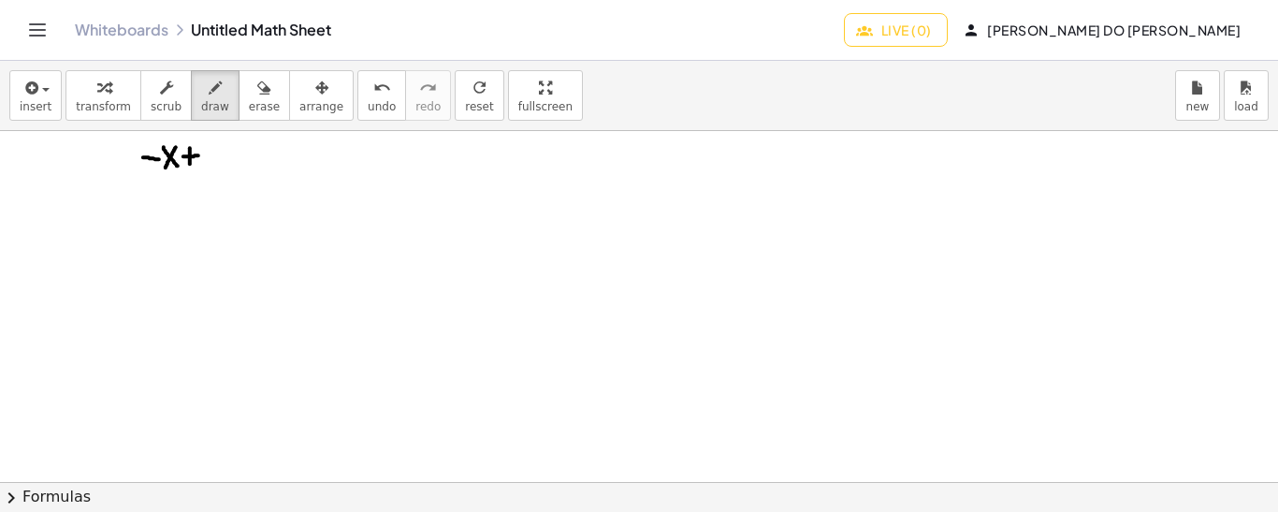
click at [190, 165] on div at bounding box center [639, 482] width 1278 height 702
drag, startPoint x: 180, startPoint y: 134, endPoint x: 184, endPoint y: 143, distance: 10.5
click at [184, 143] on div at bounding box center [639, 482] width 1278 height 702
click at [373, 95] on icon "undo" at bounding box center [382, 88] width 18 height 22
drag, startPoint x: 178, startPoint y: 131, endPoint x: 182, endPoint y: 140, distance: 10.5
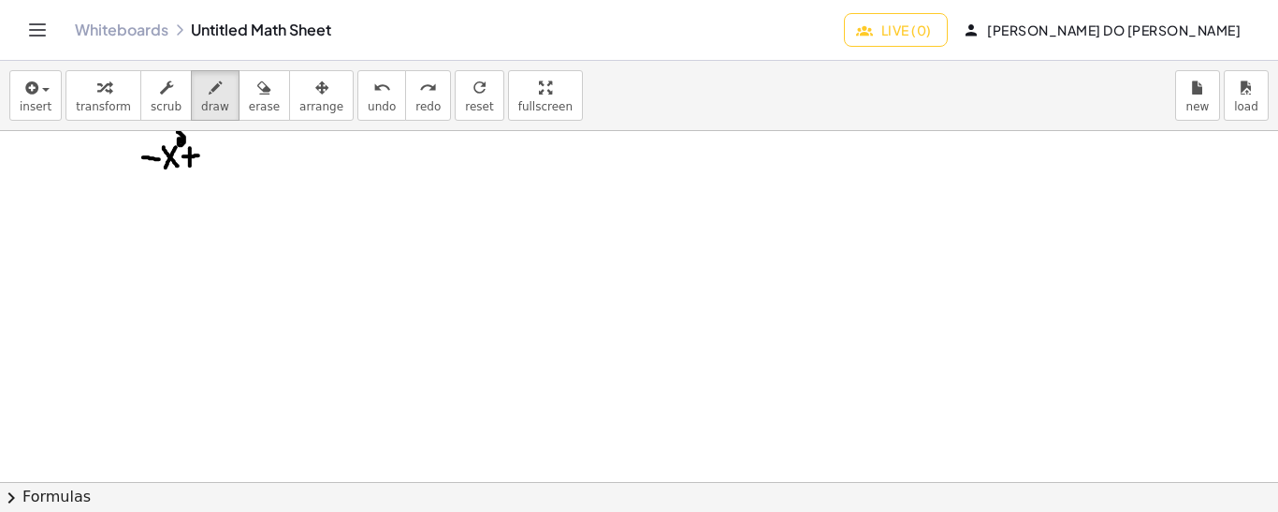
click at [182, 140] on div at bounding box center [639, 482] width 1278 height 702
drag, startPoint x: 215, startPoint y: 138, endPoint x: 208, endPoint y: 156, distance: 20.1
click at [208, 156] on div at bounding box center [639, 482] width 1278 height 702
click at [225, 146] on div at bounding box center [639, 482] width 1278 height 702
drag, startPoint x: 255, startPoint y: 146, endPoint x: 246, endPoint y: 164, distance: 20.1
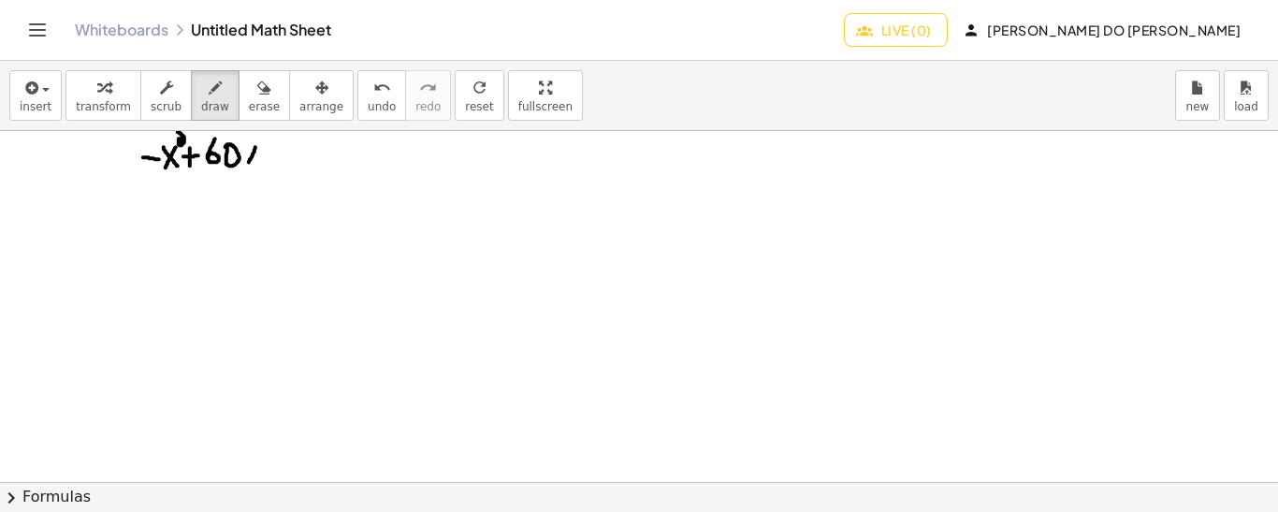
click at [246, 164] on div at bounding box center [639, 482] width 1278 height 702
drag, startPoint x: 246, startPoint y: 150, endPoint x: 259, endPoint y: 161, distance: 17.2
click at [259, 161] on div at bounding box center [639, 482] width 1278 height 702
drag, startPoint x: 268, startPoint y: 151, endPoint x: 281, endPoint y: 152, distance: 12.2
click at [281, 152] on div at bounding box center [639, 482] width 1278 height 702
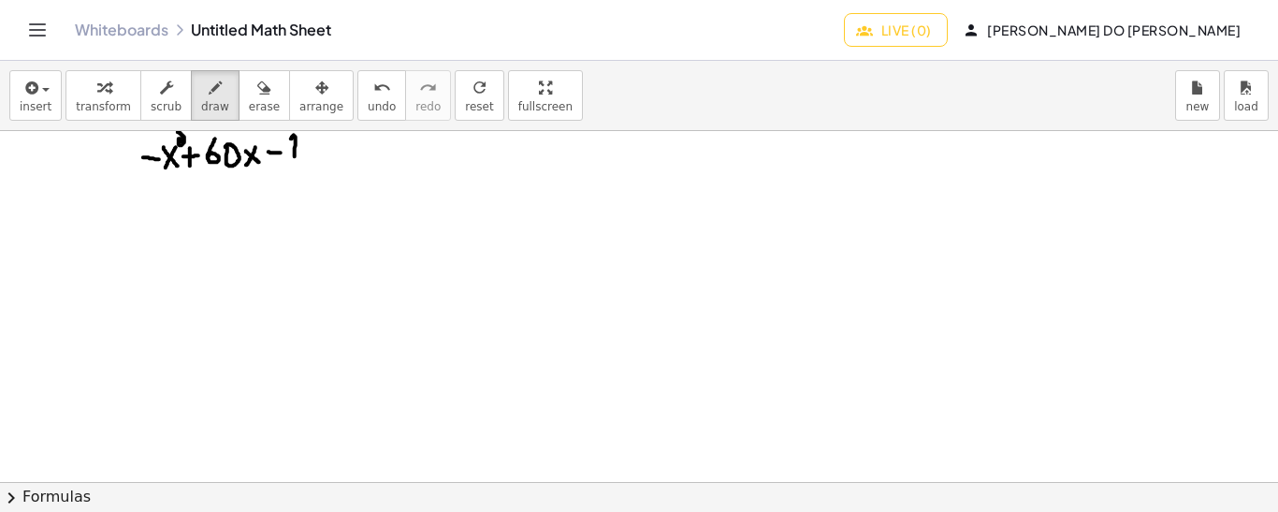
drag, startPoint x: 295, startPoint y: 155, endPoint x: 288, endPoint y: 140, distance: 16.3
click at [288, 140] on div at bounding box center [639, 482] width 1278 height 702
click at [368, 106] on span "undo" at bounding box center [382, 106] width 28 height 13
click at [295, 137] on div at bounding box center [639, 482] width 1278 height 702
click at [297, 147] on div at bounding box center [639, 482] width 1278 height 702
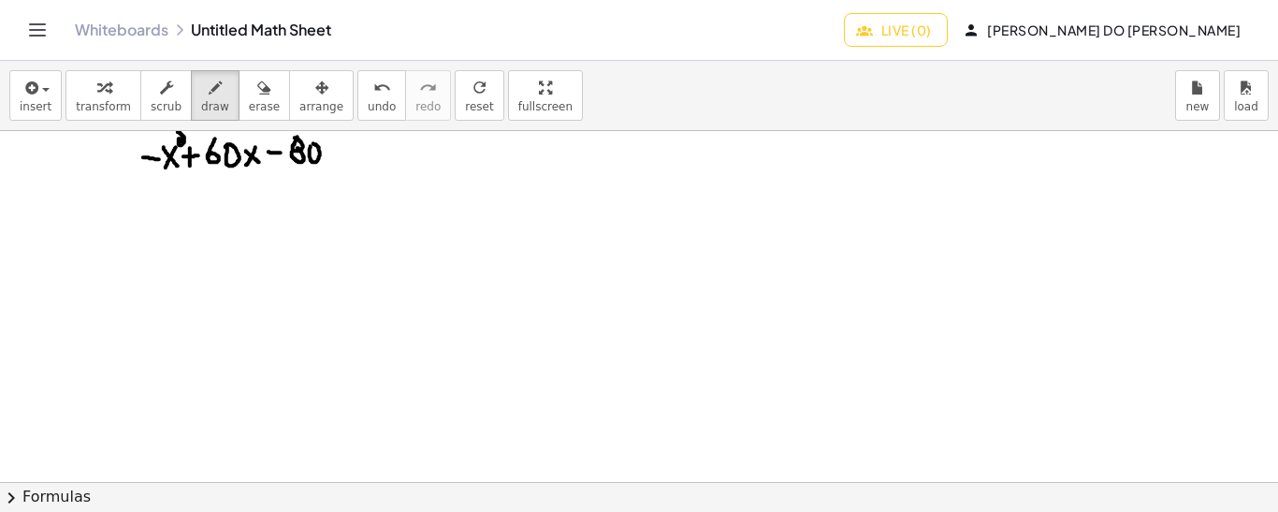
click at [310, 143] on div at bounding box center [639, 482] width 1278 height 702
click at [324, 142] on div at bounding box center [639, 482] width 1278 height 702
drag, startPoint x: 344, startPoint y: 153, endPoint x: 355, endPoint y: 153, distance: 11.2
click at [355, 153] on div at bounding box center [639, 482] width 1278 height 702
drag, startPoint x: 344, startPoint y: 144, endPoint x: 355, endPoint y: 144, distance: 11.2
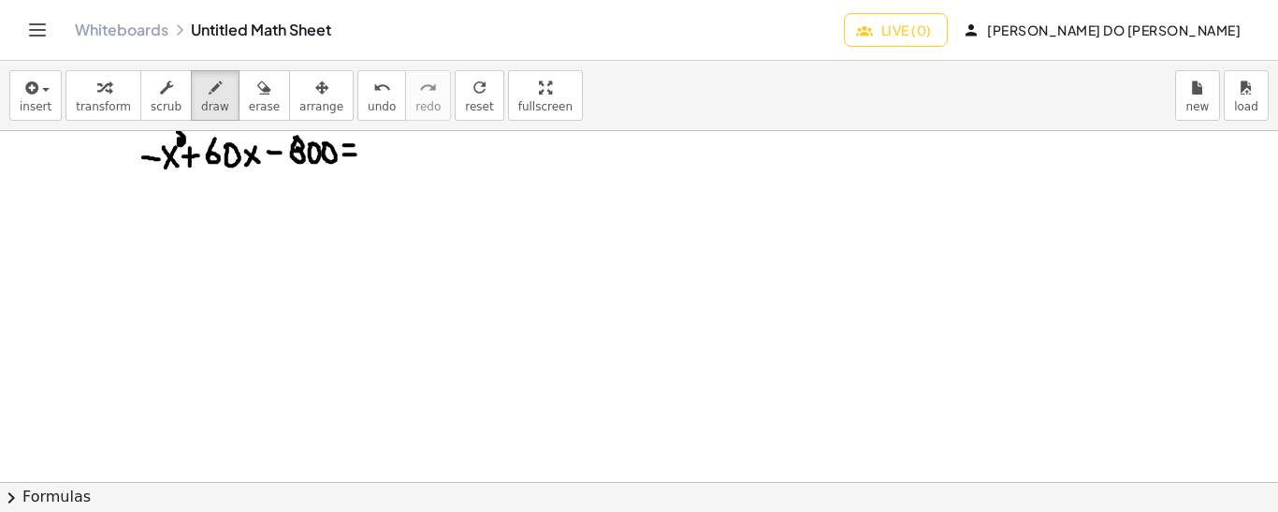
click at [355, 144] on div at bounding box center [639, 482] width 1278 height 702
click at [368, 151] on div at bounding box center [639, 482] width 1278 height 702
click at [383, 148] on div at bounding box center [639, 482] width 1278 height 702
click at [398, 142] on div at bounding box center [639, 482] width 1278 height 702
drag, startPoint x: 143, startPoint y: 208, endPoint x: 155, endPoint y: 208, distance: 12.2
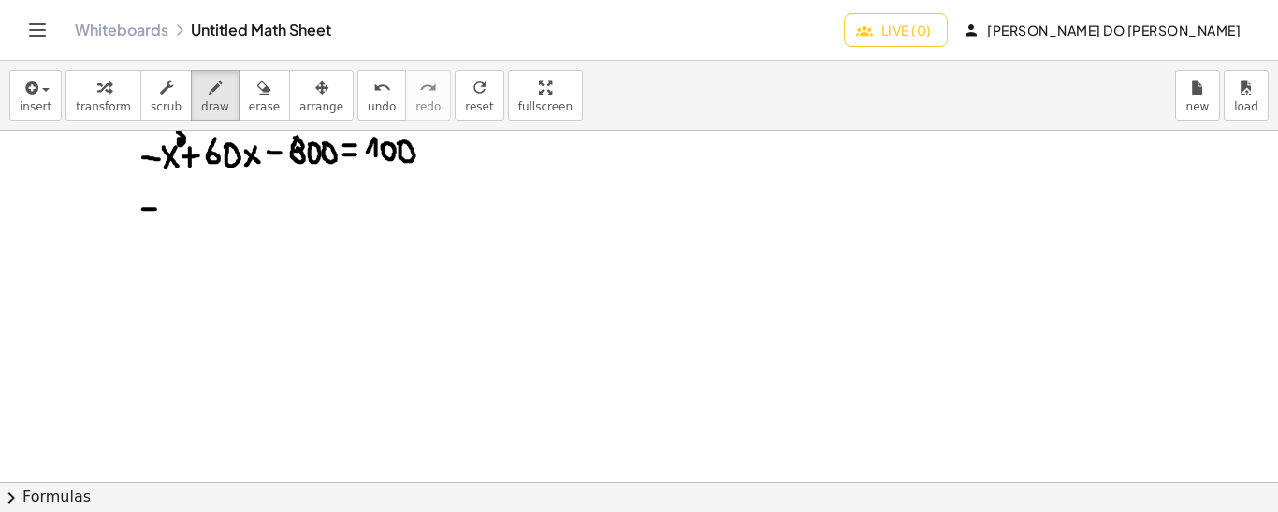
click at [155, 208] on div at bounding box center [639, 482] width 1278 height 702
drag, startPoint x: 181, startPoint y: 195, endPoint x: 172, endPoint y: 210, distance: 18.4
click at [172, 210] on div at bounding box center [639, 482] width 1278 height 702
drag, startPoint x: 168, startPoint y: 193, endPoint x: 188, endPoint y: 212, distance: 27.8
click at [188, 212] on div at bounding box center [639, 482] width 1278 height 702
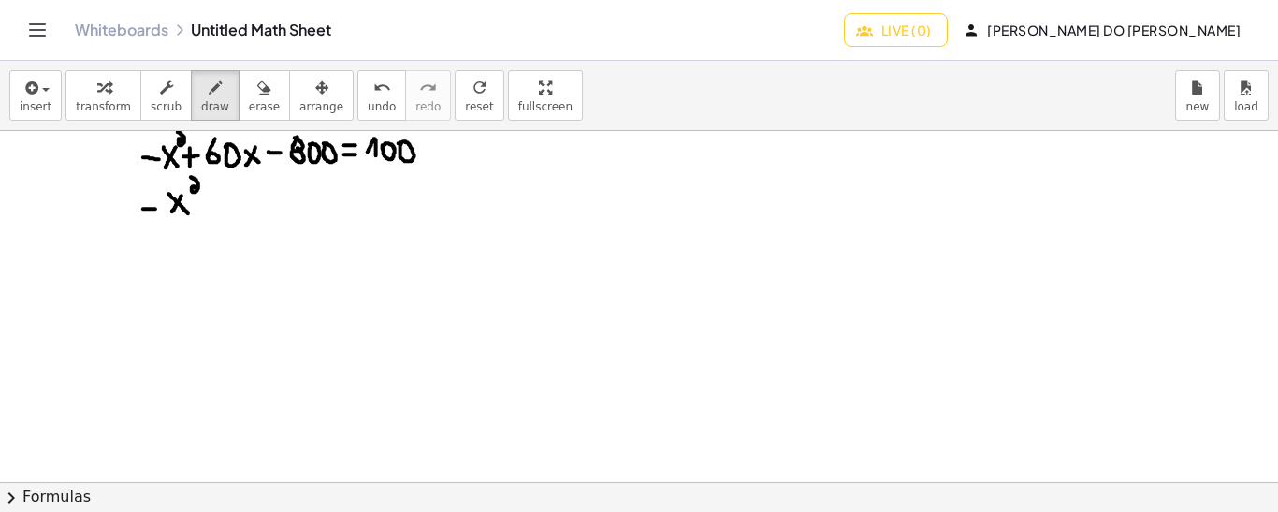
drag, startPoint x: 191, startPoint y: 176, endPoint x: 196, endPoint y: 187, distance: 12.5
click at [196, 187] on div at bounding box center [639, 482] width 1278 height 702
click at [218, 200] on div at bounding box center [639, 482] width 1278 height 702
drag, startPoint x: 211, startPoint y: 193, endPoint x: 212, endPoint y: 210, distance: 16.9
click at [212, 210] on div at bounding box center [639, 482] width 1278 height 702
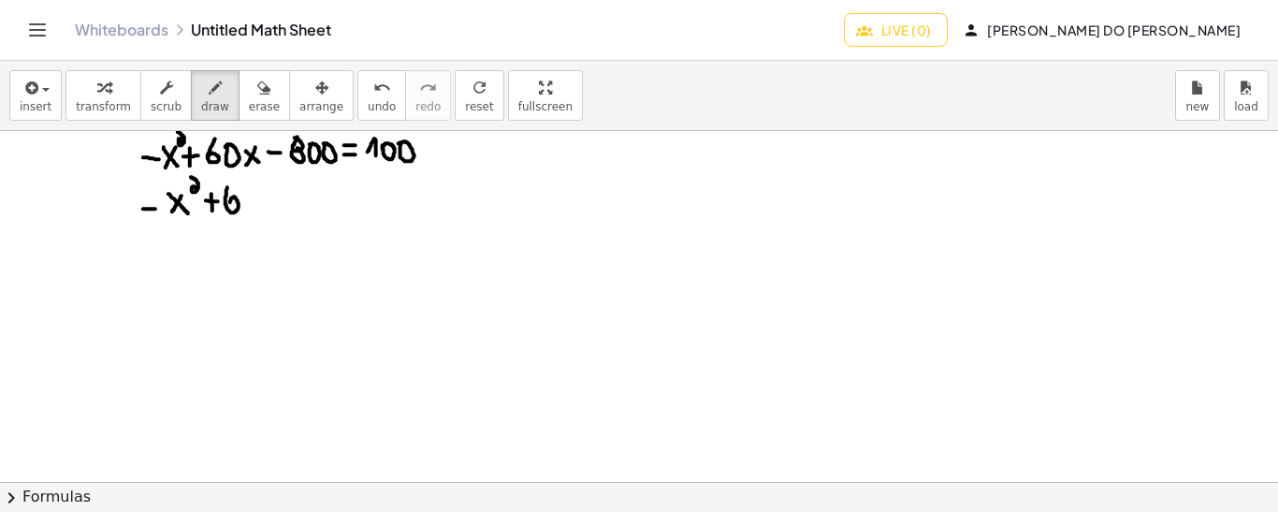
drag, startPoint x: 227, startPoint y: 186, endPoint x: 230, endPoint y: 204, distance: 18.0
click at [230, 204] on div at bounding box center [639, 482] width 1278 height 702
click at [249, 195] on div at bounding box center [639, 482] width 1278 height 702
drag, startPoint x: 268, startPoint y: 191, endPoint x: 264, endPoint y: 210, distance: 19.3
click at [264, 210] on div at bounding box center [639, 482] width 1278 height 702
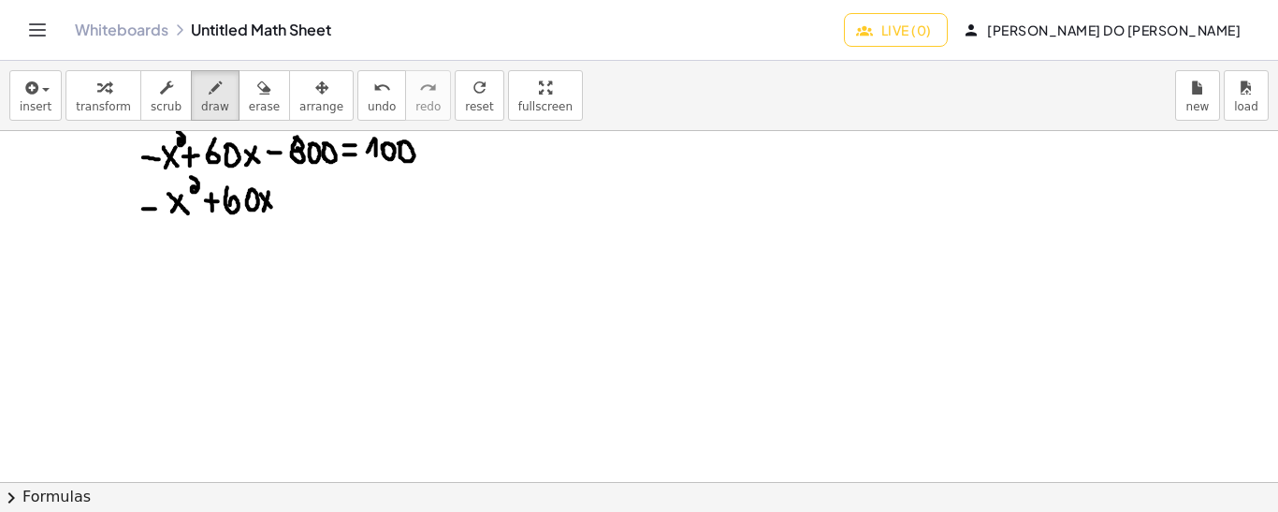
drag, startPoint x: 261, startPoint y: 193, endPoint x: 276, endPoint y: 209, distance: 21.8
click at [276, 209] on div at bounding box center [639, 482] width 1278 height 702
click at [290, 192] on div at bounding box center [639, 482] width 1278 height 702
drag, startPoint x: 311, startPoint y: 179, endPoint x: 304, endPoint y: 199, distance: 21.6
click at [304, 199] on div at bounding box center [639, 482] width 1278 height 702
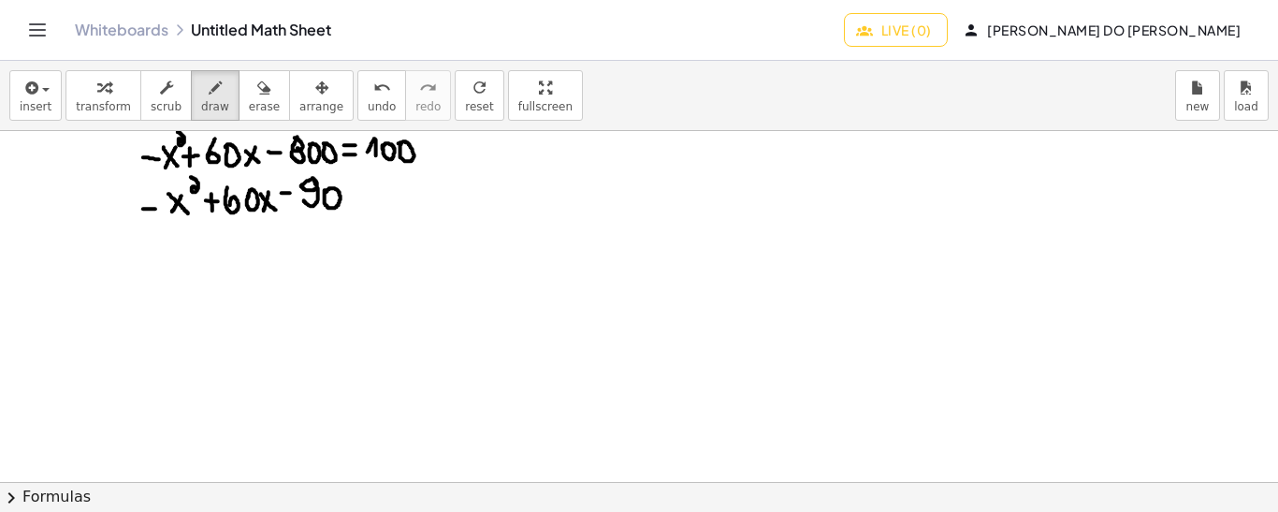
click at [325, 192] on div at bounding box center [639, 482] width 1278 height 702
click at [347, 192] on div at bounding box center [639, 482] width 1278 height 702
drag, startPoint x: 369, startPoint y: 193, endPoint x: 380, endPoint y: 193, distance: 10.3
click at [380, 193] on div at bounding box center [639, 482] width 1278 height 702
drag, startPoint x: 369, startPoint y: 181, endPoint x: 384, endPoint y: 181, distance: 15.0
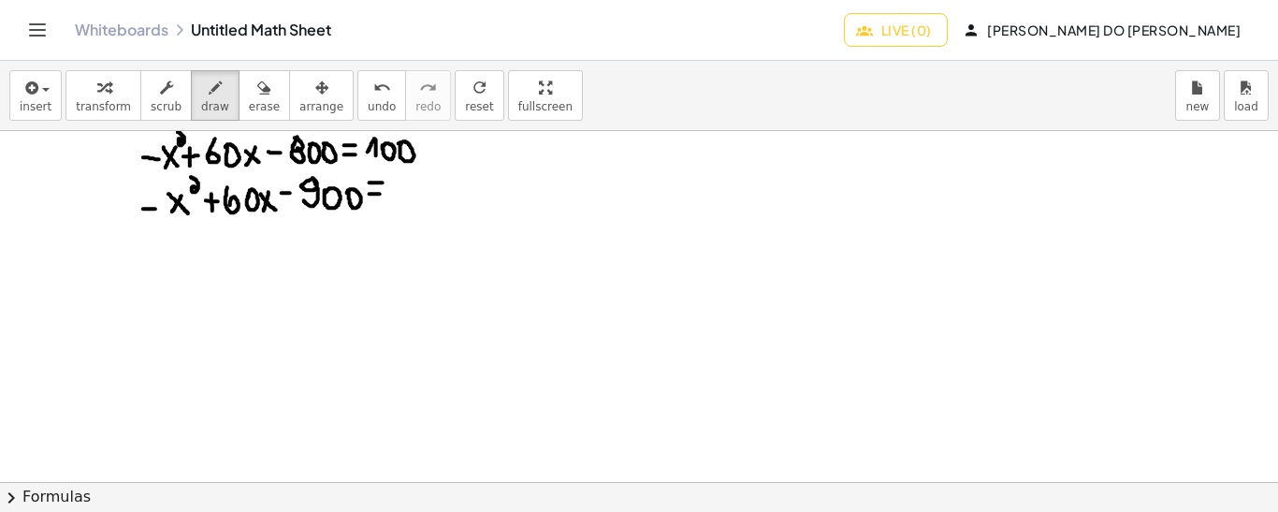
click at [384, 181] on div at bounding box center [639, 482] width 1278 height 702
click at [396, 183] on div at bounding box center [639, 482] width 1278 height 702
drag, startPoint x: 233, startPoint y: 264, endPoint x: 214, endPoint y: 289, distance: 31.4
click at [214, 289] on div at bounding box center [639, 482] width 1278 height 702
drag, startPoint x: 215, startPoint y: 274, endPoint x: 229, endPoint y: 287, distance: 19.2
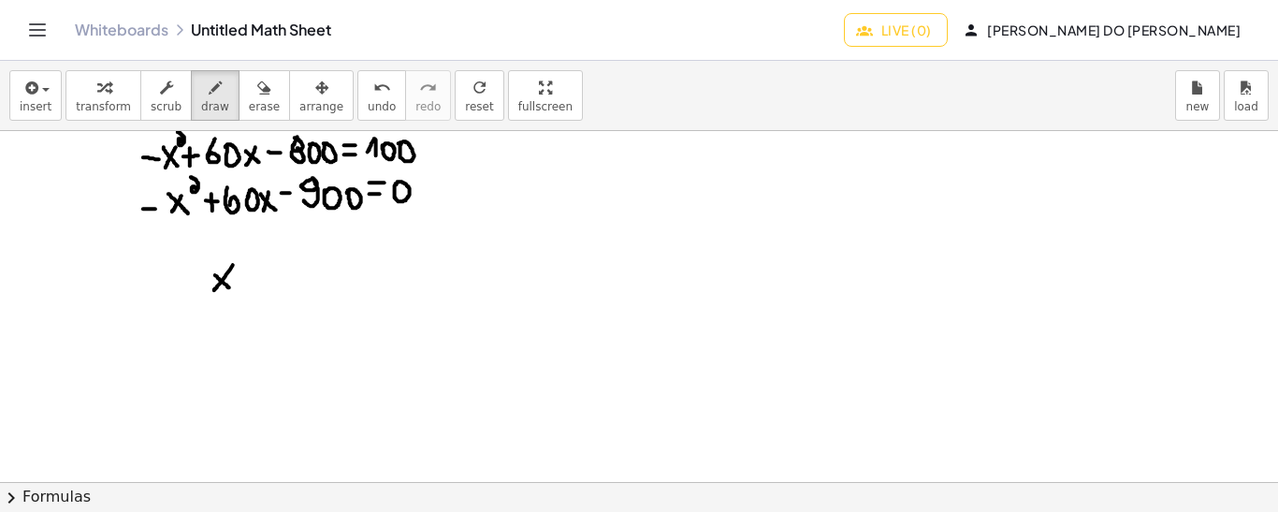
click at [229, 287] on div at bounding box center [639, 482] width 1278 height 702
click at [249, 290] on div at bounding box center [639, 482] width 1278 height 702
click at [251, 282] on div at bounding box center [639, 482] width 1278 height 702
click at [249, 271] on div at bounding box center [639, 482] width 1278 height 702
click at [280, 272] on div at bounding box center [639, 482] width 1278 height 702
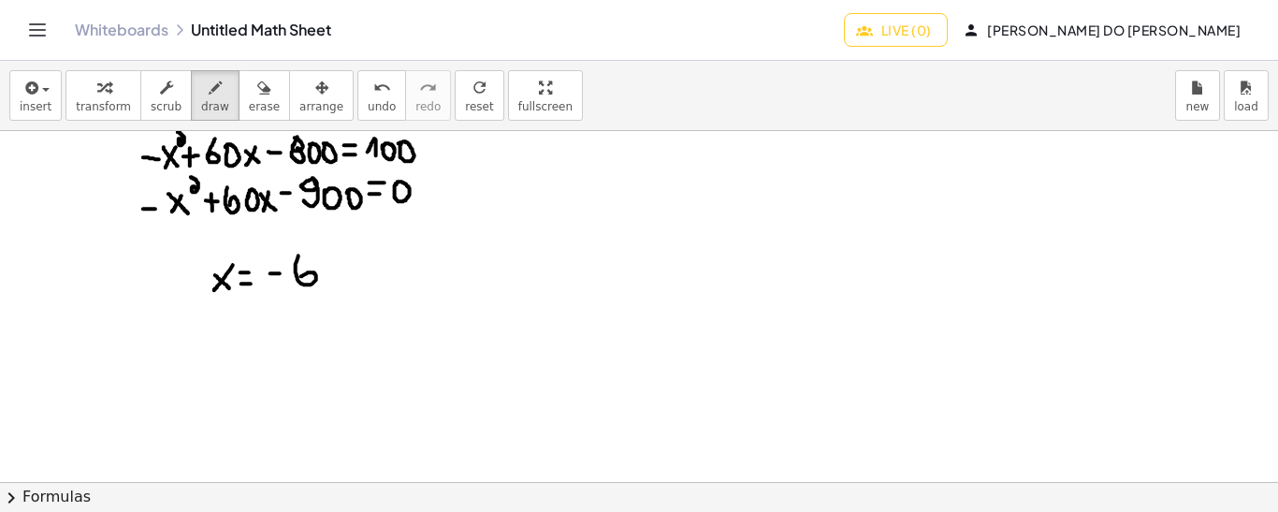
drag, startPoint x: 298, startPoint y: 254, endPoint x: 300, endPoint y: 276, distance: 21.6
click at [300, 276] on div at bounding box center [639, 482] width 1278 height 702
click at [326, 261] on div at bounding box center [639, 482] width 1278 height 702
drag, startPoint x: 359, startPoint y: 259, endPoint x: 372, endPoint y: 259, distance: 13.1
click at [372, 259] on div at bounding box center [639, 482] width 1278 height 702
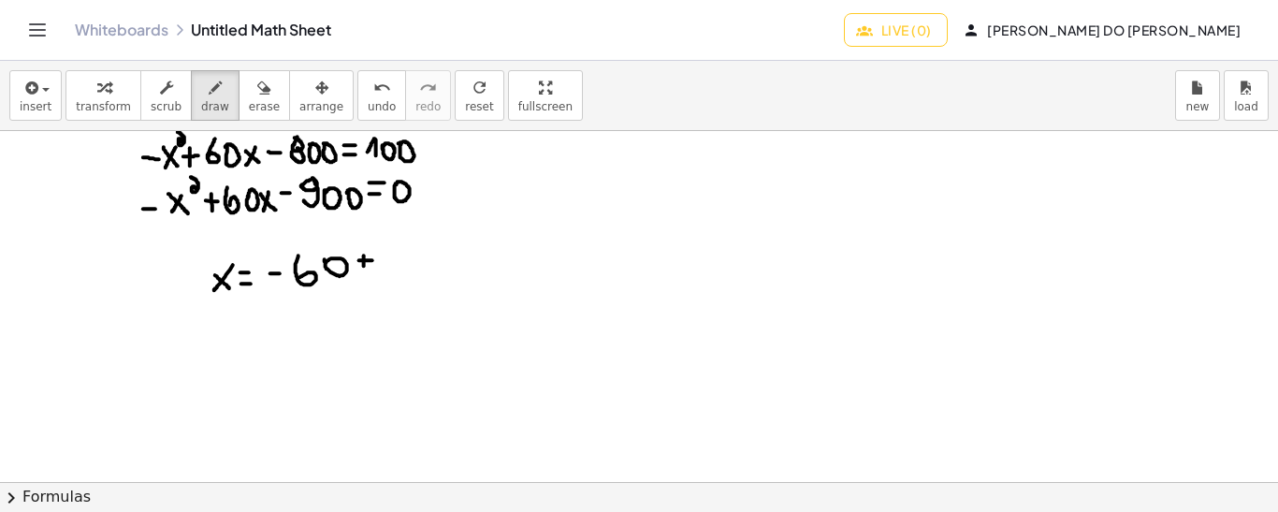
drag, startPoint x: 364, startPoint y: 254, endPoint x: 364, endPoint y: 266, distance: 11.2
click at [364, 266] on div at bounding box center [639, 482] width 1278 height 702
click at [389, 248] on div at bounding box center [639, 482] width 1278 height 702
drag, startPoint x: 271, startPoint y: 300, endPoint x: 403, endPoint y: 298, distance: 131.9
click at [403, 298] on div at bounding box center [639, 482] width 1278 height 702
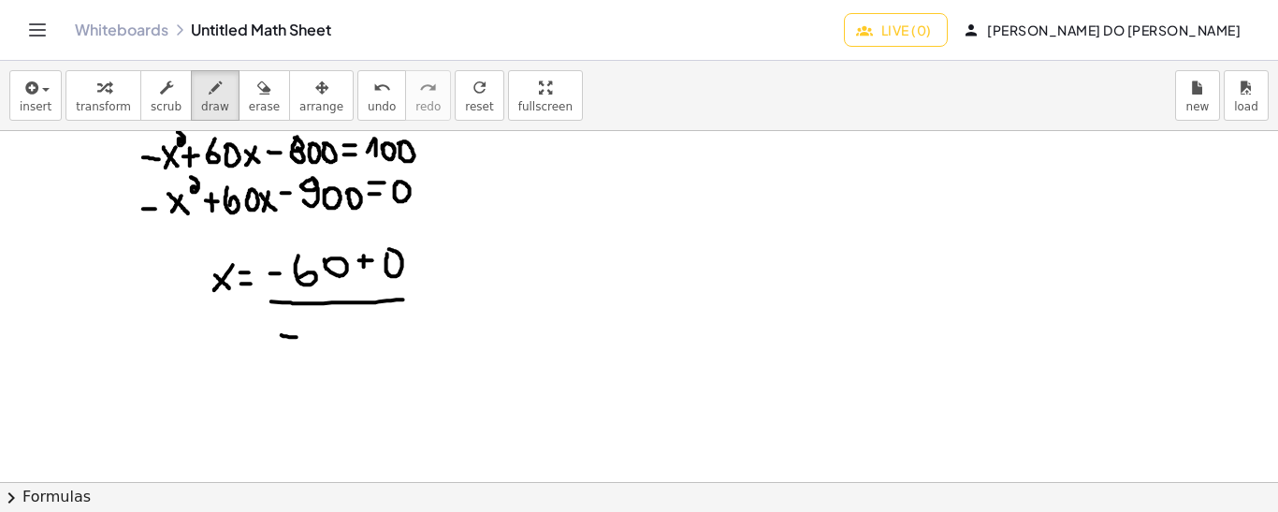
drag, startPoint x: 282, startPoint y: 334, endPoint x: 302, endPoint y: 336, distance: 20.7
click at [302, 336] on div at bounding box center [639, 482] width 1278 height 702
drag, startPoint x: 330, startPoint y: 314, endPoint x: 340, endPoint y: 347, distance: 34.0
click at [340, 347] on div at bounding box center [639, 482] width 1278 height 702
drag, startPoint x: 225, startPoint y: 378, endPoint x: 212, endPoint y: 398, distance: 23.6
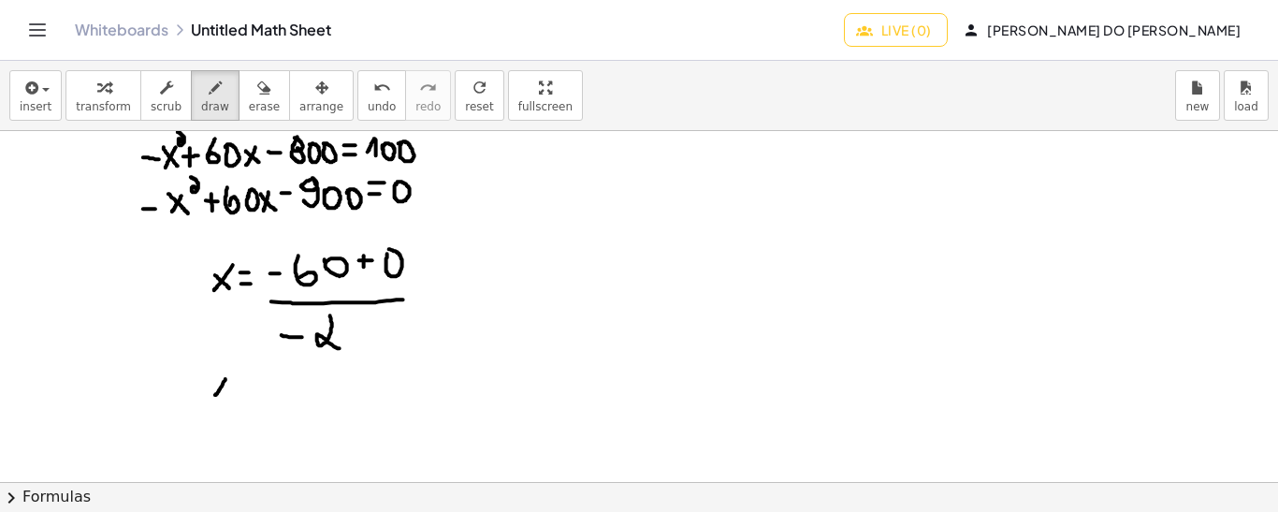
click at [212, 398] on div at bounding box center [639, 482] width 1278 height 702
drag, startPoint x: 208, startPoint y: 382, endPoint x: 232, endPoint y: 396, distance: 28.1
click at [232, 396] on div at bounding box center [639, 482] width 1278 height 702
drag, startPoint x: 241, startPoint y: 394, endPoint x: 254, endPoint y: 395, distance: 13.1
click at [254, 395] on div at bounding box center [639, 482] width 1278 height 702
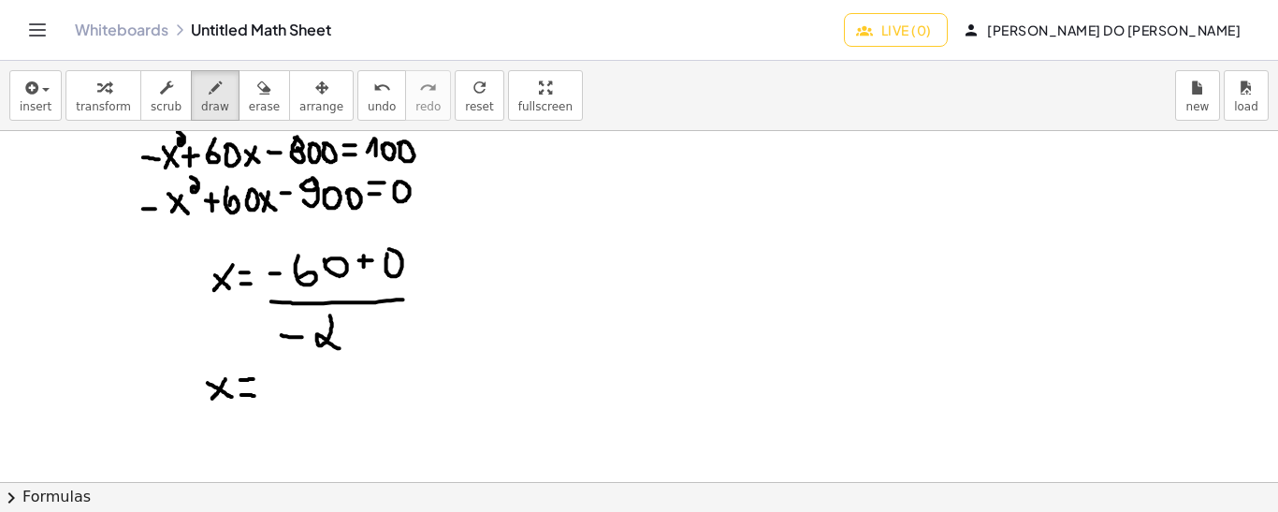
drag, startPoint x: 240, startPoint y: 379, endPoint x: 253, endPoint y: 378, distance: 13.1
click at [253, 378] on div at bounding box center [639, 482] width 1278 height 702
drag, startPoint x: 278, startPoint y: 380, endPoint x: 290, endPoint y: 380, distance: 12.2
click at [290, 380] on div at bounding box center [639, 482] width 1278 height 702
drag, startPoint x: 309, startPoint y: 368, endPoint x: 307, endPoint y: 386, distance: 18.8
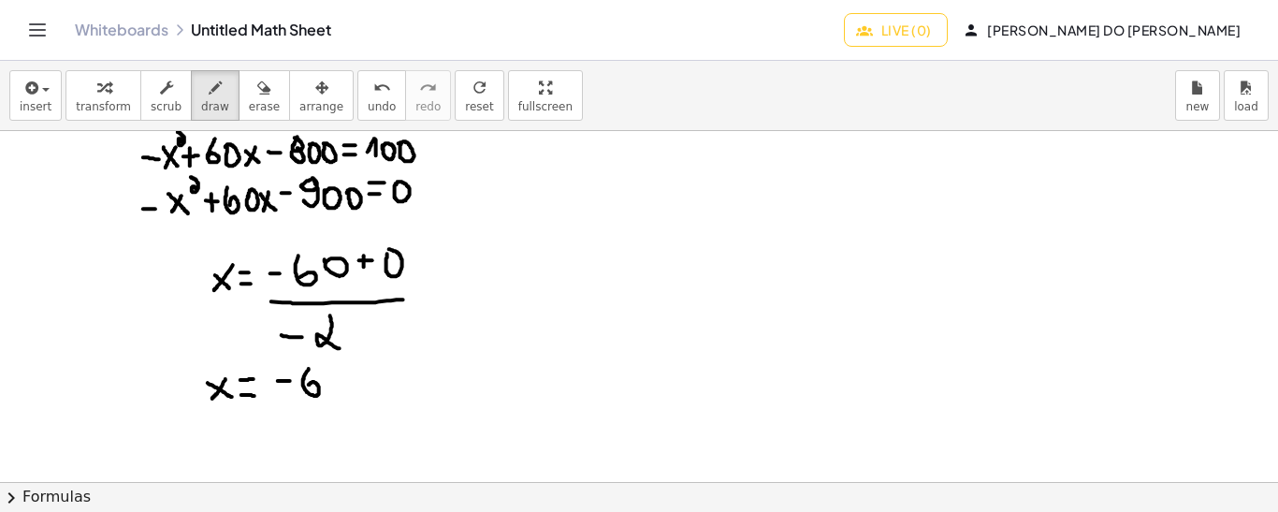
click at [307, 386] on div at bounding box center [639, 482] width 1278 height 702
click at [323, 372] on div at bounding box center [639, 482] width 1278 height 702
drag, startPoint x: 347, startPoint y: 381, endPoint x: 357, endPoint y: 381, distance: 10.3
click at [357, 381] on div at bounding box center [639, 482] width 1278 height 702
drag, startPoint x: 351, startPoint y: 373, endPoint x: 352, endPoint y: 389, distance: 15.9
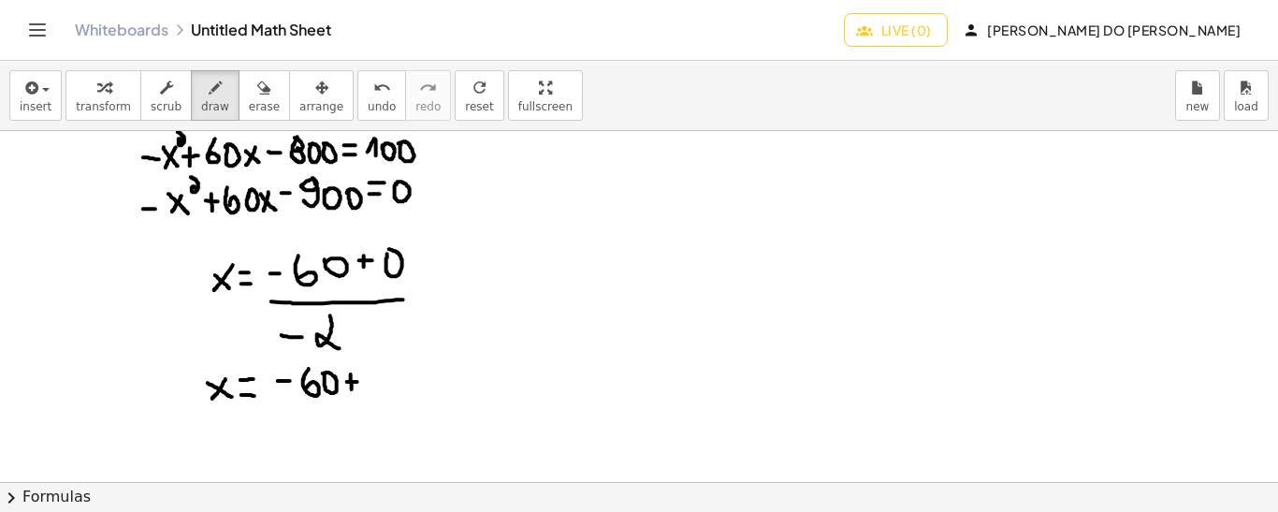
click at [352, 389] on div at bounding box center [639, 482] width 1278 height 702
click at [366, 367] on div at bounding box center [639, 482] width 1278 height 702
drag, startPoint x: 279, startPoint y: 404, endPoint x: 395, endPoint y: 408, distance: 116.0
click at [395, 408] on div at bounding box center [639, 482] width 1278 height 702
drag, startPoint x: 310, startPoint y: 427, endPoint x: 320, endPoint y: 427, distance: 10.3
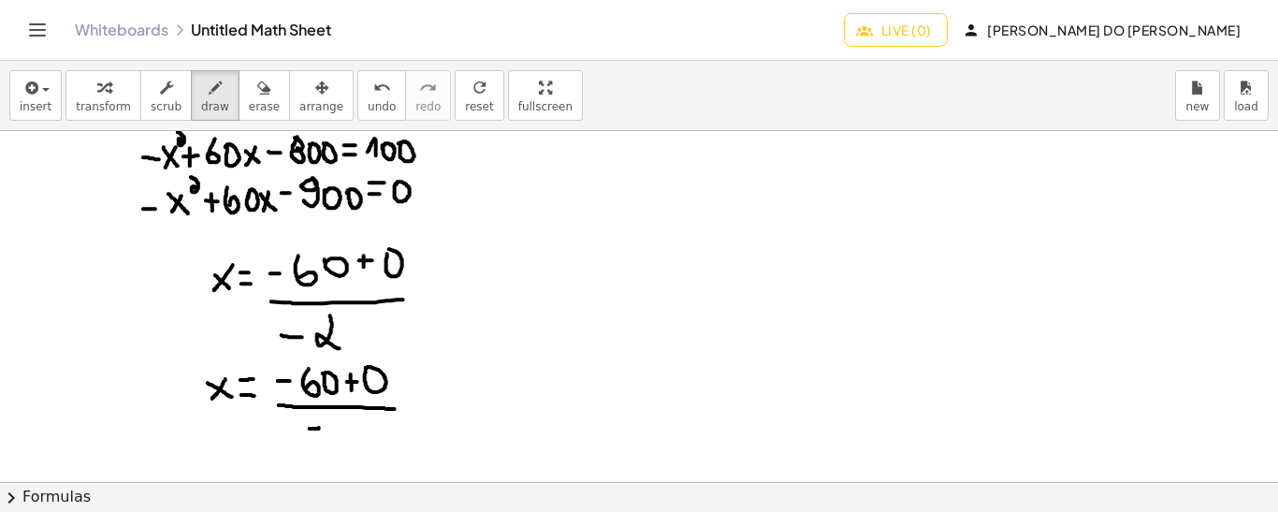
click at [320, 427] on div at bounding box center [639, 482] width 1278 height 702
drag, startPoint x: 336, startPoint y: 418, endPoint x: 351, endPoint y: 441, distance: 27.0
click at [351, 441] on div at bounding box center [639, 482] width 1278 height 702
click at [373, 94] on icon "undo" at bounding box center [382, 88] width 18 height 22
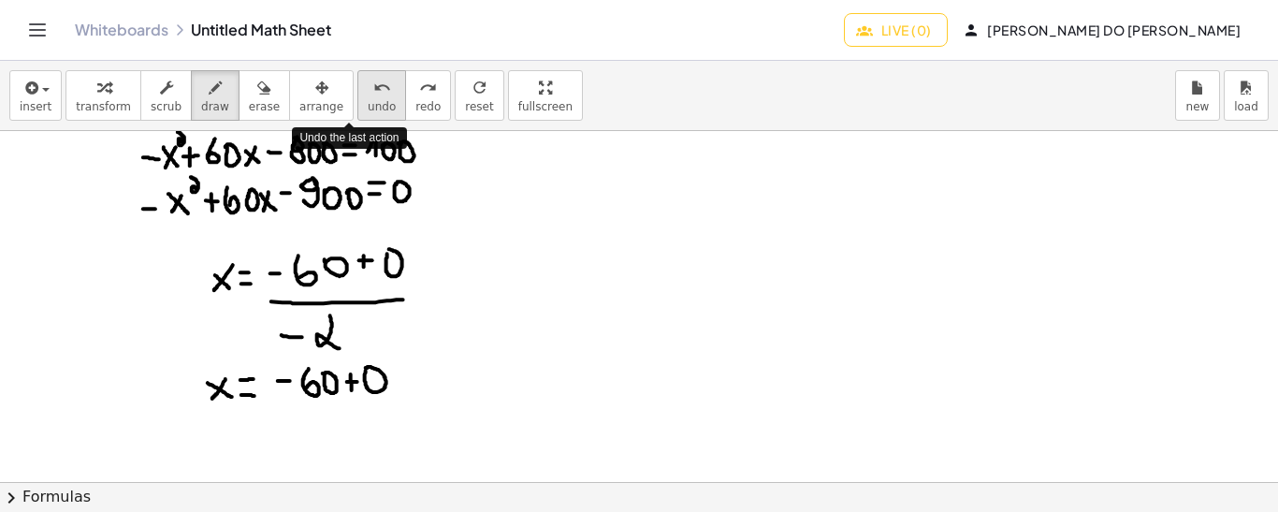
click at [373, 94] on icon "undo" at bounding box center [382, 88] width 18 height 22
click at [367, 370] on div at bounding box center [639, 482] width 1278 height 702
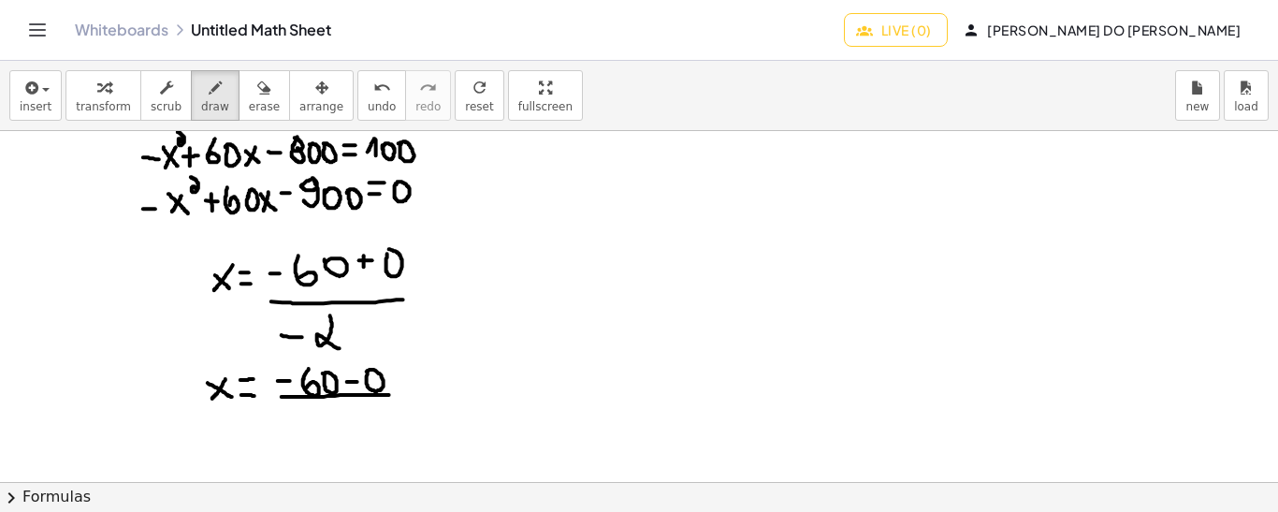
drag, startPoint x: 282, startPoint y: 396, endPoint x: 389, endPoint y: 394, distance: 107.6
click at [389, 394] on div at bounding box center [639, 482] width 1278 height 702
drag, startPoint x: 302, startPoint y: 422, endPoint x: 321, endPoint y: 421, distance: 18.7
click at [321, 421] on div at bounding box center [639, 482] width 1278 height 702
drag, startPoint x: 332, startPoint y: 411, endPoint x: 352, endPoint y: 440, distance: 35.0
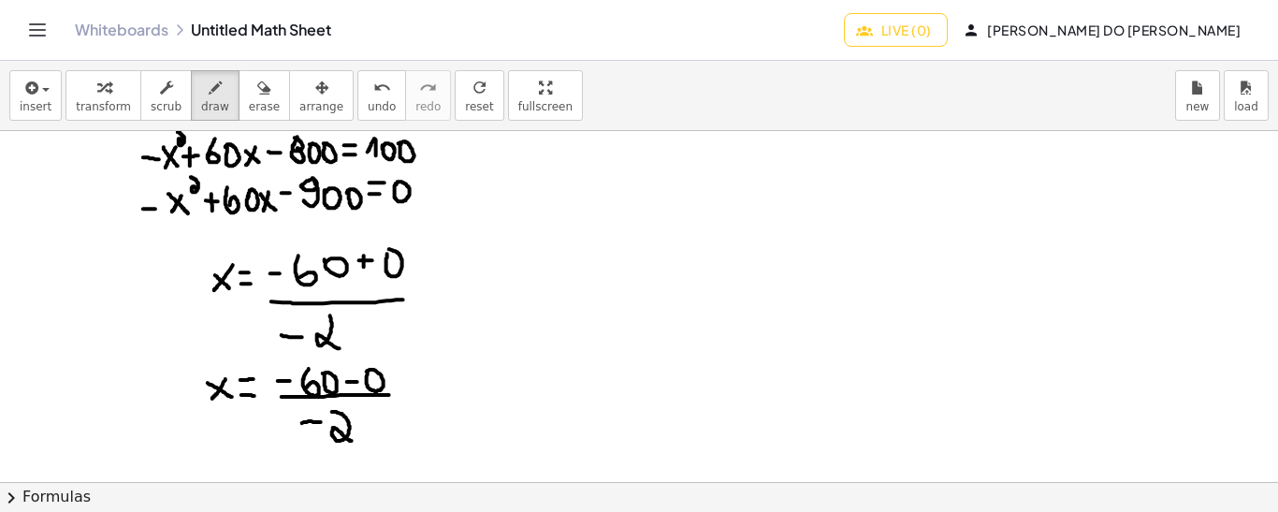
click at [352, 440] on div at bounding box center [639, 482] width 1278 height 702
drag, startPoint x: 414, startPoint y: 305, endPoint x: 427, endPoint y: 304, distance: 13.1
click at [427, 304] on div at bounding box center [639, 482] width 1278 height 702
drag, startPoint x: 413, startPoint y: 291, endPoint x: 426, endPoint y: 292, distance: 13.1
click at [426, 292] on div at bounding box center [639, 482] width 1278 height 702
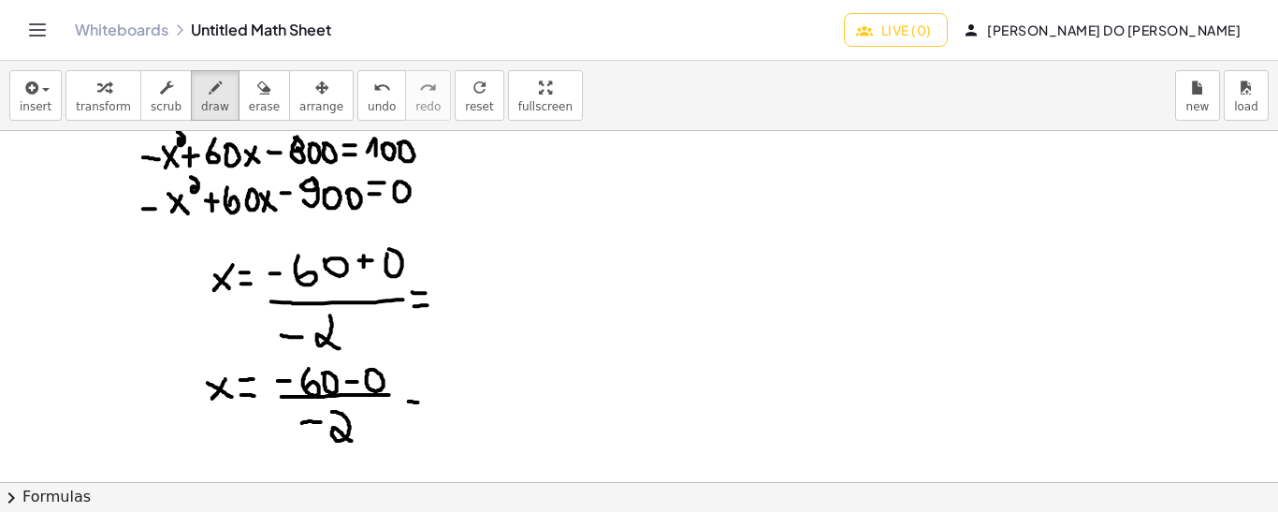
drag, startPoint x: 409, startPoint y: 400, endPoint x: 425, endPoint y: 402, distance: 16.0
click at [425, 402] on div at bounding box center [639, 482] width 1278 height 702
drag, startPoint x: 407, startPoint y: 384, endPoint x: 423, endPoint y: 384, distance: 15.9
click at [423, 384] on div at bounding box center [639, 482] width 1278 height 702
drag, startPoint x: 449, startPoint y: 268, endPoint x: 461, endPoint y: 268, distance: 12.2
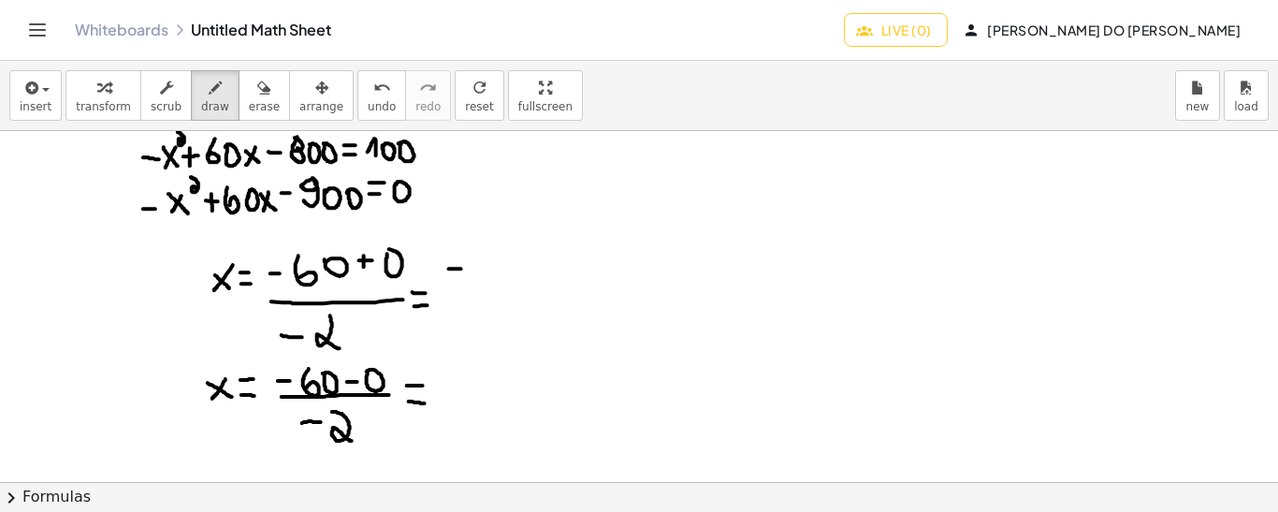
click at [461, 268] on div at bounding box center [639, 482] width 1278 height 702
drag, startPoint x: 490, startPoint y: 252, endPoint x: 491, endPoint y: 278, distance: 26.2
click at [491, 278] on div at bounding box center [639, 482] width 1278 height 702
click at [512, 257] on div at bounding box center [639, 482] width 1278 height 702
drag, startPoint x: 454, startPoint y: 297, endPoint x: 539, endPoint y: 296, distance: 85.1
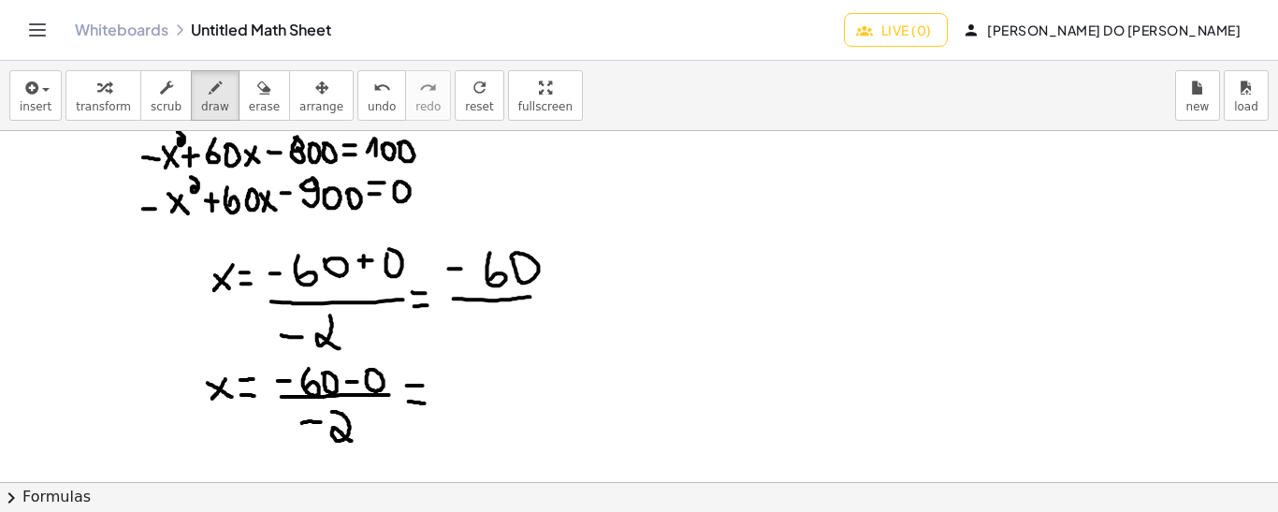
click at [539, 296] on div at bounding box center [639, 482] width 1278 height 702
drag, startPoint x: 452, startPoint y: 328, endPoint x: 463, endPoint y: 329, distance: 11.3
click at [463, 329] on div at bounding box center [639, 482] width 1278 height 702
drag, startPoint x: 504, startPoint y: 309, endPoint x: 523, endPoint y: 340, distance: 36.1
click at [523, 340] on div at bounding box center [639, 482] width 1278 height 702
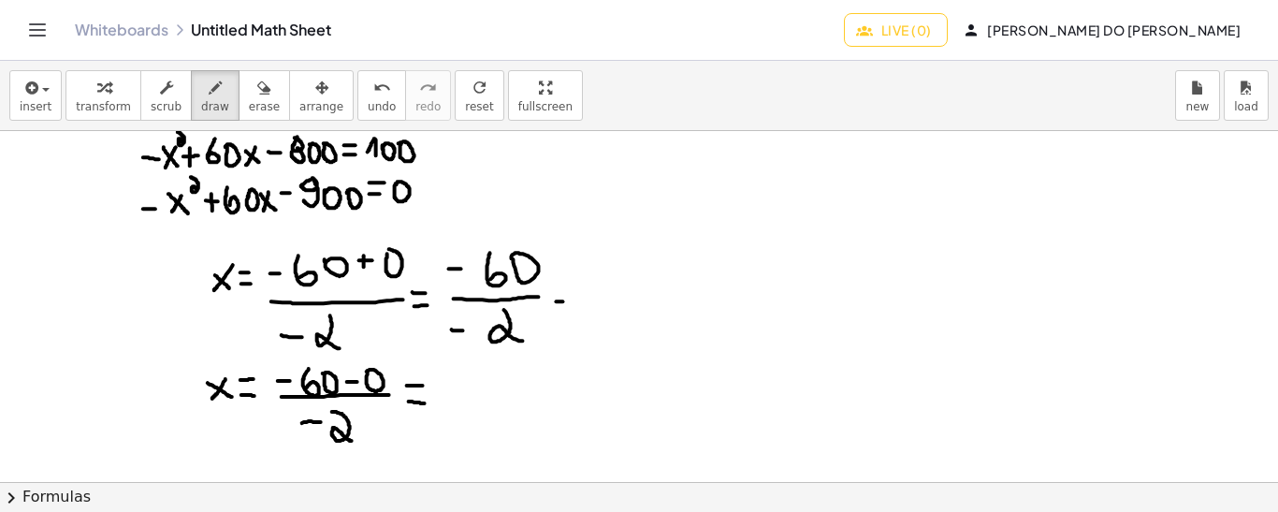
drag, startPoint x: 557, startPoint y: 300, endPoint x: 568, endPoint y: 299, distance: 11.3
click at [568, 299] on div at bounding box center [639, 482] width 1278 height 702
click at [567, 284] on div at bounding box center [639, 482] width 1278 height 702
drag, startPoint x: 453, startPoint y: 259, endPoint x: 453, endPoint y: 275, distance: 15.9
click at [453, 275] on div at bounding box center [639, 482] width 1278 height 702
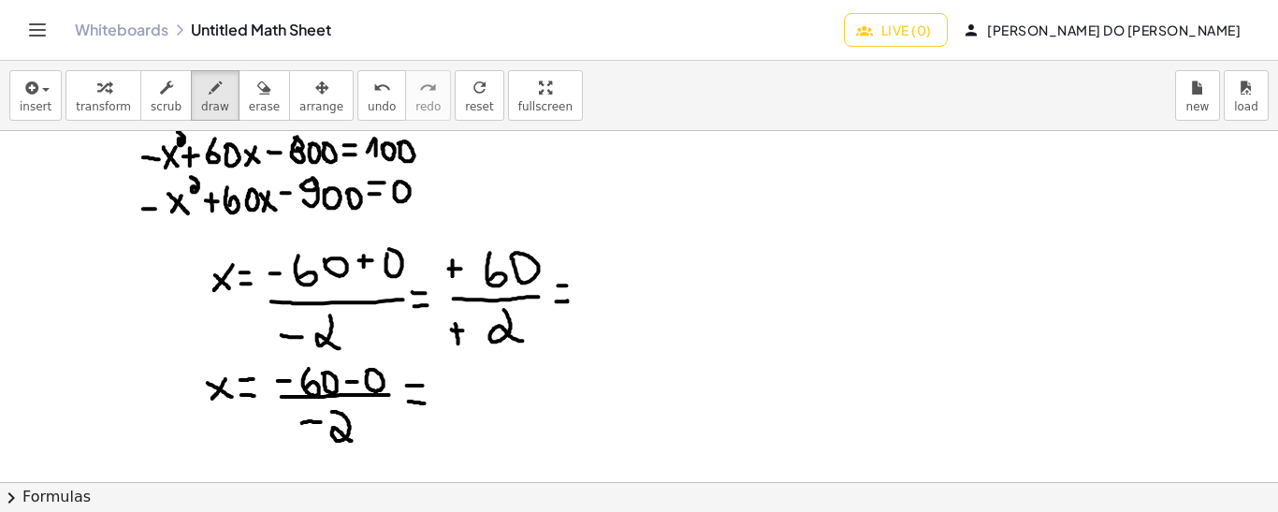
drag, startPoint x: 456, startPoint y: 323, endPoint x: 458, endPoint y: 342, distance: 19.8
click at [458, 342] on div at bounding box center [639, 482] width 1278 height 702
drag, startPoint x: 597, startPoint y: 263, endPoint x: 591, endPoint y: 300, distance: 37.8
click at [591, 300] on div at bounding box center [639, 482] width 1278 height 702
click at [623, 280] on div at bounding box center [639, 482] width 1278 height 702
